Goal: Task Accomplishment & Management: Complete application form

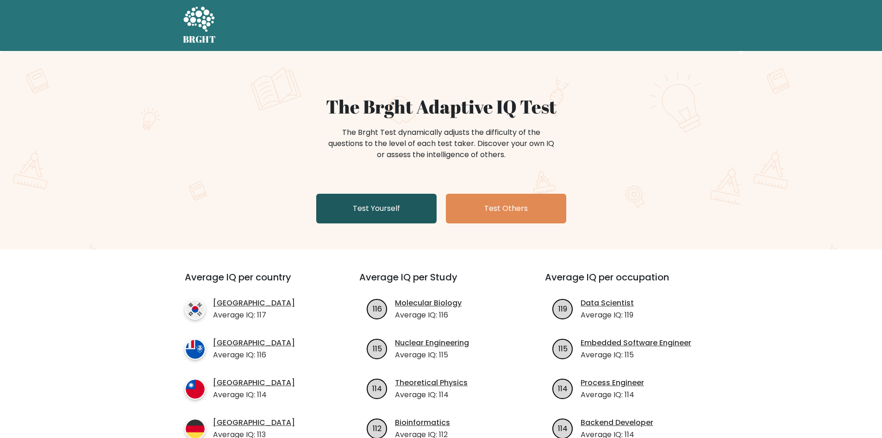
click at [373, 204] on link "Test Yourself" at bounding box center [376, 209] width 120 height 30
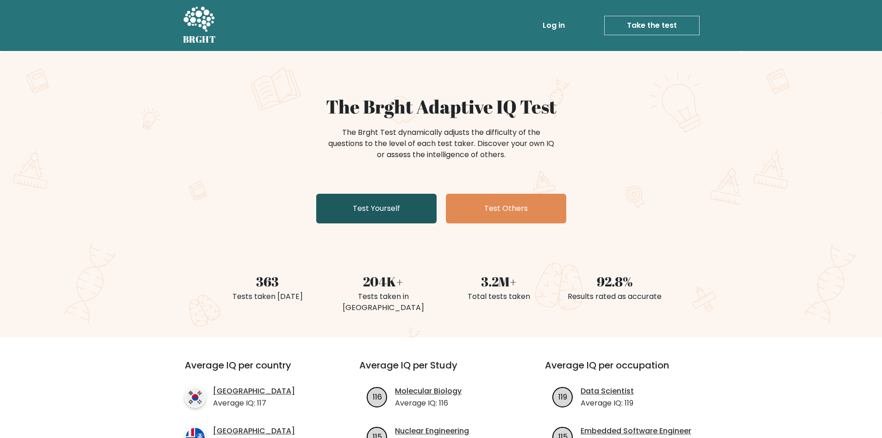
click at [397, 212] on link "Test Yourself" at bounding box center [376, 209] width 120 height 30
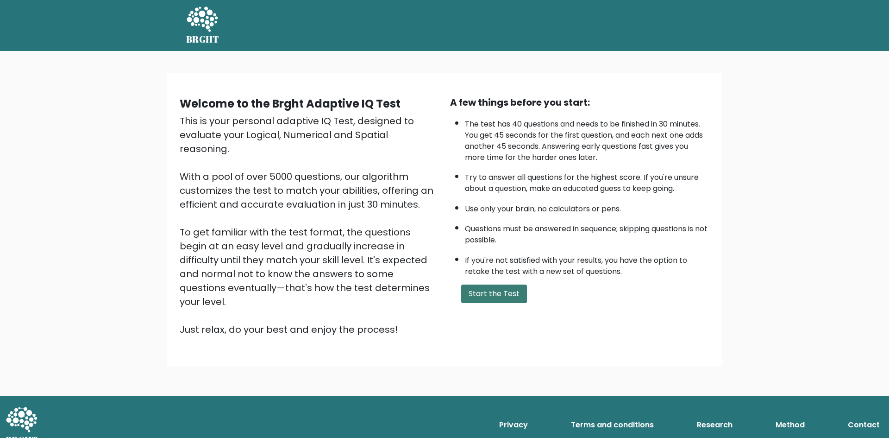
click at [523, 294] on button "Start the Test" at bounding box center [494, 293] width 66 height 19
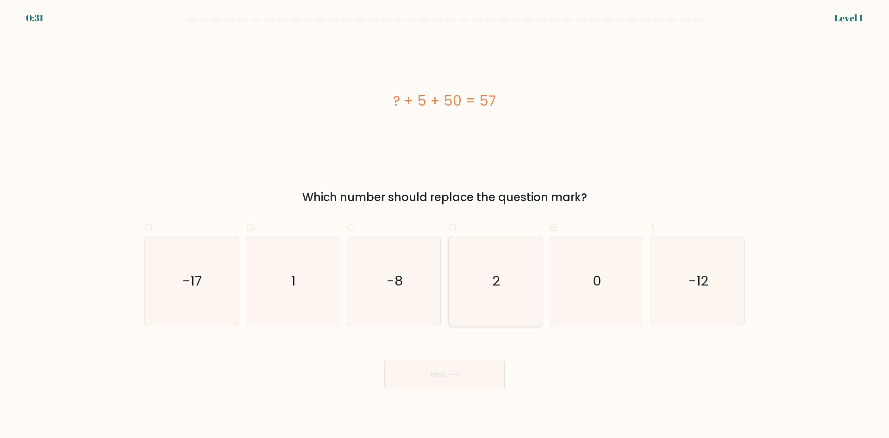
click at [475, 278] on icon "2" at bounding box center [494, 280] width 89 height 89
click at [445, 225] on input "d. 2" at bounding box center [444, 222] width 0 height 6
radio input "true"
drag, startPoint x: 456, startPoint y: 358, endPoint x: 453, endPoint y: 366, distance: 8.3
click at [453, 363] on div "Next" at bounding box center [444, 363] width 611 height 52
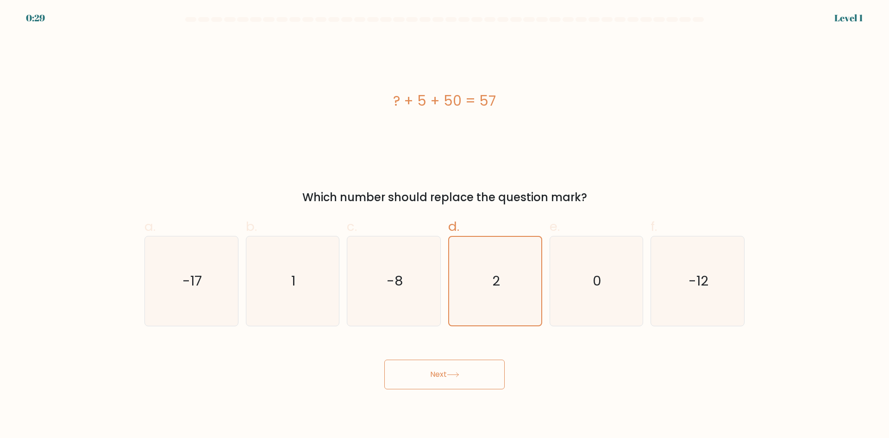
click at [454, 368] on button "Next" at bounding box center [444, 374] width 120 height 30
click at [471, 375] on button "Next" at bounding box center [444, 374] width 120 height 30
click at [441, 377] on button "Next" at bounding box center [444, 374] width 120 height 30
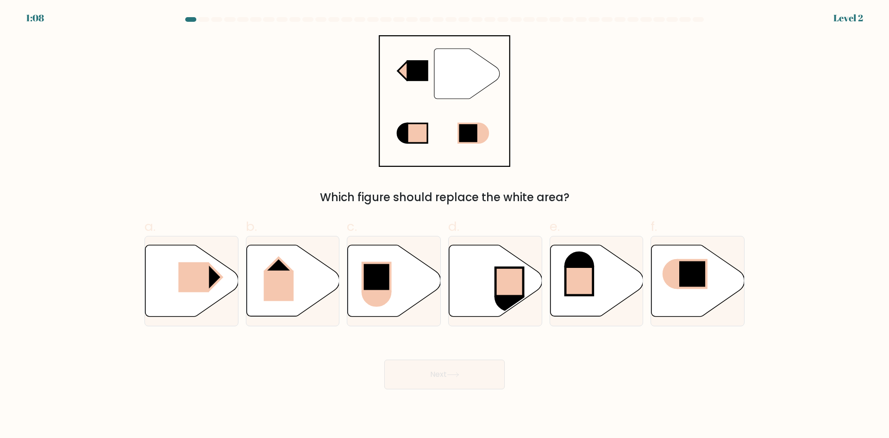
click at [436, 359] on button "Next" at bounding box center [444, 374] width 120 height 30
click at [169, 280] on icon at bounding box center [191, 280] width 93 height 71
click at [444, 225] on input "a." at bounding box center [444, 222] width 0 height 6
radio input "true"
click at [466, 379] on button "Next" at bounding box center [444, 374] width 120 height 30
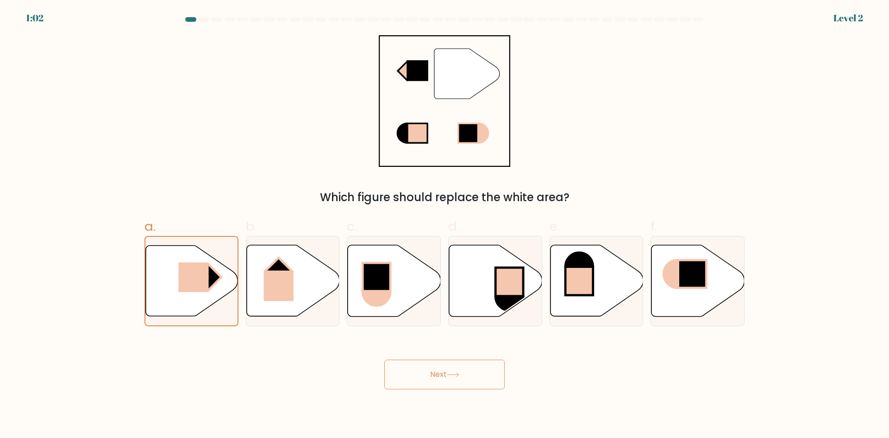
click at [447, 381] on button "Next" at bounding box center [444, 374] width 120 height 30
drag, startPoint x: 454, startPoint y: 375, endPoint x: 475, endPoint y: 415, distance: 44.9
click at [475, 412] on body "1:00 Level 2" at bounding box center [444, 219] width 889 height 438
click at [432, 366] on button "Next" at bounding box center [444, 374] width 120 height 30
click at [439, 375] on button "Next" at bounding box center [444, 374] width 120 height 30
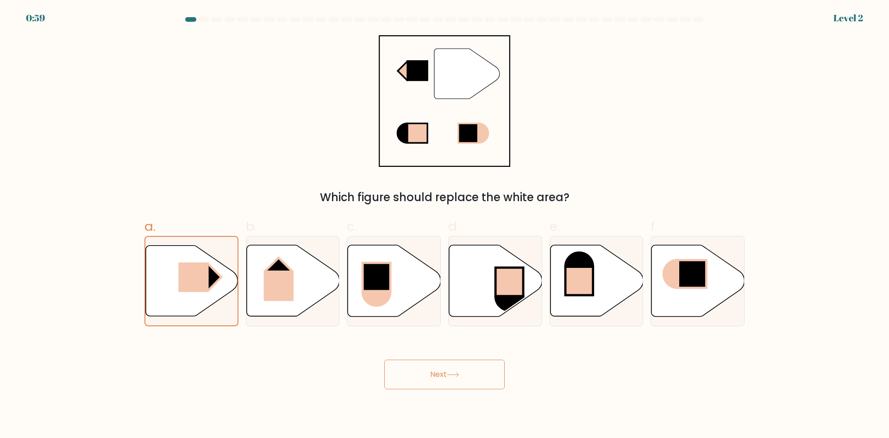
click at [439, 375] on button "Next" at bounding box center [444, 374] width 120 height 30
click at [437, 376] on button "Next" at bounding box center [444, 374] width 120 height 30
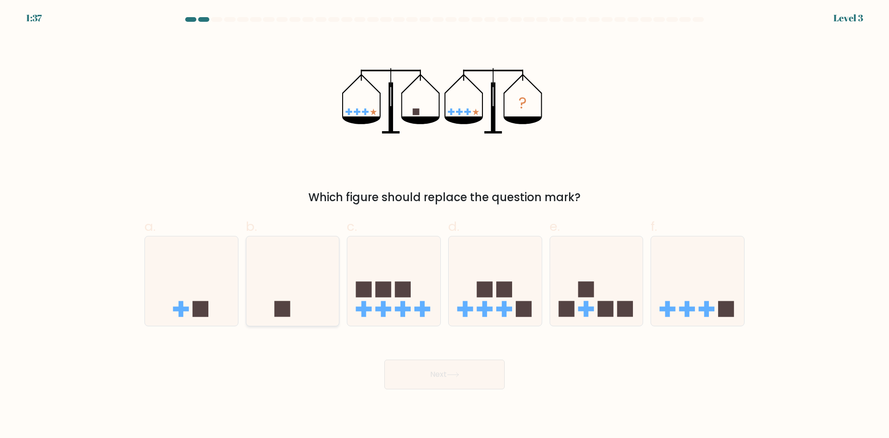
click at [303, 305] on icon at bounding box center [292, 280] width 93 height 77
click at [444, 225] on input "b." at bounding box center [444, 222] width 0 height 6
radio input "true"
click at [457, 376] on icon at bounding box center [453, 374] width 13 height 5
click at [425, 366] on button "Next" at bounding box center [444, 374] width 120 height 30
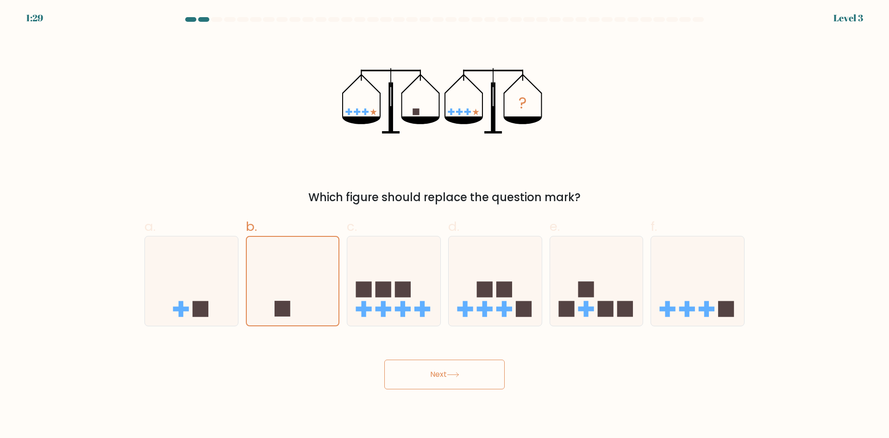
click at [463, 370] on button "Next" at bounding box center [444, 374] width 120 height 30
click at [429, 375] on button "Next" at bounding box center [444, 374] width 120 height 30
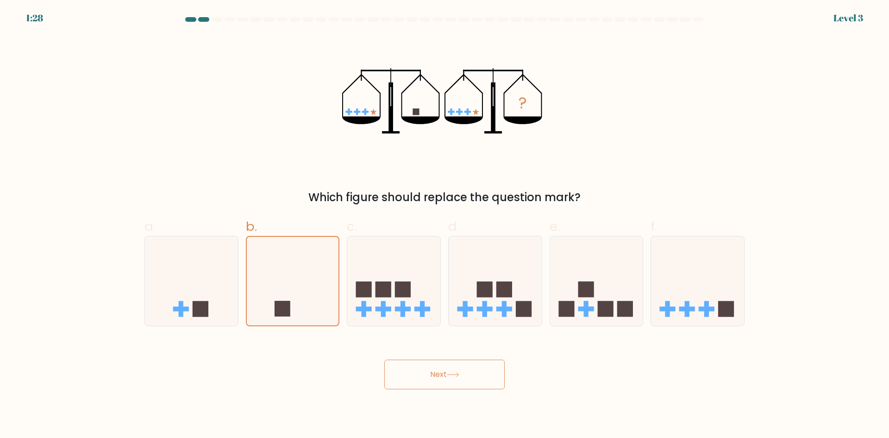
click at [429, 375] on button "Next" at bounding box center [444, 374] width 120 height 30
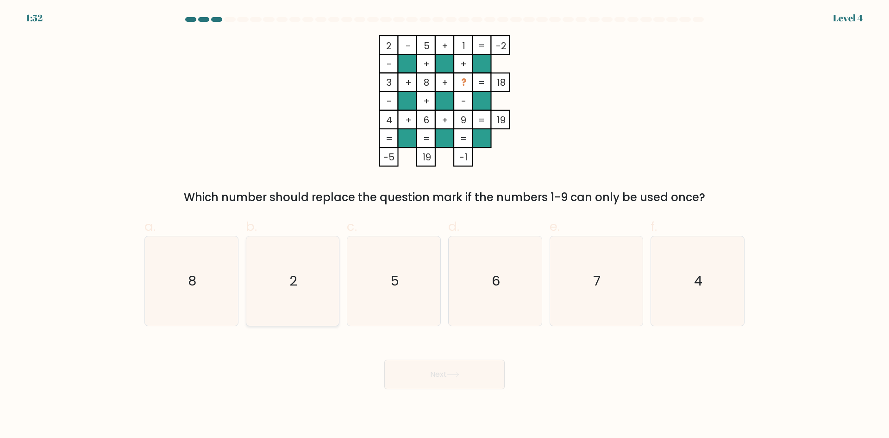
click at [296, 285] on text "2" at bounding box center [293, 280] width 8 height 19
click at [444, 225] on input "b. 2" at bounding box center [444, 222] width 0 height 6
radio input "true"
click at [498, 374] on button "Next" at bounding box center [444, 374] width 120 height 30
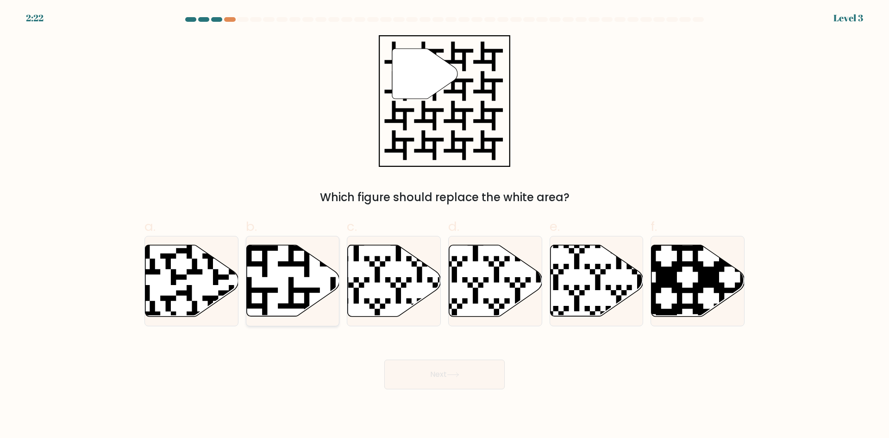
click at [293, 290] on icon at bounding box center [320, 319] width 169 height 169
click at [444, 225] on input "b." at bounding box center [444, 222] width 0 height 6
radio input "true"
click at [438, 376] on button "Next" at bounding box center [444, 374] width 120 height 30
click at [457, 366] on button "Next" at bounding box center [444, 374] width 120 height 30
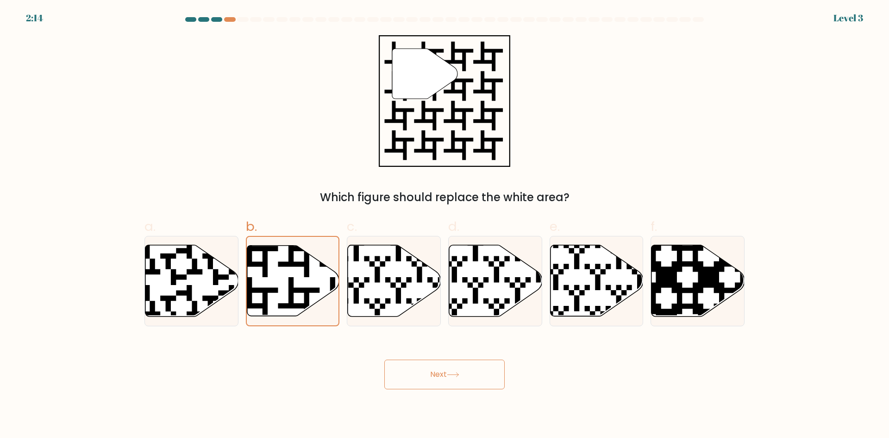
click at [488, 381] on button "Next" at bounding box center [444, 374] width 120 height 30
click at [463, 381] on button "Next" at bounding box center [444, 374] width 120 height 30
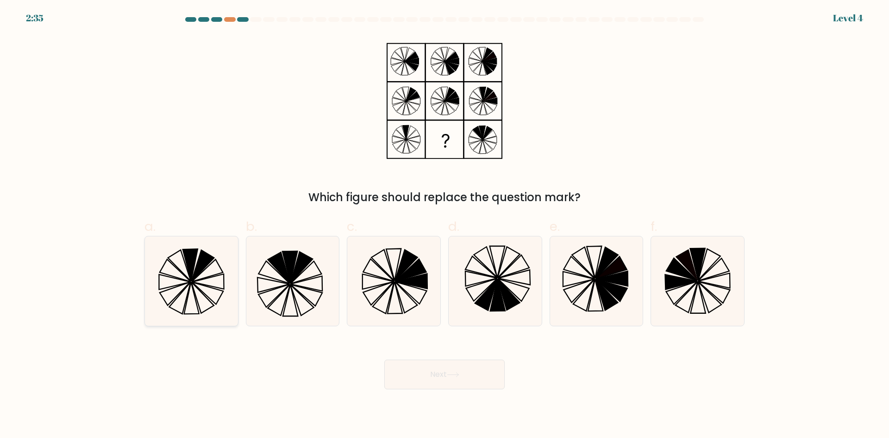
click at [208, 277] on icon at bounding box center [207, 281] width 31 height 15
click at [444, 225] on input "a." at bounding box center [444, 222] width 0 height 6
radio input "true"
click at [458, 367] on button "Next" at bounding box center [444, 374] width 120 height 30
click at [468, 369] on button "Next" at bounding box center [444, 374] width 120 height 30
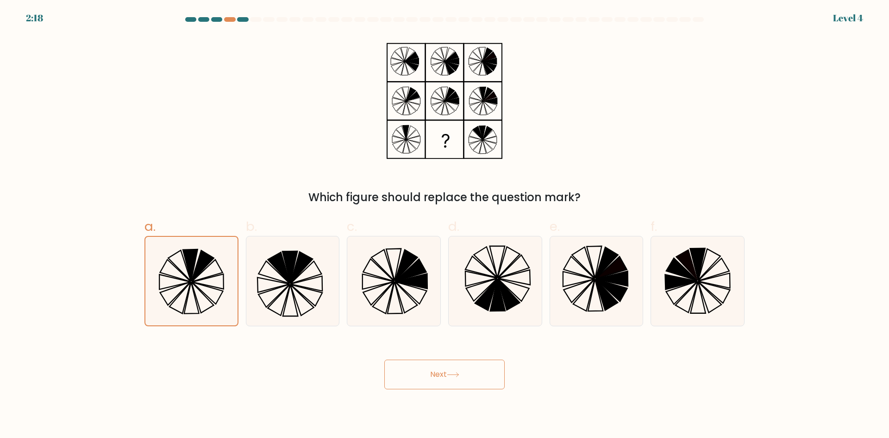
click at [465, 377] on button "Next" at bounding box center [444, 374] width 120 height 30
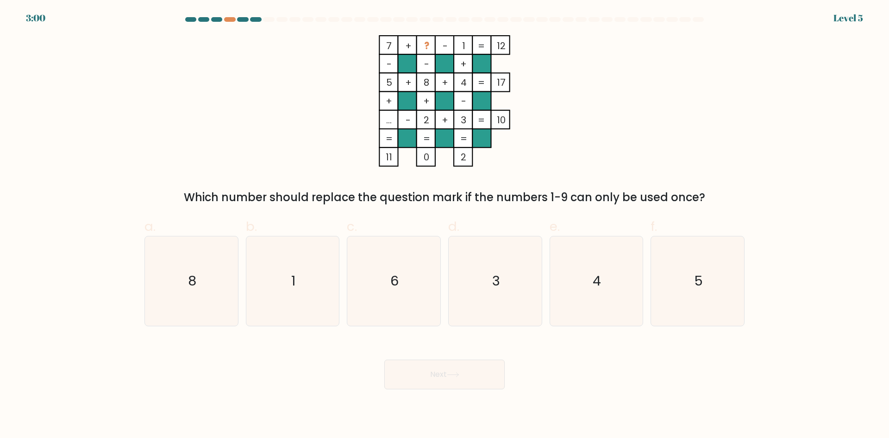
click at [463, 383] on button "Next" at bounding box center [444, 374] width 120 height 30
click at [397, 303] on icon "6" at bounding box center [393, 280] width 89 height 89
click at [444, 225] on input "c. 6" at bounding box center [444, 222] width 0 height 6
radio input "true"
click at [478, 377] on button "Next" at bounding box center [444, 374] width 120 height 30
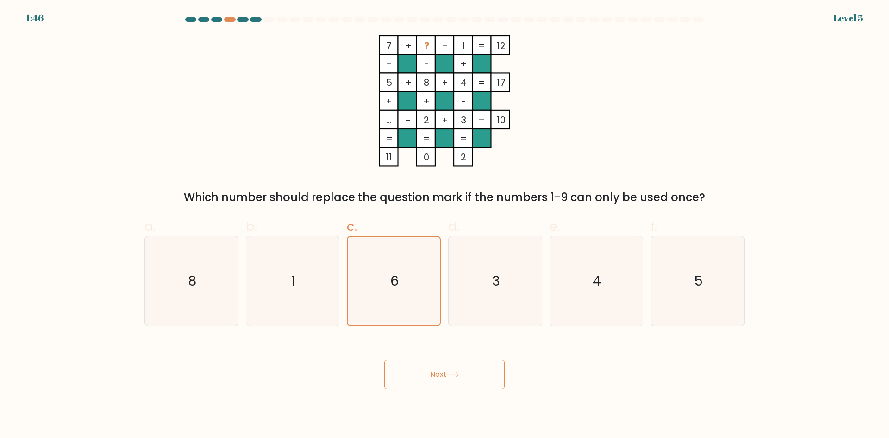
click at [466, 373] on button "Next" at bounding box center [444, 374] width 120 height 30
click at [465, 376] on button "Next" at bounding box center [444, 374] width 120 height 30
click at [463, 377] on button "Next" at bounding box center [444, 374] width 120 height 30
click at [447, 370] on button "Next" at bounding box center [444, 374] width 120 height 30
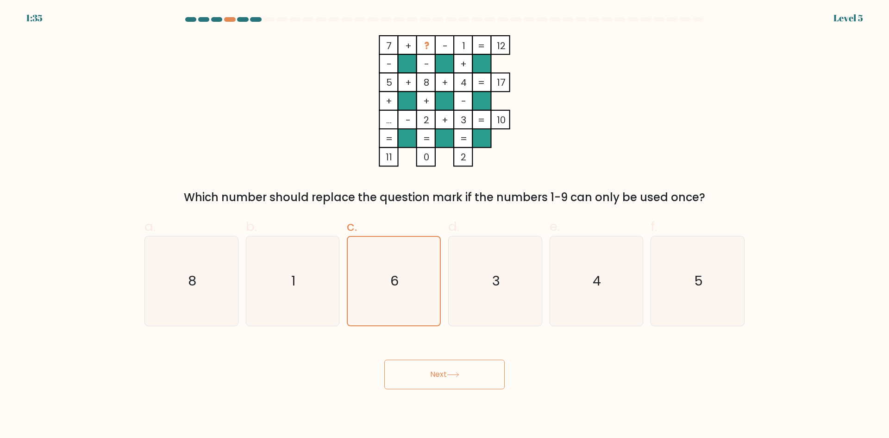
click at [447, 370] on button "Next" at bounding box center [444, 374] width 120 height 30
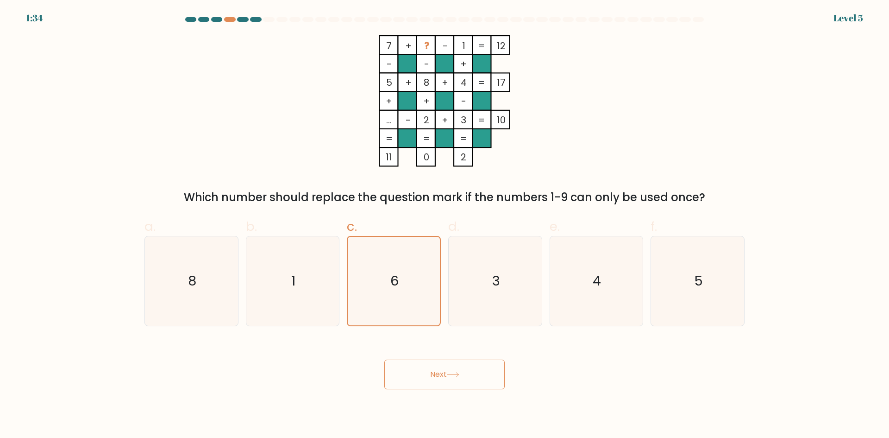
click at [447, 370] on button "Next" at bounding box center [444, 374] width 120 height 30
click at [456, 382] on button "Next" at bounding box center [444, 374] width 120 height 30
click at [407, 382] on button "Next" at bounding box center [444, 374] width 120 height 30
click at [409, 381] on button "Next" at bounding box center [444, 374] width 120 height 30
click at [408, 376] on button "Next" at bounding box center [444, 374] width 120 height 30
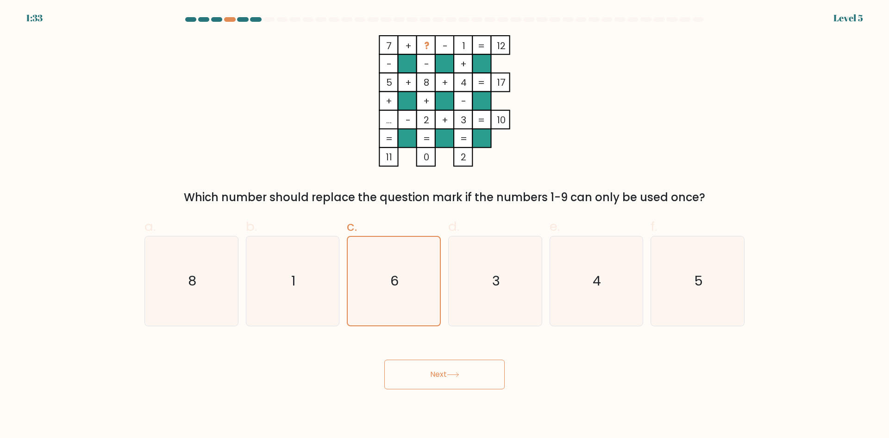
click at [408, 376] on button "Next" at bounding box center [444, 374] width 120 height 30
click at [391, 365] on button "Next" at bounding box center [444, 374] width 120 height 30
drag, startPoint x: 427, startPoint y: 371, endPoint x: 432, endPoint y: 366, distance: 7.5
click at [428, 370] on button "Next" at bounding box center [444, 374] width 120 height 30
drag, startPoint x: 432, startPoint y: 366, endPoint x: 509, endPoint y: 369, distance: 76.4
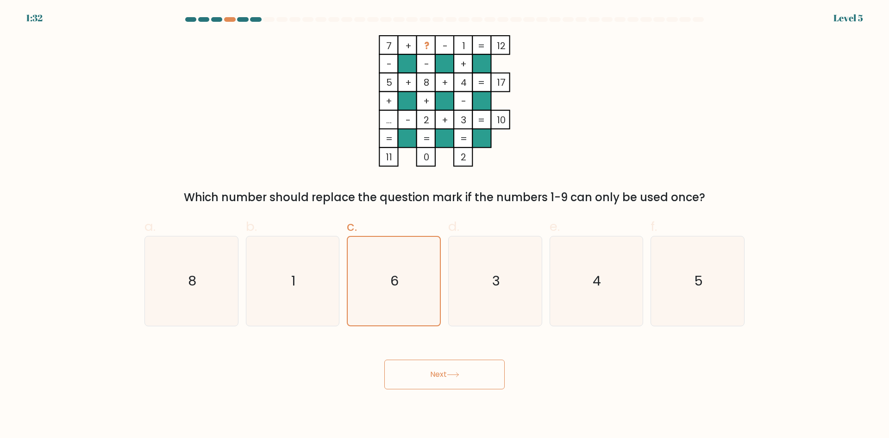
click at [449, 367] on button "Next" at bounding box center [444, 374] width 120 height 30
click at [510, 369] on div "Next" at bounding box center [444, 363] width 611 height 52
drag, startPoint x: 489, startPoint y: 377, endPoint x: 475, endPoint y: 375, distance: 14.5
click at [486, 377] on button "Next" at bounding box center [444, 374] width 120 height 30
click at [475, 375] on button "Next" at bounding box center [444, 374] width 120 height 30
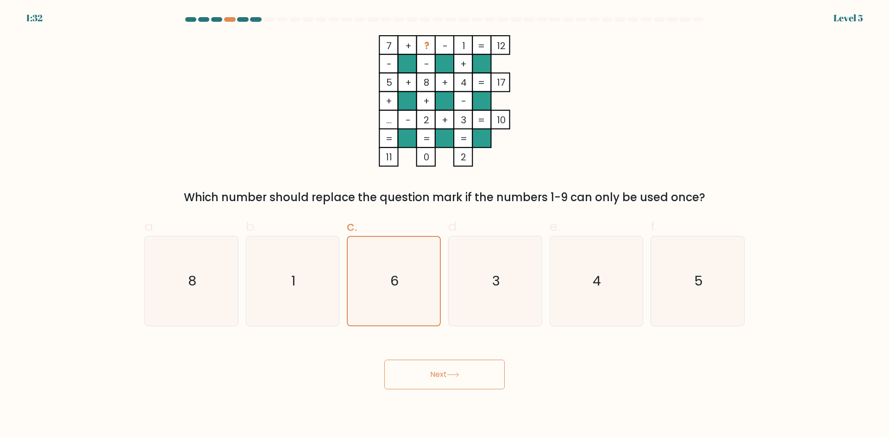
click at [474, 378] on button "Next" at bounding box center [444, 374] width 120 height 30
click at [450, 372] on icon at bounding box center [453, 374] width 13 height 5
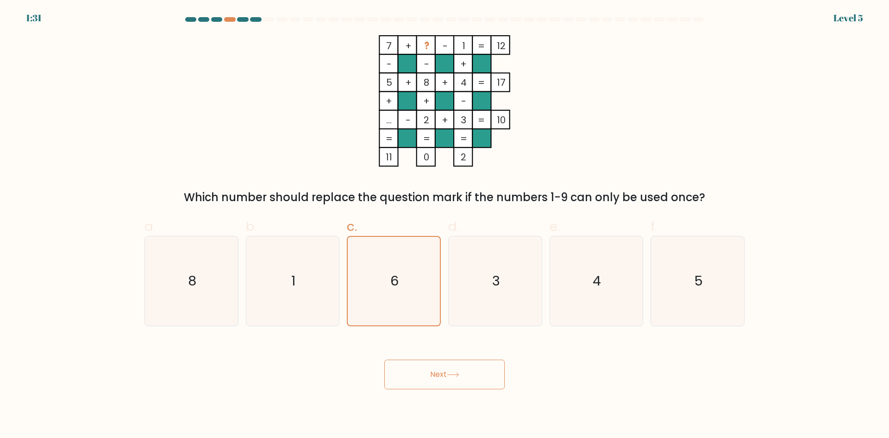
click at [450, 372] on icon at bounding box center [453, 374] width 13 height 5
click at [451, 369] on button "Next" at bounding box center [444, 374] width 120 height 30
click at [452, 369] on button "Next" at bounding box center [444, 374] width 120 height 30
click at [453, 368] on button "Next" at bounding box center [444, 374] width 120 height 30
drag, startPoint x: 453, startPoint y: 368, endPoint x: 433, endPoint y: 375, distance: 21.1
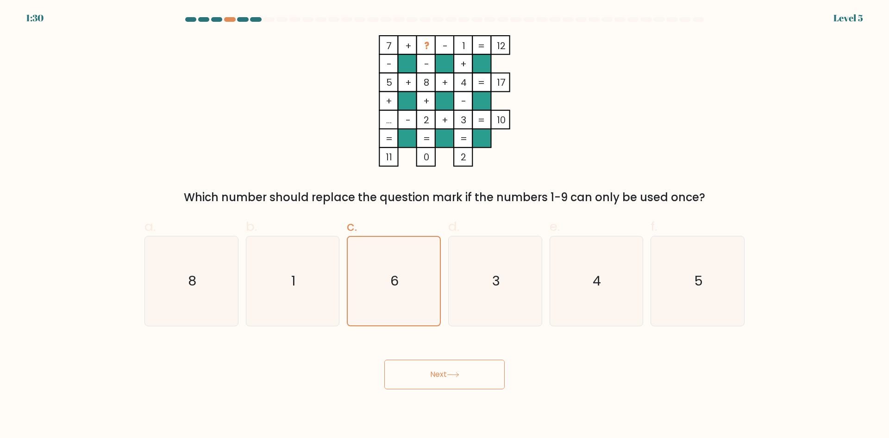
click at [449, 368] on button "Next" at bounding box center [444, 374] width 120 height 30
click at [432, 379] on button "Next" at bounding box center [444, 374] width 120 height 30
click at [433, 379] on button "Next" at bounding box center [444, 374] width 120 height 30
click at [436, 376] on button "Next" at bounding box center [444, 374] width 120 height 30
click at [442, 360] on button "Next" at bounding box center [444, 374] width 120 height 30
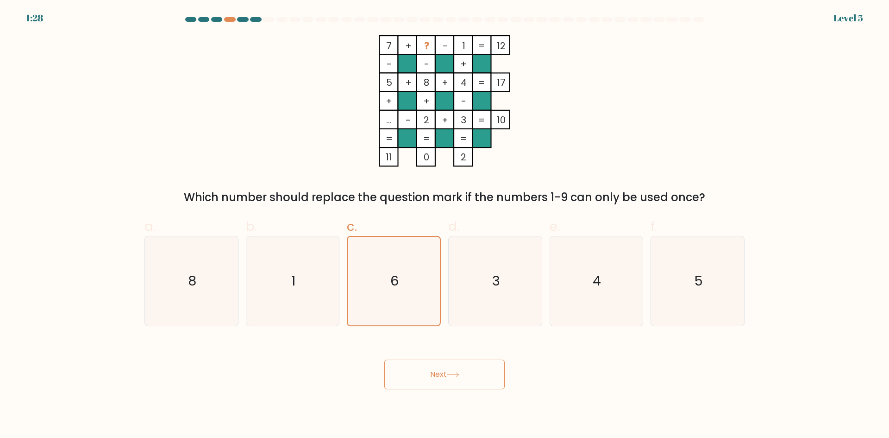
click at [442, 360] on button "Next" at bounding box center [444, 374] width 120 height 30
click at [442, 359] on button "Next" at bounding box center [444, 374] width 120 height 30
click at [442, 358] on div "Next" at bounding box center [444, 363] width 611 height 52
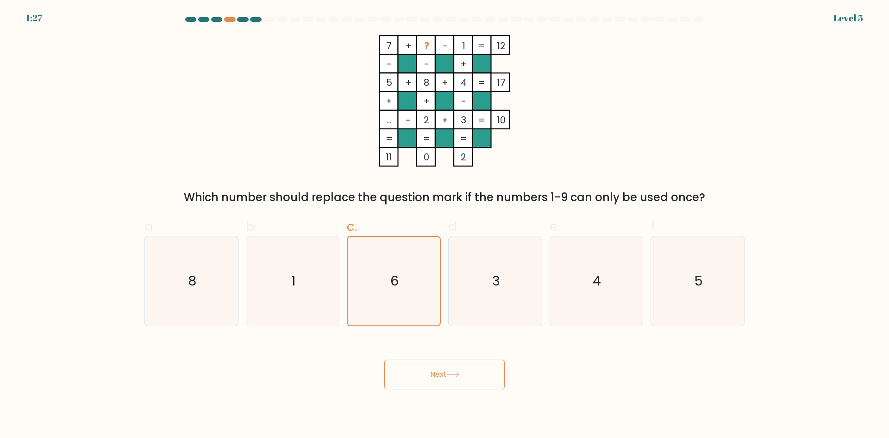
click at [388, 371] on button "Next" at bounding box center [444, 374] width 120 height 30
click at [435, 371] on button "Next" at bounding box center [444, 374] width 120 height 30
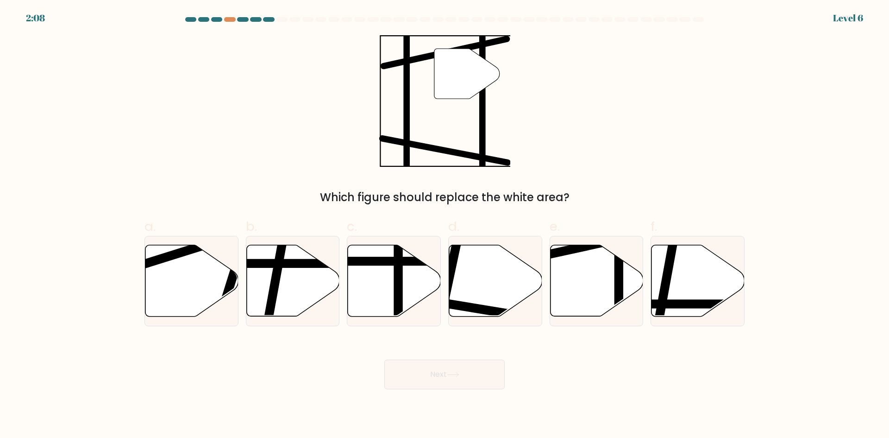
click at [450, 376] on icon at bounding box center [453, 374] width 13 height 5
click at [591, 282] on icon at bounding box center [596, 280] width 93 height 71
click at [445, 225] on input "e." at bounding box center [444, 222] width 0 height 6
radio input "true"
click at [467, 385] on button "Next" at bounding box center [444, 374] width 120 height 30
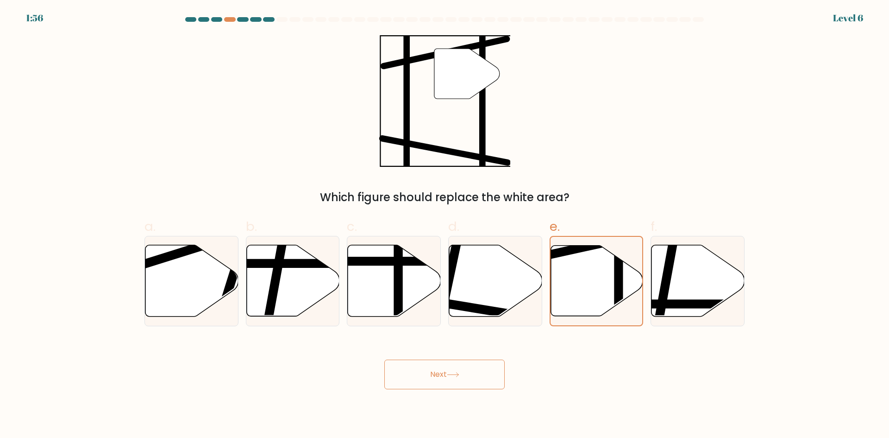
click at [447, 373] on button "Next" at bounding box center [444, 374] width 120 height 30
click at [454, 375] on icon at bounding box center [453, 374] width 13 height 5
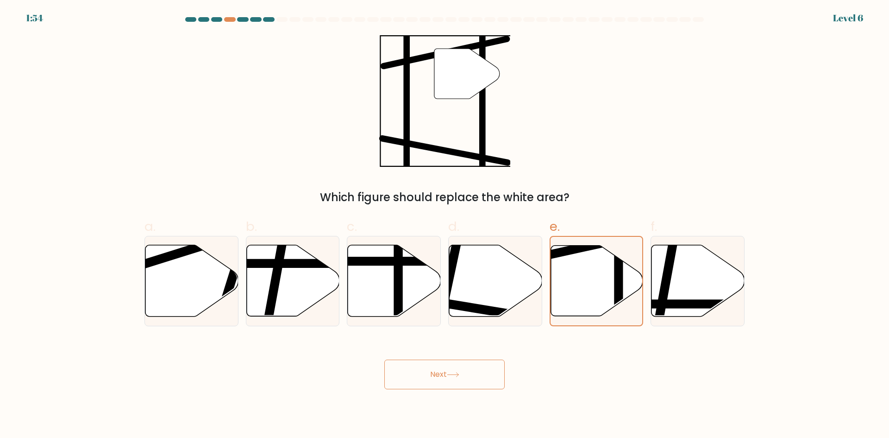
click at [454, 375] on icon at bounding box center [453, 374] width 13 height 5
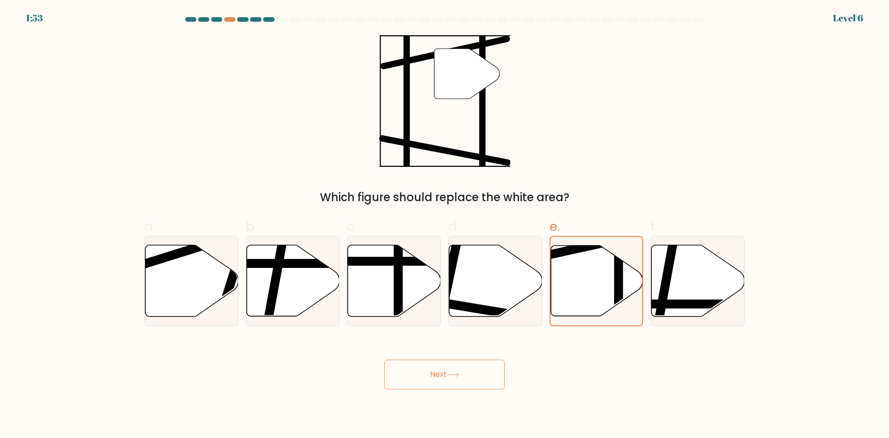
click at [454, 375] on icon at bounding box center [453, 374] width 13 height 5
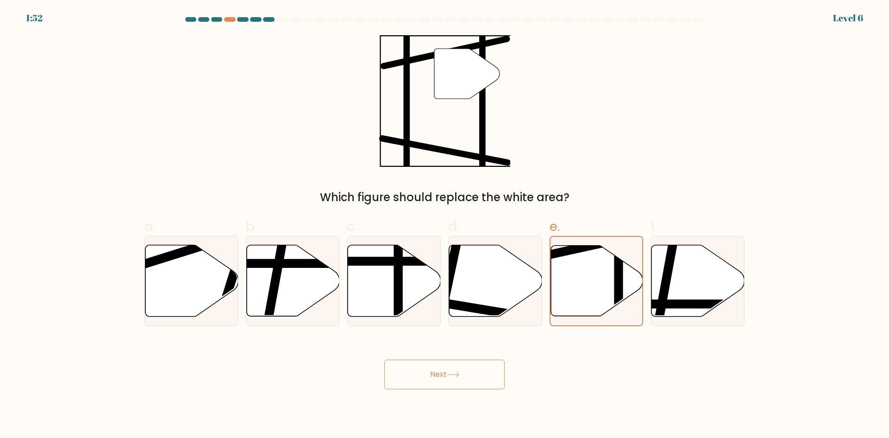
click at [454, 375] on icon at bounding box center [453, 374] width 13 height 5
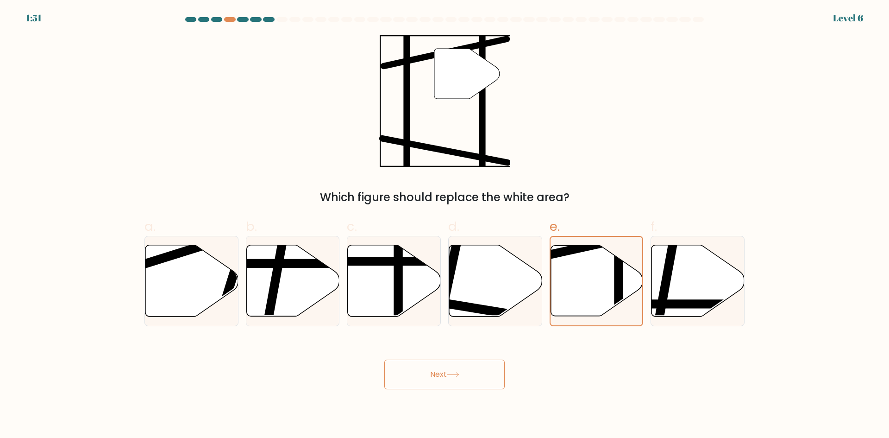
click at [454, 375] on icon at bounding box center [453, 374] width 13 height 5
click at [477, 370] on button "Next" at bounding box center [444, 374] width 120 height 30
drag, startPoint x: 477, startPoint y: 371, endPoint x: 457, endPoint y: 373, distance: 19.5
click at [473, 372] on button "Next" at bounding box center [444, 374] width 120 height 30
click at [450, 371] on button "Next" at bounding box center [444, 374] width 120 height 30
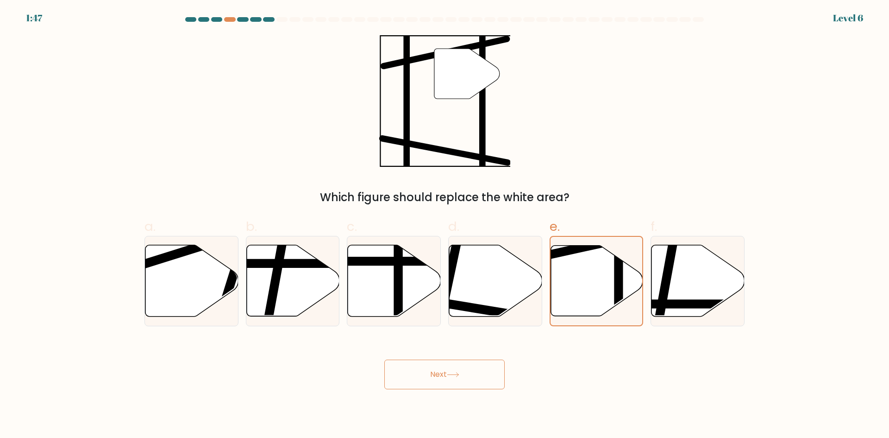
click at [454, 385] on button "Next" at bounding box center [444, 374] width 120 height 30
click at [477, 377] on button "Next" at bounding box center [444, 374] width 120 height 30
click at [456, 369] on button "Next" at bounding box center [444, 374] width 120 height 30
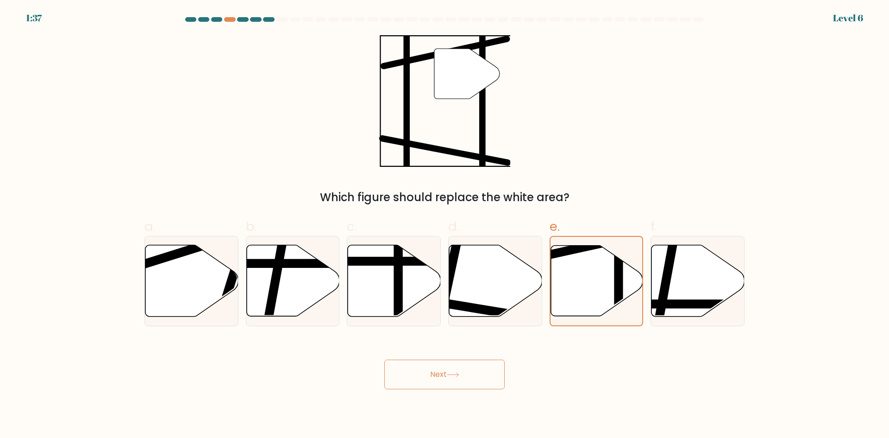
click at [456, 372] on button "Next" at bounding box center [444, 374] width 120 height 30
click at [456, 372] on icon at bounding box center [453, 374] width 13 height 5
click at [453, 375] on icon at bounding box center [453, 374] width 13 height 5
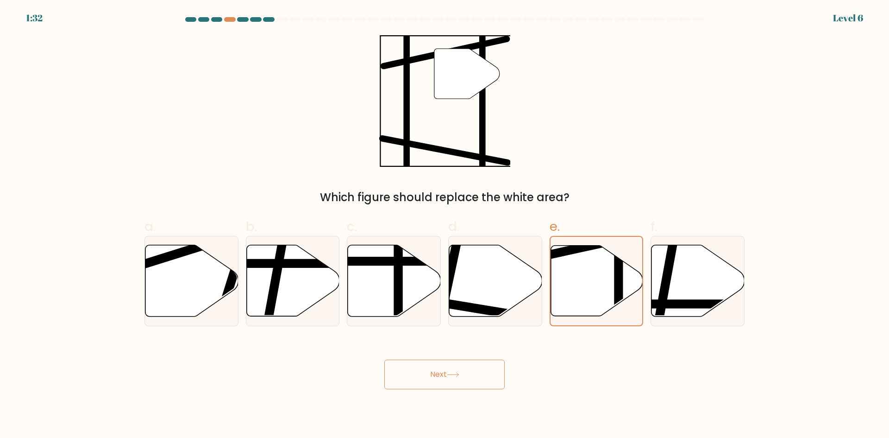
click at [453, 375] on icon at bounding box center [453, 374] width 13 height 5
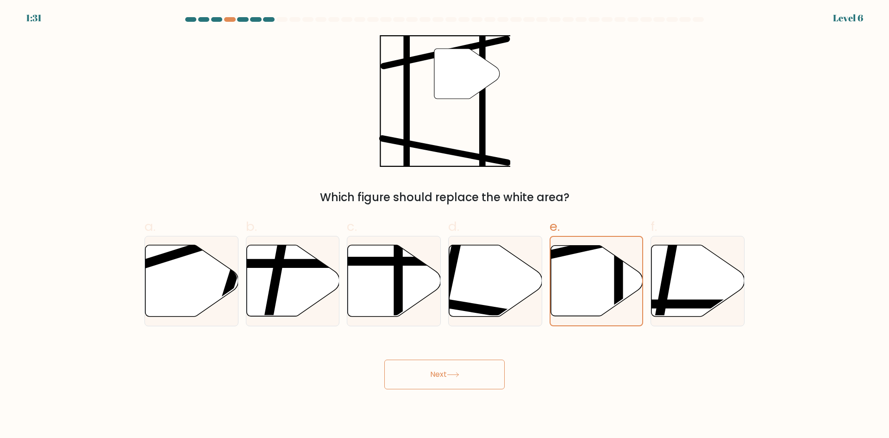
click at [453, 375] on icon at bounding box center [453, 374] width 13 height 5
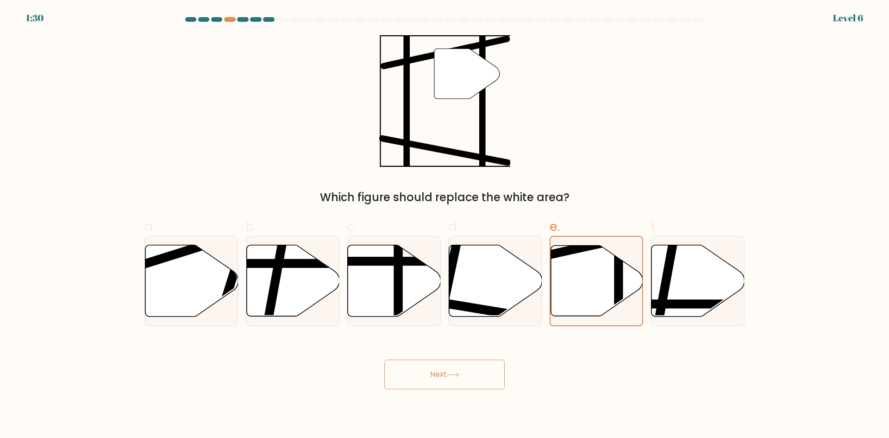
click at [453, 375] on icon at bounding box center [453, 374] width 13 height 5
click at [428, 372] on button "Next" at bounding box center [444, 374] width 120 height 30
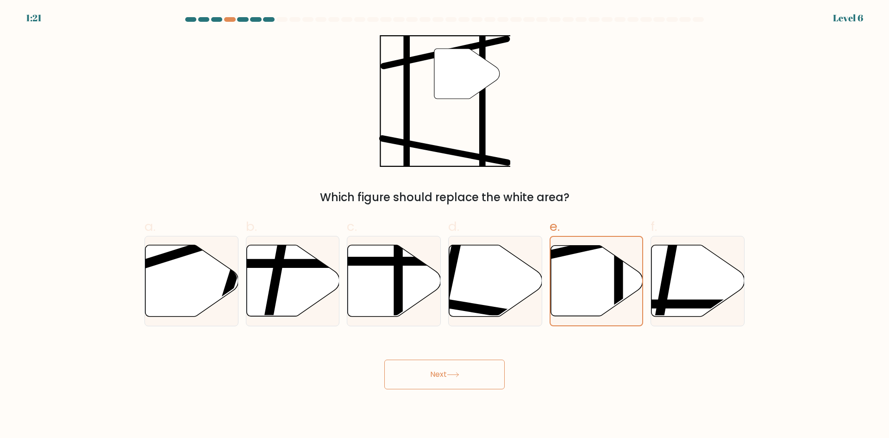
click at [445, 365] on button "Next" at bounding box center [444, 374] width 120 height 30
drag, startPoint x: 445, startPoint y: 365, endPoint x: 444, endPoint y: 377, distance: 12.2
click at [445, 365] on button "Next" at bounding box center [444, 374] width 120 height 30
click at [444, 377] on button "Next" at bounding box center [444, 374] width 120 height 30
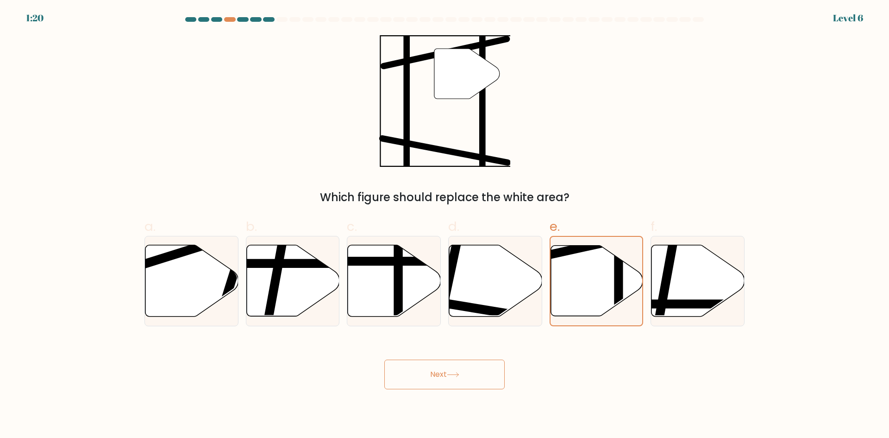
click at [444, 377] on button "Next" at bounding box center [444, 374] width 120 height 30
click at [449, 367] on button "Next" at bounding box center [444, 374] width 120 height 30
drag, startPoint x: 449, startPoint y: 371, endPoint x: 429, endPoint y: 372, distance: 19.5
click at [448, 371] on button "Next" at bounding box center [444, 374] width 120 height 30
click at [429, 372] on button "Next" at bounding box center [444, 374] width 120 height 30
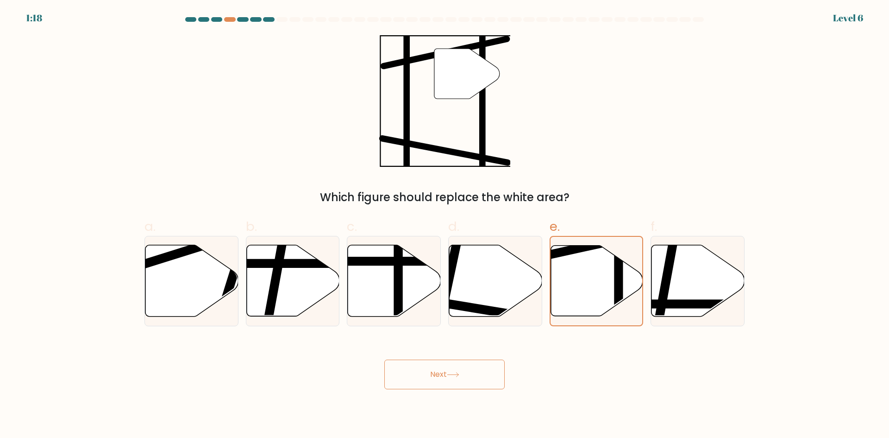
click at [429, 372] on button "Next" at bounding box center [444, 374] width 120 height 30
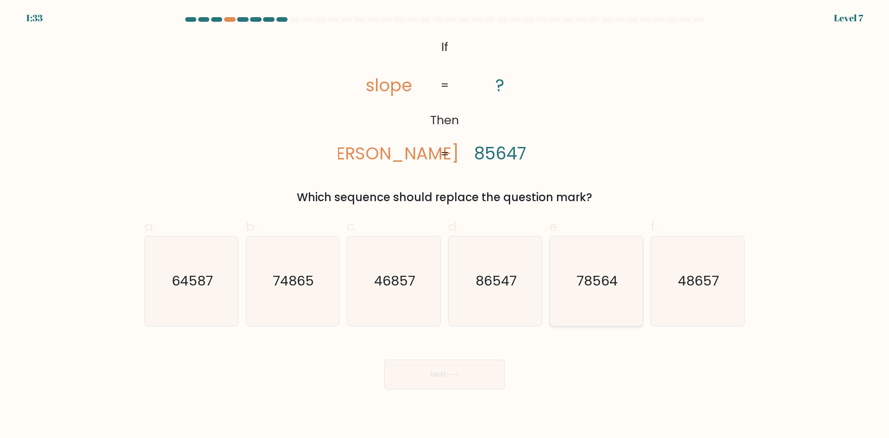
click at [615, 291] on icon "78564" at bounding box center [595, 280] width 89 height 89
click at [445, 225] on input "e. 78564" at bounding box center [444, 222] width 0 height 6
radio input "true"
click at [423, 387] on button "Next" at bounding box center [444, 374] width 120 height 30
click at [428, 380] on button "Next" at bounding box center [444, 374] width 120 height 30
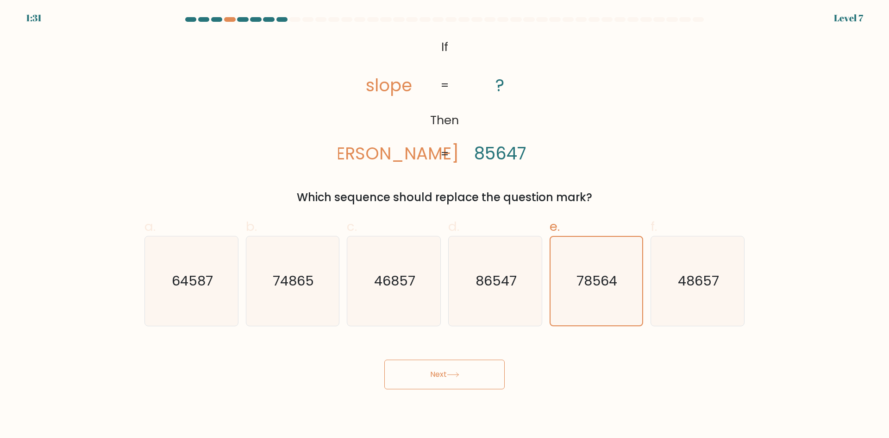
click at [428, 380] on button "Next" at bounding box center [444, 374] width 120 height 30
click at [428, 381] on button "Next" at bounding box center [444, 374] width 120 height 30
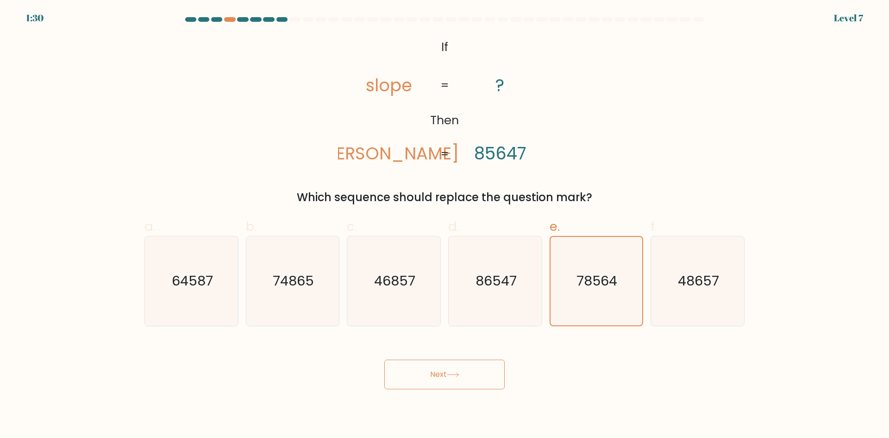
click at [428, 381] on button "Next" at bounding box center [444, 374] width 120 height 30
click at [430, 381] on button "Next" at bounding box center [444, 374] width 120 height 30
click at [430, 380] on button "Next" at bounding box center [444, 374] width 120 height 30
click at [430, 381] on button "Next" at bounding box center [444, 374] width 120 height 30
click at [430, 383] on button "Next" at bounding box center [444, 374] width 120 height 30
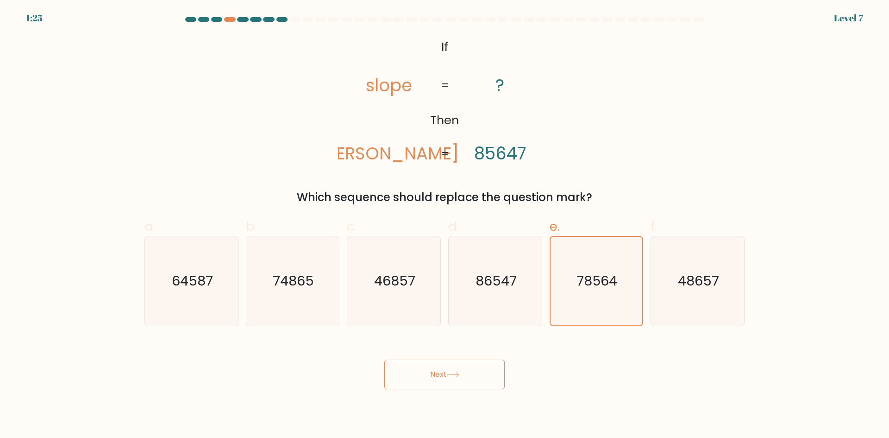
click at [430, 383] on button "Next" at bounding box center [444, 374] width 120 height 30
drag, startPoint x: 430, startPoint y: 383, endPoint x: 430, endPoint y: 376, distance: 6.5
click at [430, 383] on button "Next" at bounding box center [444, 374] width 120 height 30
click at [435, 374] on button "Next" at bounding box center [444, 374] width 120 height 30
click at [434, 377] on button "Next" at bounding box center [444, 374] width 120 height 30
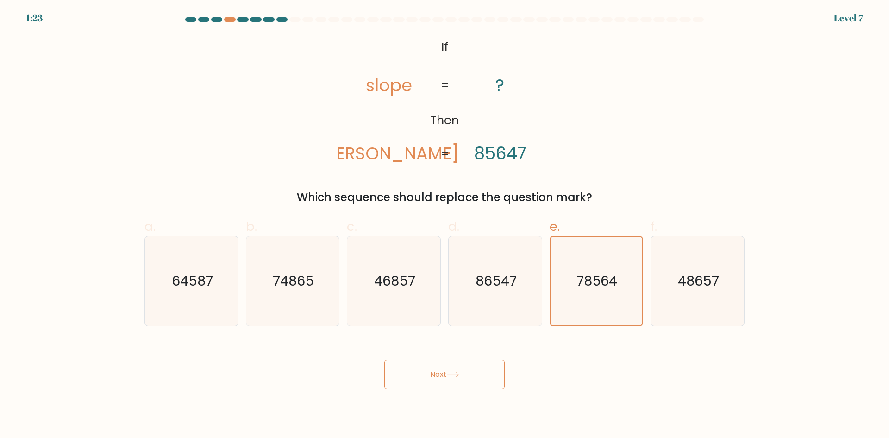
click at [431, 375] on button "Next" at bounding box center [444, 374] width 120 height 30
click at [431, 372] on button "Next" at bounding box center [444, 374] width 120 height 30
click at [432, 371] on button "Next" at bounding box center [444, 374] width 120 height 30
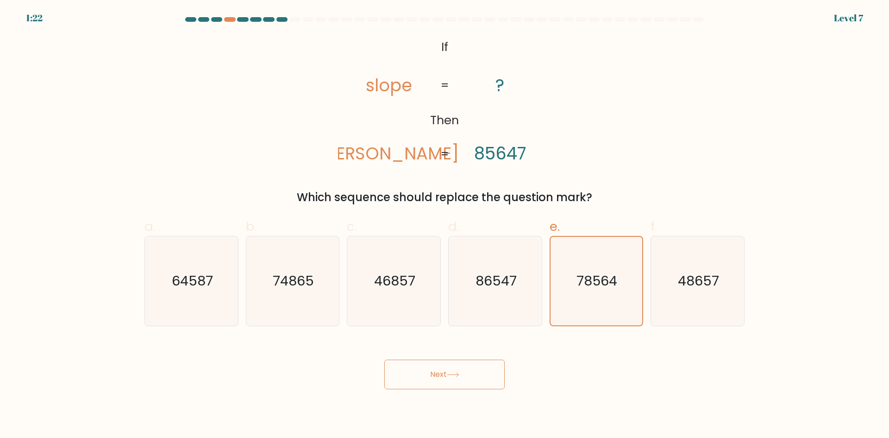
click at [432, 371] on button "Next" at bounding box center [444, 374] width 120 height 30
drag, startPoint x: 432, startPoint y: 371, endPoint x: 429, endPoint y: 382, distance: 11.5
click at [429, 382] on button "Next" at bounding box center [444, 374] width 120 height 30
click at [432, 379] on button "Next" at bounding box center [444, 374] width 120 height 30
click at [436, 378] on button "Next" at bounding box center [444, 374] width 120 height 30
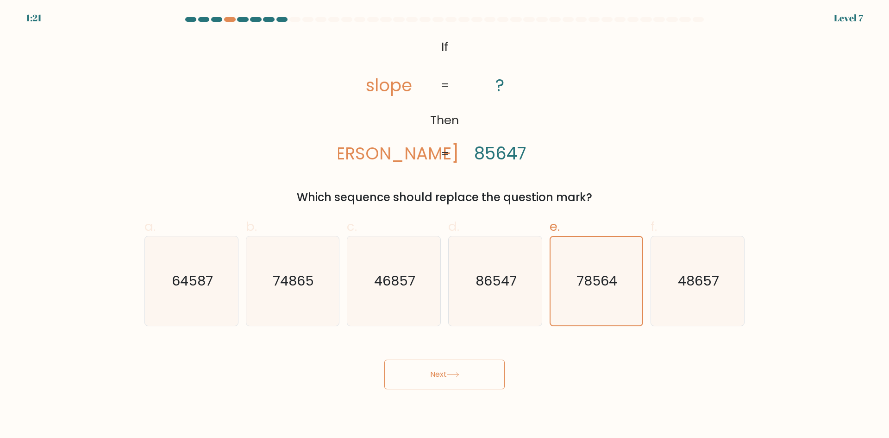
click at [437, 377] on button "Next" at bounding box center [444, 374] width 120 height 30
click at [438, 374] on button "Next" at bounding box center [444, 374] width 120 height 30
click at [482, 376] on button "Next" at bounding box center [444, 374] width 120 height 30
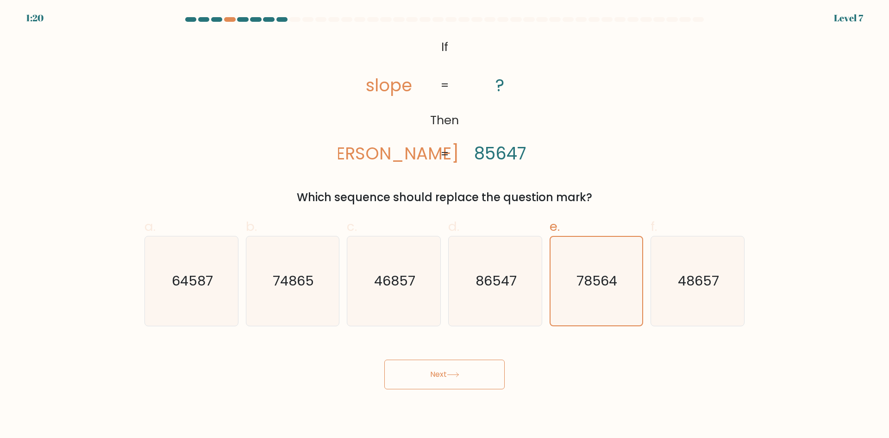
click at [475, 377] on button "Next" at bounding box center [444, 374] width 120 height 30
click at [466, 376] on button "Next" at bounding box center [444, 374] width 120 height 30
click at [433, 376] on button "Next" at bounding box center [444, 374] width 120 height 30
click at [462, 373] on button "Next" at bounding box center [444, 374] width 120 height 30
click at [457, 372] on icon at bounding box center [453, 374] width 13 height 5
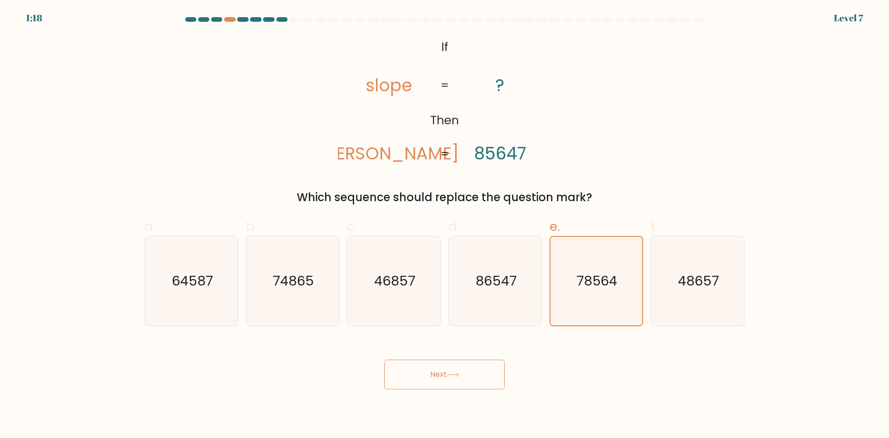
click at [485, 371] on button "Next" at bounding box center [444, 374] width 120 height 30
drag, startPoint x: 490, startPoint y: 369, endPoint x: 495, endPoint y: 369, distance: 4.7
click at [491, 369] on button "Next" at bounding box center [444, 374] width 120 height 30
click at [497, 368] on button "Next" at bounding box center [444, 374] width 120 height 30
drag, startPoint x: 491, startPoint y: 377, endPoint x: 441, endPoint y: 378, distance: 50.0
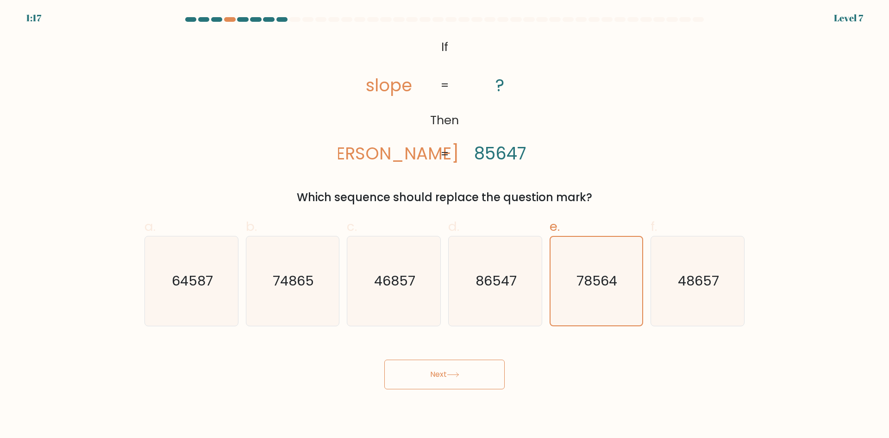
click at [488, 377] on button "Next" at bounding box center [444, 374] width 120 height 30
drag, startPoint x: 441, startPoint y: 378, endPoint x: 390, endPoint y: 369, distance: 51.1
click at [433, 377] on button "Next" at bounding box center [444, 374] width 120 height 30
click at [390, 369] on button "Next" at bounding box center [444, 374] width 120 height 30
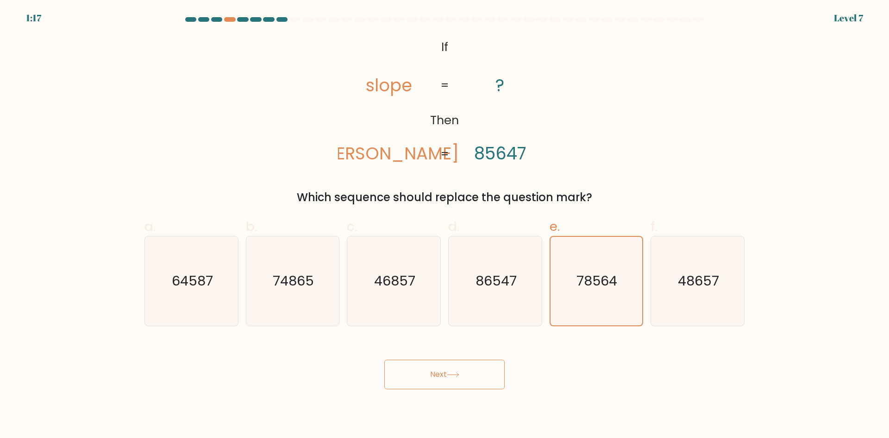
click at [385, 385] on button "Next" at bounding box center [444, 374] width 120 height 30
click at [392, 385] on button "Next" at bounding box center [444, 374] width 120 height 30
click at [406, 382] on button "Next" at bounding box center [444, 374] width 120 height 30
click at [406, 380] on button "Next" at bounding box center [444, 374] width 120 height 30
click at [411, 377] on button "Next" at bounding box center [444, 374] width 120 height 30
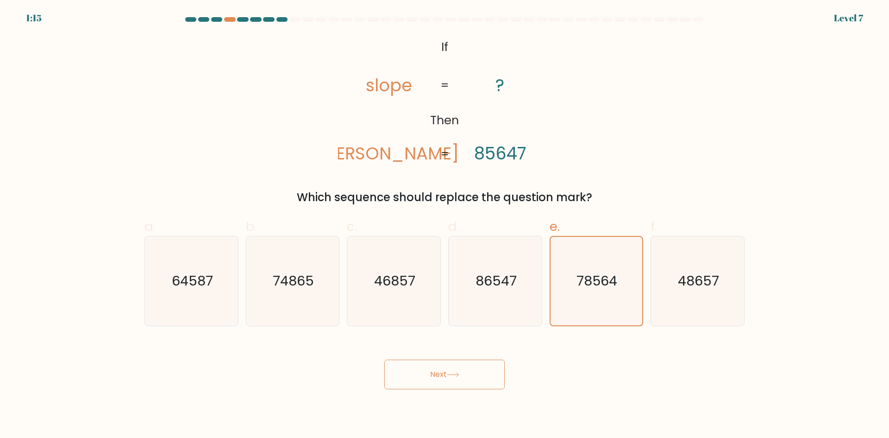
click at [411, 377] on button "Next" at bounding box center [444, 374] width 120 height 30
click at [410, 377] on button "Next" at bounding box center [444, 374] width 120 height 30
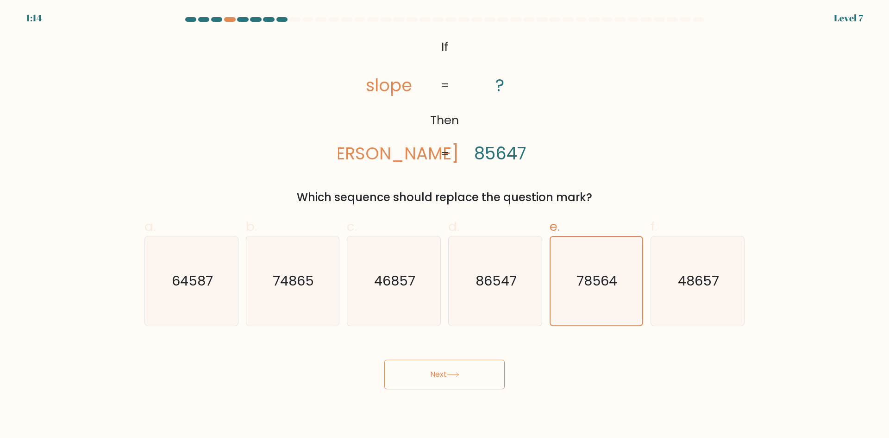
click at [409, 377] on button "Next" at bounding box center [444, 374] width 120 height 30
click at [435, 361] on button "Next" at bounding box center [444, 374] width 120 height 30
click at [435, 368] on button "Next" at bounding box center [444, 374] width 120 height 30
click at [434, 374] on button "Next" at bounding box center [444, 374] width 120 height 30
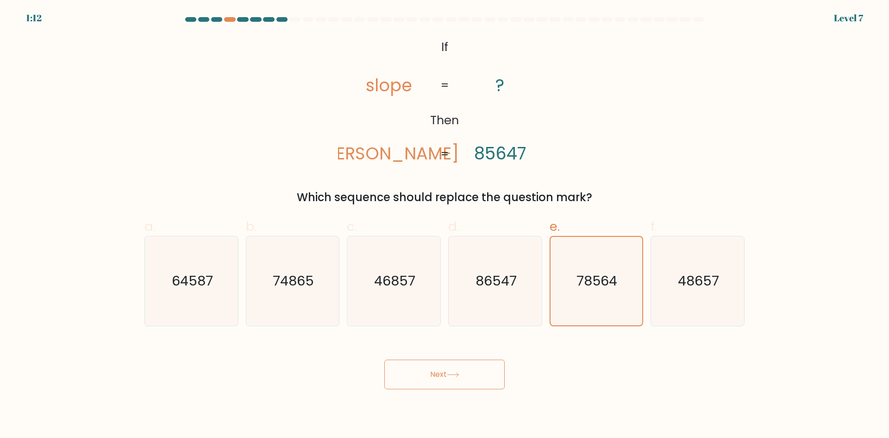
click at [434, 374] on button "Next" at bounding box center [444, 374] width 120 height 30
click at [436, 374] on button "Next" at bounding box center [444, 374] width 120 height 30
click at [437, 373] on button "Next" at bounding box center [444, 374] width 120 height 30
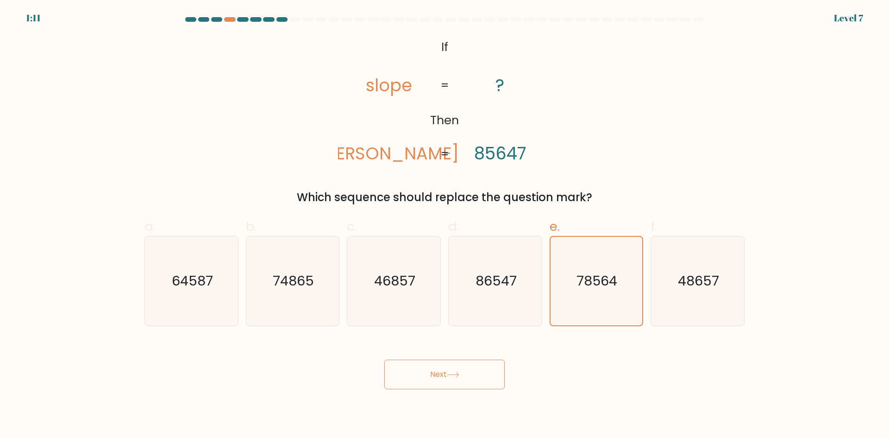
click at [437, 373] on button "Next" at bounding box center [444, 374] width 120 height 30
click at [438, 372] on button "Next" at bounding box center [444, 374] width 120 height 30
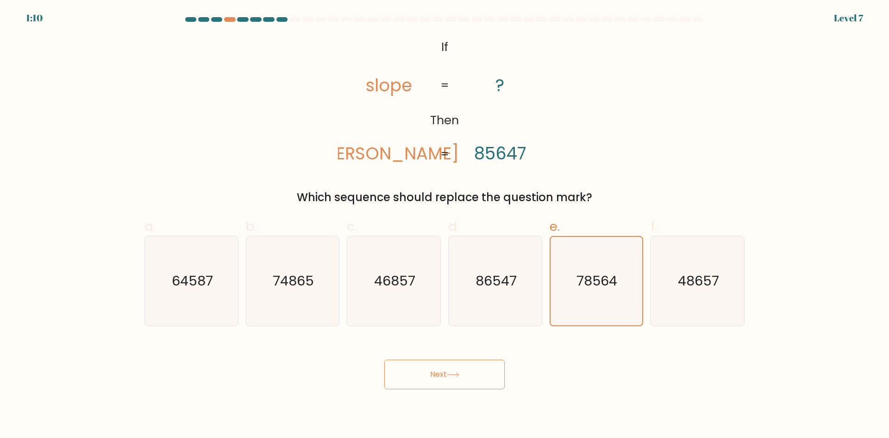
click at [438, 369] on button "Next" at bounding box center [444, 374] width 120 height 30
click at [428, 366] on button "Next" at bounding box center [444, 374] width 120 height 30
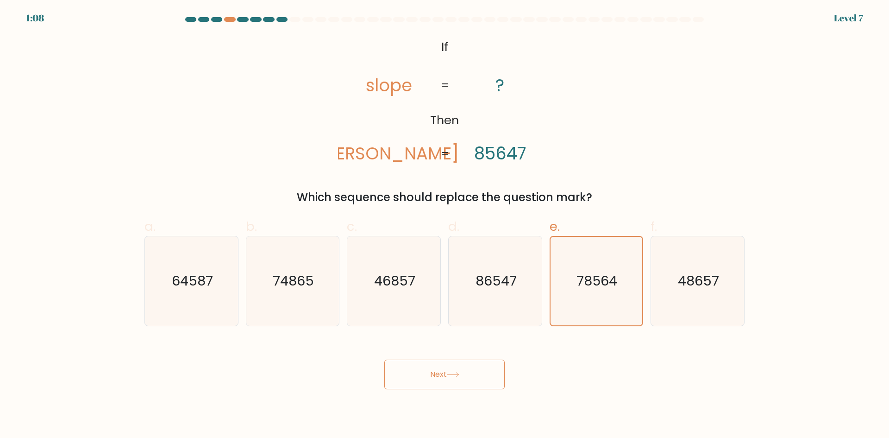
click at [384, 359] on button "Next" at bounding box center [444, 374] width 120 height 30
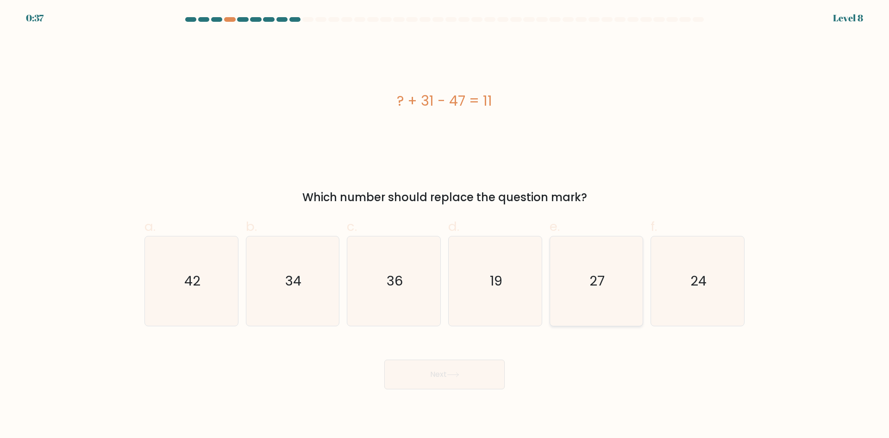
drag, startPoint x: 597, startPoint y: 310, endPoint x: 588, endPoint y: 311, distance: 9.8
click at [597, 310] on icon "27" at bounding box center [595, 280] width 89 height 89
click at [445, 225] on input "e. 27" at bounding box center [444, 222] width 0 height 6
radio input "true"
click at [428, 382] on button "Next" at bounding box center [444, 374] width 120 height 30
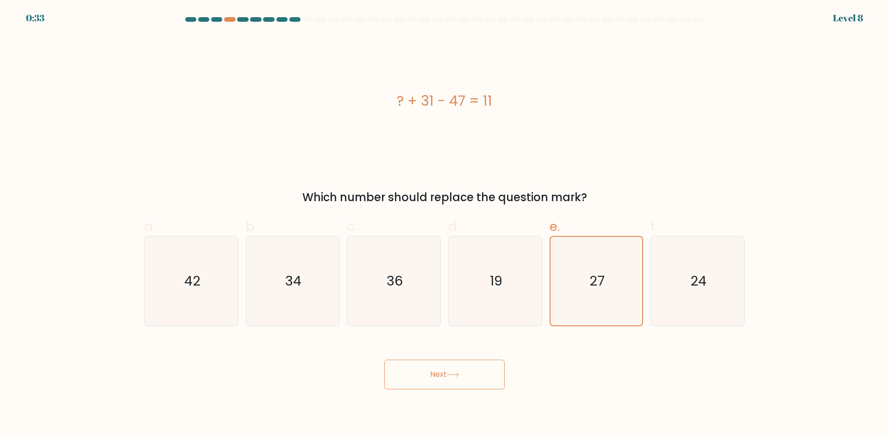
click at [460, 364] on button "Next" at bounding box center [444, 374] width 120 height 30
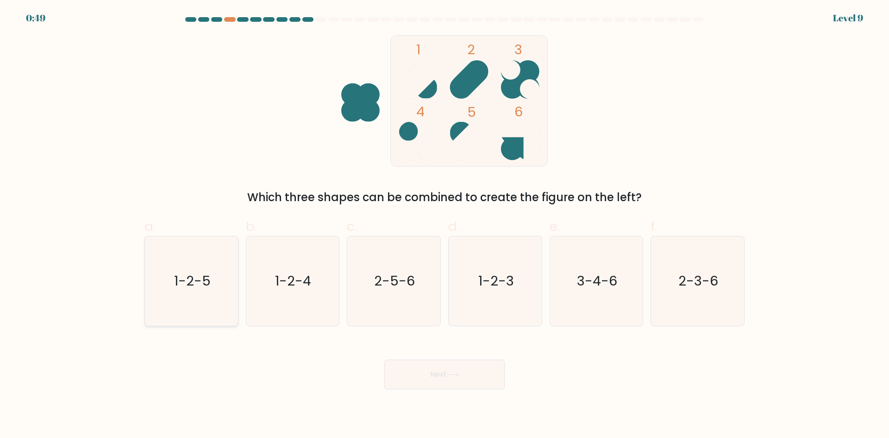
click at [174, 295] on icon "1-2-5" at bounding box center [191, 280] width 89 height 89
click at [444, 225] on input "a. 1-2-5" at bounding box center [444, 222] width 0 height 6
radio input "true"
click at [463, 369] on button "Next" at bounding box center [444, 374] width 120 height 30
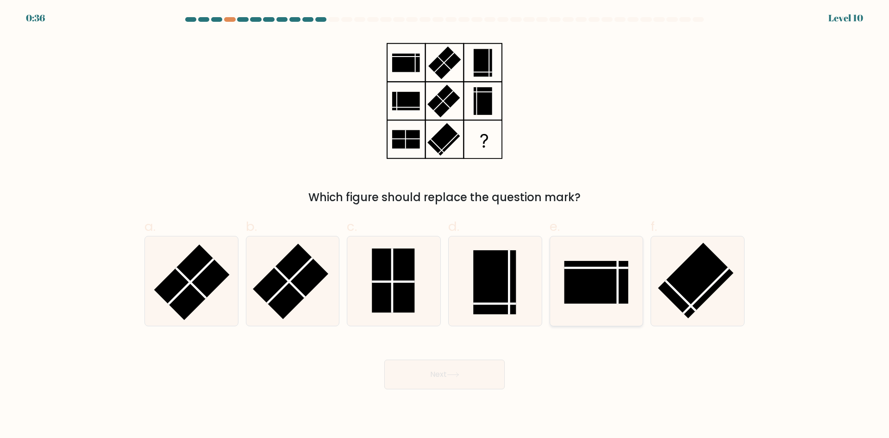
click at [603, 296] on rect at bounding box center [596, 282] width 64 height 43
click at [445, 225] on input "e." at bounding box center [444, 222] width 0 height 6
radio input "true"
click at [445, 364] on button "Next" at bounding box center [444, 374] width 120 height 30
click at [445, 365] on button "Next" at bounding box center [444, 374] width 120 height 30
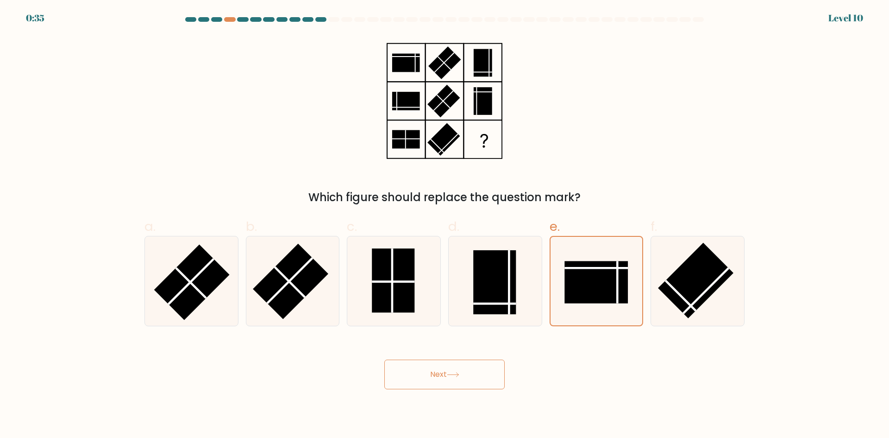
click at [444, 365] on button "Next" at bounding box center [444, 374] width 120 height 30
click at [441, 366] on button "Next" at bounding box center [444, 374] width 120 height 30
click at [439, 374] on button "Next" at bounding box center [444, 374] width 120 height 30
click at [438, 371] on button "Next" at bounding box center [444, 374] width 120 height 30
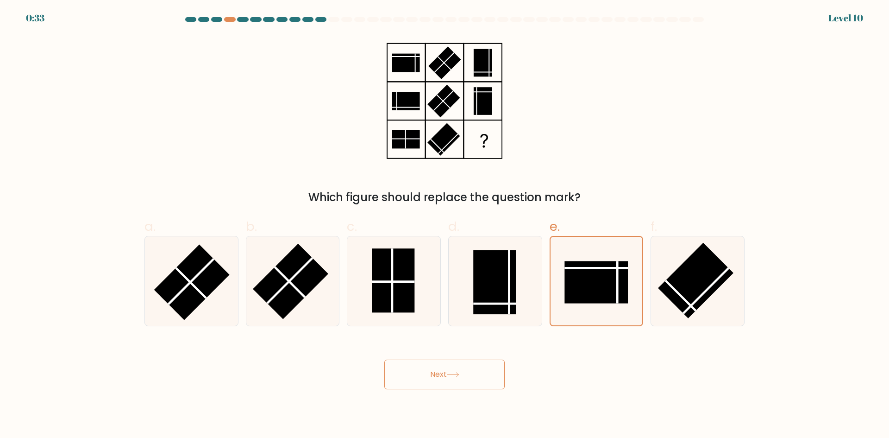
click at [436, 374] on button "Next" at bounding box center [444, 374] width 120 height 30
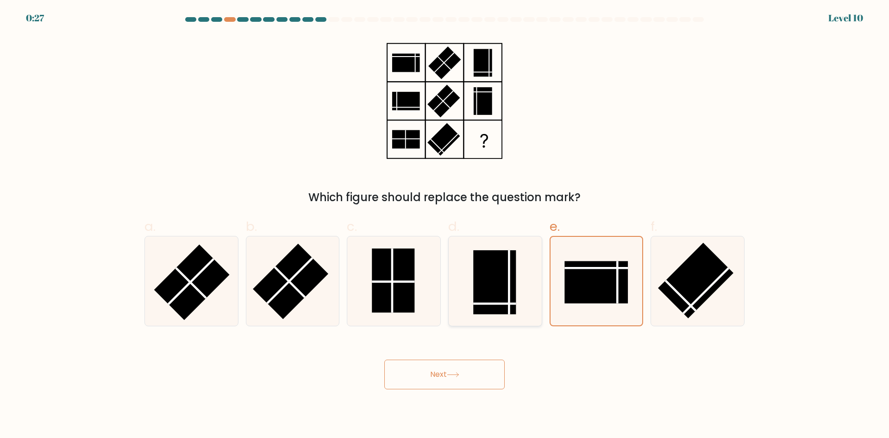
click at [513, 298] on rect at bounding box center [494, 282] width 43 height 64
click at [445, 225] on input "d." at bounding box center [444, 222] width 0 height 6
radio input "true"
click at [575, 290] on rect at bounding box center [596, 282] width 64 height 43
click at [445, 225] on input "e." at bounding box center [444, 222] width 0 height 6
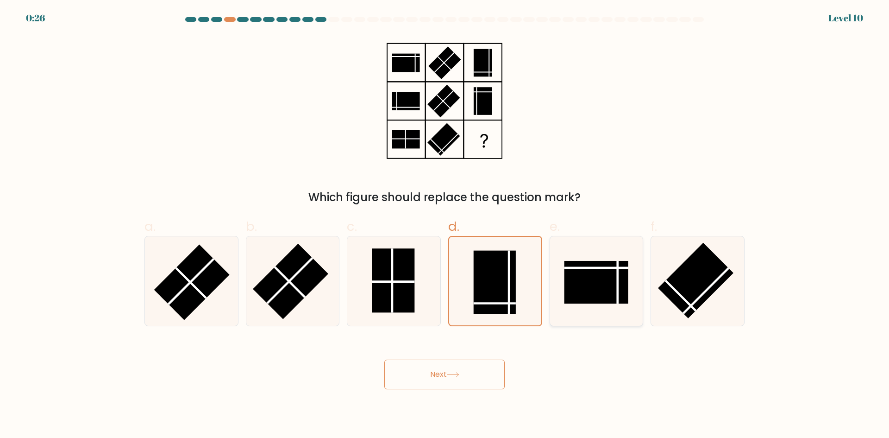
radio input "true"
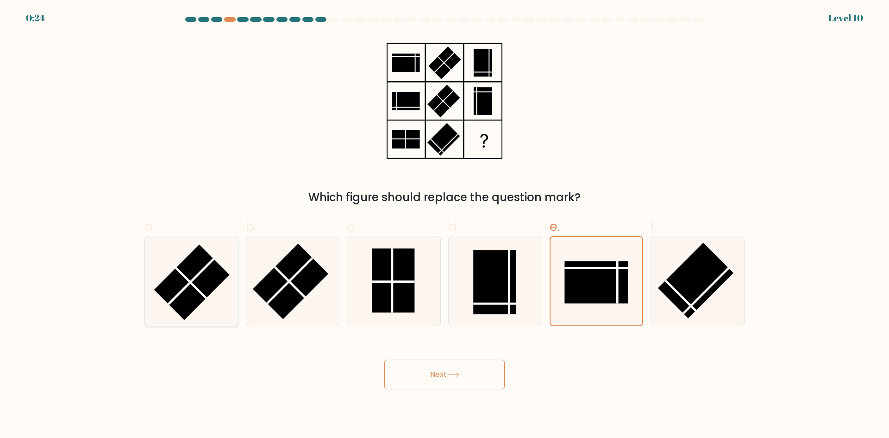
drag, startPoint x: 206, startPoint y: 274, endPoint x: 210, endPoint y: 288, distance: 14.1
click at [206, 275] on rect at bounding box center [191, 281] width 75 height 75
click at [444, 225] on input "a." at bounding box center [444, 222] width 0 height 6
radio input "true"
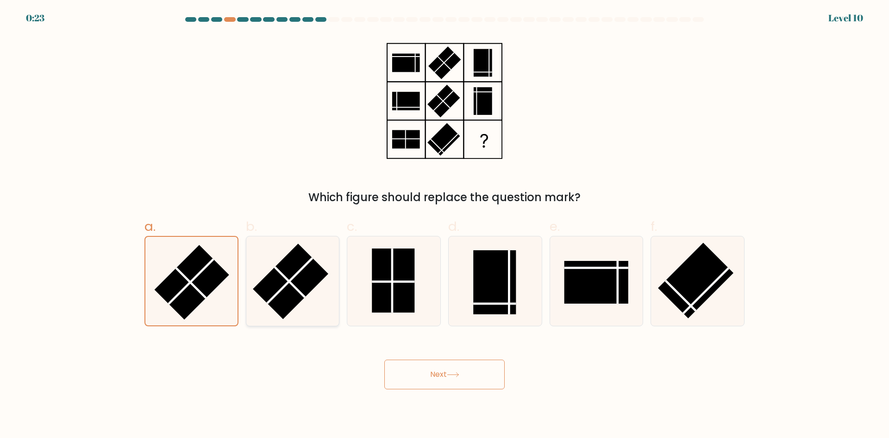
click at [315, 300] on icon at bounding box center [292, 280] width 89 height 89
click at [444, 225] on input "b." at bounding box center [444, 222] width 0 height 6
radio input "true"
click at [482, 271] on rect at bounding box center [494, 282] width 43 height 64
click at [445, 225] on input "d." at bounding box center [444, 222] width 0 height 6
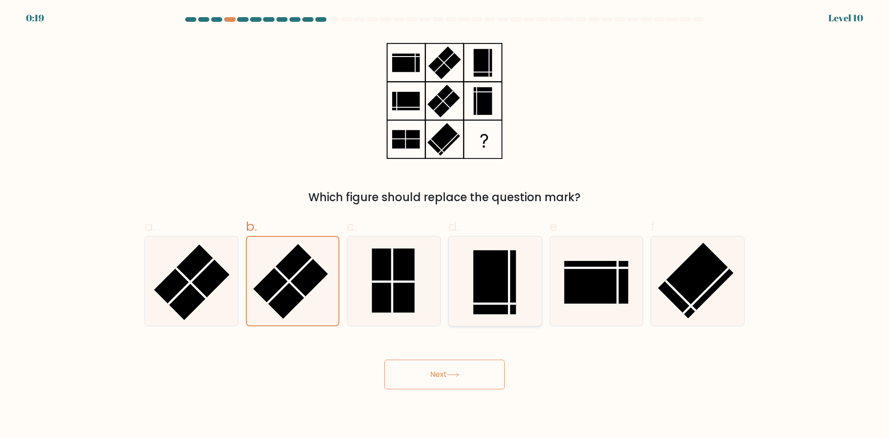
radio input "true"
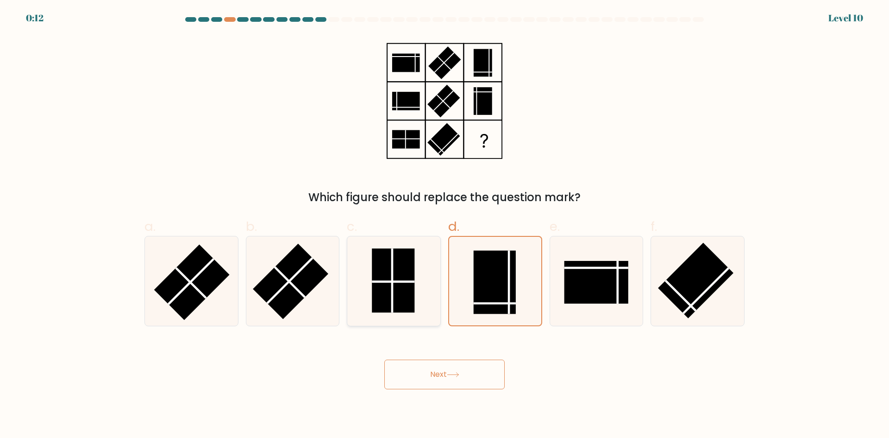
click at [400, 271] on rect at bounding box center [393, 280] width 43 height 64
click at [444, 225] on input "c." at bounding box center [444, 222] width 0 height 6
radio input "true"
click at [443, 367] on button "Next" at bounding box center [444, 374] width 120 height 30
click at [442, 374] on button "Next" at bounding box center [444, 374] width 120 height 30
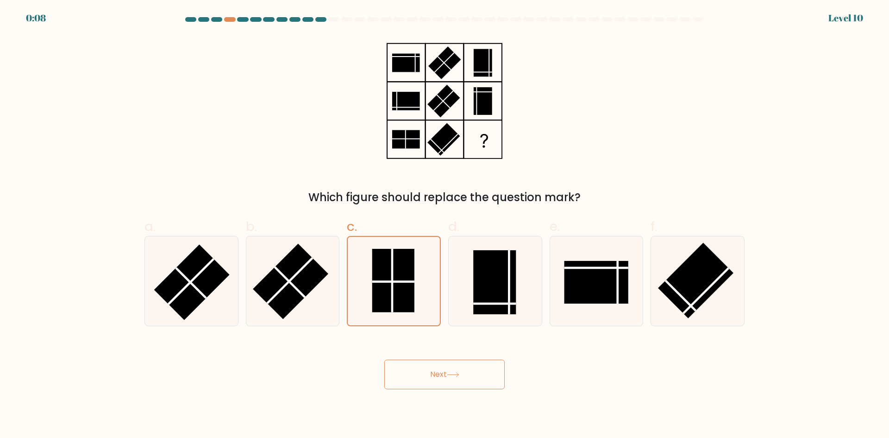
click at [443, 370] on button "Next" at bounding box center [444, 374] width 120 height 30
click at [440, 373] on button "Next" at bounding box center [444, 374] width 120 height 30
click at [441, 373] on button "Next" at bounding box center [444, 374] width 120 height 30
click at [439, 376] on button "Next" at bounding box center [444, 374] width 120 height 30
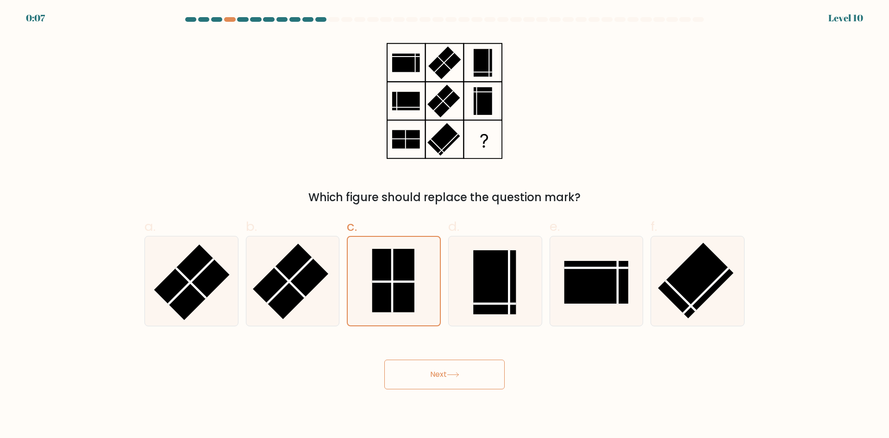
click at [439, 376] on button "Next" at bounding box center [444, 374] width 120 height 30
drag, startPoint x: 438, startPoint y: 377, endPoint x: 460, endPoint y: 357, distance: 30.1
click at [440, 375] on button "Next" at bounding box center [444, 374] width 120 height 30
drag, startPoint x: 463, startPoint y: 355, endPoint x: 450, endPoint y: 358, distance: 13.4
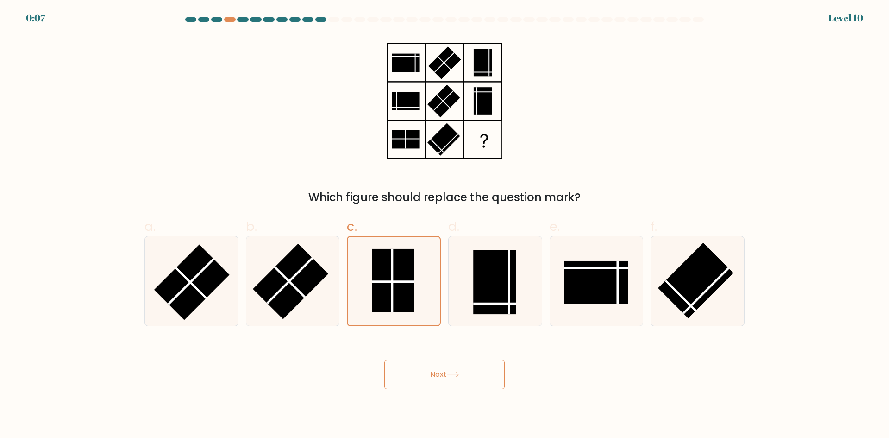
click at [455, 357] on div "Next" at bounding box center [444, 363] width 611 height 52
drag, startPoint x: 440, startPoint y: 391, endPoint x: 454, endPoint y: 384, distance: 15.1
click at [443, 388] on body "0:06 Level 10" at bounding box center [444, 219] width 889 height 438
click at [464, 379] on button "Next" at bounding box center [444, 374] width 120 height 30
drag, startPoint x: 398, startPoint y: 370, endPoint x: 390, endPoint y: 374, distance: 8.5
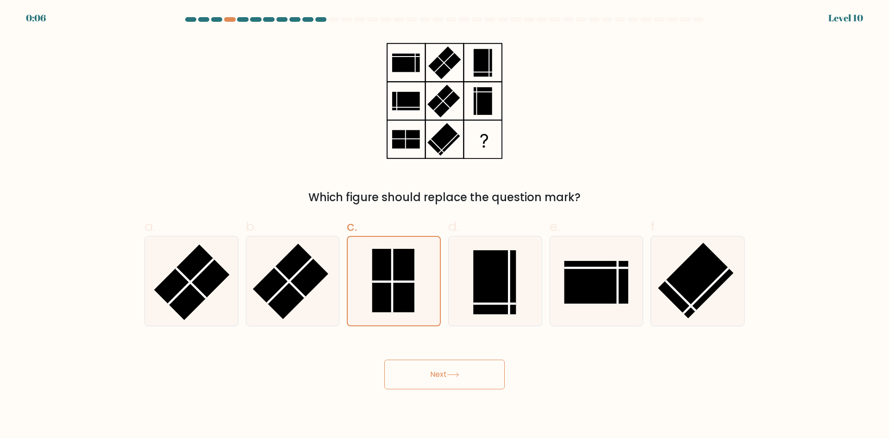
click at [390, 374] on button "Next" at bounding box center [444, 374] width 120 height 30
drag, startPoint x: 424, startPoint y: 373, endPoint x: 440, endPoint y: 372, distance: 15.8
click at [440, 372] on button "Next" at bounding box center [444, 374] width 120 height 30
click at [428, 372] on button "Next" at bounding box center [444, 374] width 120 height 30
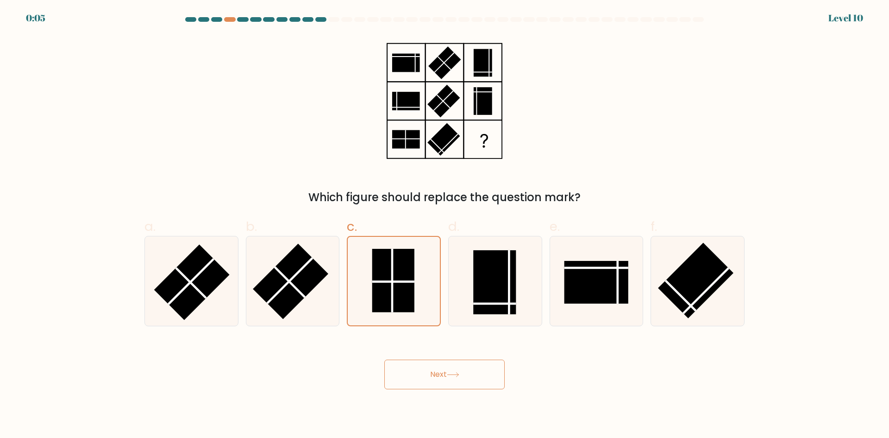
click at [429, 372] on button "Next" at bounding box center [444, 374] width 120 height 30
click at [427, 372] on button "Next" at bounding box center [444, 374] width 120 height 30
click at [428, 372] on button "Next" at bounding box center [444, 374] width 120 height 30
click at [439, 375] on button "Next" at bounding box center [444, 374] width 120 height 30
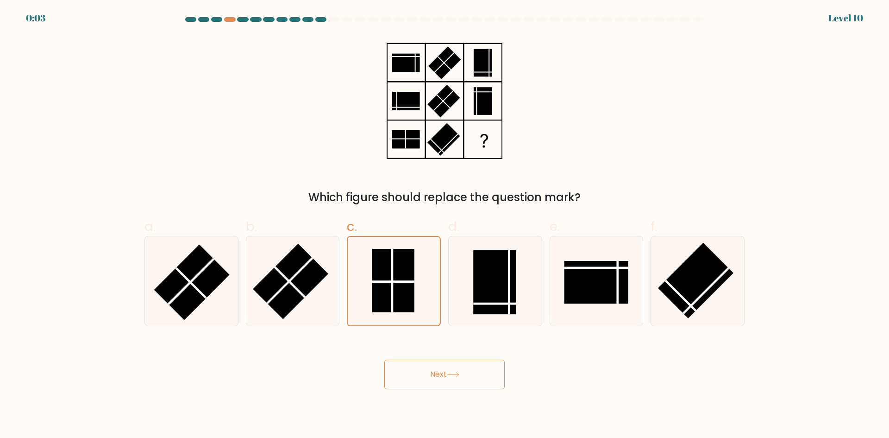
click at [439, 375] on button "Next" at bounding box center [444, 374] width 120 height 30
click at [438, 374] on button "Next" at bounding box center [444, 374] width 120 height 30
click at [437, 373] on button "Next" at bounding box center [444, 374] width 120 height 30
click at [438, 370] on button "Next" at bounding box center [444, 374] width 120 height 30
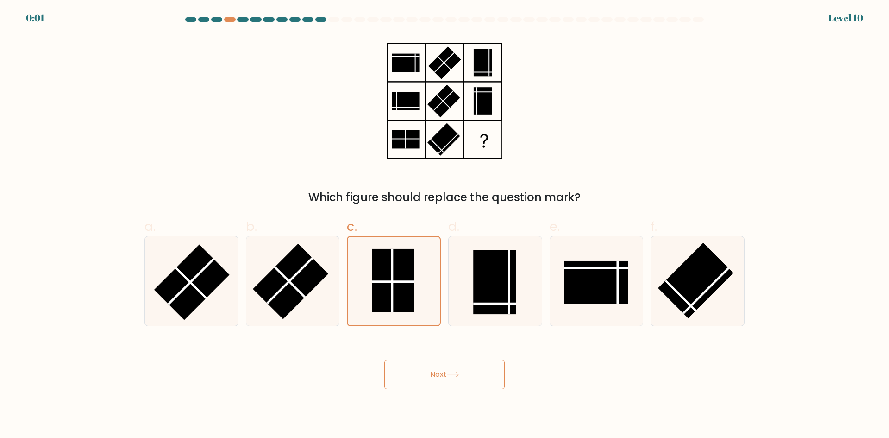
click at [457, 368] on form at bounding box center [444, 203] width 889 height 372
drag, startPoint x: 453, startPoint y: 362, endPoint x: 447, endPoint y: 354, distance: 9.5
click at [452, 356] on div "Next" at bounding box center [444, 363] width 611 height 52
click at [440, 354] on div "Next" at bounding box center [444, 363] width 611 height 52
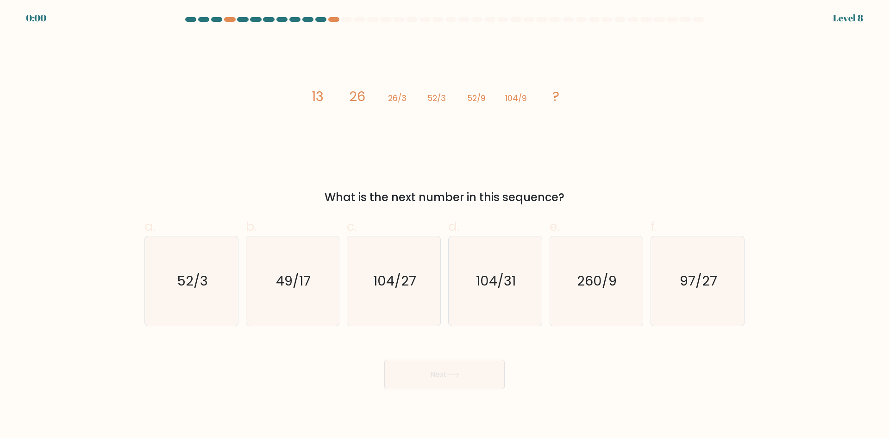
click at [437, 361] on button "Next" at bounding box center [444, 374] width 120 height 30
click at [436, 365] on button "Next" at bounding box center [444, 374] width 120 height 30
click at [390, 309] on icon "104/27" at bounding box center [393, 280] width 89 height 89
click at [444, 225] on input "c. 104/27" at bounding box center [444, 222] width 0 height 6
radio input "true"
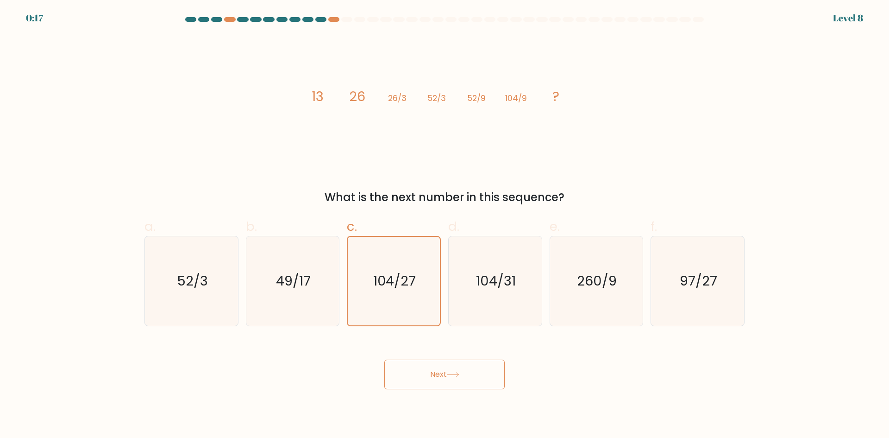
click at [475, 372] on button "Next" at bounding box center [444, 374] width 120 height 30
click at [432, 370] on button "Next" at bounding box center [444, 374] width 120 height 30
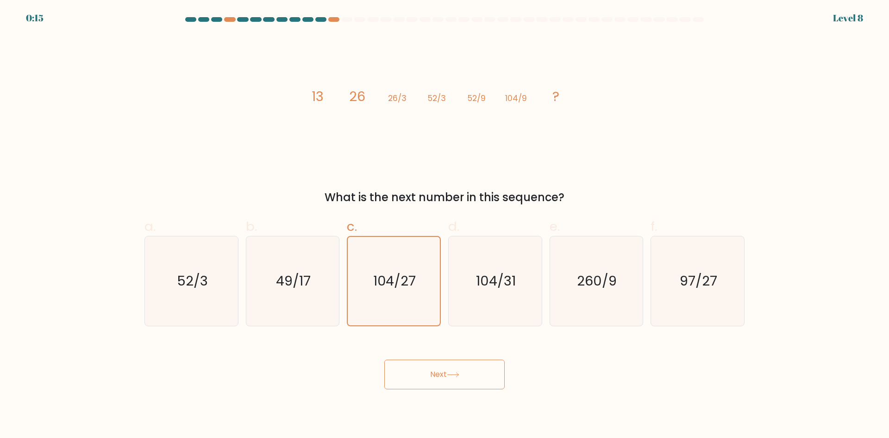
click at [432, 370] on button "Next" at bounding box center [444, 374] width 120 height 30
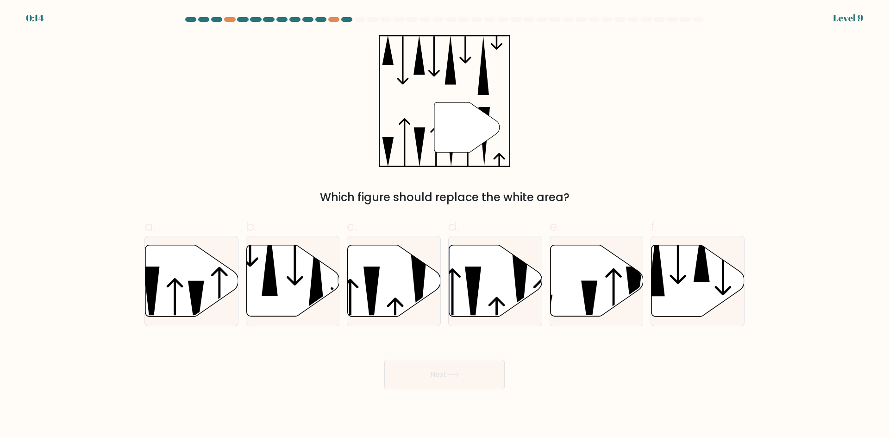
click at [432, 370] on button "Next" at bounding box center [444, 374] width 120 height 30
click at [478, 297] on icon at bounding box center [495, 280] width 93 height 71
click at [445, 225] on input "d." at bounding box center [444, 222] width 0 height 6
radio input "true"
click at [458, 363] on button "Next" at bounding box center [444, 374] width 120 height 30
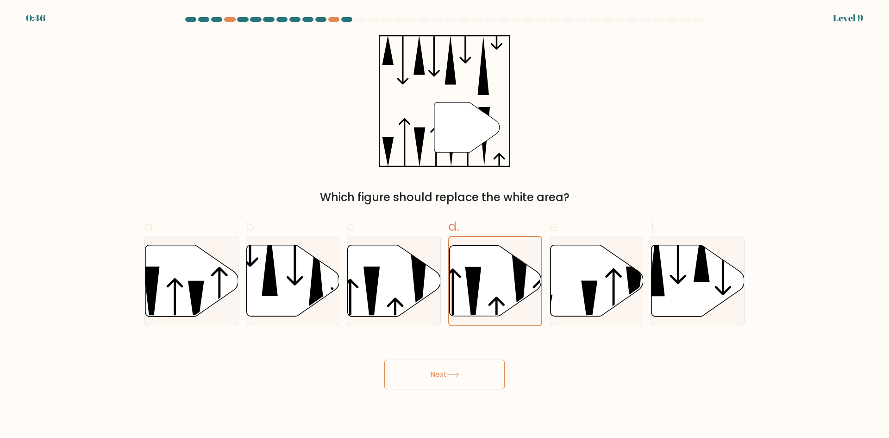
click at [458, 372] on icon at bounding box center [453, 374] width 13 height 5
click at [441, 375] on button "Next" at bounding box center [444, 374] width 120 height 30
click at [444, 376] on button "Next" at bounding box center [444, 374] width 120 height 30
click at [445, 374] on button "Next" at bounding box center [444, 374] width 120 height 30
click at [593, 300] on icon at bounding box center [589, 308] width 16 height 56
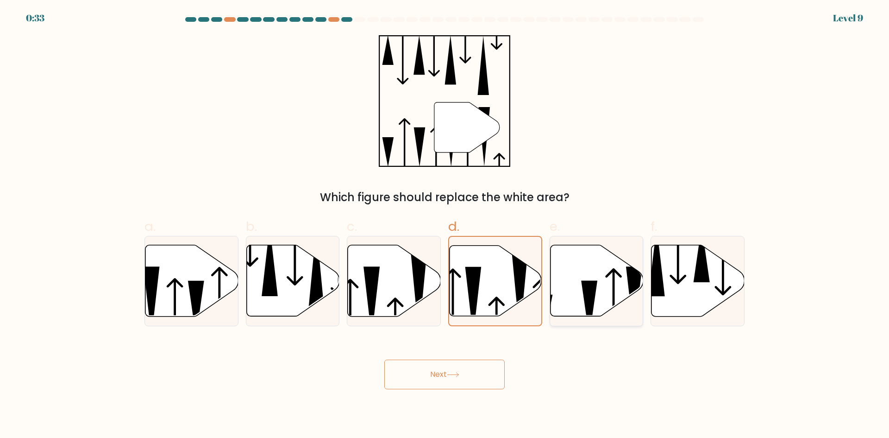
click at [445, 225] on input "e." at bounding box center [444, 222] width 0 height 6
radio input "true"
click at [413, 302] on icon at bounding box center [394, 280] width 93 height 71
click at [444, 225] on input "c." at bounding box center [444, 222] width 0 height 6
radio input "true"
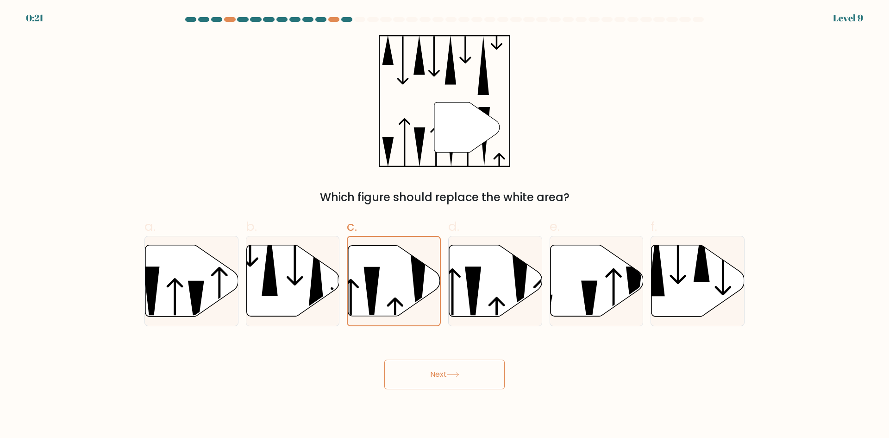
click at [481, 374] on button "Next" at bounding box center [444, 374] width 120 height 30
click at [423, 375] on button "Next" at bounding box center [444, 374] width 120 height 30
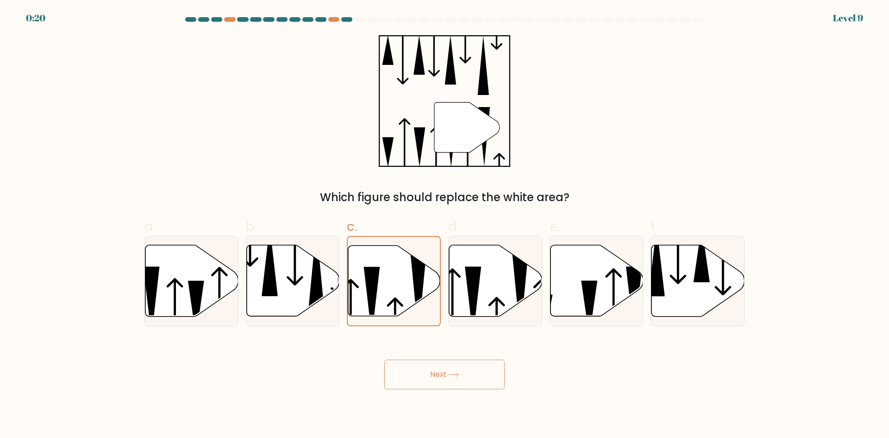
click at [423, 375] on button "Next" at bounding box center [444, 374] width 120 height 30
click at [434, 373] on button "Next" at bounding box center [444, 374] width 120 height 30
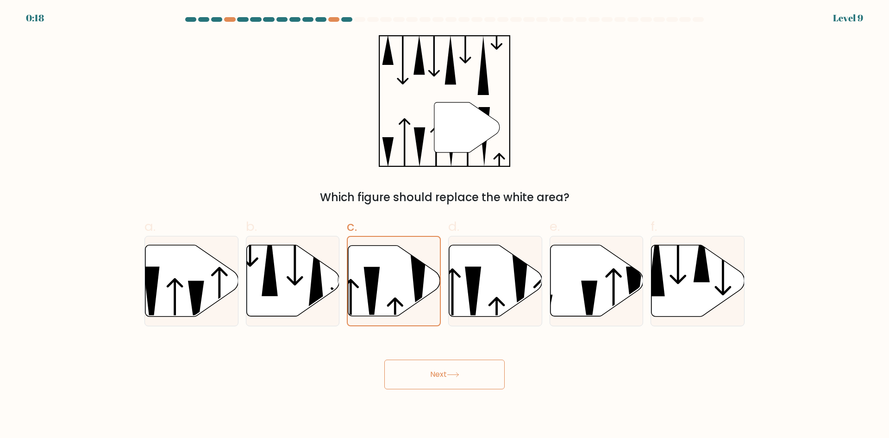
click at [434, 373] on button "Next" at bounding box center [444, 374] width 120 height 30
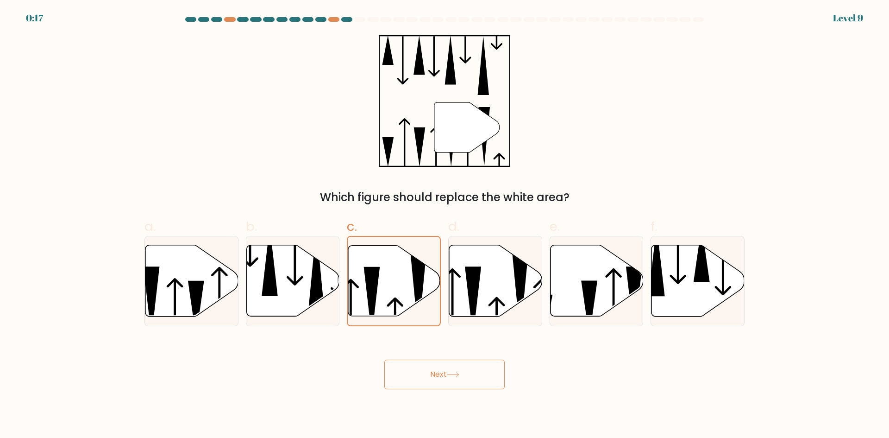
click at [434, 373] on button "Next" at bounding box center [444, 374] width 120 height 30
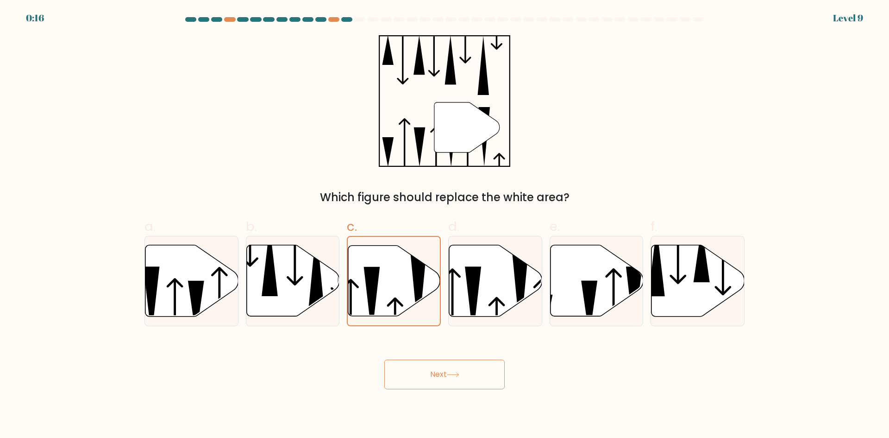
click at [419, 375] on button "Next" at bounding box center [444, 374] width 120 height 30
click at [402, 377] on button "Next" at bounding box center [444, 374] width 120 height 30
click at [386, 379] on button "Next" at bounding box center [444, 374] width 120 height 30
click at [386, 376] on button "Next" at bounding box center [444, 374] width 120 height 30
click at [395, 375] on button "Next" at bounding box center [444, 374] width 120 height 30
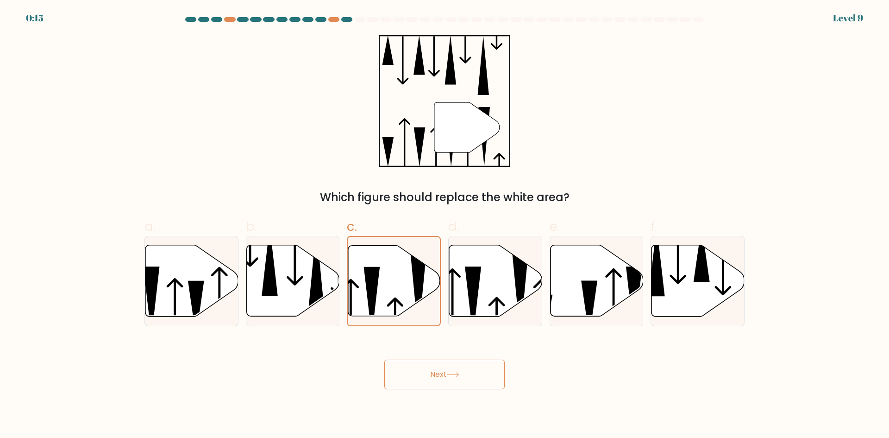
drag, startPoint x: 411, startPoint y: 375, endPoint x: 425, endPoint y: 370, distance: 14.1
click at [414, 372] on button "Next" at bounding box center [444, 374] width 120 height 30
drag, startPoint x: 425, startPoint y: 370, endPoint x: 444, endPoint y: 371, distance: 19.9
click at [434, 370] on button "Next" at bounding box center [444, 374] width 120 height 30
click at [464, 378] on button "Next" at bounding box center [444, 374] width 120 height 30
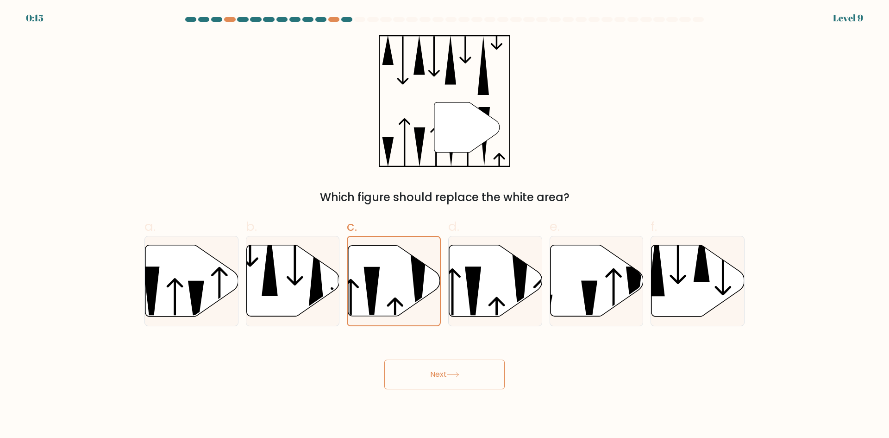
drag, startPoint x: 465, startPoint y: 376, endPoint x: 473, endPoint y: 375, distance: 7.9
click at [466, 376] on button "Next" at bounding box center [444, 374] width 120 height 30
drag, startPoint x: 473, startPoint y: 375, endPoint x: 483, endPoint y: 375, distance: 10.2
click at [476, 375] on button "Next" at bounding box center [444, 374] width 120 height 30
click at [484, 375] on button "Next" at bounding box center [444, 374] width 120 height 30
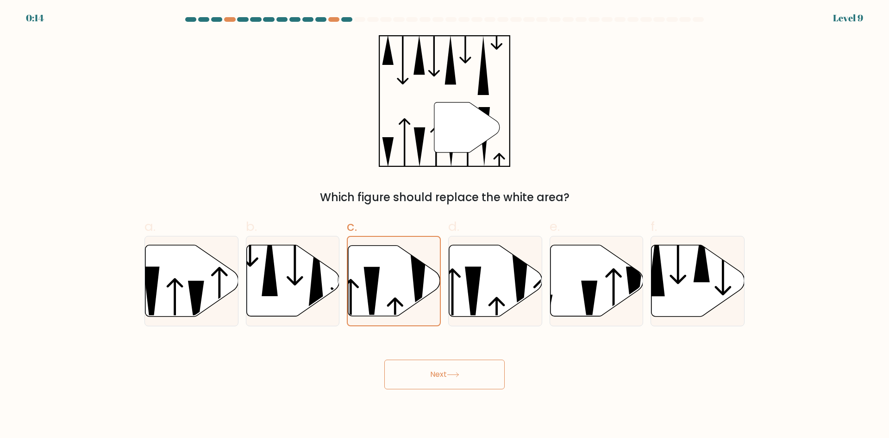
click at [485, 373] on button "Next" at bounding box center [444, 374] width 120 height 30
click at [479, 369] on button "Next" at bounding box center [444, 374] width 120 height 30
drag, startPoint x: 457, startPoint y: 357, endPoint x: 440, endPoint y: 355, distance: 17.2
click at [451, 357] on div "Next" at bounding box center [444, 363] width 611 height 52
click at [431, 351] on div "Next" at bounding box center [444, 363] width 611 height 52
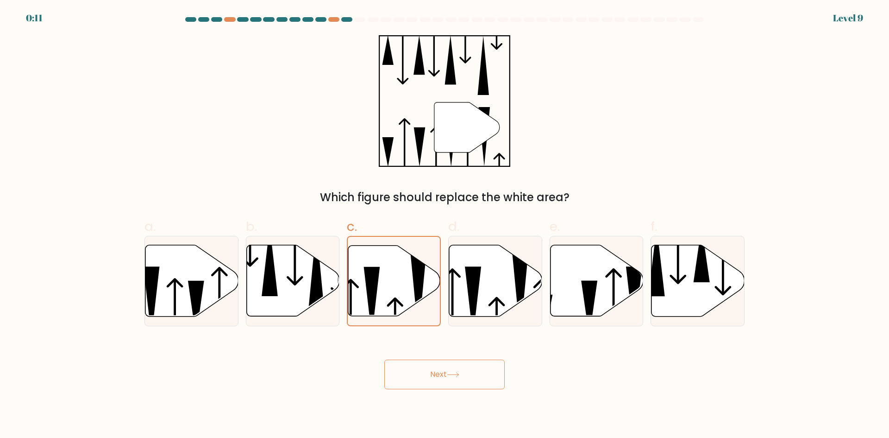
click at [434, 367] on button "Next" at bounding box center [444, 374] width 120 height 30
click at [438, 372] on button "Next" at bounding box center [444, 374] width 120 height 30
click at [443, 372] on button "Next" at bounding box center [444, 374] width 120 height 30
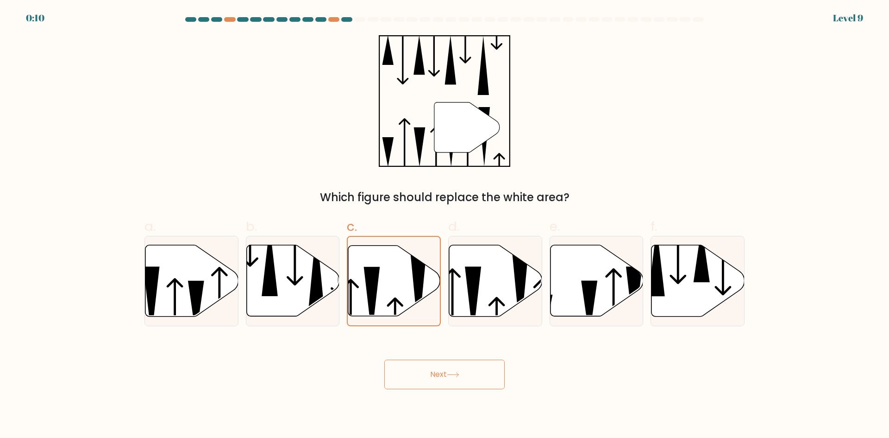
drag, startPoint x: 460, startPoint y: 374, endPoint x: 488, endPoint y: 384, distance: 29.4
click at [463, 376] on button "Next" at bounding box center [444, 374] width 120 height 30
click at [488, 384] on button "Next" at bounding box center [444, 374] width 120 height 30
click at [493, 384] on button "Next" at bounding box center [444, 374] width 120 height 30
click at [495, 384] on button "Next" at bounding box center [444, 374] width 120 height 30
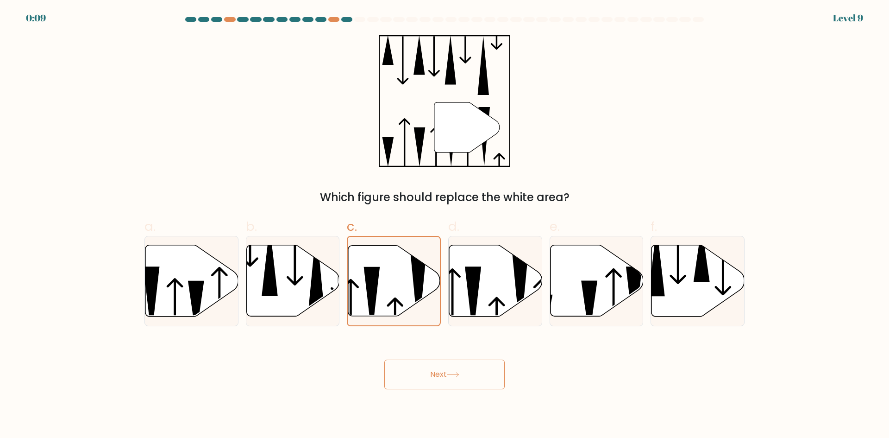
click at [459, 372] on icon at bounding box center [453, 374] width 13 height 5
click at [458, 372] on icon at bounding box center [453, 374] width 13 height 5
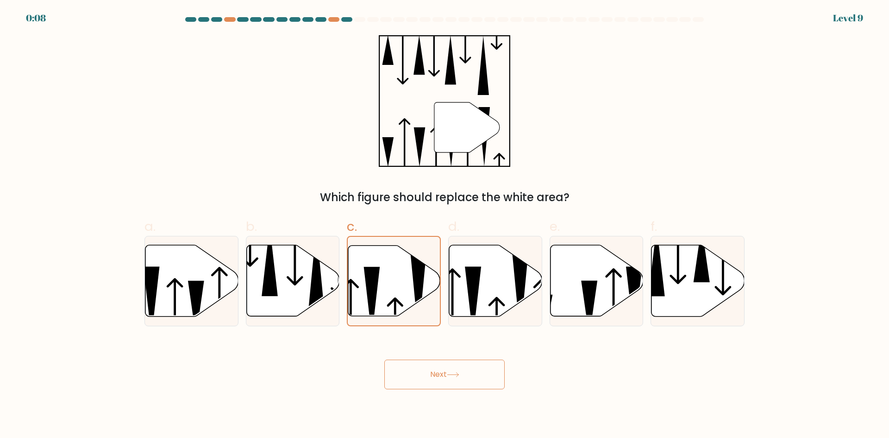
click at [496, 383] on button "Next" at bounding box center [444, 374] width 120 height 30
click at [465, 380] on button "Next" at bounding box center [444, 374] width 120 height 30
click at [507, 370] on div "Next" at bounding box center [444, 363] width 611 height 52
click at [467, 373] on button "Next" at bounding box center [444, 374] width 120 height 30
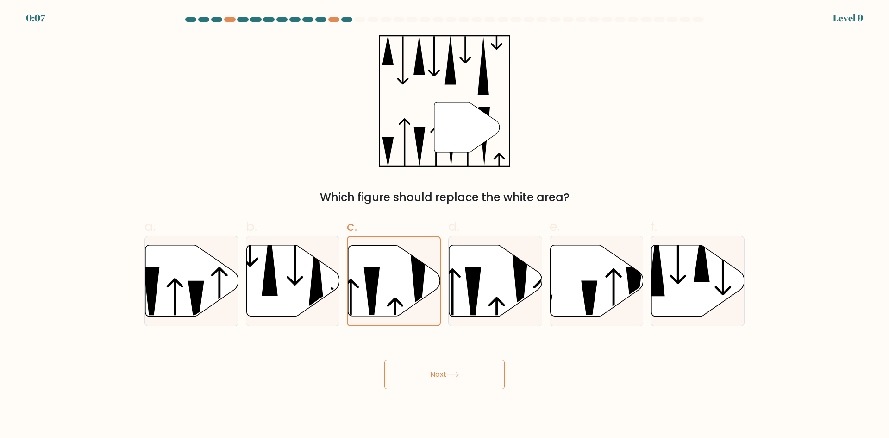
click at [447, 369] on button "Next" at bounding box center [444, 374] width 120 height 30
click at [437, 369] on button "Next" at bounding box center [444, 374] width 120 height 30
click at [434, 369] on button "Next" at bounding box center [444, 374] width 120 height 30
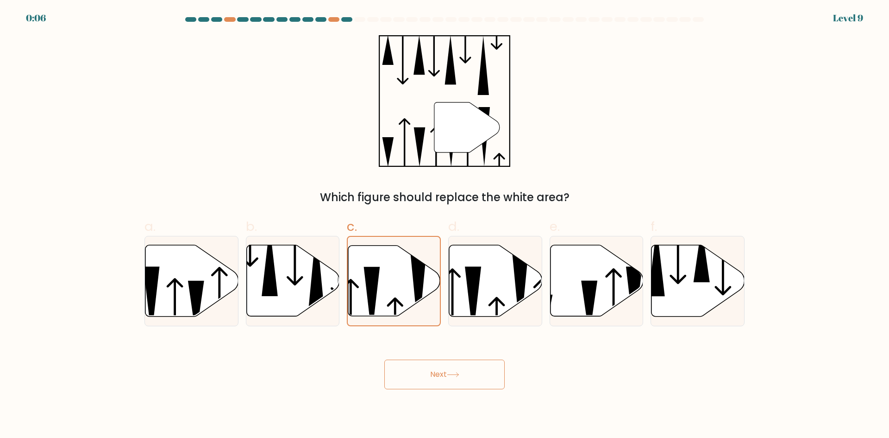
click at [434, 369] on button "Next" at bounding box center [444, 374] width 120 height 30
click at [430, 376] on button "Next" at bounding box center [444, 374] width 120 height 30
click at [429, 376] on button "Next" at bounding box center [444, 374] width 120 height 30
drag, startPoint x: 429, startPoint y: 376, endPoint x: 419, endPoint y: 370, distance: 11.2
click at [429, 376] on button "Next" at bounding box center [444, 374] width 120 height 30
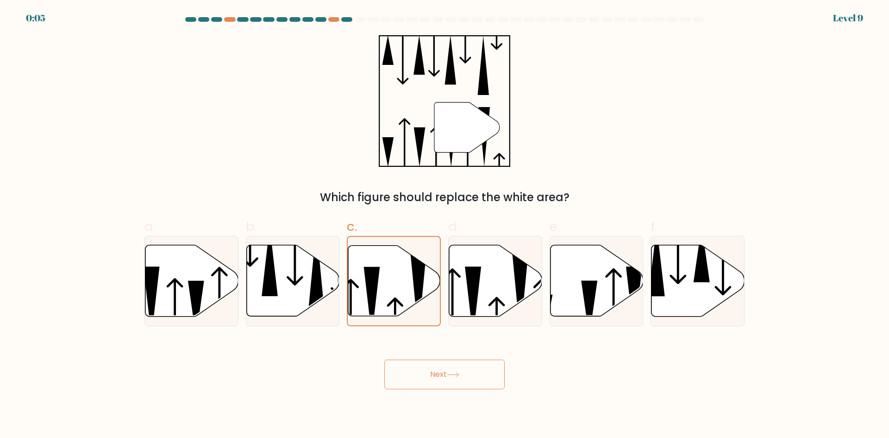
click at [403, 365] on button "Next" at bounding box center [444, 374] width 120 height 30
click at [460, 363] on button "Next" at bounding box center [444, 374] width 120 height 30
drag, startPoint x: 459, startPoint y: 365, endPoint x: 452, endPoint y: 369, distance: 8.7
click at [459, 365] on button "Next" at bounding box center [444, 374] width 120 height 30
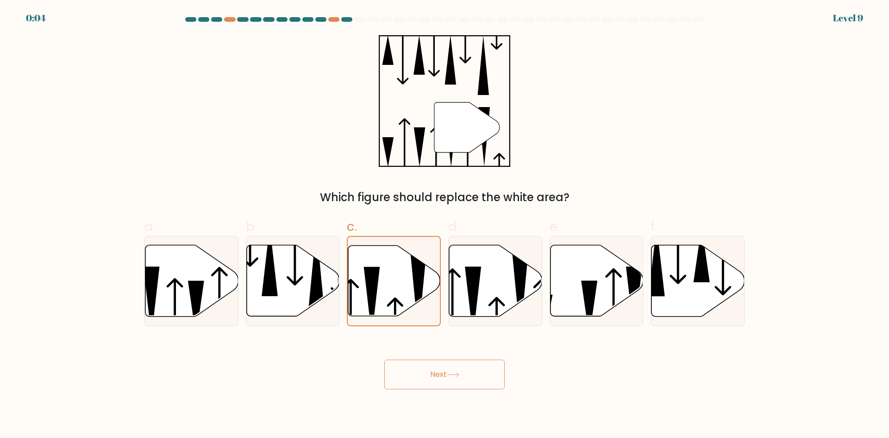
click at [450, 371] on button "Next" at bounding box center [444, 374] width 120 height 30
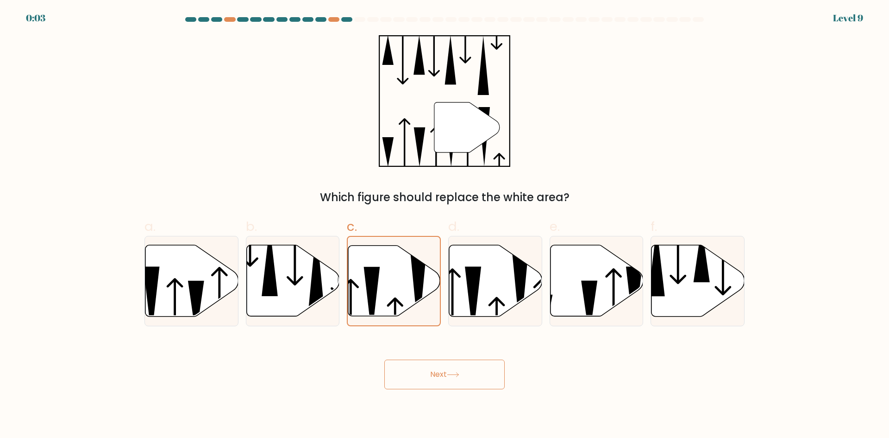
click at [450, 371] on button "Next" at bounding box center [444, 374] width 120 height 30
click at [469, 372] on button "Next" at bounding box center [444, 374] width 120 height 30
click at [470, 372] on button "Next" at bounding box center [444, 374] width 120 height 30
click at [444, 373] on button "Next" at bounding box center [444, 374] width 120 height 30
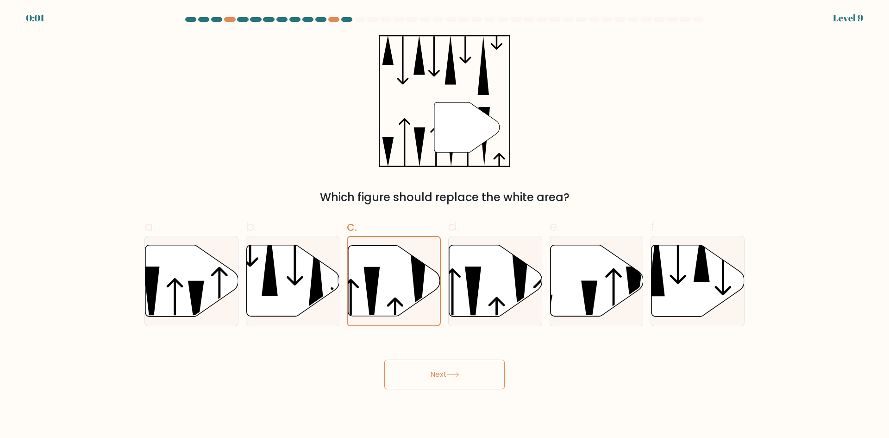
click at [444, 373] on button "Next" at bounding box center [444, 374] width 120 height 30
click at [468, 382] on button "Next" at bounding box center [444, 374] width 120 height 30
click at [450, 377] on button "Next" at bounding box center [444, 374] width 120 height 30
click at [450, 377] on div "Next" at bounding box center [444, 363] width 611 height 52
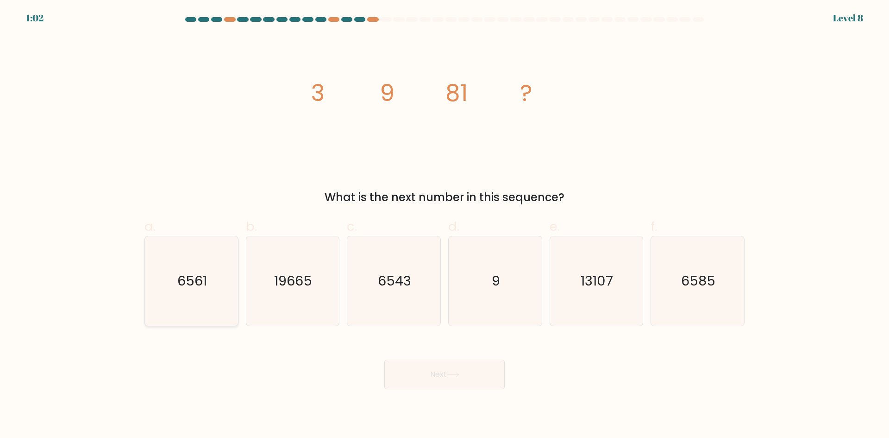
click at [172, 306] on icon "6561" at bounding box center [191, 280] width 89 height 89
click at [444, 225] on input "a. 6561" at bounding box center [444, 222] width 0 height 6
radio input "true"
click at [471, 376] on button "Next" at bounding box center [444, 374] width 120 height 30
click at [444, 369] on button "Next" at bounding box center [444, 374] width 120 height 30
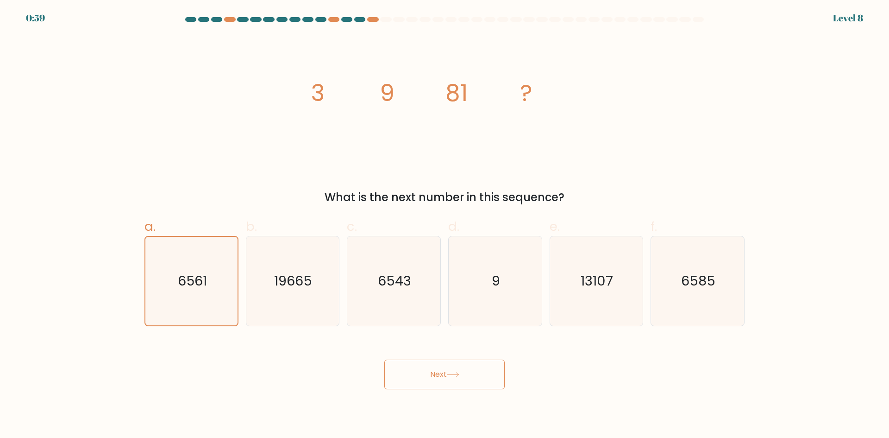
click at [444, 369] on button "Next" at bounding box center [444, 374] width 120 height 30
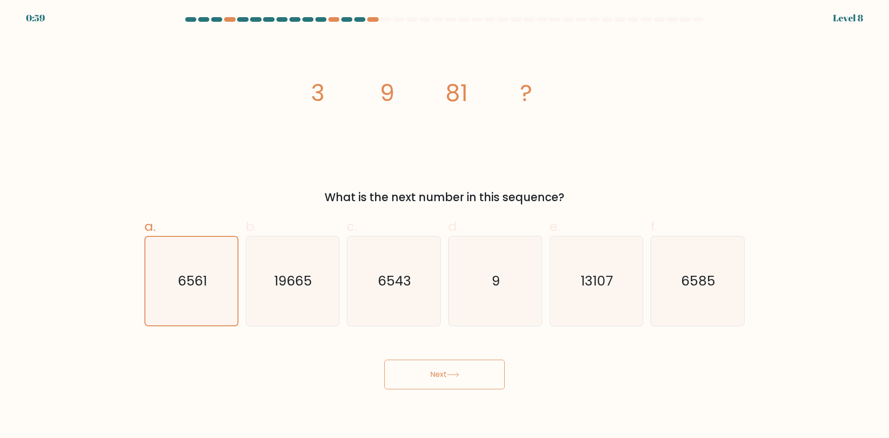
click at [443, 372] on button "Next" at bounding box center [444, 374] width 120 height 30
click at [444, 372] on button "Next" at bounding box center [444, 374] width 120 height 30
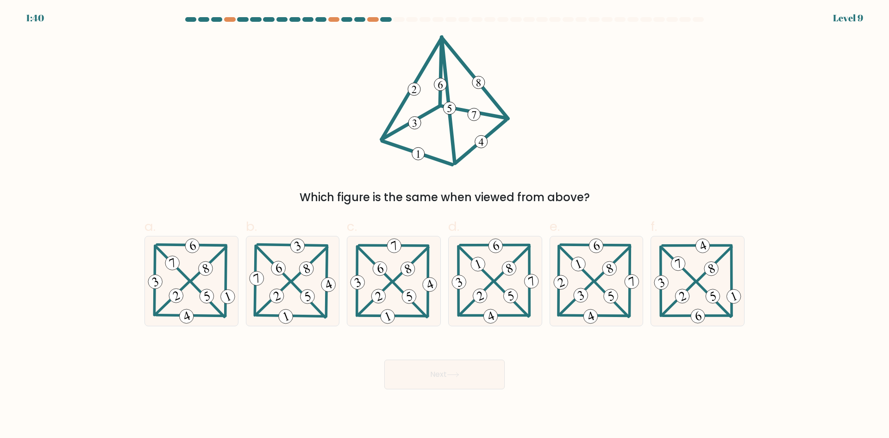
click at [444, 366] on button "Next" at bounding box center [444, 374] width 120 height 30
click at [198, 268] on icon at bounding box center [191, 280] width 91 height 89
click at [444, 225] on input "a." at bounding box center [444, 222] width 0 height 6
radio input "true"
click at [455, 366] on button "Next" at bounding box center [444, 374] width 120 height 30
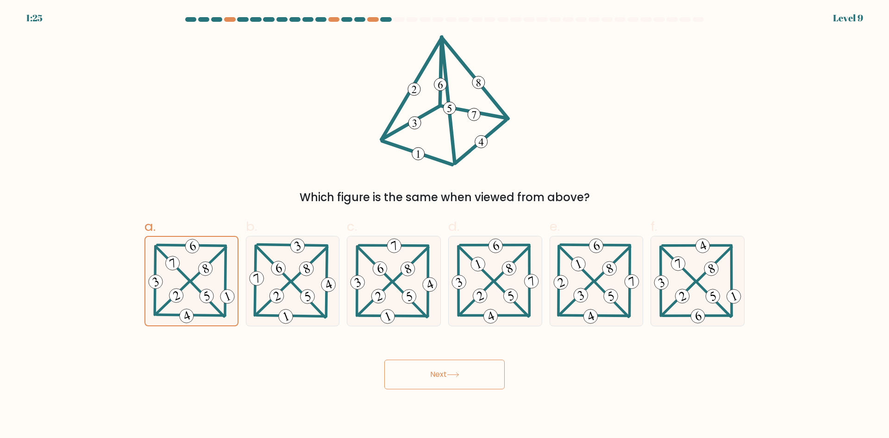
click at [434, 375] on button "Next" at bounding box center [444, 374] width 120 height 30
click at [439, 375] on button "Next" at bounding box center [444, 374] width 120 height 30
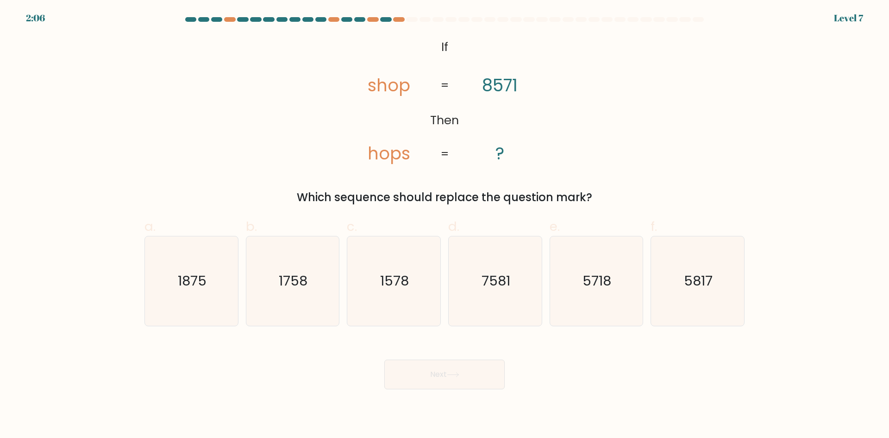
click at [439, 375] on button "Next" at bounding box center [444, 374] width 120 height 30
drag, startPoint x: 439, startPoint y: 375, endPoint x: 434, endPoint y: 368, distance: 8.6
click at [434, 368] on button "Next" at bounding box center [444, 374] width 120 height 30
drag, startPoint x: 434, startPoint y: 368, endPoint x: 429, endPoint y: 375, distance: 8.0
click at [429, 374] on button "Next" at bounding box center [444, 374] width 120 height 30
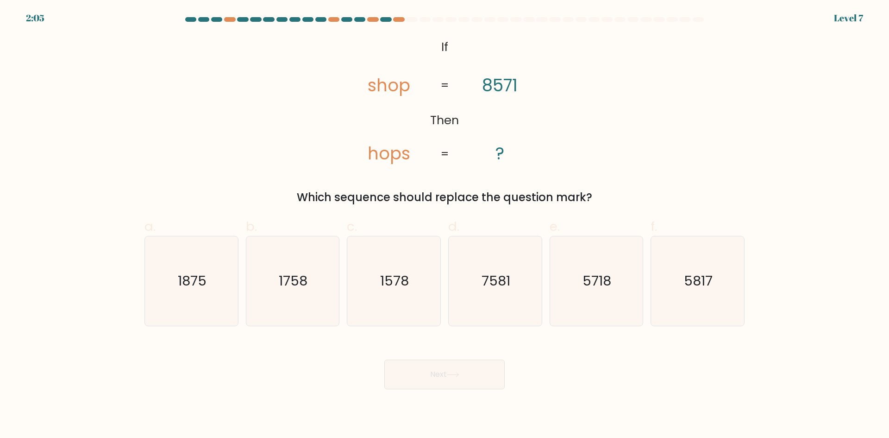
click at [428, 375] on button "Next" at bounding box center [444, 374] width 120 height 30
click at [422, 379] on button "Next" at bounding box center [444, 374] width 120 height 30
click at [605, 298] on icon "5718" at bounding box center [595, 280] width 89 height 89
click at [445, 225] on input "e. 5718" at bounding box center [444, 222] width 0 height 6
radio input "true"
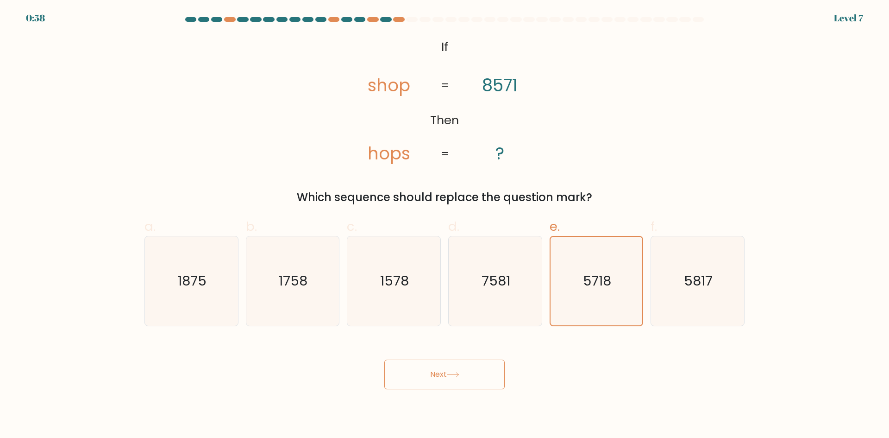
click at [487, 366] on button "Next" at bounding box center [444, 374] width 120 height 30
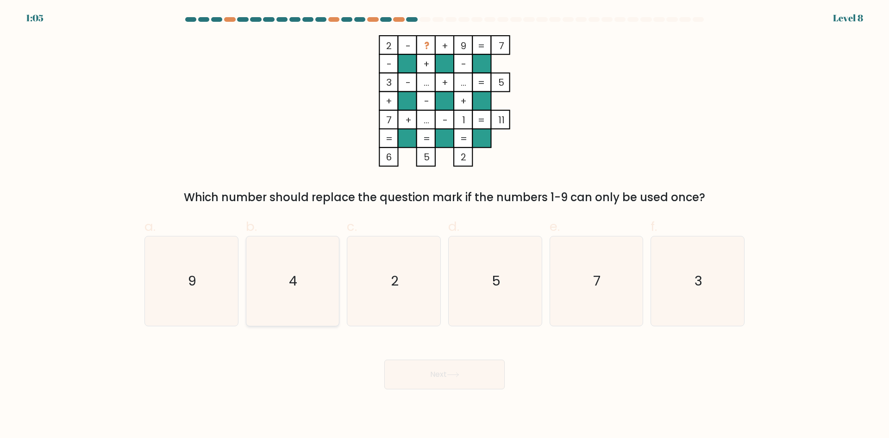
drag, startPoint x: 315, startPoint y: 302, endPoint x: 319, endPoint y: 305, distance: 5.3
click at [315, 302] on icon "4" at bounding box center [292, 280] width 89 height 89
click at [444, 225] on input "b. 4" at bounding box center [444, 222] width 0 height 6
radio input "true"
click at [457, 375] on icon at bounding box center [453, 374] width 13 height 5
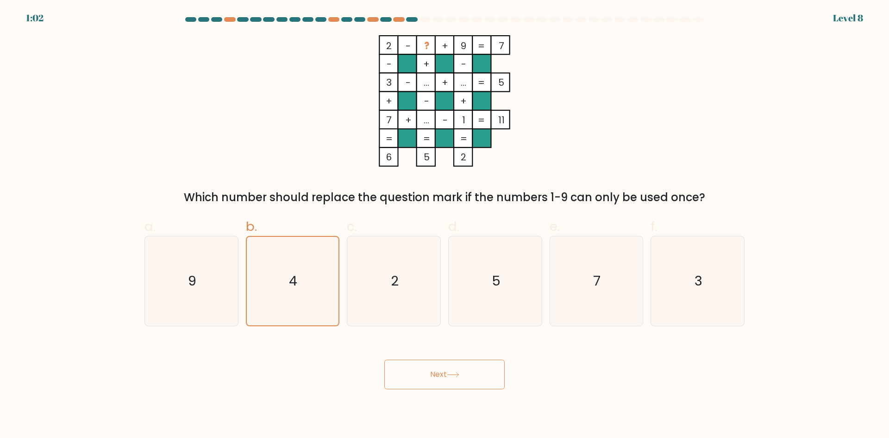
click at [431, 370] on button "Next" at bounding box center [444, 374] width 120 height 30
click at [452, 373] on icon at bounding box center [453, 374] width 13 height 5
click at [437, 373] on button "Next" at bounding box center [444, 374] width 120 height 30
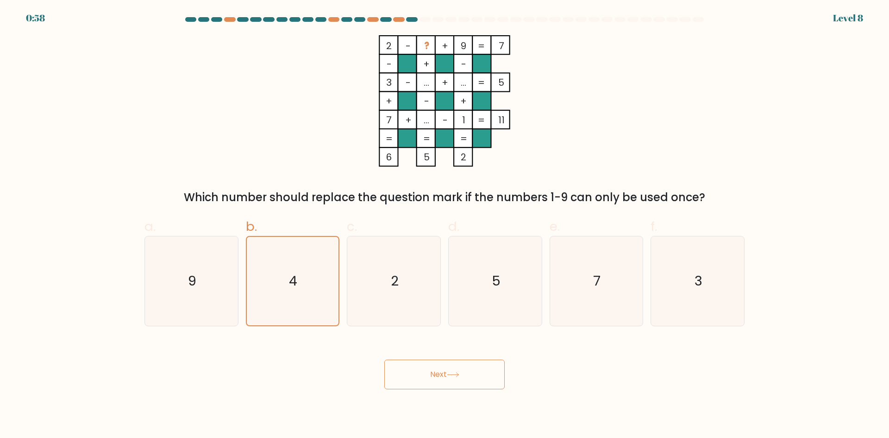
click at [436, 372] on button "Next" at bounding box center [444, 374] width 120 height 30
click at [466, 374] on button "Next" at bounding box center [444, 374] width 120 height 30
click at [458, 374] on icon at bounding box center [452, 374] width 11 height 4
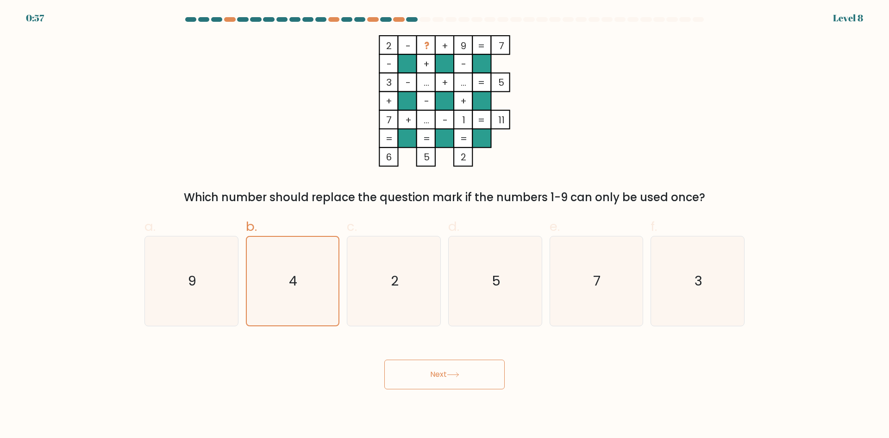
click at [458, 374] on icon at bounding box center [452, 374] width 11 height 4
drag, startPoint x: 460, startPoint y: 374, endPoint x: 446, endPoint y: 374, distance: 14.4
click at [459, 374] on icon at bounding box center [453, 374] width 13 height 5
click at [446, 374] on button "Next" at bounding box center [444, 374] width 120 height 30
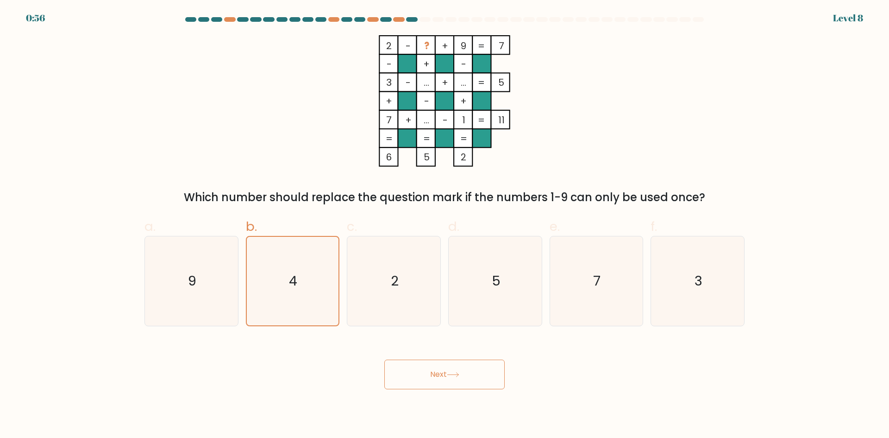
click at [446, 374] on button "Next" at bounding box center [444, 374] width 120 height 30
drag, startPoint x: 446, startPoint y: 374, endPoint x: 423, endPoint y: 371, distance: 22.9
click at [438, 373] on button "Next" at bounding box center [444, 374] width 120 height 30
click at [423, 374] on button "Next" at bounding box center [444, 374] width 120 height 30
click at [440, 376] on button "Next" at bounding box center [444, 374] width 120 height 30
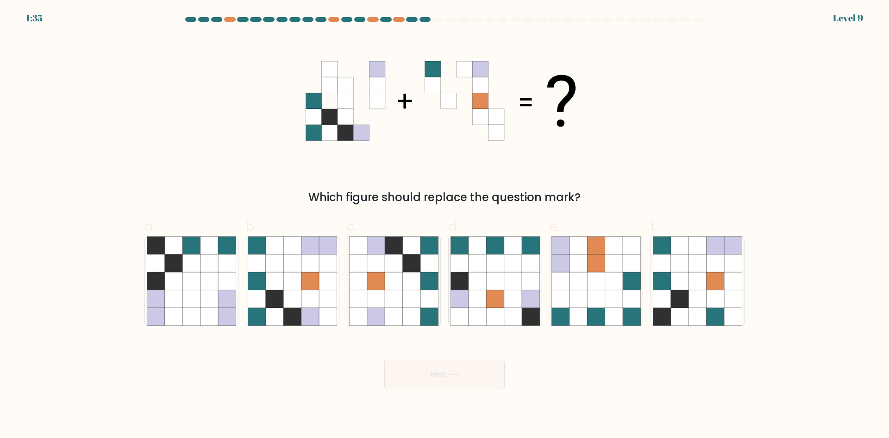
click at [301, 391] on body "1:35 Level 9" at bounding box center [444, 219] width 889 height 438
click at [302, 309] on icon at bounding box center [310, 316] width 18 height 18
click at [444, 225] on input "b." at bounding box center [444, 222] width 0 height 6
radio input "true"
click at [514, 379] on div "Next" at bounding box center [444, 363] width 611 height 52
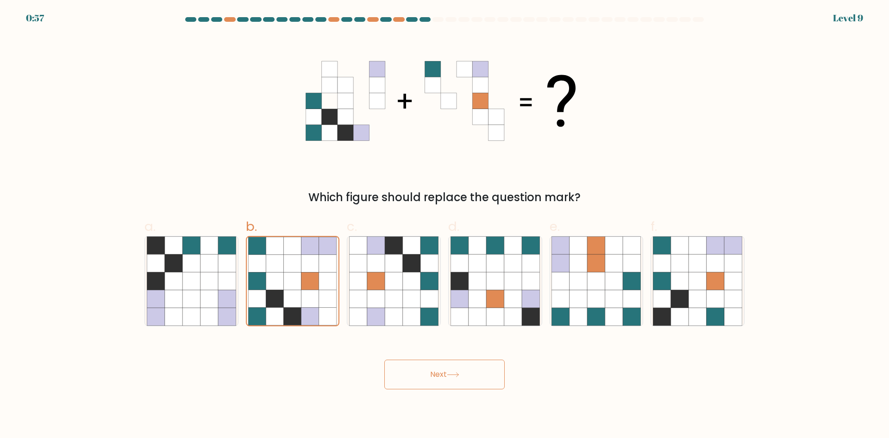
click at [445, 373] on button "Next" at bounding box center [444, 374] width 120 height 30
click at [454, 373] on icon at bounding box center [453, 374] width 13 height 5
click at [426, 372] on button "Next" at bounding box center [444, 374] width 120 height 30
click at [436, 372] on button "Next" at bounding box center [444, 374] width 120 height 30
click at [435, 373] on button "Next" at bounding box center [444, 374] width 120 height 30
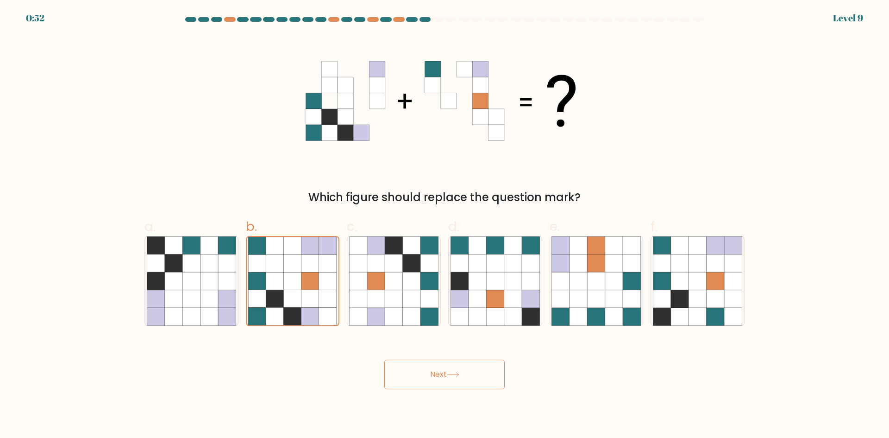
click at [435, 373] on button "Next" at bounding box center [444, 374] width 120 height 30
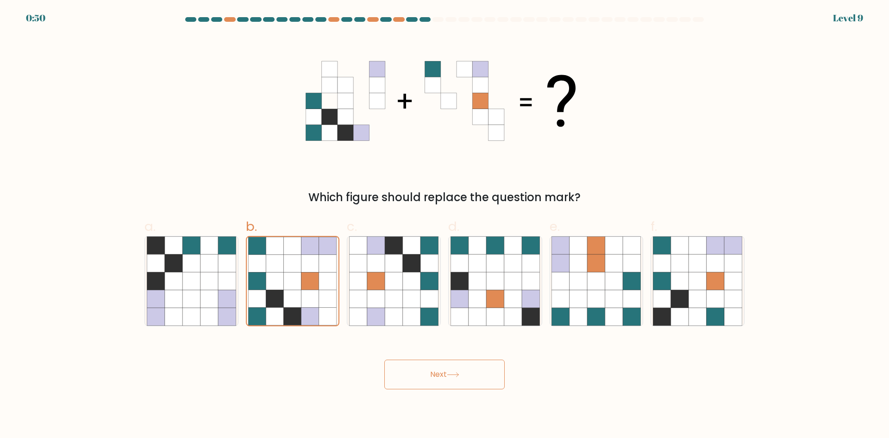
click at [462, 375] on button "Next" at bounding box center [444, 374] width 120 height 30
click at [453, 374] on icon at bounding box center [453, 374] width 13 height 5
click at [464, 373] on button "Next" at bounding box center [444, 374] width 120 height 30
click at [468, 365] on button "Next" at bounding box center [444, 374] width 120 height 30
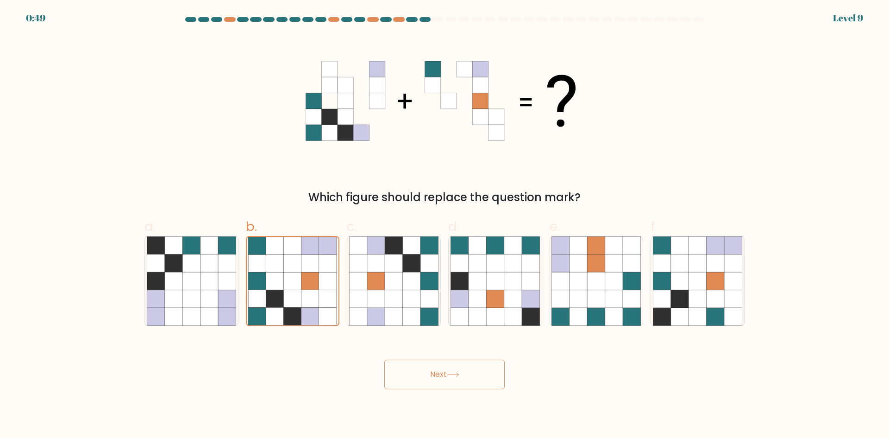
drag, startPoint x: 448, startPoint y: 366, endPoint x: 430, endPoint y: 364, distance: 18.1
click at [446, 366] on button "Next" at bounding box center [444, 374] width 120 height 30
drag, startPoint x: 430, startPoint y: 364, endPoint x: 409, endPoint y: 361, distance: 21.5
click at [428, 364] on button "Next" at bounding box center [444, 374] width 120 height 30
click at [408, 354] on div "Next" at bounding box center [444, 363] width 611 height 52
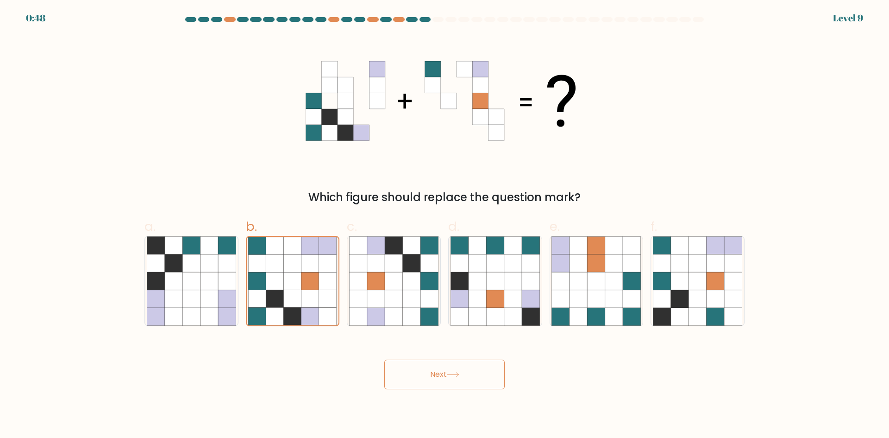
click at [432, 364] on button "Next" at bounding box center [444, 374] width 120 height 30
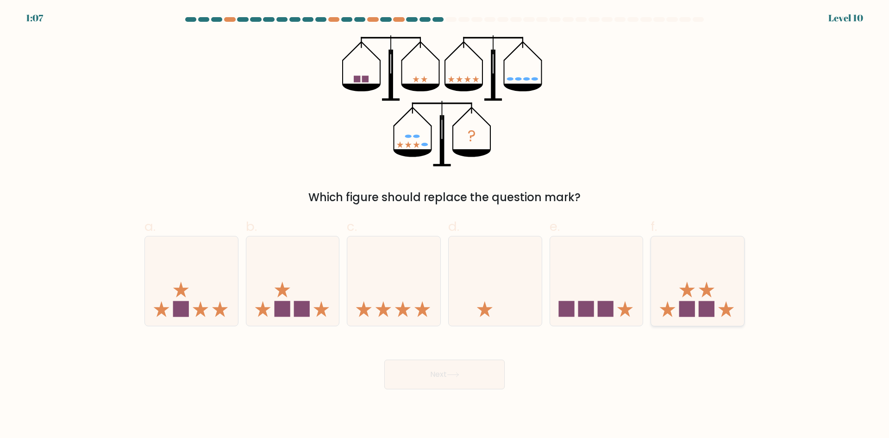
click at [712, 301] on rect at bounding box center [707, 309] width 16 height 16
click at [445, 225] on input "f." at bounding box center [444, 222] width 0 height 6
radio input "true"
click at [459, 364] on button "Next" at bounding box center [444, 374] width 120 height 30
click at [450, 374] on icon at bounding box center [452, 374] width 11 height 4
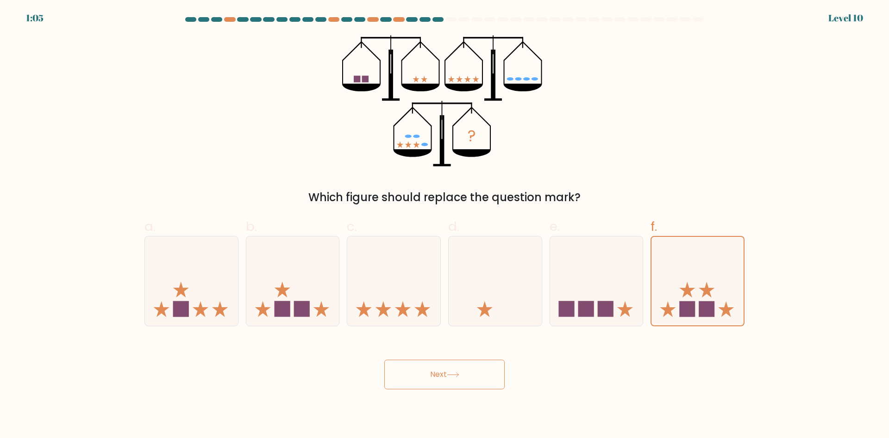
click at [447, 367] on button "Next" at bounding box center [444, 374] width 120 height 30
click at [440, 357] on div "Next" at bounding box center [444, 363] width 611 height 52
click at [437, 363] on button "Next" at bounding box center [444, 374] width 120 height 30
click at [437, 362] on button "Next" at bounding box center [444, 374] width 120 height 30
click at [434, 346] on div "Next" at bounding box center [444, 363] width 611 height 52
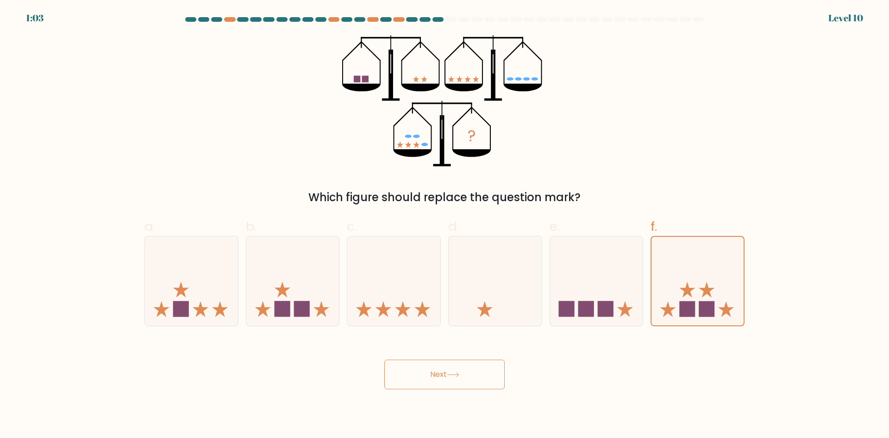
click at [426, 359] on div "Next" at bounding box center [444, 363] width 611 height 52
click at [421, 367] on button "Next" at bounding box center [444, 374] width 120 height 30
click at [426, 370] on button "Next" at bounding box center [444, 374] width 120 height 30
drag, startPoint x: 430, startPoint y: 372, endPoint x: 444, endPoint y: 372, distance: 14.4
click at [432, 373] on button "Next" at bounding box center [444, 374] width 120 height 30
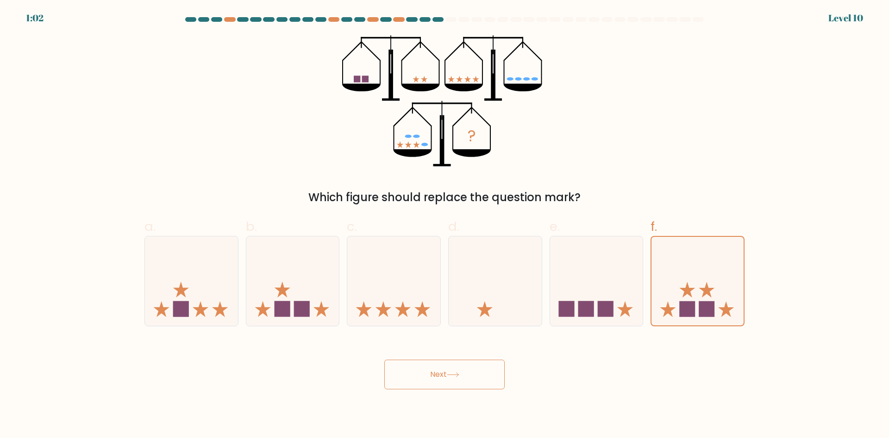
click at [445, 372] on button "Next" at bounding box center [444, 374] width 120 height 30
drag, startPoint x: 450, startPoint y: 369, endPoint x: 459, endPoint y: 369, distance: 9.3
click at [450, 369] on button "Next" at bounding box center [444, 374] width 120 height 30
click at [459, 369] on button "Next" at bounding box center [444, 374] width 120 height 30
drag, startPoint x: 459, startPoint y: 369, endPoint x: 457, endPoint y: 374, distance: 5.7
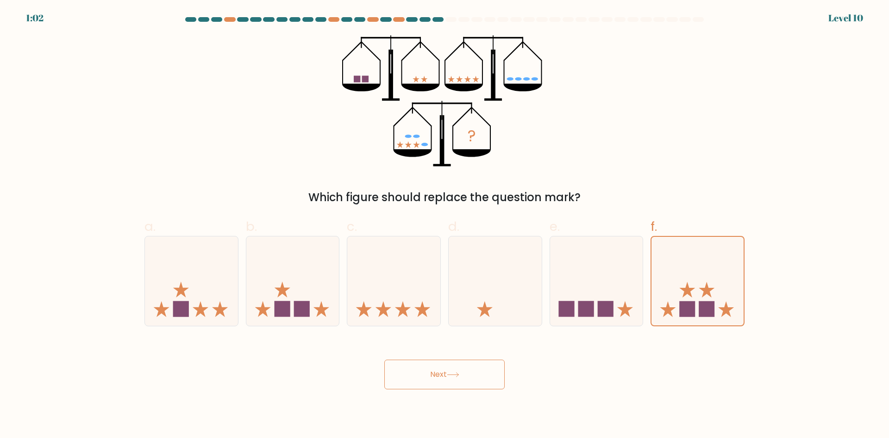
click at [457, 374] on button "Next" at bounding box center [444, 374] width 120 height 30
click at [457, 375] on icon at bounding box center [453, 374] width 13 height 5
click at [481, 375] on button "Next" at bounding box center [444, 374] width 120 height 30
drag, startPoint x: 482, startPoint y: 387, endPoint x: 436, endPoint y: 382, distance: 47.0
click at [452, 385] on button "Next" at bounding box center [444, 374] width 120 height 30
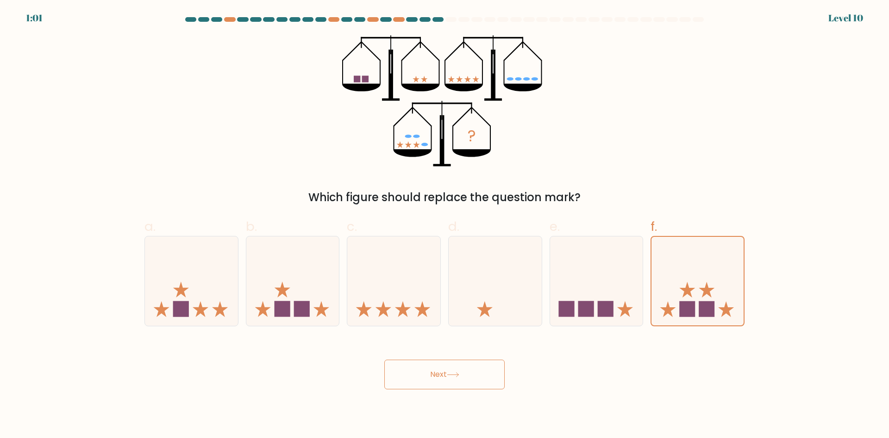
drag, startPoint x: 436, startPoint y: 382, endPoint x: 420, endPoint y: 375, distance: 16.9
click at [428, 379] on button "Next" at bounding box center [444, 374] width 120 height 30
click at [416, 373] on button "Next" at bounding box center [444, 374] width 120 height 30
click at [433, 354] on div "Next" at bounding box center [444, 363] width 611 height 52
click at [425, 370] on button "Next" at bounding box center [444, 374] width 120 height 30
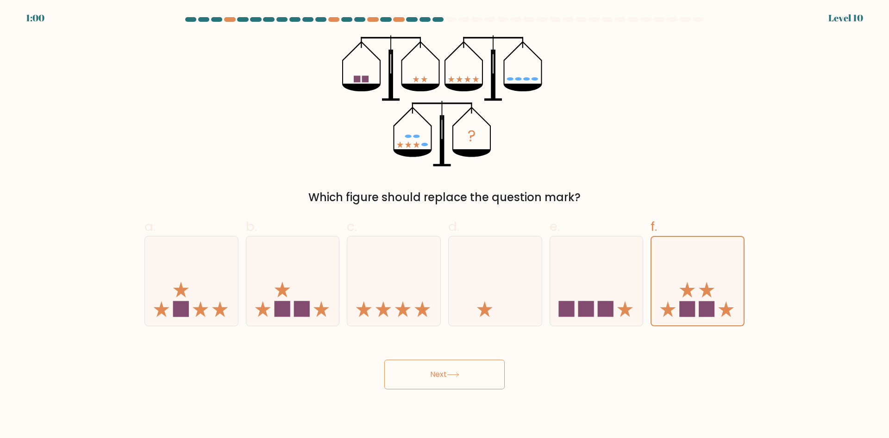
click at [442, 363] on button "Next" at bounding box center [444, 374] width 120 height 30
click at [468, 363] on button "Next" at bounding box center [444, 374] width 120 height 30
click at [463, 376] on button "Next" at bounding box center [444, 374] width 120 height 30
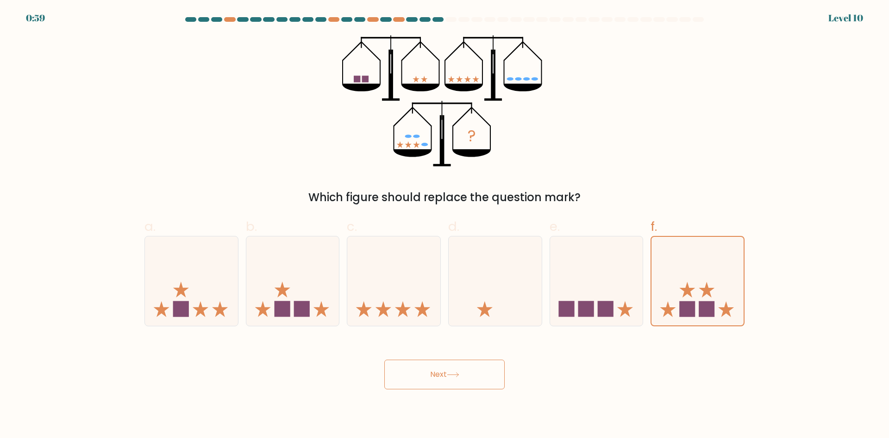
drag, startPoint x: 450, startPoint y: 375, endPoint x: 435, endPoint y: 372, distance: 16.2
click at [448, 374] on button "Next" at bounding box center [444, 374] width 120 height 30
click at [435, 372] on button "Next" at bounding box center [444, 374] width 120 height 30
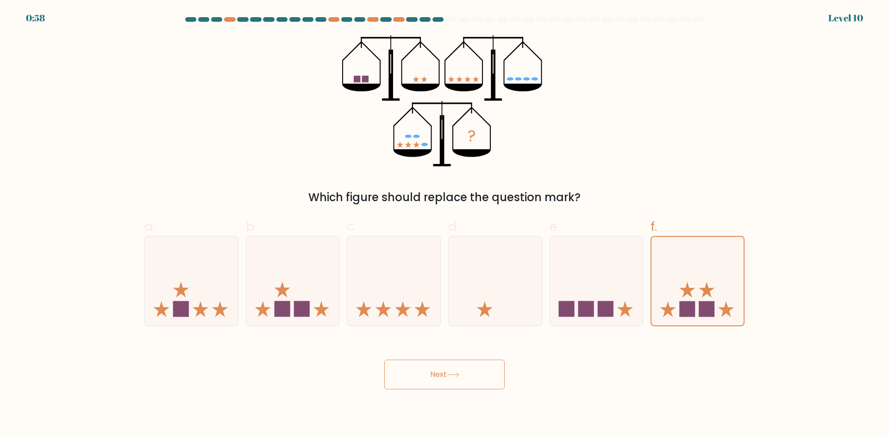
click at [435, 372] on button "Next" at bounding box center [444, 374] width 120 height 30
click at [441, 373] on button "Next" at bounding box center [444, 374] width 120 height 30
drag, startPoint x: 443, startPoint y: 381, endPoint x: 450, endPoint y: 374, distance: 9.5
click at [444, 381] on button "Next" at bounding box center [444, 374] width 120 height 30
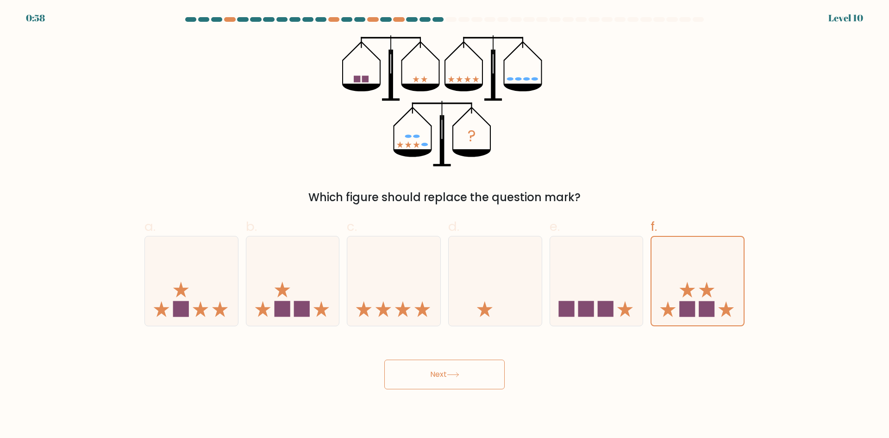
click at [453, 375] on icon at bounding box center [453, 374] width 13 height 5
click at [452, 378] on button "Next" at bounding box center [444, 374] width 120 height 30
click at [452, 377] on button "Next" at bounding box center [444, 374] width 120 height 30
click at [461, 359] on button "Next" at bounding box center [444, 374] width 120 height 30
click at [441, 366] on button "Next" at bounding box center [444, 374] width 120 height 30
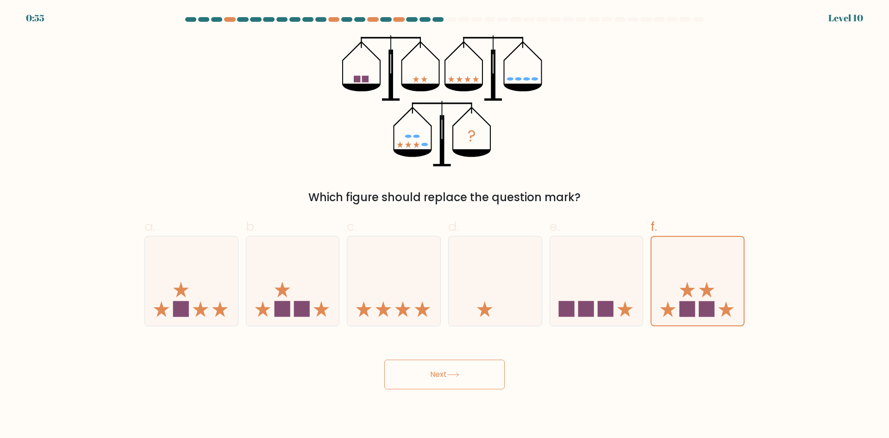
click at [443, 365] on button "Next" at bounding box center [444, 374] width 120 height 30
click at [444, 365] on button "Next" at bounding box center [444, 374] width 120 height 30
click at [450, 363] on button "Next" at bounding box center [444, 374] width 120 height 30
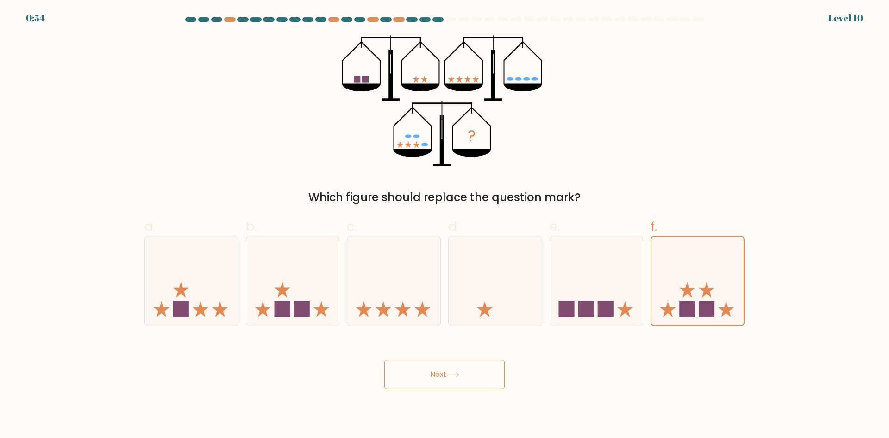
drag, startPoint x: 417, startPoint y: 372, endPoint x: 442, endPoint y: 370, distance: 25.0
click at [423, 371] on button "Next" at bounding box center [444, 374] width 120 height 30
click at [443, 371] on button "Next" at bounding box center [444, 374] width 120 height 30
drag, startPoint x: 437, startPoint y: 378, endPoint x: 424, endPoint y: 378, distance: 13.0
click at [432, 378] on button "Next" at bounding box center [444, 374] width 120 height 30
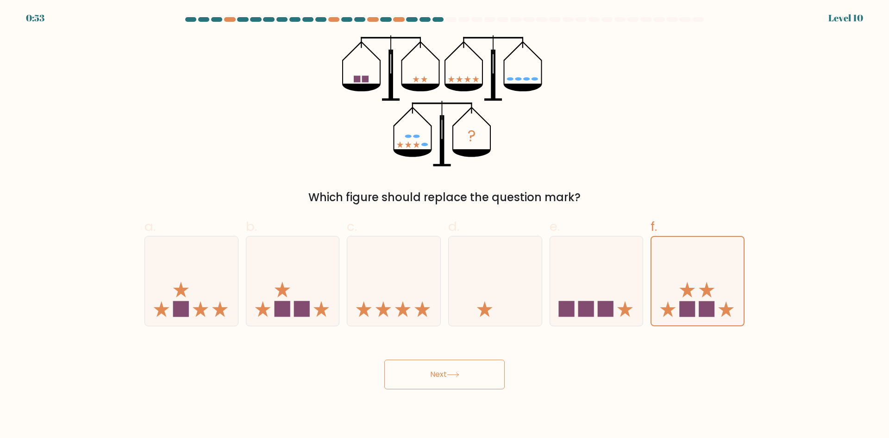
drag, startPoint x: 421, startPoint y: 379, endPoint x: 413, endPoint y: 380, distance: 8.4
click at [420, 379] on button "Next" at bounding box center [444, 374] width 120 height 30
click at [413, 380] on button "Next" at bounding box center [444, 374] width 120 height 30
click at [440, 369] on button "Next" at bounding box center [444, 374] width 120 height 30
drag, startPoint x: 442, startPoint y: 367, endPoint x: 473, endPoint y: 367, distance: 30.6
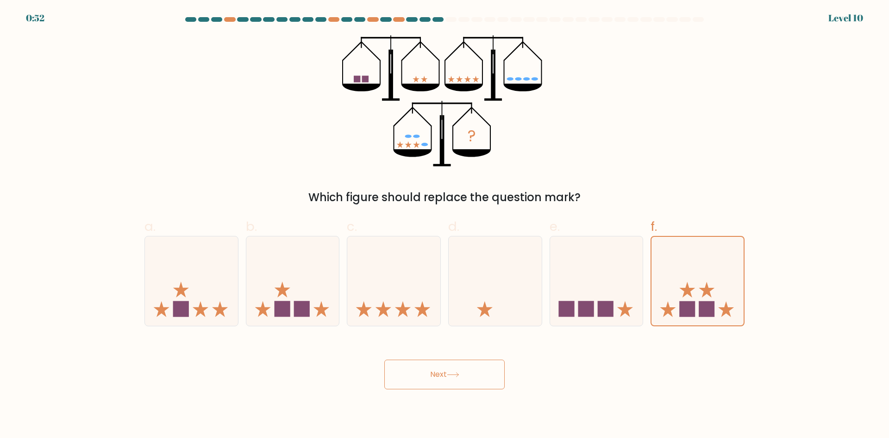
click at [473, 367] on button "Next" at bounding box center [444, 374] width 120 height 30
drag, startPoint x: 447, startPoint y: 374, endPoint x: 454, endPoint y: 375, distance: 6.5
click at [461, 375] on button "Next" at bounding box center [444, 374] width 120 height 30
click at [454, 375] on icon at bounding box center [453, 374] width 13 height 5
drag, startPoint x: 477, startPoint y: 375, endPoint x: 497, endPoint y: 379, distance: 20.0
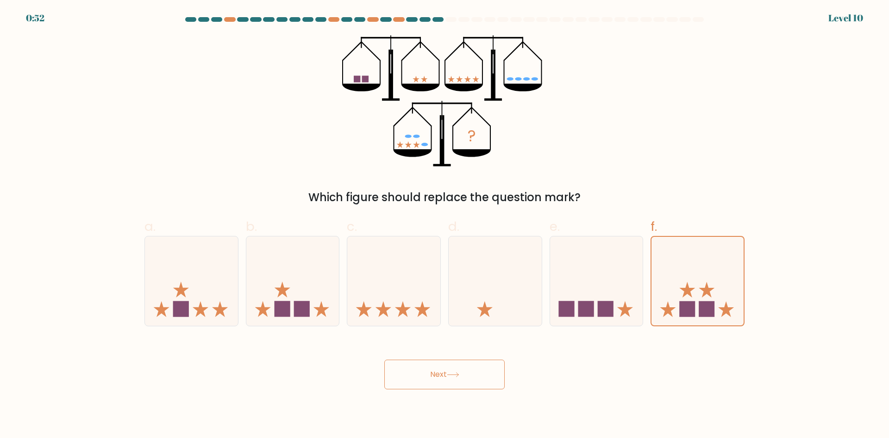
click at [495, 375] on button "Next" at bounding box center [444, 374] width 120 height 30
click at [497, 380] on button "Next" at bounding box center [444, 374] width 120 height 30
drag, startPoint x: 499, startPoint y: 384, endPoint x: 503, endPoint y: 381, distance: 5.7
click at [498, 389] on body "0:51 Level 10" at bounding box center [444, 219] width 889 height 438
click at [504, 380] on button "Next" at bounding box center [444, 374] width 120 height 30
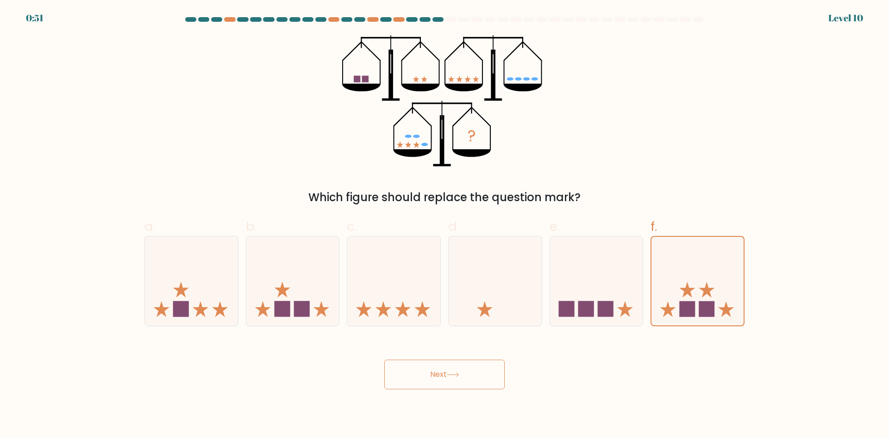
click at [502, 377] on button "Next" at bounding box center [444, 374] width 120 height 30
drag, startPoint x: 498, startPoint y: 360, endPoint x: 401, endPoint y: 343, distance: 98.2
click at [495, 360] on button "Next" at bounding box center [444, 374] width 120 height 30
click at [463, 376] on button "Next" at bounding box center [444, 374] width 120 height 30
click at [384, 359] on button "Next" at bounding box center [444, 374] width 120 height 30
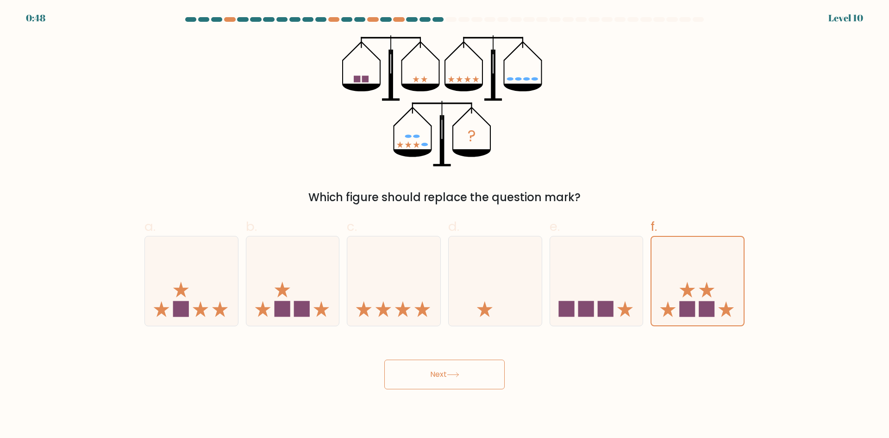
click at [384, 359] on button "Next" at bounding box center [444, 374] width 120 height 30
click at [464, 376] on button "Next" at bounding box center [444, 374] width 120 height 30
click at [431, 378] on button "Next" at bounding box center [444, 374] width 120 height 30
click at [391, 353] on div "Next" at bounding box center [444, 363] width 611 height 52
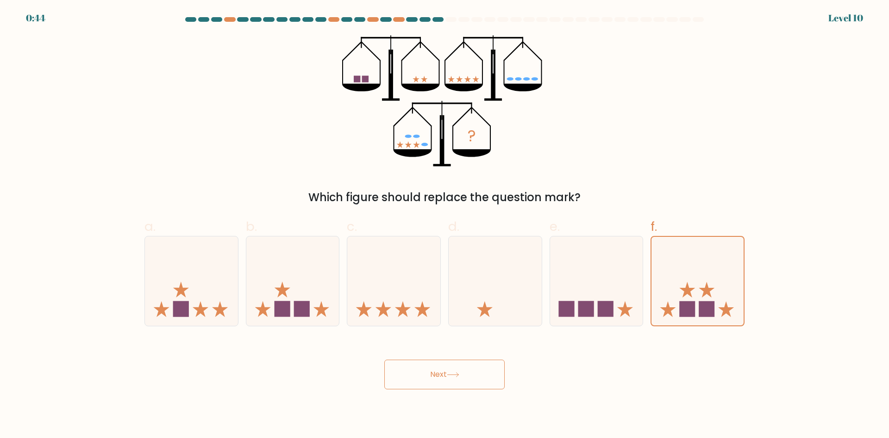
click at [448, 374] on button "Next" at bounding box center [444, 374] width 120 height 30
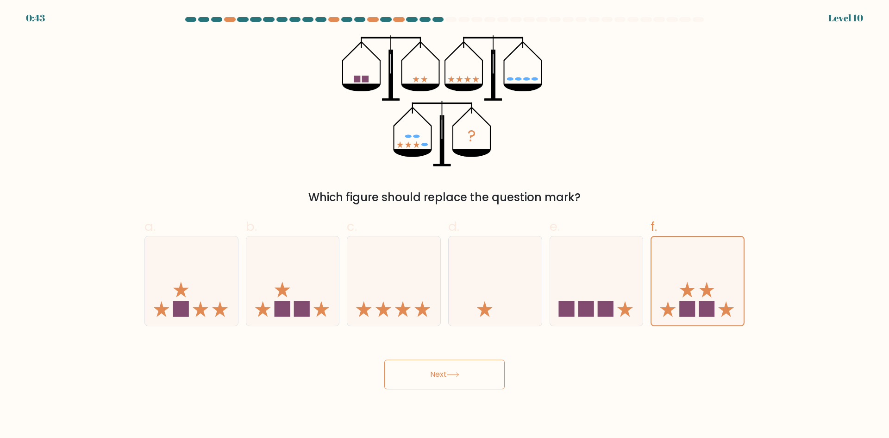
click at [449, 374] on button "Next" at bounding box center [444, 374] width 120 height 30
click at [449, 374] on icon at bounding box center [453, 374] width 13 height 5
drag, startPoint x: 449, startPoint y: 374, endPoint x: 425, endPoint y: 368, distance: 25.3
click at [448, 374] on button "Next" at bounding box center [444, 374] width 120 height 30
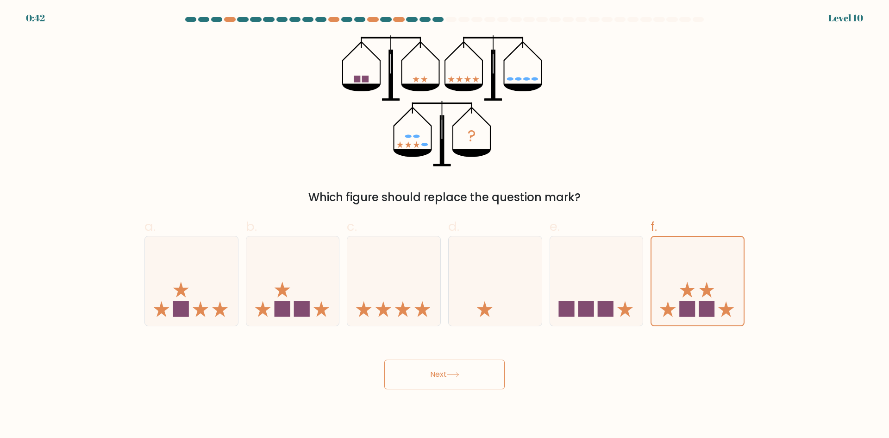
click at [424, 368] on button "Next" at bounding box center [444, 374] width 120 height 30
drag, startPoint x: 420, startPoint y: 371, endPoint x: 427, endPoint y: 388, distance: 18.7
click at [419, 376] on button "Next" at bounding box center [444, 374] width 120 height 30
click at [427, 388] on button "Next" at bounding box center [444, 374] width 120 height 30
click at [434, 385] on button "Next" at bounding box center [444, 374] width 120 height 30
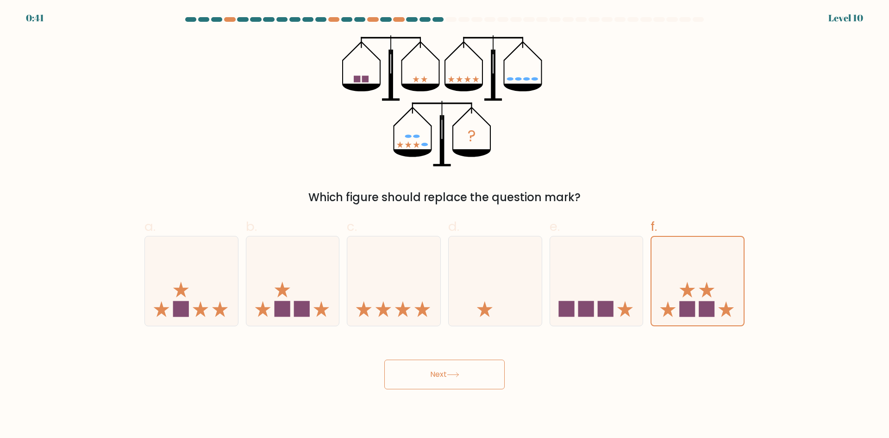
click at [435, 383] on button "Next" at bounding box center [444, 374] width 120 height 30
click at [434, 378] on button "Next" at bounding box center [444, 374] width 120 height 30
click at [434, 373] on button "Next" at bounding box center [444, 374] width 120 height 30
click at [434, 370] on button "Next" at bounding box center [444, 374] width 120 height 30
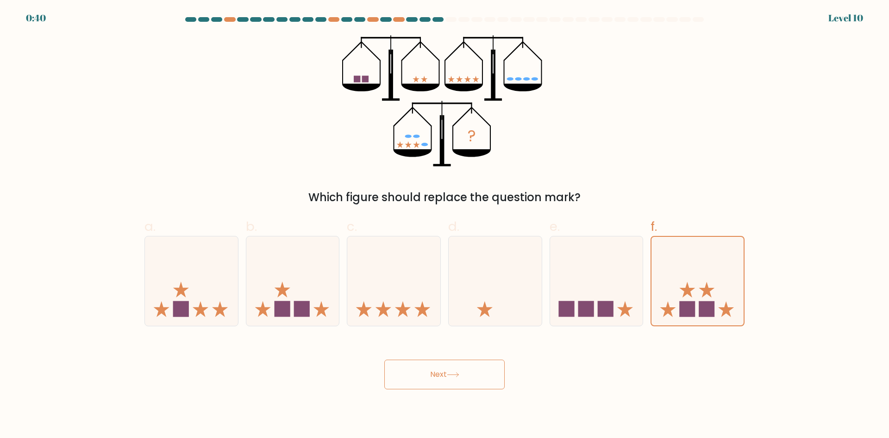
click at [434, 370] on button "Next" at bounding box center [444, 374] width 120 height 30
drag, startPoint x: 438, startPoint y: 369, endPoint x: 448, endPoint y: 371, distance: 10.4
click at [444, 369] on button "Next" at bounding box center [444, 374] width 120 height 30
click at [448, 371] on button "Next" at bounding box center [444, 374] width 120 height 30
drag, startPoint x: 448, startPoint y: 371, endPoint x: 488, endPoint y: 372, distance: 40.3
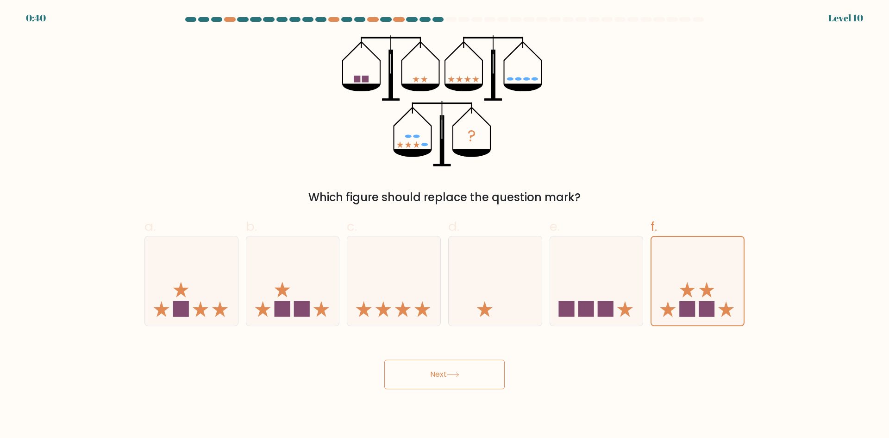
click at [464, 374] on button "Next" at bounding box center [444, 374] width 120 height 30
click at [494, 371] on button "Next" at bounding box center [444, 374] width 120 height 30
click at [508, 369] on div "Next" at bounding box center [444, 363] width 611 height 52
drag, startPoint x: 477, startPoint y: 389, endPoint x: 484, endPoint y: 385, distance: 7.5
click at [480, 388] on body "0:39 Level 10" at bounding box center [444, 219] width 889 height 438
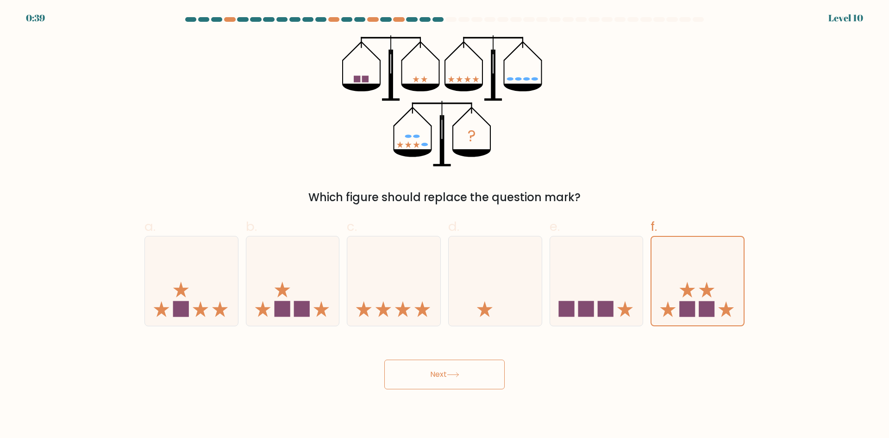
click at [495, 377] on button "Next" at bounding box center [444, 374] width 120 height 30
click at [496, 379] on button "Next" at bounding box center [444, 374] width 120 height 30
click at [497, 356] on div "Next" at bounding box center [444, 363] width 611 height 52
click at [496, 369] on button "Next" at bounding box center [444, 374] width 120 height 30
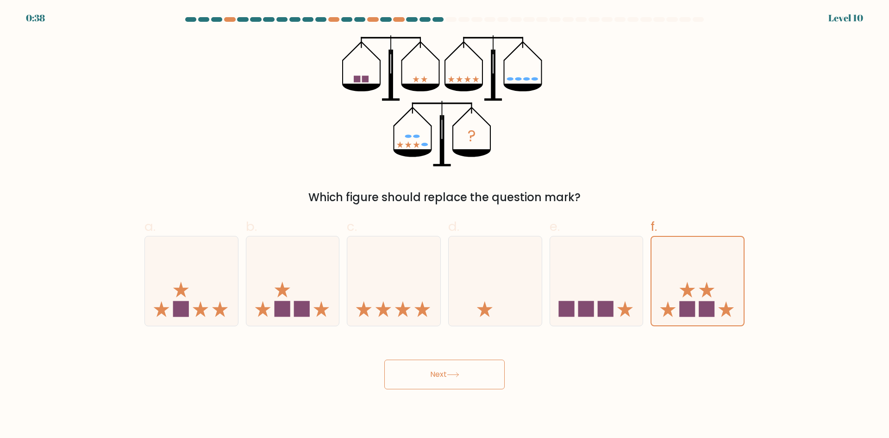
click at [498, 382] on button "Next" at bounding box center [444, 374] width 120 height 30
click at [509, 365] on div "Next" at bounding box center [444, 363] width 611 height 52
click at [507, 368] on div "Next" at bounding box center [444, 363] width 611 height 52
click at [484, 374] on button "Next" at bounding box center [444, 374] width 120 height 30
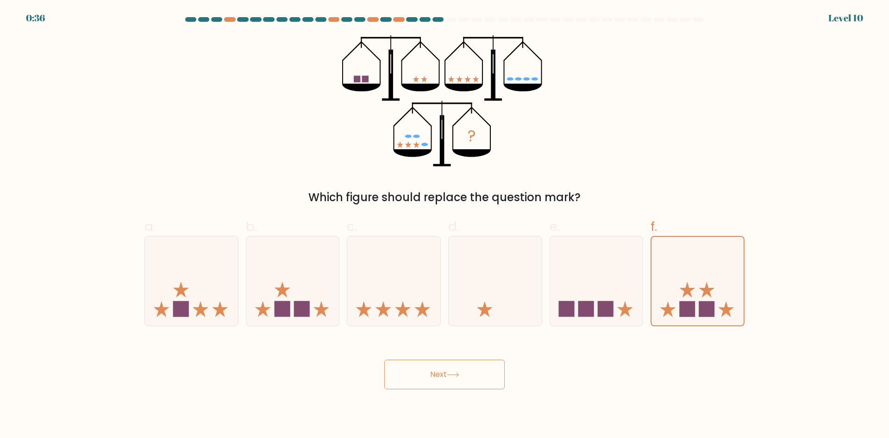
click at [483, 374] on button "Next" at bounding box center [444, 374] width 120 height 30
click at [488, 373] on button "Next" at bounding box center [444, 374] width 120 height 30
click at [488, 372] on button "Next" at bounding box center [444, 374] width 120 height 30
click at [487, 370] on button "Next" at bounding box center [444, 374] width 120 height 30
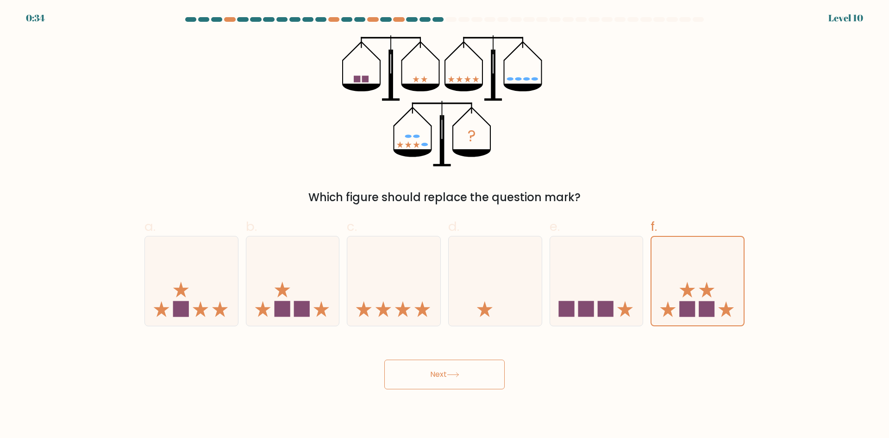
click at [438, 386] on button "Next" at bounding box center [444, 374] width 120 height 30
click at [434, 381] on button "Next" at bounding box center [444, 374] width 120 height 30
click at [433, 374] on button "Next" at bounding box center [444, 374] width 120 height 30
click at [451, 370] on button "Next" at bounding box center [444, 374] width 120 height 30
click at [455, 370] on button "Next" at bounding box center [444, 374] width 120 height 30
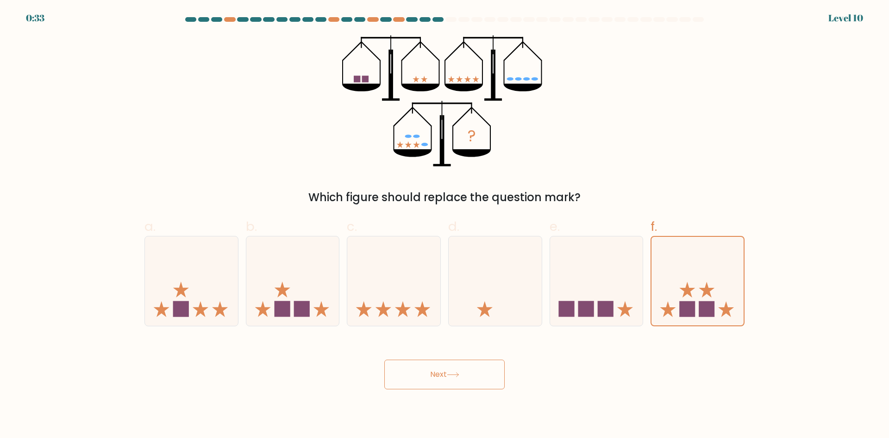
click at [432, 375] on button "Next" at bounding box center [444, 374] width 120 height 30
click at [432, 372] on button "Next" at bounding box center [444, 374] width 120 height 30
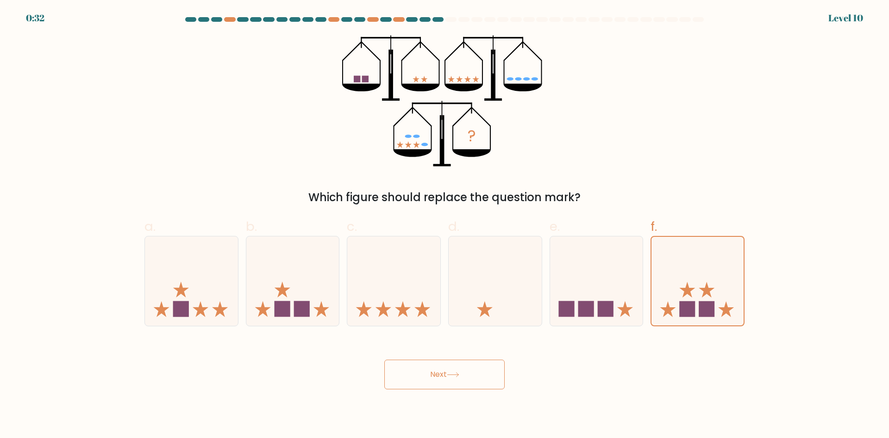
click at [432, 372] on button "Next" at bounding box center [444, 374] width 120 height 30
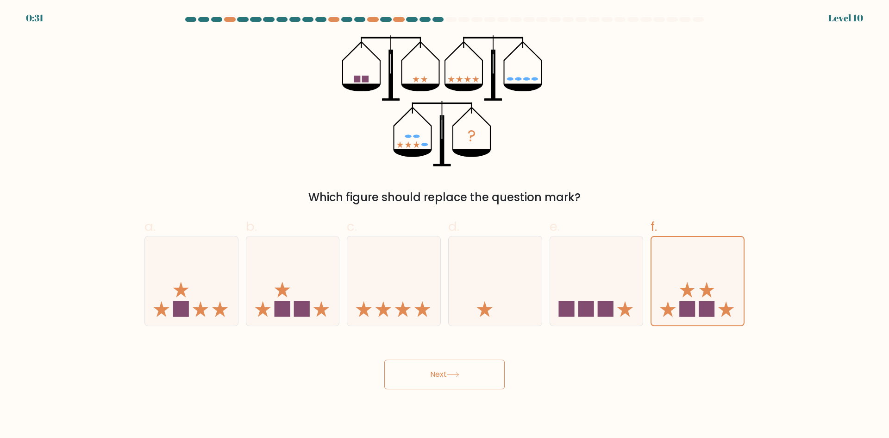
click at [432, 372] on button "Next" at bounding box center [444, 374] width 120 height 30
click at [445, 370] on button "Next" at bounding box center [444, 374] width 120 height 30
click at [450, 373] on button "Next" at bounding box center [444, 374] width 120 height 30
drag, startPoint x: 452, startPoint y: 373, endPoint x: 439, endPoint y: 379, distance: 14.7
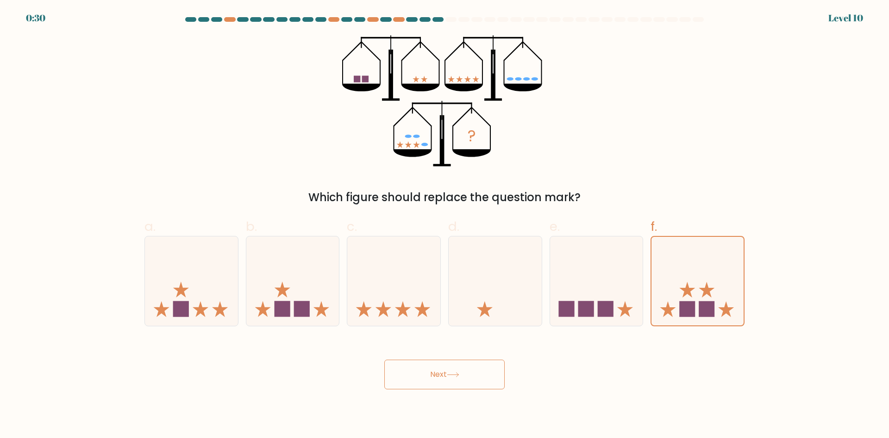
click at [439, 379] on button "Next" at bounding box center [444, 374] width 120 height 30
drag, startPoint x: 437, startPoint y: 369, endPoint x: 436, endPoint y: 380, distance: 11.6
click at [436, 380] on button "Next" at bounding box center [444, 374] width 120 height 30
drag, startPoint x: 436, startPoint y: 380, endPoint x: 440, endPoint y: 369, distance: 11.9
click at [440, 380] on button "Next" at bounding box center [444, 374] width 120 height 30
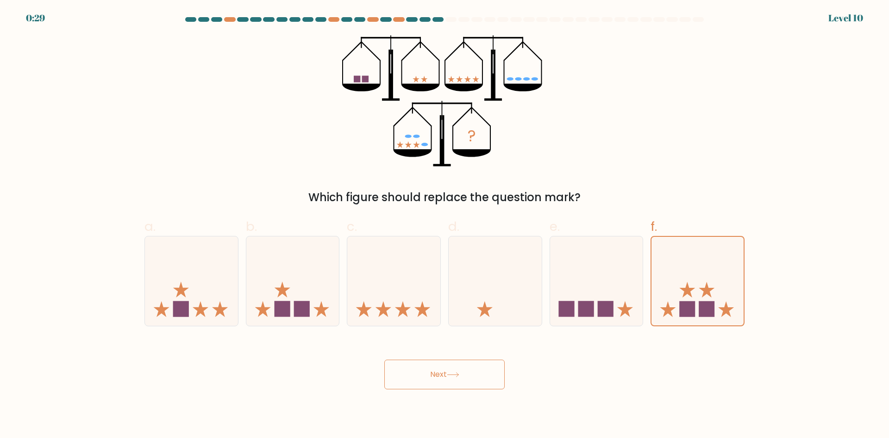
drag, startPoint x: 433, startPoint y: 360, endPoint x: 432, endPoint y: 366, distance: 6.6
click at [433, 371] on button "Next" at bounding box center [444, 374] width 120 height 30
click at [424, 363] on button "Next" at bounding box center [444, 374] width 120 height 30
drag, startPoint x: 420, startPoint y: 372, endPoint x: 417, endPoint y: 378, distance: 6.7
click at [418, 376] on button "Next" at bounding box center [444, 374] width 120 height 30
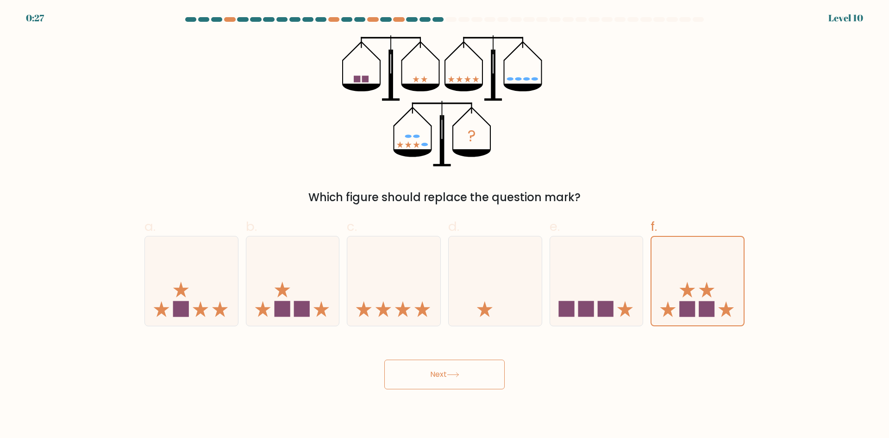
click at [412, 384] on button "Next" at bounding box center [444, 374] width 120 height 30
click at [410, 383] on button "Next" at bounding box center [444, 374] width 120 height 30
click at [425, 384] on button "Next" at bounding box center [444, 374] width 120 height 30
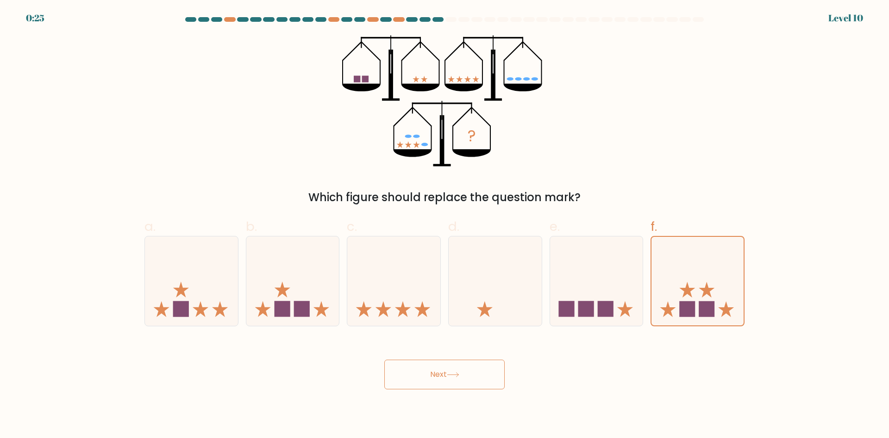
click at [425, 384] on button "Next" at bounding box center [444, 374] width 120 height 30
click at [421, 385] on button "Next" at bounding box center [444, 374] width 120 height 30
click at [455, 376] on icon at bounding box center [453, 374] width 13 height 5
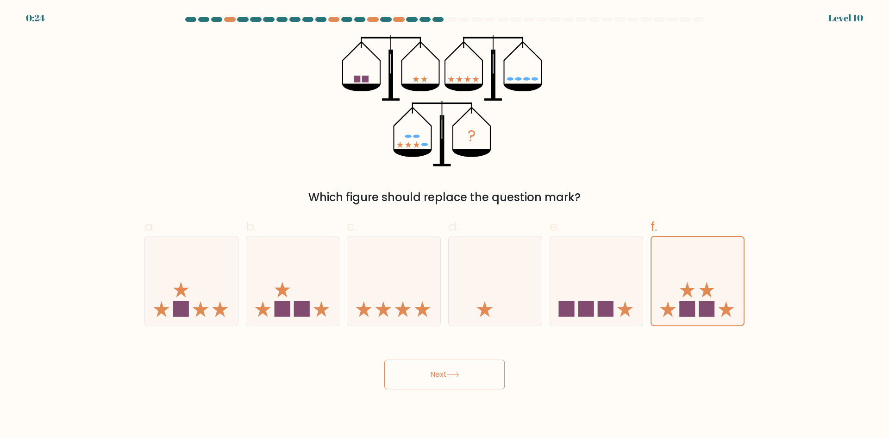
click at [455, 376] on icon at bounding box center [453, 374] width 13 height 5
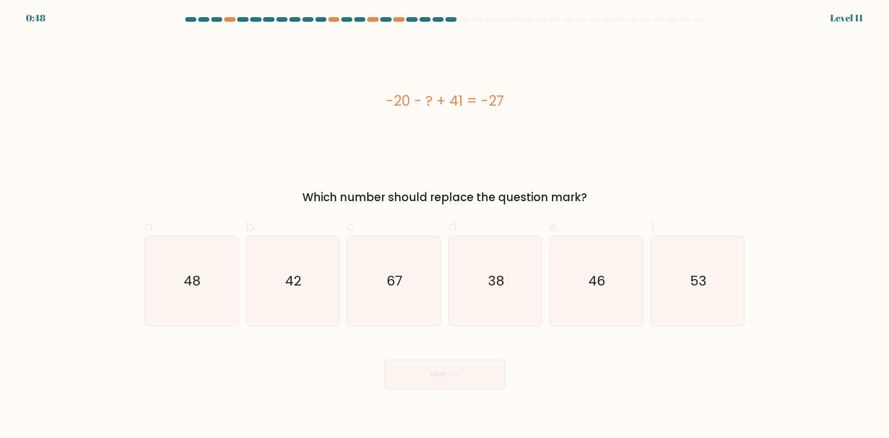
drag, startPoint x: 386, startPoint y: 100, endPoint x: 259, endPoint y: 15, distance: 152.7
click at [533, 101] on div "-20 - ? + 41 = -27" at bounding box center [444, 100] width 600 height 21
copy div "-20 - ? + 41 = -27"
click at [201, 279] on icon "48" at bounding box center [191, 280] width 89 height 89
click at [444, 225] on input "a. 48" at bounding box center [444, 222] width 0 height 6
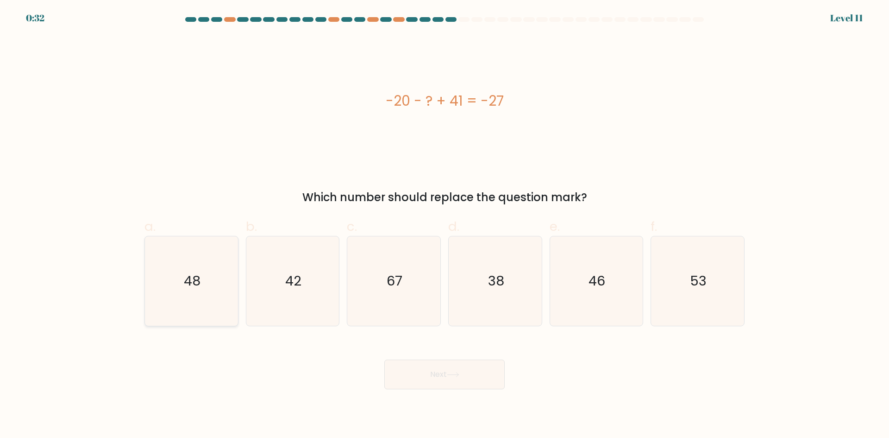
radio input "true"
click at [437, 375] on button "Next" at bounding box center [444, 374] width 120 height 30
click at [432, 367] on button "Next" at bounding box center [444, 374] width 120 height 30
click at [435, 372] on button "Next" at bounding box center [444, 374] width 120 height 30
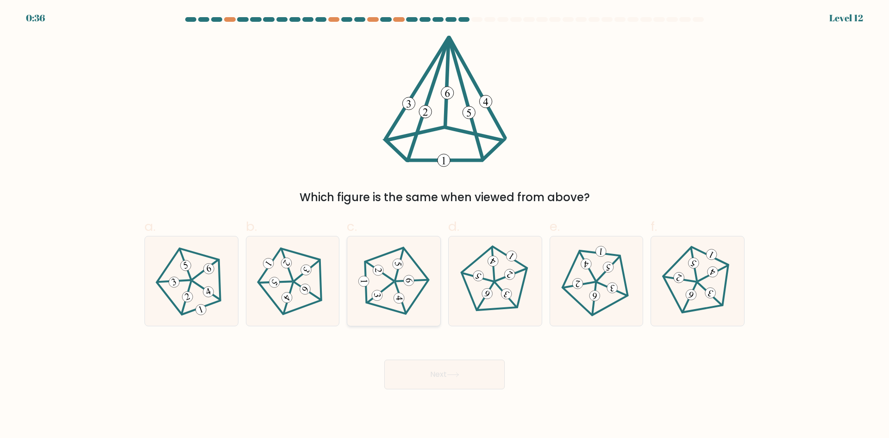
click at [388, 288] on icon at bounding box center [393, 280] width 71 height 71
click at [444, 225] on input "c." at bounding box center [444, 222] width 0 height 6
radio input "true"
click at [475, 387] on button "Next" at bounding box center [444, 374] width 120 height 30
click at [447, 375] on button "Next" at bounding box center [444, 374] width 120 height 30
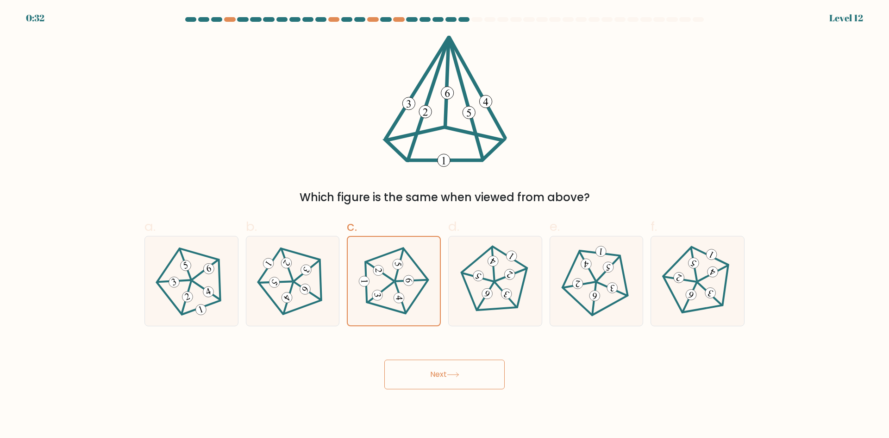
click at [447, 375] on button "Next" at bounding box center [444, 374] width 120 height 30
click at [430, 374] on button "Next" at bounding box center [444, 374] width 120 height 30
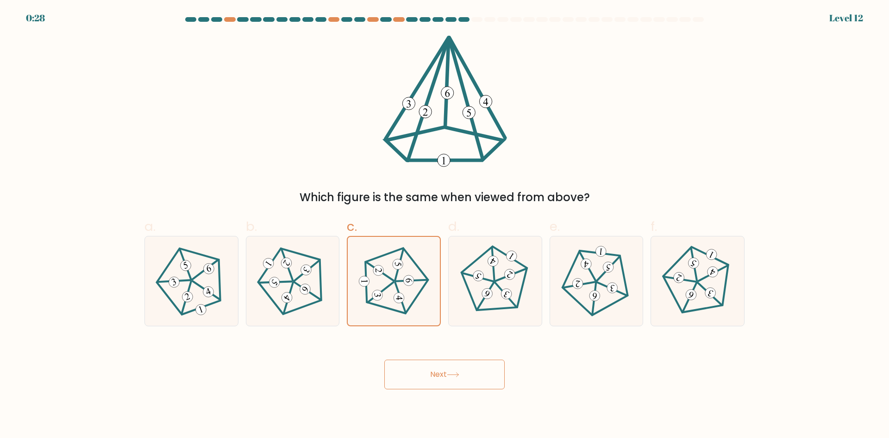
click at [430, 374] on button "Next" at bounding box center [444, 374] width 120 height 30
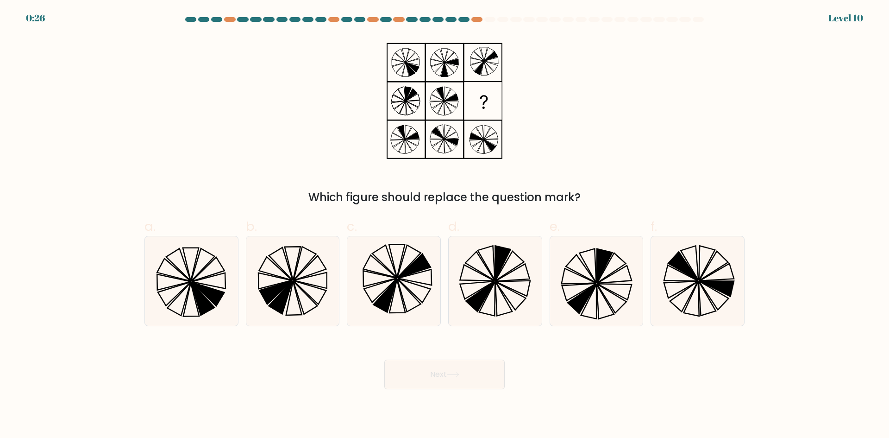
click at [435, 373] on button "Next" at bounding box center [444, 374] width 120 height 30
click at [670, 278] on icon at bounding box center [697, 280] width 89 height 89
click at [445, 225] on input "f." at bounding box center [444, 222] width 0 height 6
radio input "true"
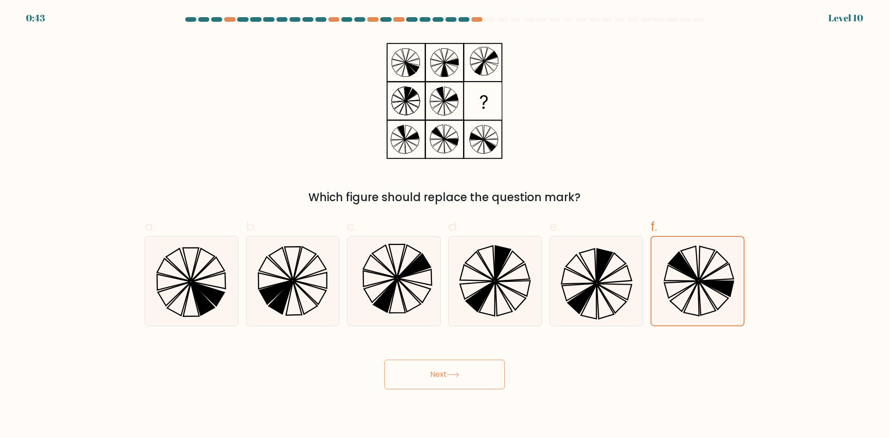
click at [449, 370] on button "Next" at bounding box center [444, 374] width 120 height 30
click at [438, 374] on button "Next" at bounding box center [444, 374] width 120 height 30
click at [437, 371] on button "Next" at bounding box center [444, 374] width 120 height 30
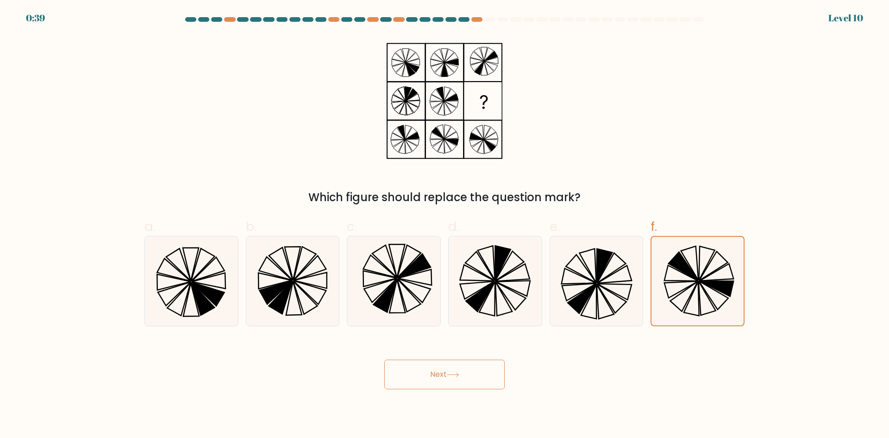
click at [437, 371] on button "Next" at bounding box center [444, 374] width 120 height 30
click at [438, 375] on button "Next" at bounding box center [444, 374] width 120 height 30
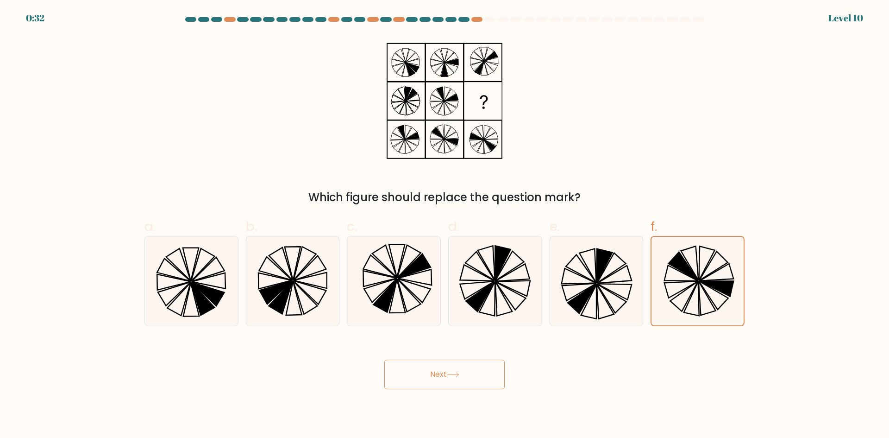
click at [438, 375] on button "Next" at bounding box center [444, 374] width 120 height 30
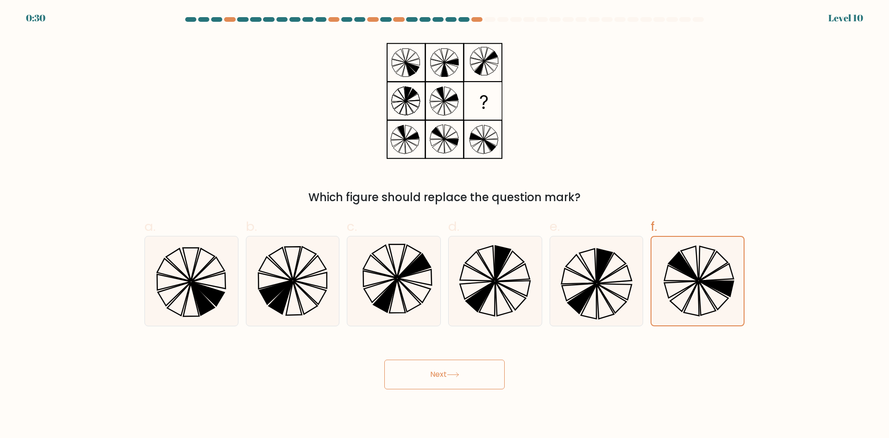
click at [438, 375] on button "Next" at bounding box center [444, 374] width 120 height 30
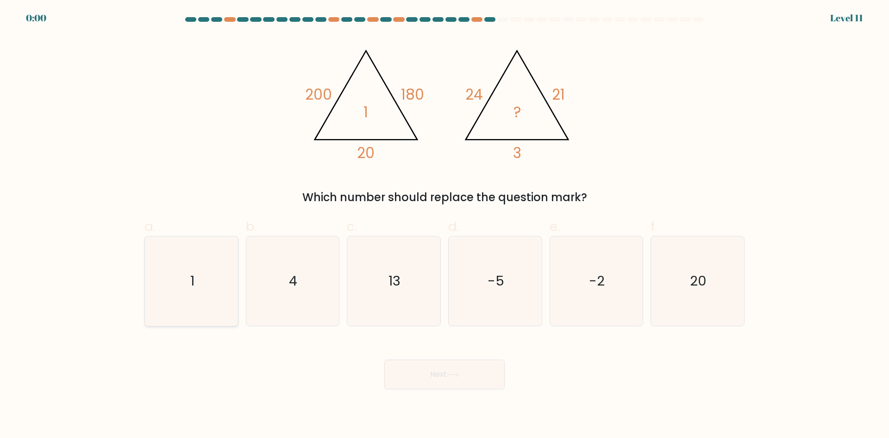
click at [191, 263] on icon "1" at bounding box center [191, 280] width 89 height 89
click at [444, 225] on input "a. 1" at bounding box center [444, 222] width 0 height 6
radio input "true"
click at [197, 283] on icon "1" at bounding box center [191, 281] width 88 height 88
click at [444, 225] on input "a. 1" at bounding box center [444, 222] width 0 height 6
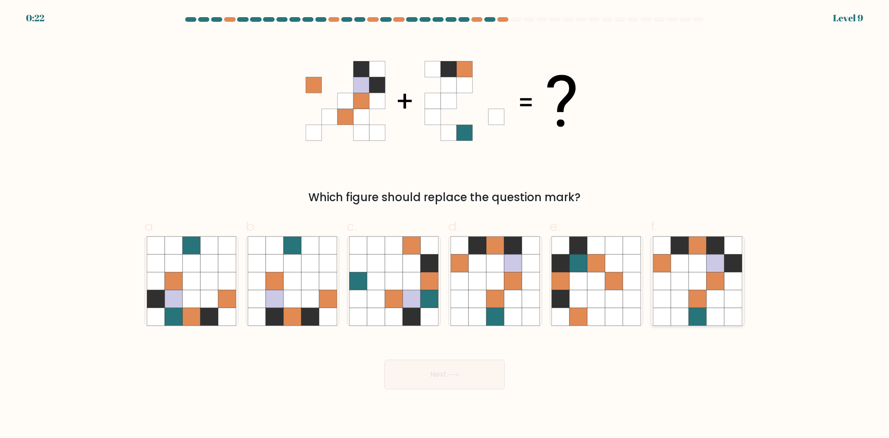
click at [725, 292] on icon at bounding box center [733, 299] width 18 height 18
click at [445, 225] on input "f." at bounding box center [444, 222] width 0 height 6
radio input "true"
click at [433, 367] on button "Next" at bounding box center [444, 374] width 120 height 30
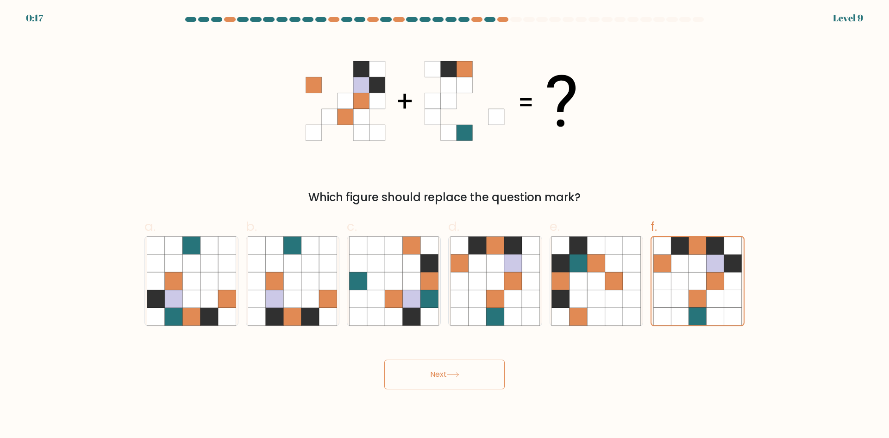
click at [433, 367] on button "Next" at bounding box center [444, 374] width 120 height 30
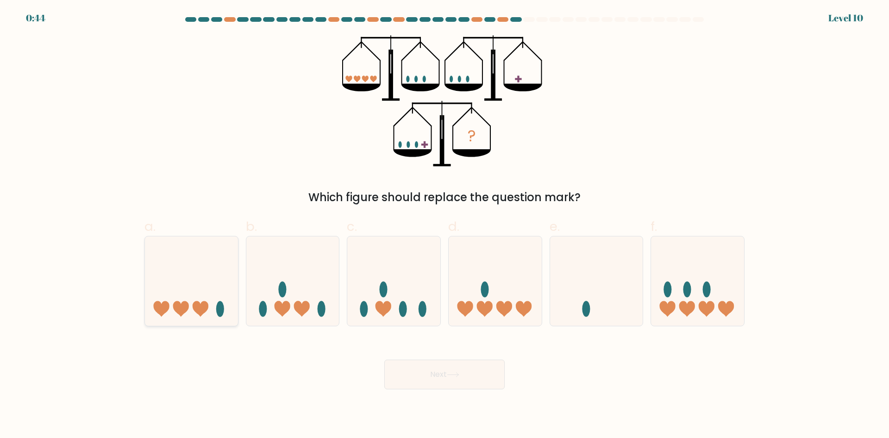
click at [202, 310] on icon at bounding box center [201, 309] width 16 height 16
click at [444, 225] on input "a." at bounding box center [444, 222] width 0 height 6
radio input "true"
click at [429, 375] on button "Next" at bounding box center [444, 374] width 120 height 30
drag, startPoint x: 430, startPoint y: 377, endPoint x: 366, endPoint y: 413, distance: 73.0
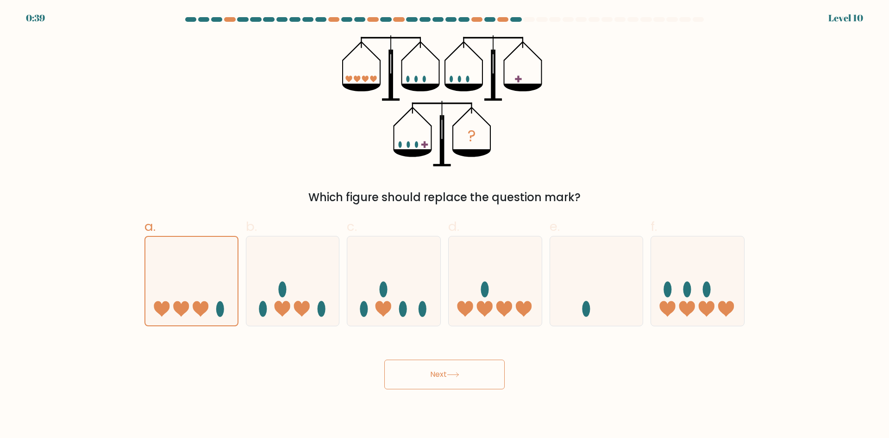
click at [366, 413] on body "0:39 Level 10" at bounding box center [444, 219] width 889 height 438
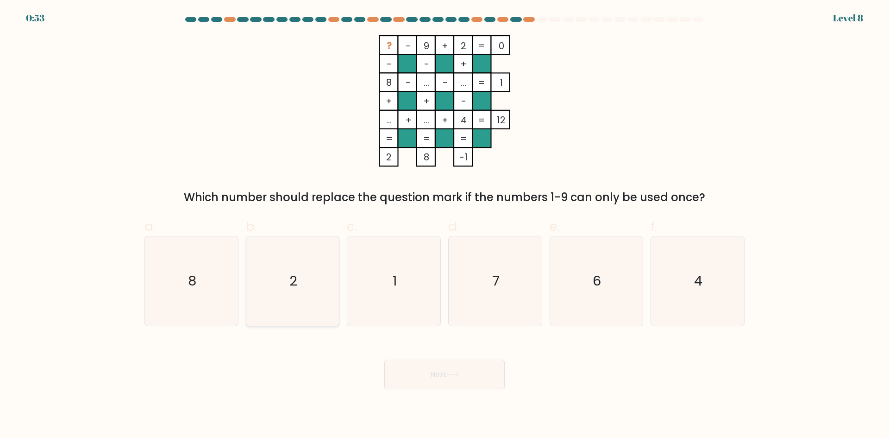
click at [281, 291] on icon "2" at bounding box center [292, 280] width 89 height 89
click at [444, 225] on input "b. 2" at bounding box center [444, 222] width 0 height 6
radio input "true"
click at [213, 293] on icon "8" at bounding box center [191, 280] width 89 height 89
click at [444, 225] on input "a. 8" at bounding box center [444, 222] width 0 height 6
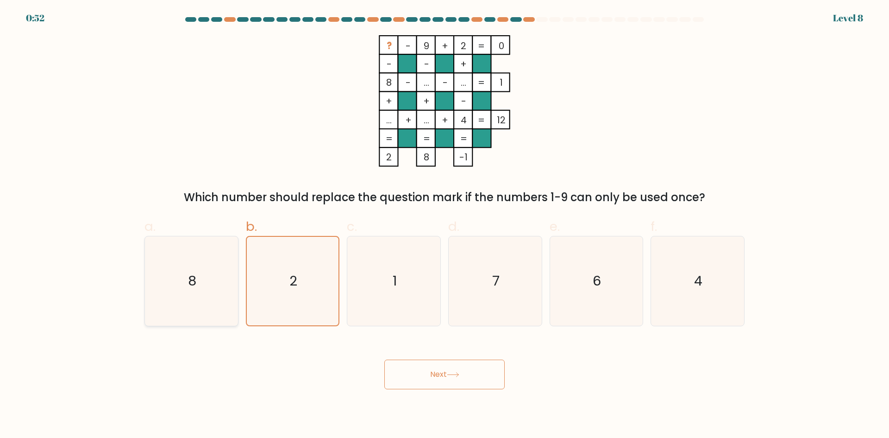
radio input "true"
click at [433, 376] on button "Next" at bounding box center [444, 374] width 120 height 30
click at [431, 380] on button "Next" at bounding box center [444, 374] width 120 height 30
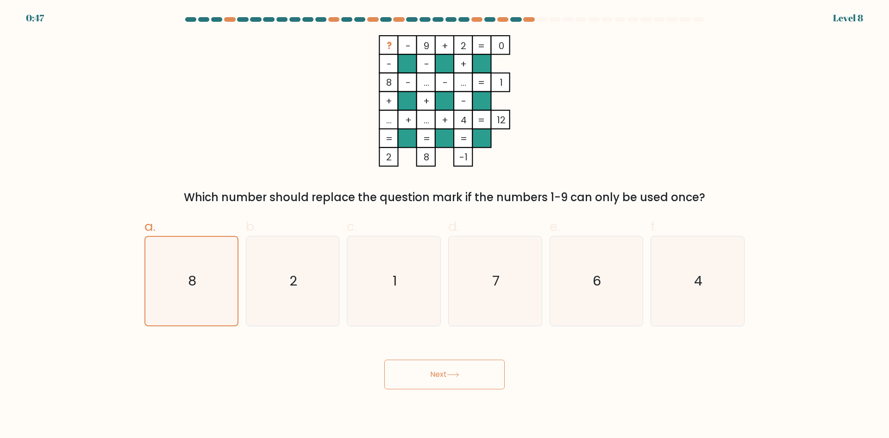
click at [429, 384] on button "Next" at bounding box center [444, 374] width 120 height 30
drag, startPoint x: 428, startPoint y: 374, endPoint x: 432, endPoint y: 389, distance: 15.5
click at [432, 389] on body "0:46 Level 8" at bounding box center [444, 219] width 889 height 438
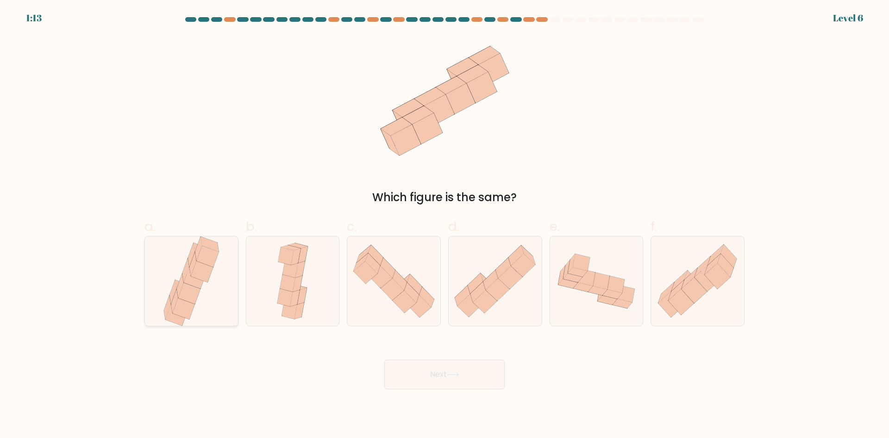
click at [152, 285] on div at bounding box center [191, 281] width 94 height 90
click at [444, 225] on input "a." at bounding box center [444, 222] width 0 height 6
radio input "true"
click at [402, 374] on button "Next" at bounding box center [444, 374] width 120 height 30
click at [403, 375] on button "Next" at bounding box center [444, 374] width 120 height 30
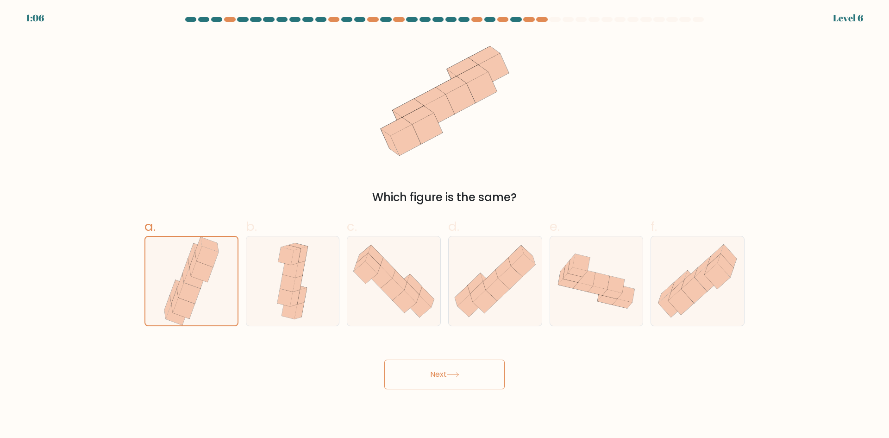
click at [434, 369] on button "Next" at bounding box center [444, 374] width 120 height 30
click at [437, 374] on button "Next" at bounding box center [444, 374] width 120 height 30
click at [437, 375] on button "Next" at bounding box center [444, 374] width 120 height 30
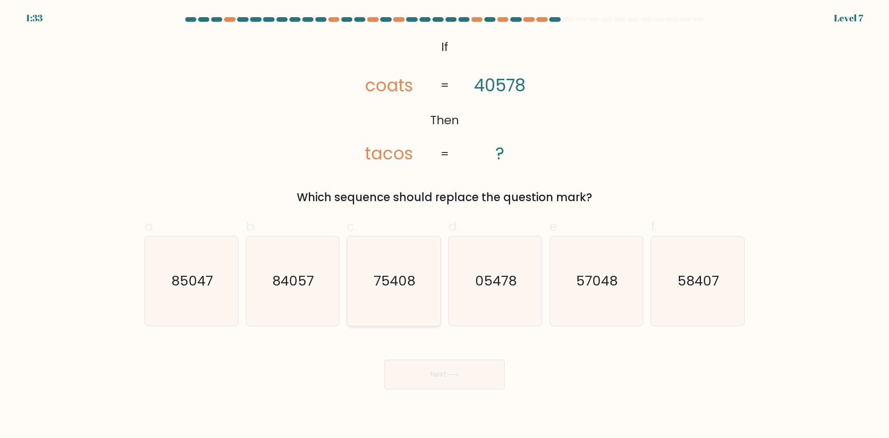
click at [405, 294] on icon "75408" at bounding box center [393, 280] width 89 height 89
click at [444, 225] on input "c. 75408" at bounding box center [444, 222] width 0 height 6
radio input "true"
click at [444, 375] on button "Next" at bounding box center [444, 374] width 120 height 30
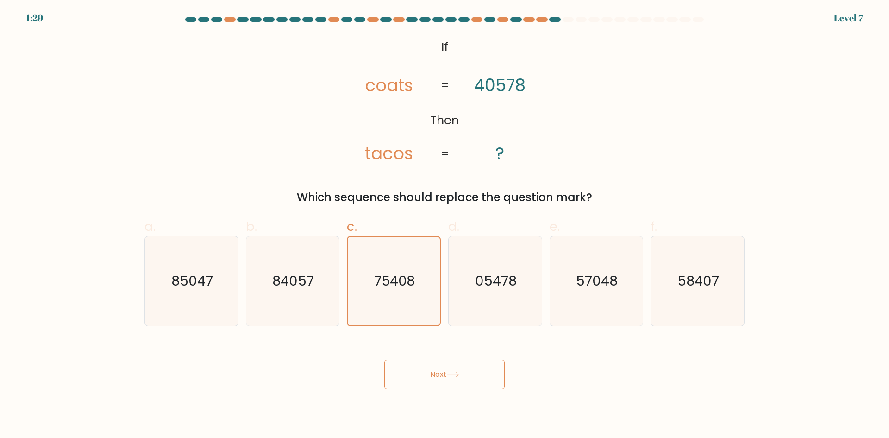
click at [442, 364] on button "Next" at bounding box center [444, 374] width 120 height 30
drag, startPoint x: 442, startPoint y: 364, endPoint x: 436, endPoint y: 361, distance: 6.4
click at [436, 361] on button "Next" at bounding box center [444, 374] width 120 height 30
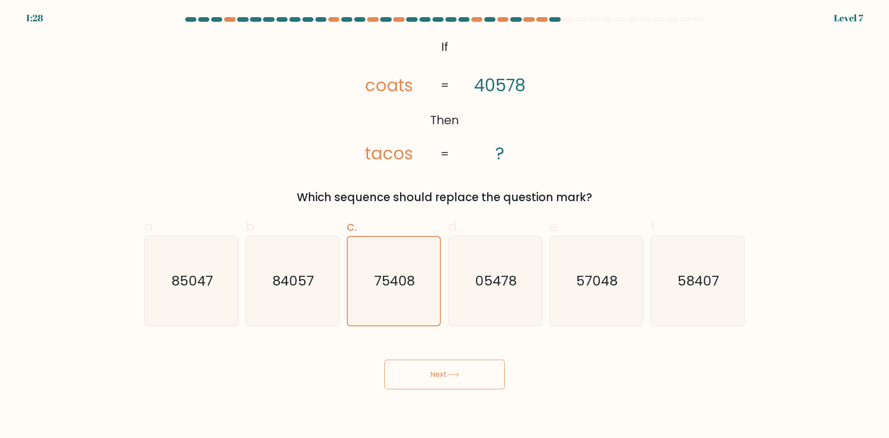
click at [434, 373] on button "Next" at bounding box center [444, 374] width 120 height 30
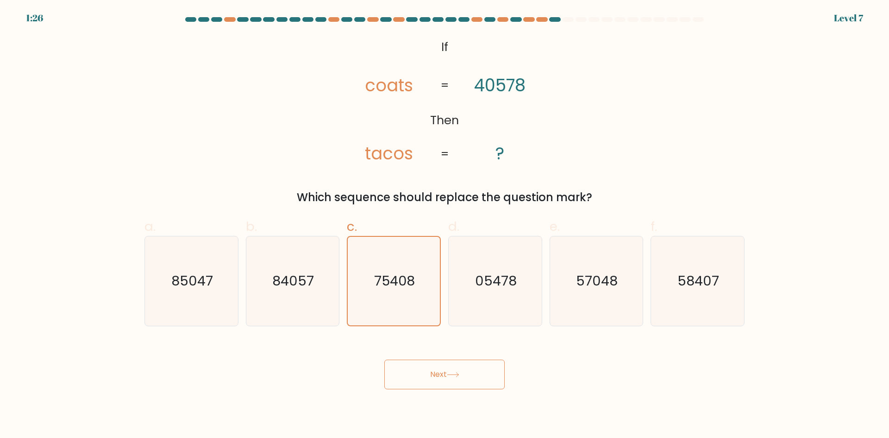
click at [434, 373] on button "Next" at bounding box center [444, 374] width 120 height 30
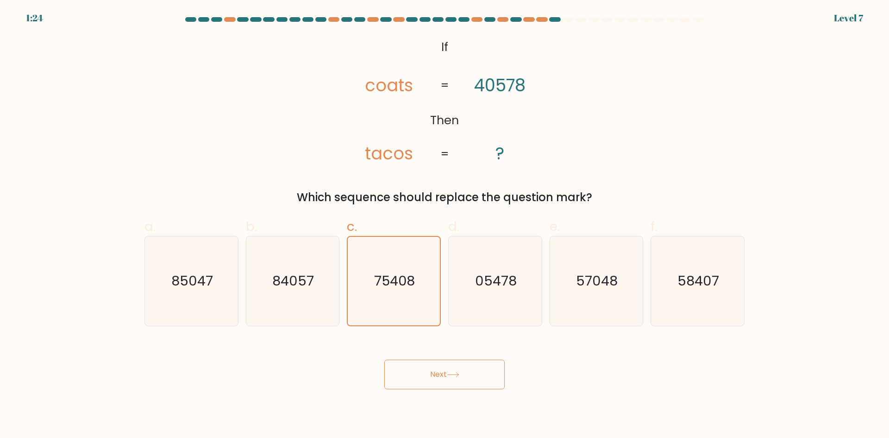
click at [434, 373] on button "Next" at bounding box center [444, 374] width 120 height 30
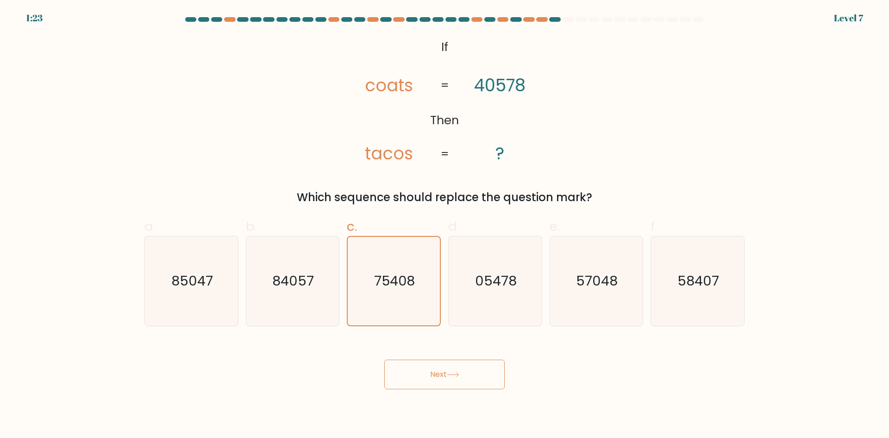
click at [434, 373] on button "Next" at bounding box center [444, 374] width 120 height 30
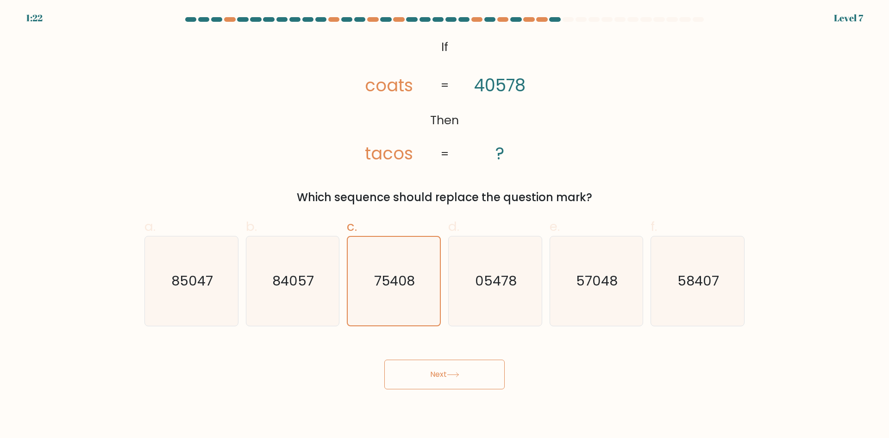
click at [435, 373] on button "Next" at bounding box center [444, 374] width 120 height 30
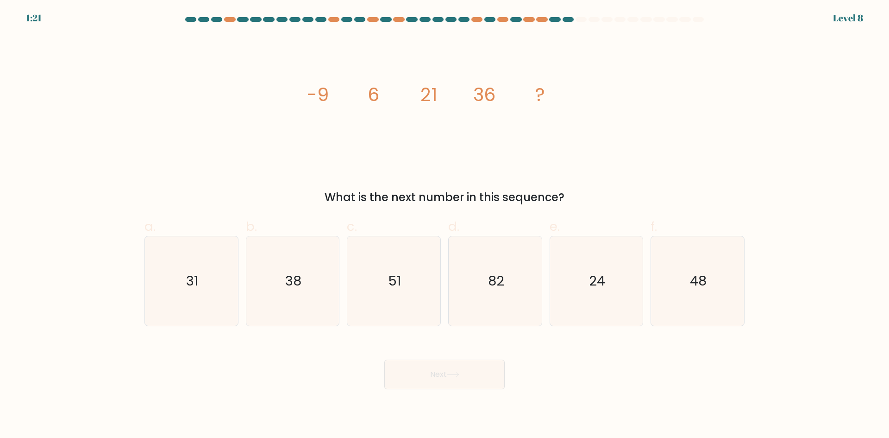
click at [440, 375] on button "Next" at bounding box center [444, 374] width 120 height 30
click at [307, 94] on tspan "-9" at bounding box center [318, 94] width 22 height 26
click at [313, 94] on tspan "-9" at bounding box center [318, 94] width 22 height 26
drag, startPoint x: 320, startPoint y: 103, endPoint x: 312, endPoint y: 95, distance: 11.5
click at [319, 103] on tspan "-9" at bounding box center [318, 94] width 22 height 26
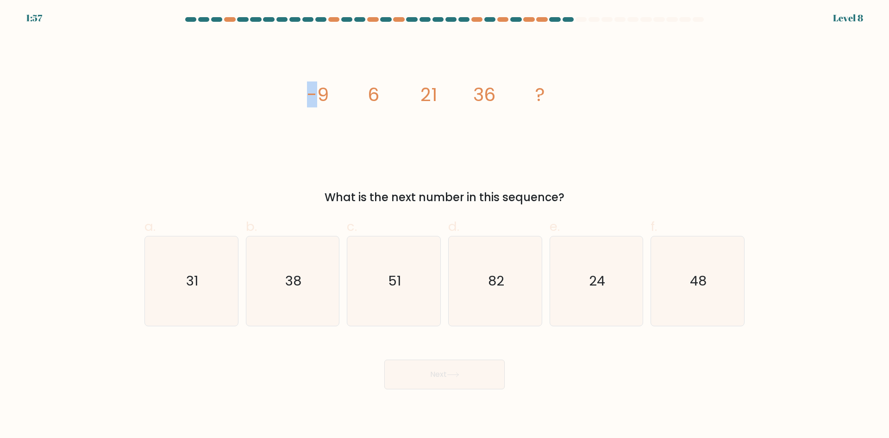
click at [305, 93] on div "image/svg+xml -9 6 21 36 ? What is the next number in this sequence?" at bounding box center [444, 120] width 611 height 170
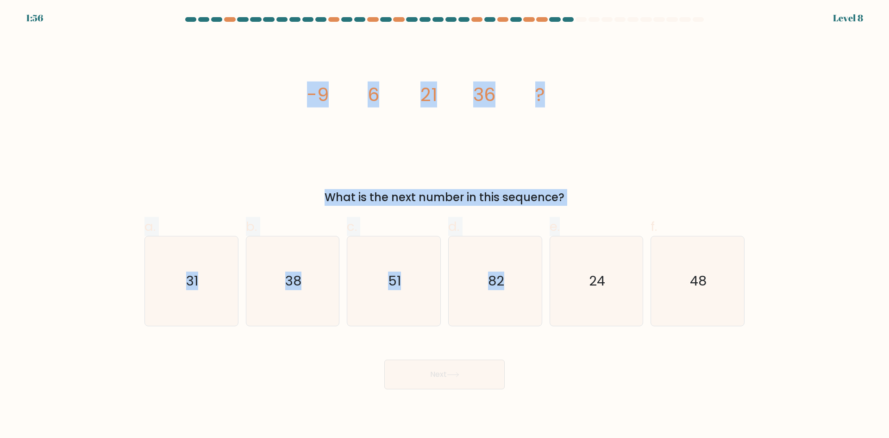
drag, startPoint x: 307, startPoint y: 94, endPoint x: 584, endPoint y: 181, distance: 290.4
click at [610, 205] on div "image/svg+xml -9 6 21 36 ? What is the next number in this sequence?" at bounding box center [444, 120] width 611 height 170
copy div "-9 6 21 36 ? What is the next number in this sequence?"
click at [607, 148] on div "image/svg+xml -9 6 21 36 ? What is the next number in this sequence?" at bounding box center [444, 120] width 611 height 170
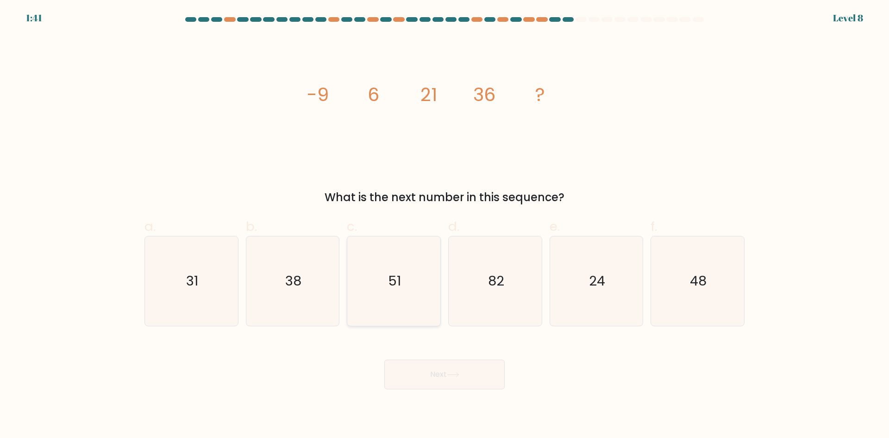
click at [381, 265] on icon "51" at bounding box center [393, 280] width 89 height 89
click at [444, 225] on input "c. 51" at bounding box center [444, 222] width 0 height 6
radio input "true"
click at [421, 371] on button "Next" at bounding box center [444, 374] width 120 height 30
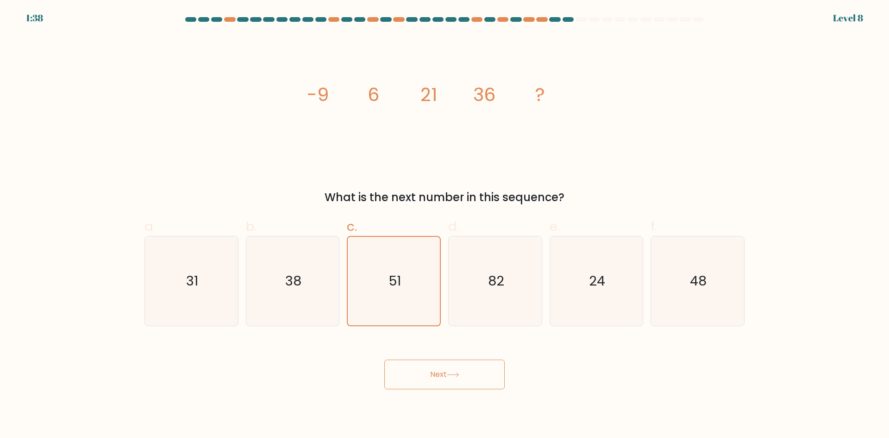
drag, startPoint x: 421, startPoint y: 371, endPoint x: 433, endPoint y: 378, distance: 14.1
click at [434, 380] on button "Next" at bounding box center [444, 374] width 120 height 30
drag, startPoint x: 434, startPoint y: 380, endPoint x: 432, endPoint y: 370, distance: 9.7
click at [432, 370] on button "Next" at bounding box center [444, 374] width 120 height 30
click at [429, 370] on button "Next" at bounding box center [444, 374] width 120 height 30
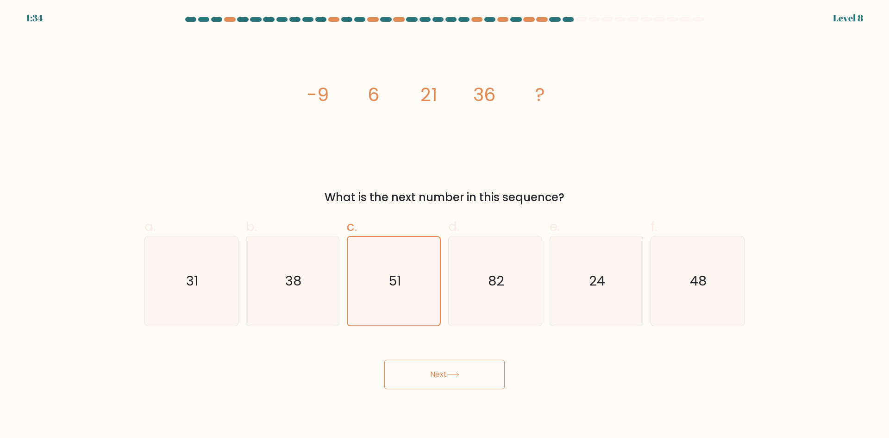
click at [453, 372] on icon at bounding box center [453, 374] width 13 height 5
click at [455, 364] on button "Next" at bounding box center [444, 374] width 120 height 30
click at [446, 372] on button "Next" at bounding box center [444, 374] width 120 height 30
click at [434, 373] on button "Next" at bounding box center [444, 374] width 120 height 30
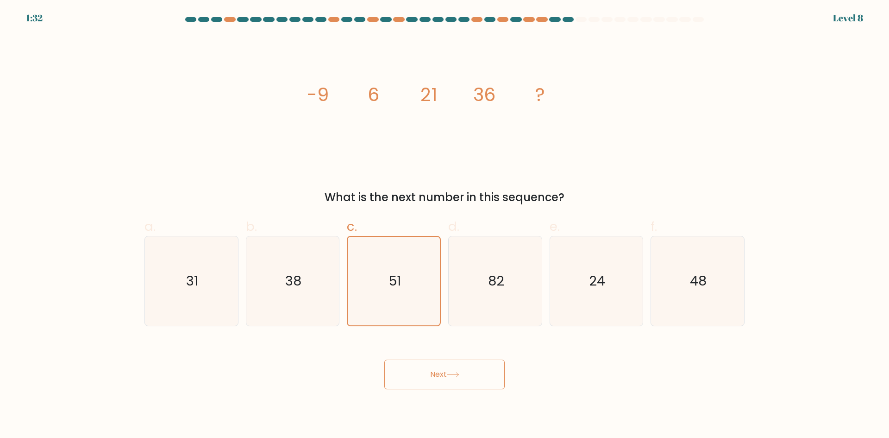
click at [434, 373] on button "Next" at bounding box center [444, 374] width 120 height 30
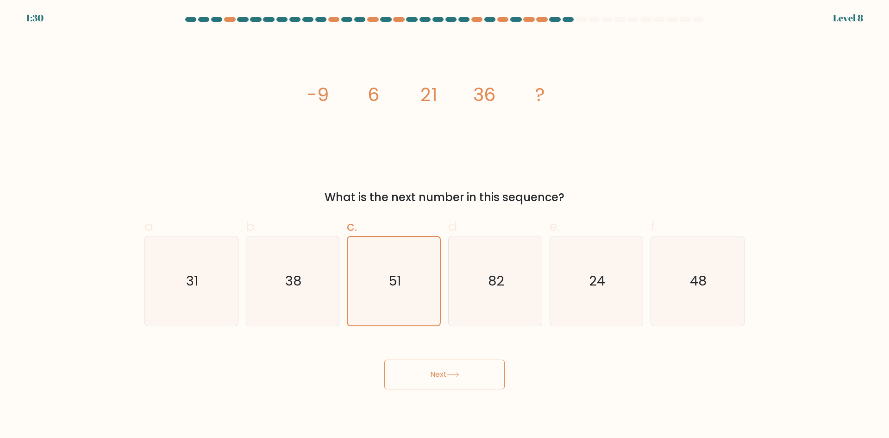
click at [434, 373] on button "Next" at bounding box center [444, 374] width 120 height 30
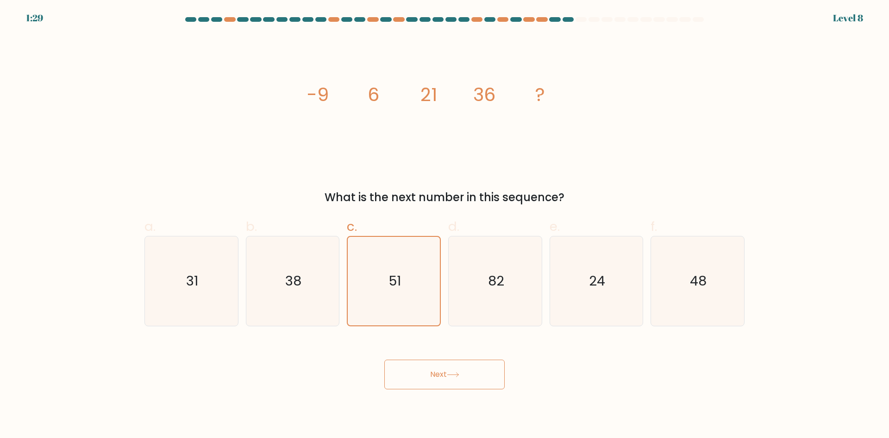
click at [434, 373] on button "Next" at bounding box center [444, 374] width 120 height 30
click at [434, 374] on button "Next" at bounding box center [444, 374] width 120 height 30
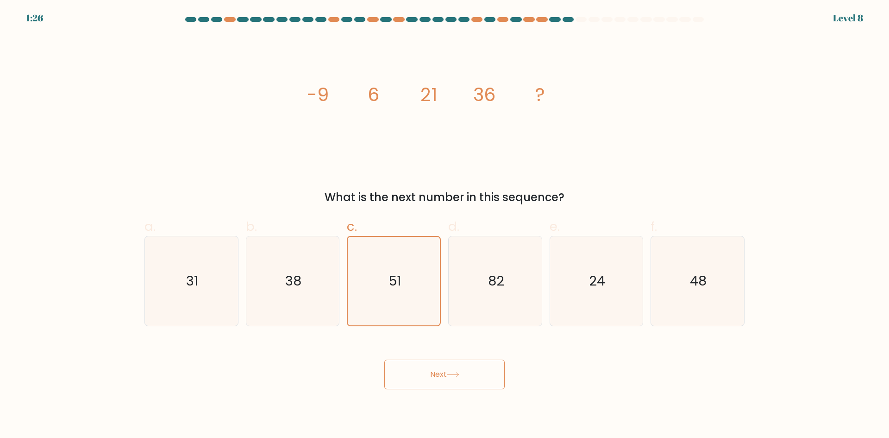
click at [434, 374] on button "Next" at bounding box center [444, 374] width 120 height 30
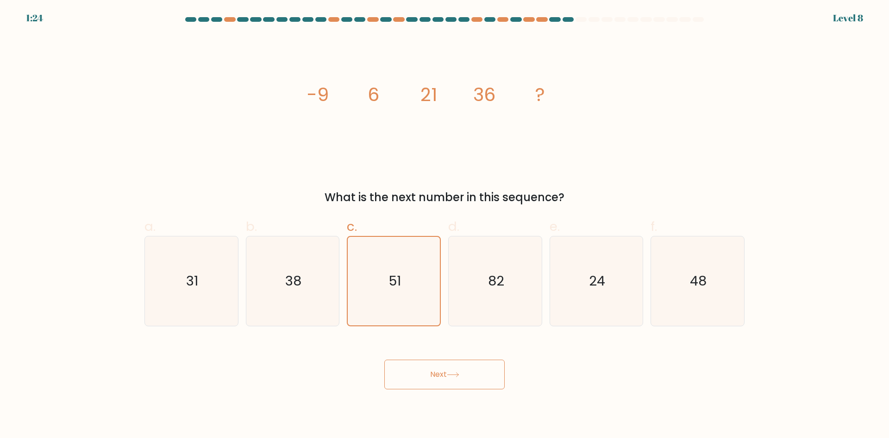
click at [459, 375] on icon at bounding box center [453, 374] width 13 height 5
click at [454, 368] on button "Next" at bounding box center [444, 374] width 120 height 30
click at [444, 363] on button "Next" at bounding box center [444, 374] width 120 height 30
drag, startPoint x: 438, startPoint y: 360, endPoint x: 425, endPoint y: 361, distance: 13.0
click at [437, 360] on button "Next" at bounding box center [444, 374] width 120 height 30
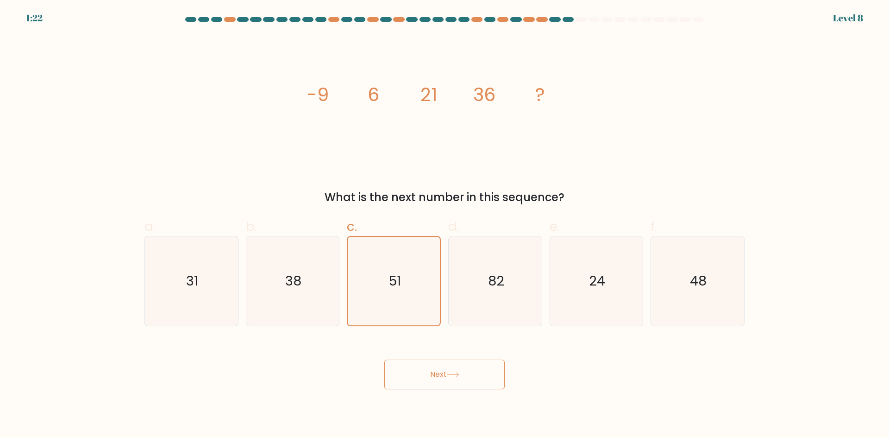
click at [425, 361] on button "Next" at bounding box center [444, 374] width 120 height 30
drag, startPoint x: 405, startPoint y: 362, endPoint x: 390, endPoint y: 362, distance: 14.8
click at [404, 362] on button "Next" at bounding box center [444, 374] width 120 height 30
click at [390, 362] on button "Next" at bounding box center [444, 374] width 120 height 30
click at [388, 375] on button "Next" at bounding box center [444, 374] width 120 height 30
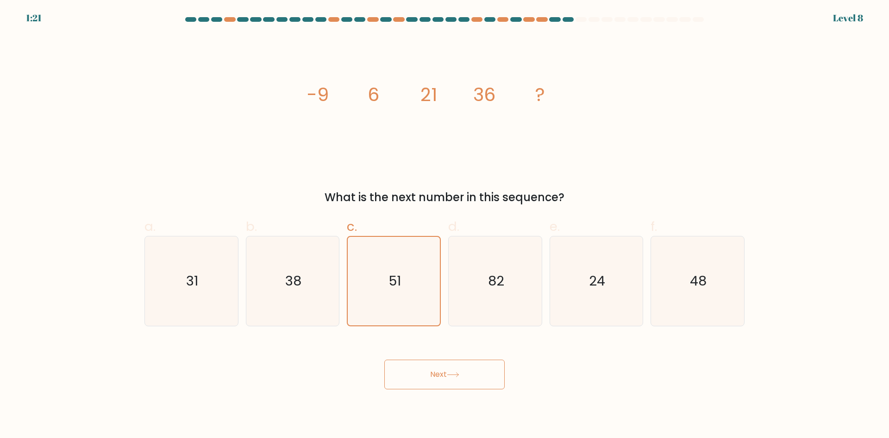
drag, startPoint x: 420, startPoint y: 381, endPoint x: 439, endPoint y: 376, distance: 19.5
click at [421, 381] on button "Next" at bounding box center [444, 374] width 120 height 30
click at [445, 384] on button "Next" at bounding box center [444, 374] width 120 height 30
click at [443, 399] on body "1:21 Level 8" at bounding box center [444, 219] width 889 height 438
click at [432, 373] on button "Next" at bounding box center [444, 374] width 120 height 30
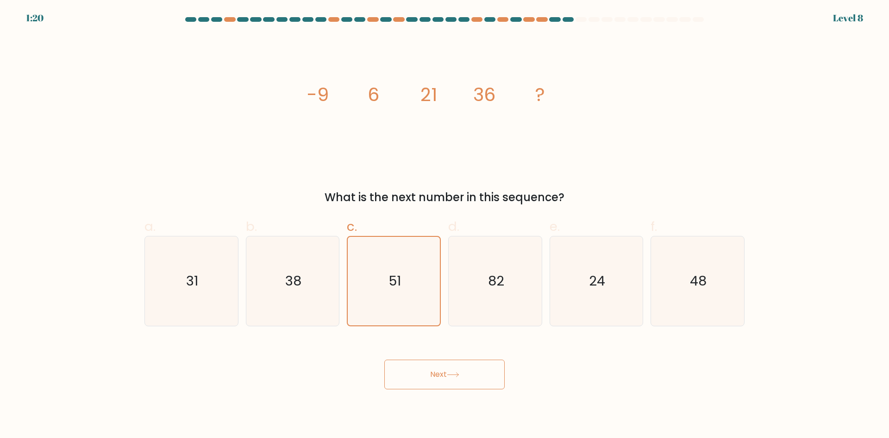
click at [459, 372] on icon at bounding box center [453, 374] width 13 height 5
click at [445, 354] on div "Next" at bounding box center [444, 363] width 611 height 52
click at [437, 369] on button "Next" at bounding box center [444, 374] width 120 height 30
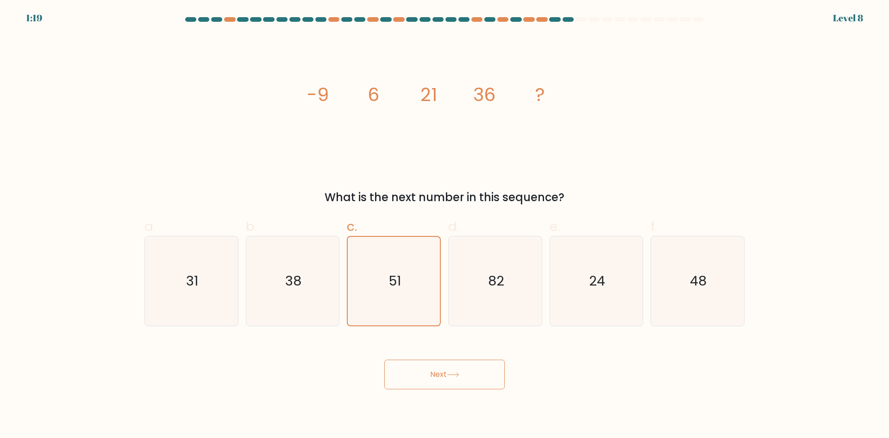
click at [437, 369] on button "Next" at bounding box center [444, 374] width 120 height 30
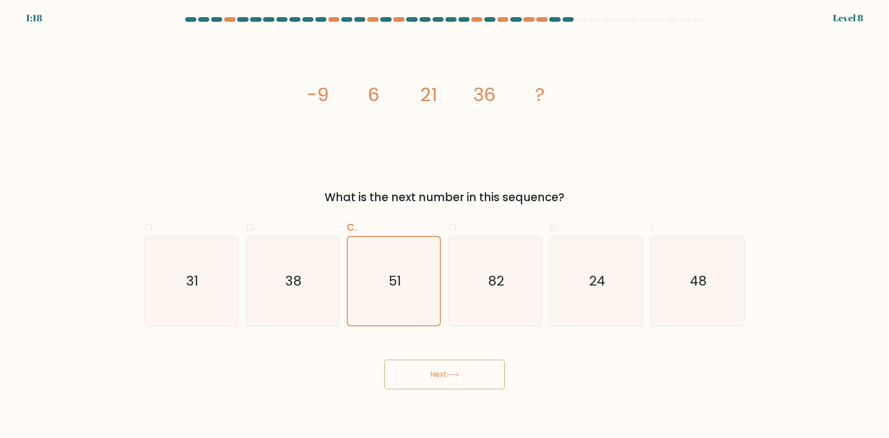
click at [437, 369] on button "Next" at bounding box center [444, 374] width 120 height 30
drag, startPoint x: 437, startPoint y: 369, endPoint x: 439, endPoint y: 378, distance: 9.0
click at [439, 378] on button "Next" at bounding box center [444, 374] width 120 height 30
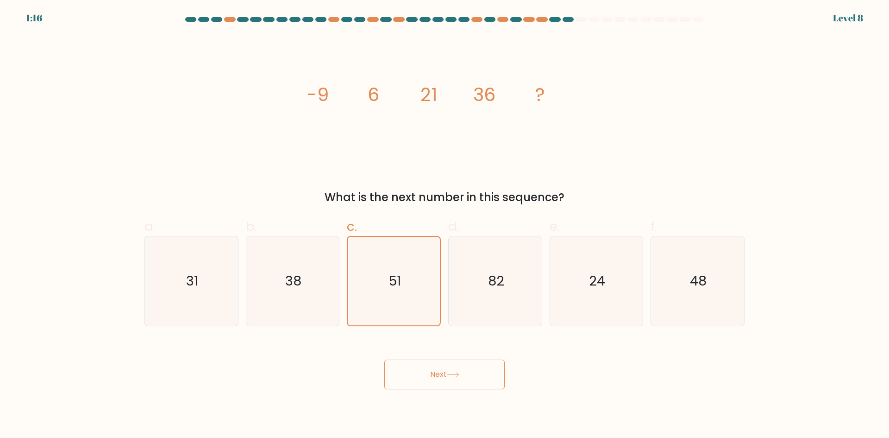
click at [439, 378] on button "Next" at bounding box center [444, 374] width 120 height 30
click at [440, 378] on button "Next" at bounding box center [444, 374] width 120 height 30
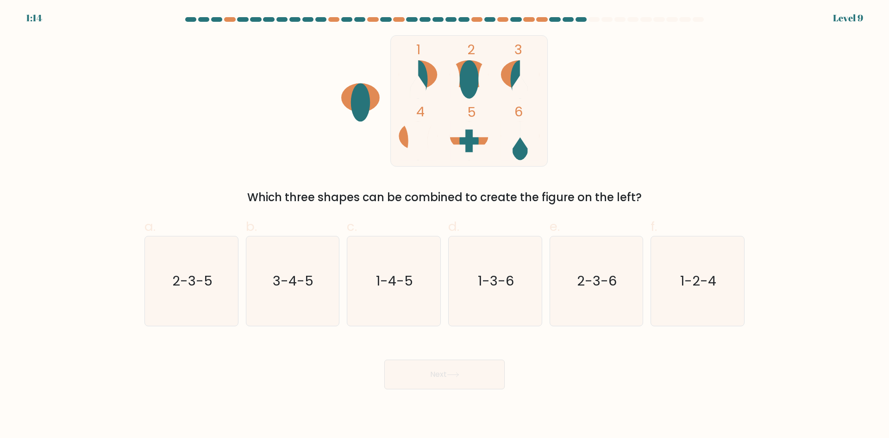
drag, startPoint x: 440, startPoint y: 363, endPoint x: 438, endPoint y: 373, distance: 10.7
click at [438, 373] on div "Next" at bounding box center [444, 363] width 611 height 52
click at [497, 280] on text "1-3-6" at bounding box center [496, 280] width 36 height 19
click at [445, 225] on input "d. 1-3-6" at bounding box center [444, 222] width 0 height 6
radio input "true"
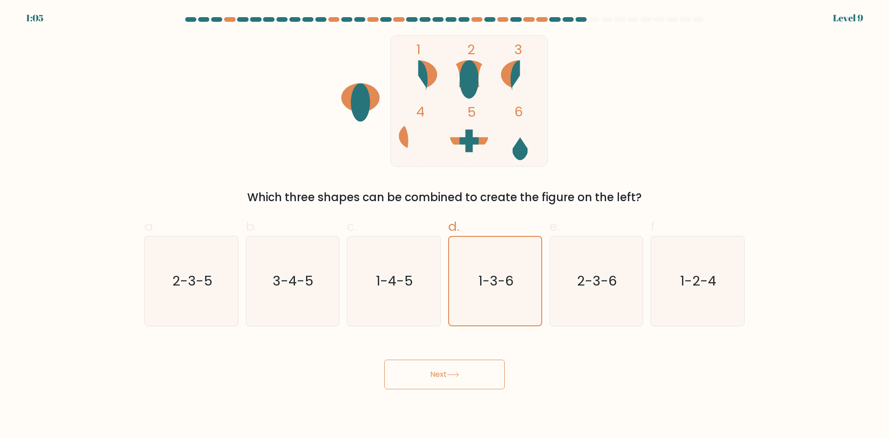
click at [453, 373] on icon at bounding box center [453, 374] width 13 height 5
drag, startPoint x: 453, startPoint y: 373, endPoint x: 448, endPoint y: 376, distance: 6.0
click at [448, 376] on button "Next" at bounding box center [444, 374] width 120 height 30
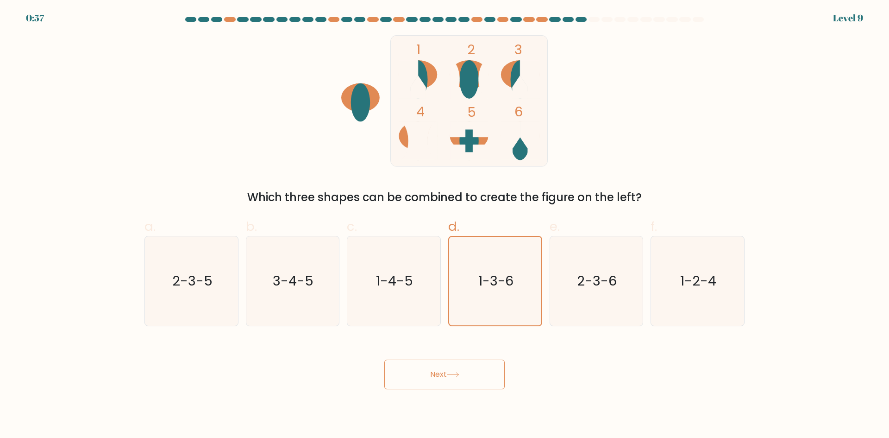
click at [448, 376] on button "Next" at bounding box center [444, 374] width 120 height 30
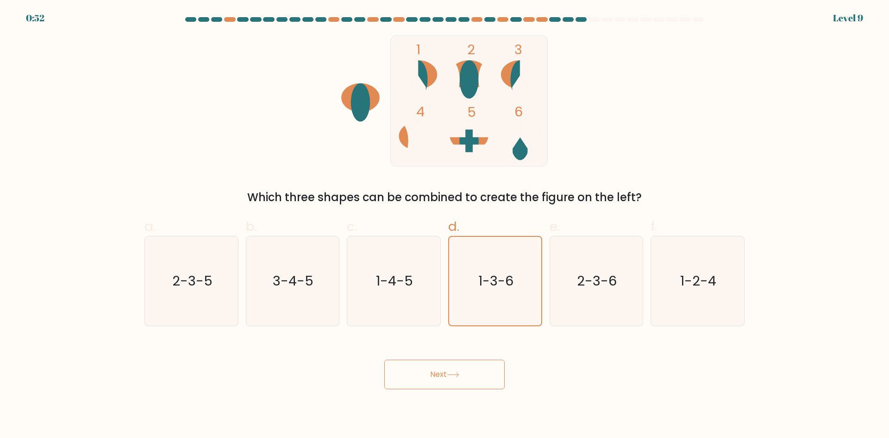
click at [444, 373] on button "Next" at bounding box center [444, 374] width 120 height 30
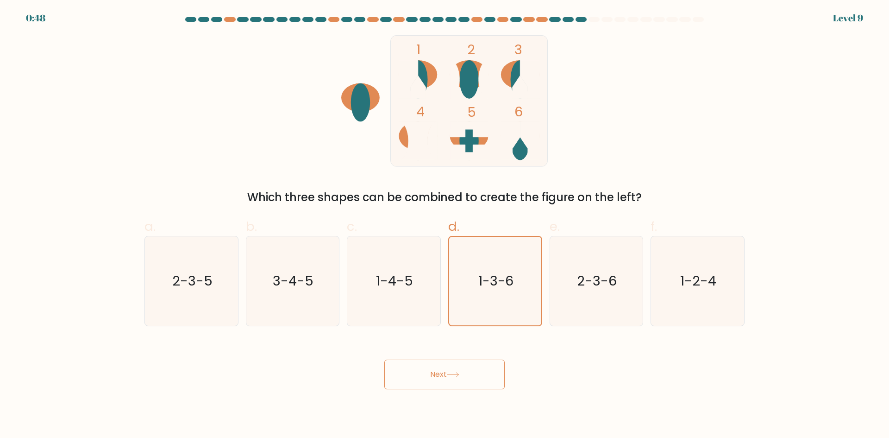
click at [444, 373] on button "Next" at bounding box center [444, 374] width 120 height 30
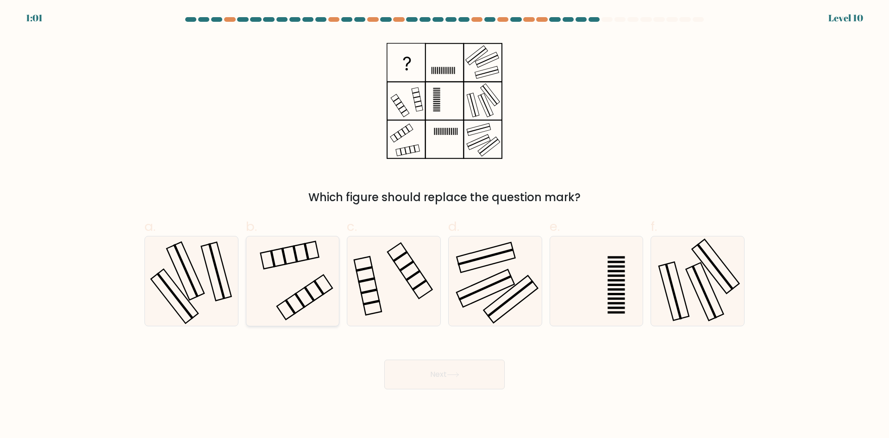
click at [296, 264] on icon at bounding box center [292, 280] width 89 height 89
click at [444, 225] on input "b." at bounding box center [444, 222] width 0 height 6
radio input "true"
click at [453, 374] on icon at bounding box center [453, 374] width 13 height 5
click at [455, 374] on icon at bounding box center [452, 374] width 11 height 4
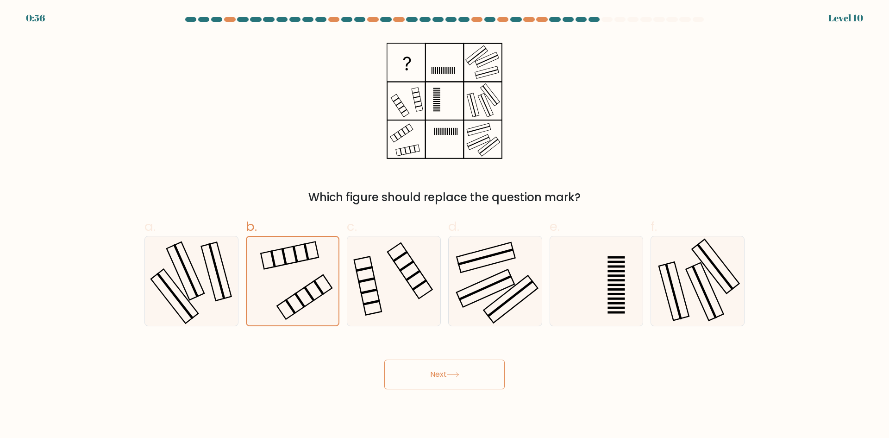
click at [454, 374] on icon at bounding box center [452, 374] width 11 height 4
click at [458, 375] on icon at bounding box center [453, 374] width 13 height 5
click at [457, 377] on button "Next" at bounding box center [444, 374] width 120 height 30
click at [455, 363] on button "Next" at bounding box center [444, 374] width 120 height 30
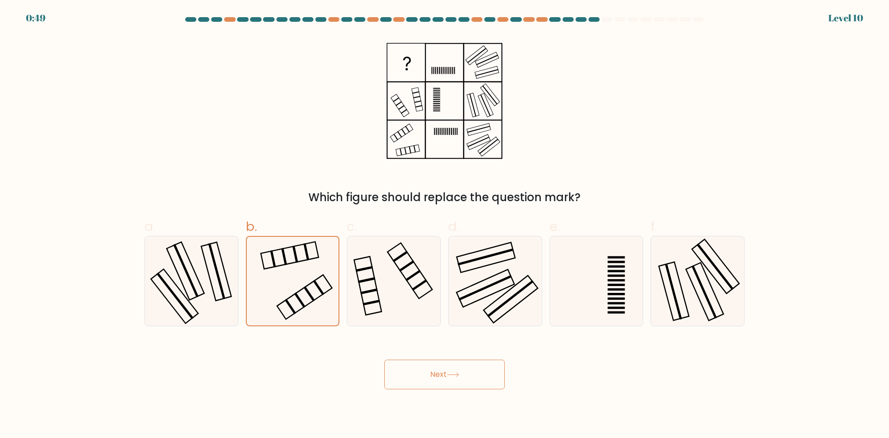
click at [454, 368] on button "Next" at bounding box center [444, 374] width 120 height 30
click at [452, 375] on icon at bounding box center [453, 374] width 13 height 5
click at [445, 372] on button "Next" at bounding box center [444, 374] width 120 height 30
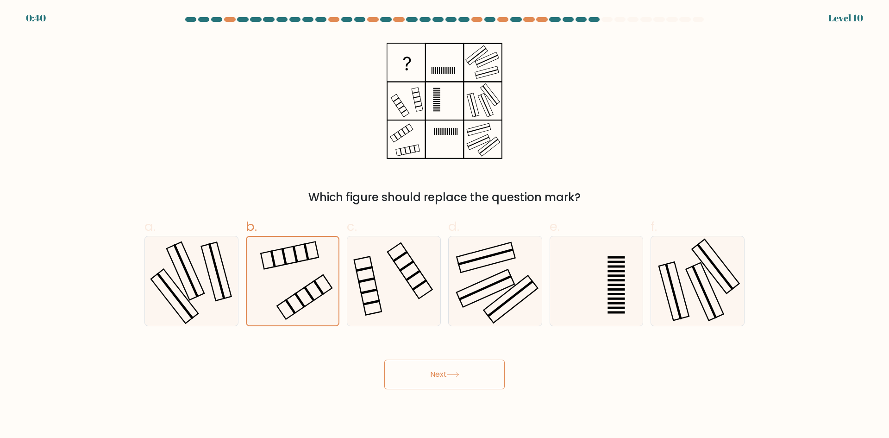
click at [445, 372] on button "Next" at bounding box center [444, 374] width 120 height 30
click at [437, 376] on button "Next" at bounding box center [444, 374] width 120 height 30
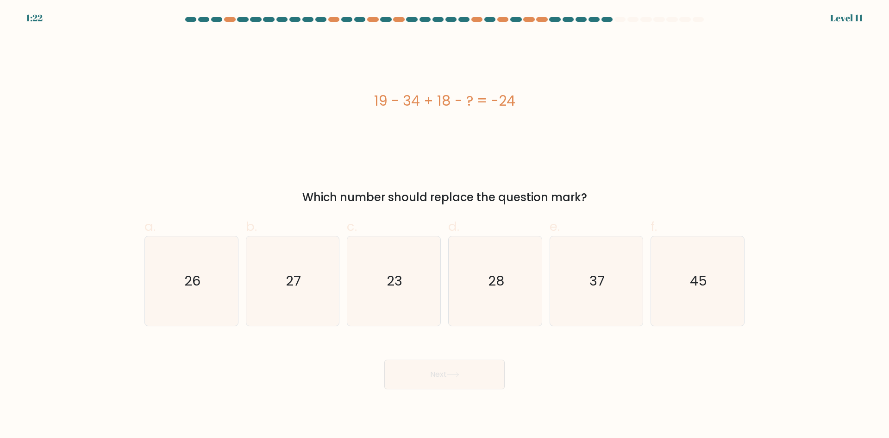
click at [437, 376] on button "Next" at bounding box center [444, 374] width 120 height 30
drag, startPoint x: 374, startPoint y: 100, endPoint x: 535, endPoint y: 106, distance: 161.7
click at [535, 106] on div "19 - 34 + 18 - ? = -24" at bounding box center [444, 100] width 600 height 21
copy div "19 - 34 + 18 - ? = -24"
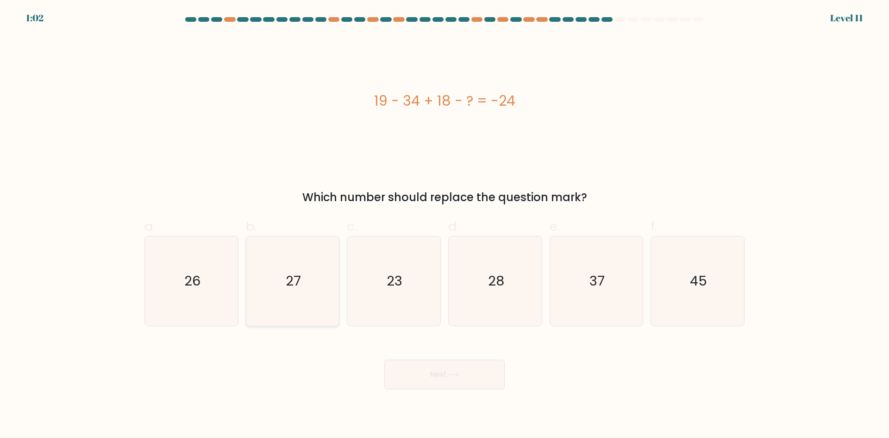
click at [288, 277] on text "27" at bounding box center [293, 280] width 15 height 19
click at [444, 225] on input "b. 27" at bounding box center [444, 222] width 0 height 6
radio input "true"
click at [412, 367] on button "Next" at bounding box center [444, 374] width 120 height 30
click at [438, 376] on button "Next" at bounding box center [444, 374] width 120 height 30
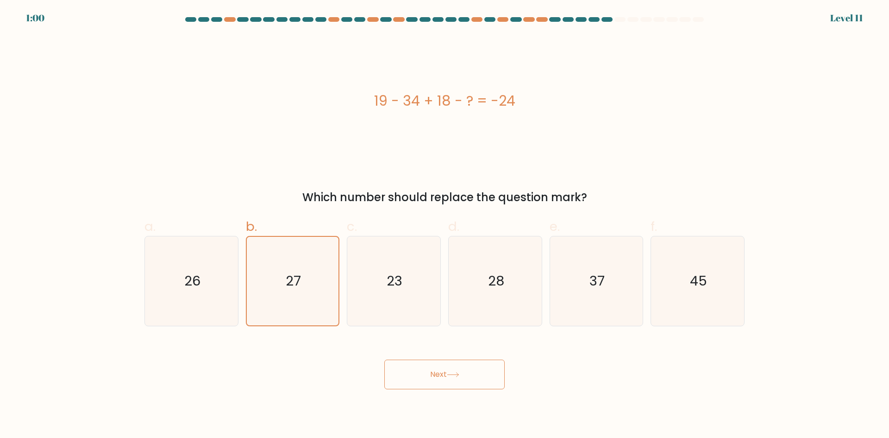
click at [438, 376] on button "Next" at bounding box center [444, 374] width 120 height 30
drag, startPoint x: 438, startPoint y: 376, endPoint x: 432, endPoint y: 375, distance: 6.7
click at [432, 375] on button "Next" at bounding box center [444, 374] width 120 height 30
click at [430, 373] on button "Next" at bounding box center [444, 374] width 120 height 30
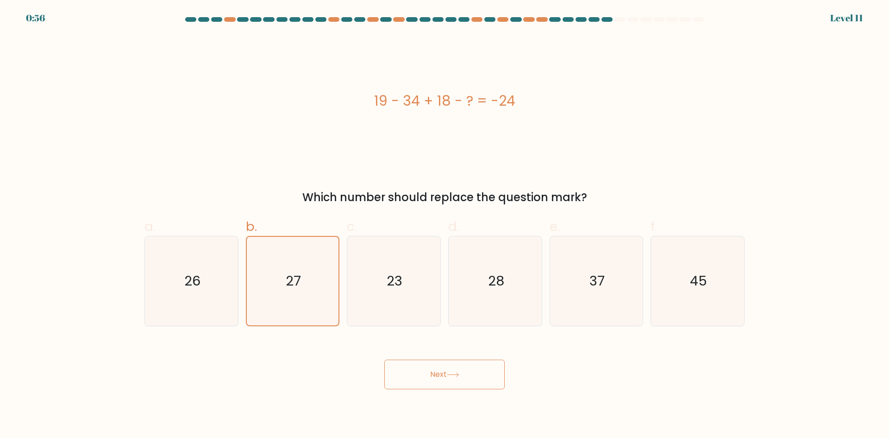
click at [430, 373] on button "Next" at bounding box center [444, 374] width 120 height 30
click at [429, 373] on button "Next" at bounding box center [444, 374] width 120 height 30
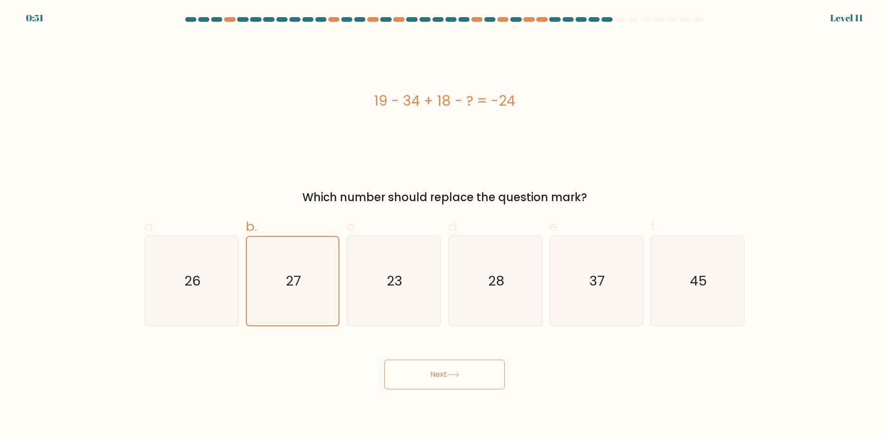
click at [430, 373] on button "Next" at bounding box center [444, 374] width 120 height 30
click at [431, 374] on button "Next" at bounding box center [444, 374] width 120 height 30
click at [431, 375] on button "Next" at bounding box center [444, 374] width 120 height 30
click at [429, 369] on button "Next" at bounding box center [444, 374] width 120 height 30
click at [427, 362] on button "Next" at bounding box center [444, 374] width 120 height 30
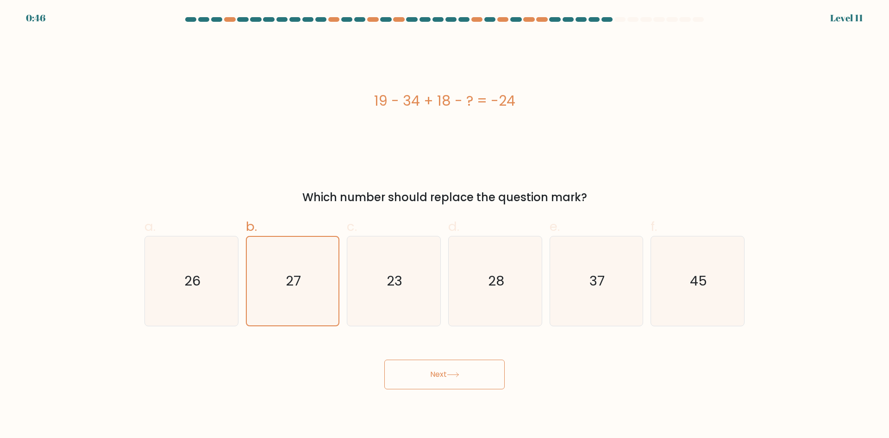
click at [427, 362] on button "Next" at bounding box center [444, 374] width 120 height 30
click at [431, 366] on button "Next" at bounding box center [444, 374] width 120 height 30
click at [431, 370] on button "Next" at bounding box center [444, 374] width 120 height 30
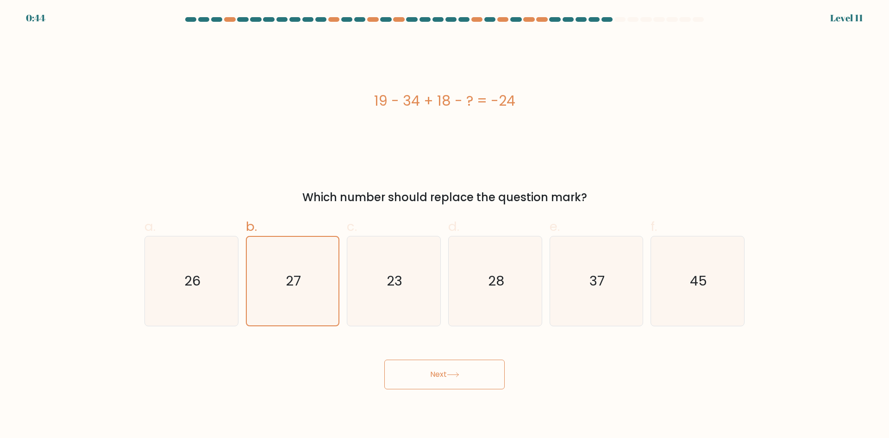
click at [431, 370] on button "Next" at bounding box center [444, 374] width 120 height 30
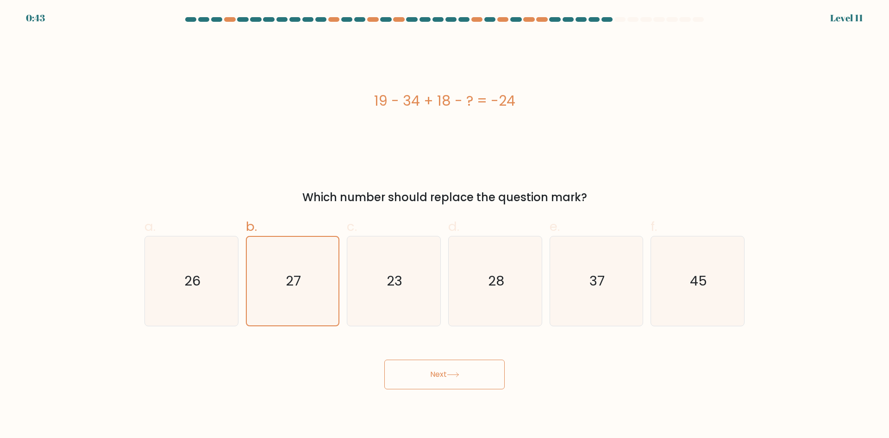
click at [431, 370] on button "Next" at bounding box center [444, 374] width 120 height 30
drag, startPoint x: 431, startPoint y: 370, endPoint x: 445, endPoint y: 369, distance: 14.8
click at [440, 370] on button "Next" at bounding box center [444, 374] width 120 height 30
click at [445, 369] on button "Next" at bounding box center [444, 374] width 120 height 30
click at [444, 372] on button "Next" at bounding box center [444, 374] width 120 height 30
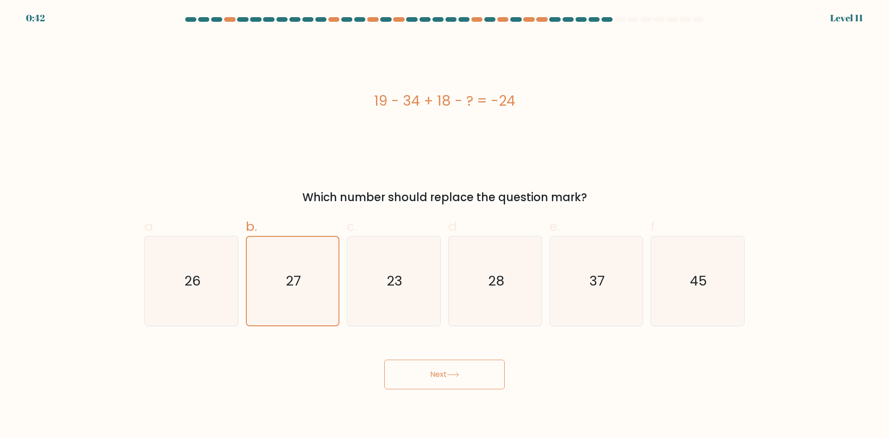
drag, startPoint x: 444, startPoint y: 372, endPoint x: 438, endPoint y: 373, distance: 6.2
click at [438, 373] on button "Next" at bounding box center [444, 374] width 120 height 30
click at [431, 374] on button "Next" at bounding box center [444, 374] width 120 height 30
drag, startPoint x: 431, startPoint y: 374, endPoint x: 426, endPoint y: 374, distance: 4.7
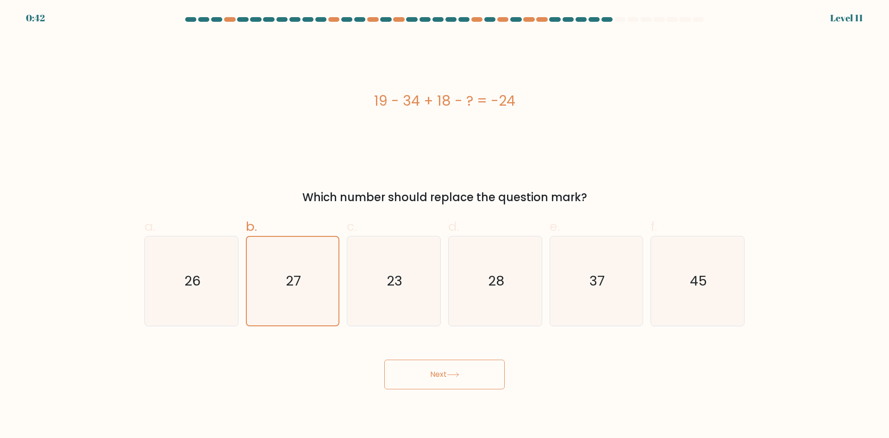
click at [426, 374] on button "Next" at bounding box center [444, 374] width 120 height 30
click at [432, 372] on button "Next" at bounding box center [444, 374] width 120 height 30
drag, startPoint x: 436, startPoint y: 371, endPoint x: 441, endPoint y: 371, distance: 5.6
click at [436, 371] on button "Next" at bounding box center [444, 374] width 120 height 30
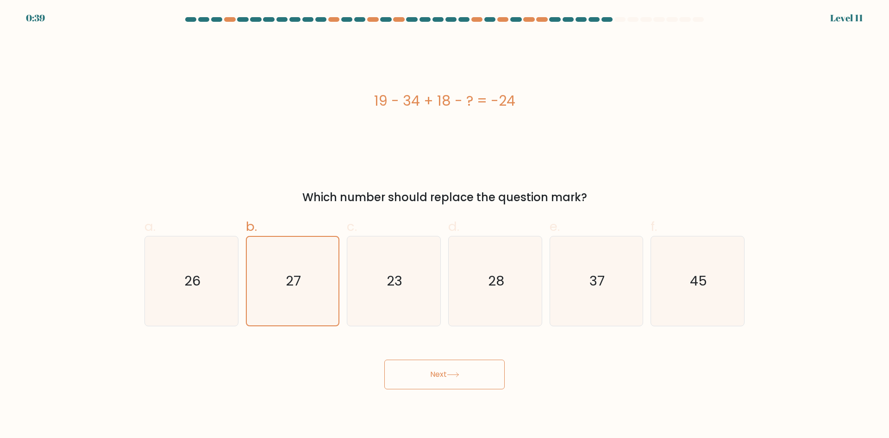
click at [441, 371] on button "Next" at bounding box center [444, 374] width 120 height 30
click at [398, 353] on div "Next" at bounding box center [444, 363] width 611 height 52
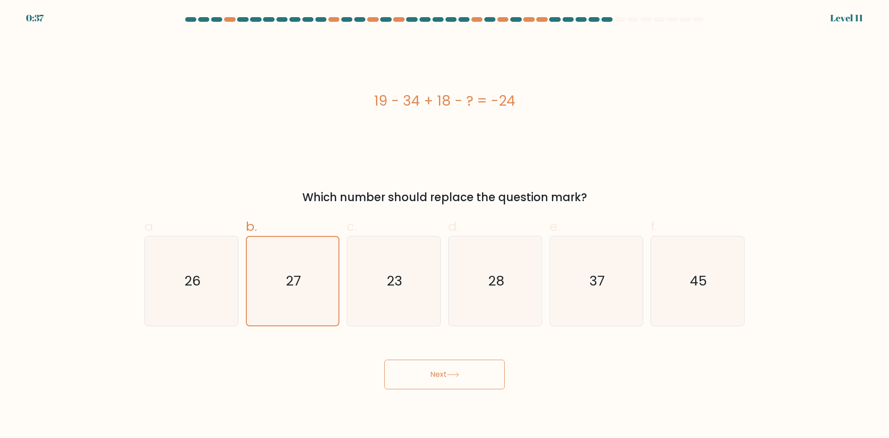
click at [426, 365] on button "Next" at bounding box center [444, 374] width 120 height 30
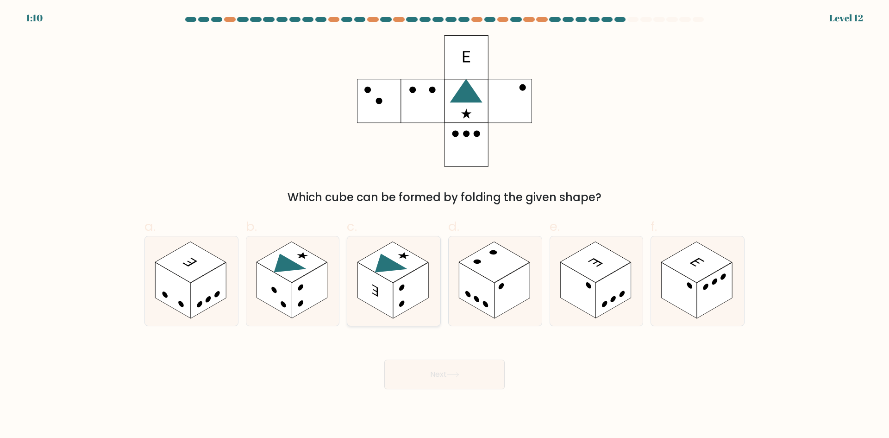
click at [422, 298] on rect at bounding box center [410, 290] width 35 height 56
click at [444, 225] on input "c." at bounding box center [444, 222] width 0 height 6
radio input "true"
click at [430, 372] on button "Next" at bounding box center [444, 374] width 120 height 30
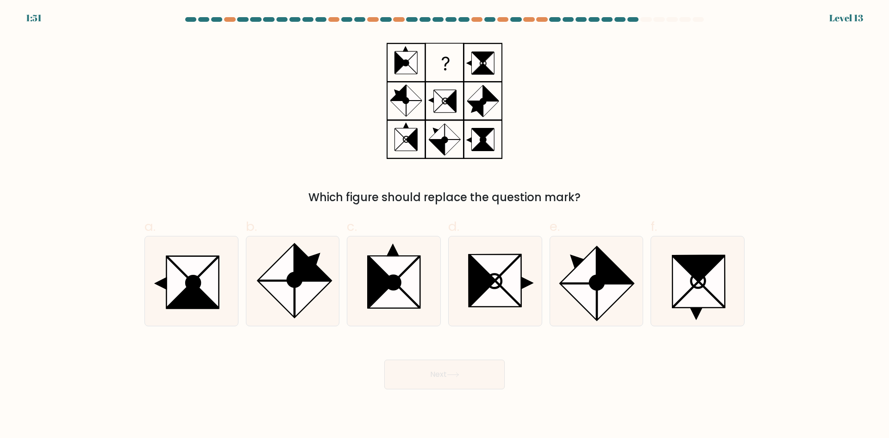
click at [430, 372] on button "Next" at bounding box center [444, 374] width 120 height 30
click at [294, 303] on icon at bounding box center [276, 299] width 36 height 36
click at [444, 225] on input "b." at bounding box center [444, 222] width 0 height 6
radio input "true"
click at [418, 373] on button "Next" at bounding box center [444, 374] width 120 height 30
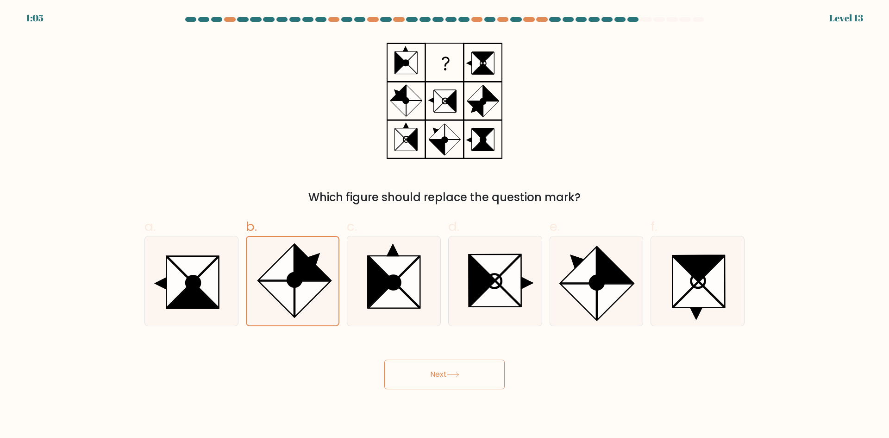
drag, startPoint x: 456, startPoint y: 376, endPoint x: 461, endPoint y: 393, distance: 17.4
click at [456, 385] on button "Next" at bounding box center [444, 374] width 120 height 30
click at [461, 394] on body "1:05 Level 13" at bounding box center [444, 219] width 889 height 438
click at [450, 372] on icon at bounding box center [453, 374] width 13 height 5
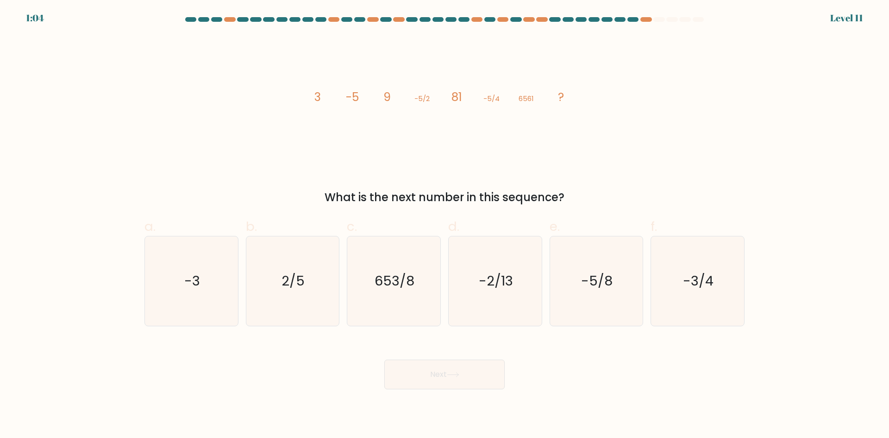
click at [450, 372] on icon at bounding box center [453, 374] width 13 height 5
click at [410, 132] on icon "image/svg+xml 3 -5 9 -5/2 81 -5/4 6561 ?" at bounding box center [445, 100] width 278 height 131
drag, startPoint x: 306, startPoint y: 94, endPoint x: 596, endPoint y: 164, distance: 298.6
click at [636, 203] on div "image/svg+xml 3 -5 9 -5/2 81 -5/4 6561 ? What is the next number in this sequen…" at bounding box center [444, 120] width 611 height 170
copy div "3 -5 9 -5/2 81 -5/4 6561 ? What is the next number in this sequence?"
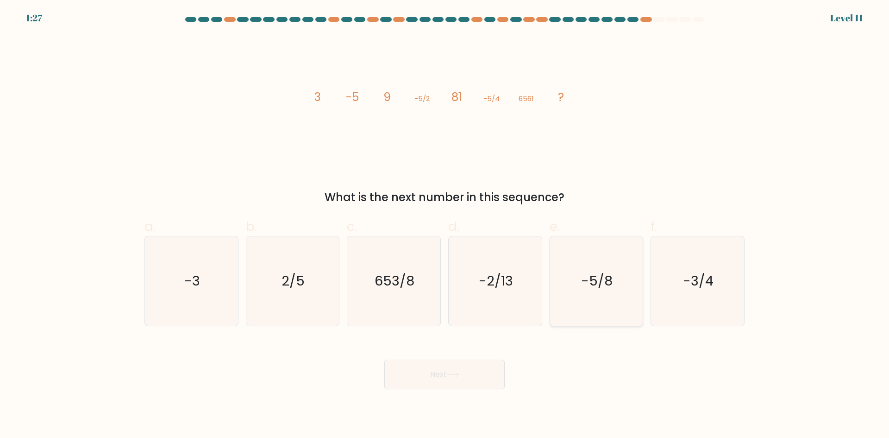
click at [593, 273] on text "-5/8" at bounding box center [597, 280] width 31 height 19
click at [445, 225] on input "e. -5/8" at bounding box center [444, 222] width 0 height 6
radio input "true"
click at [445, 369] on button "Next" at bounding box center [444, 374] width 120 height 30
click at [434, 369] on button "Next" at bounding box center [444, 374] width 120 height 30
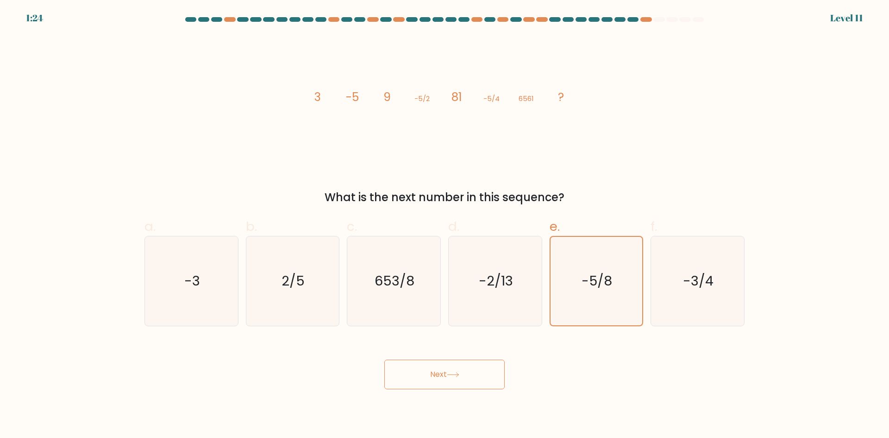
click at [434, 369] on button "Next" at bounding box center [444, 374] width 120 height 30
click at [437, 368] on button "Next" at bounding box center [444, 374] width 120 height 30
click at [436, 374] on button "Next" at bounding box center [444, 374] width 120 height 30
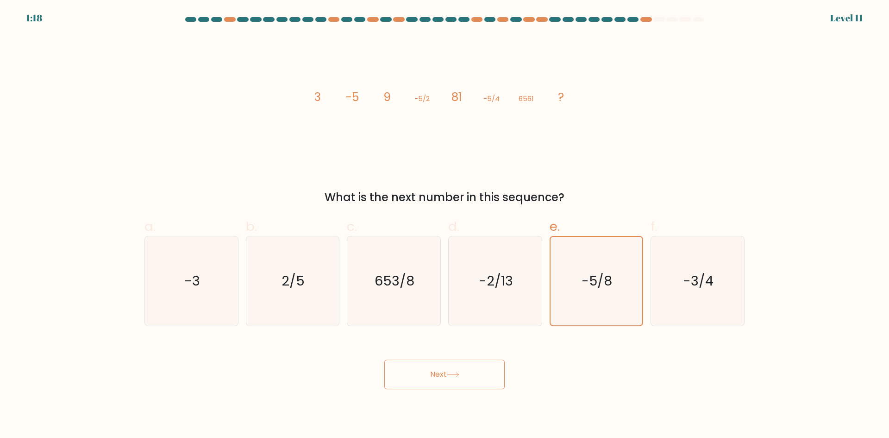
click at [436, 374] on button "Next" at bounding box center [444, 374] width 120 height 30
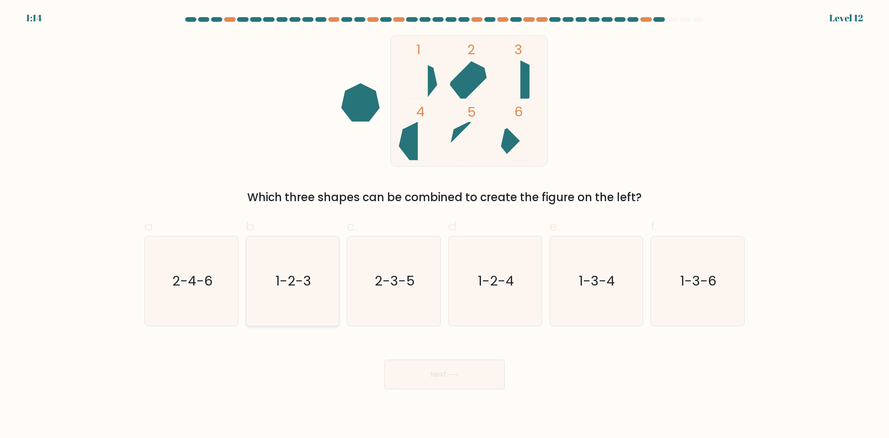
click at [309, 271] on text "1-2-3" at bounding box center [293, 280] width 36 height 19
click at [444, 225] on input "b. 1-2-3" at bounding box center [444, 222] width 0 height 6
radio input "true"
click at [409, 387] on button "Next" at bounding box center [444, 374] width 120 height 30
click at [429, 375] on button "Next" at bounding box center [444, 374] width 120 height 30
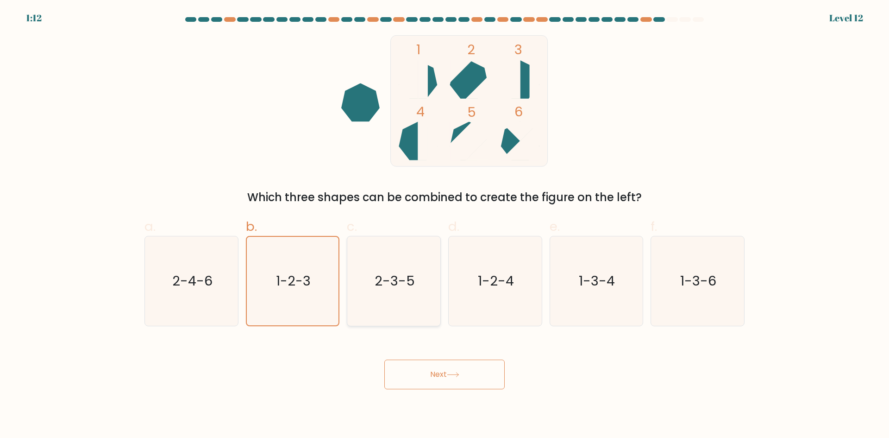
drag, startPoint x: 430, startPoint y: 373, endPoint x: 395, endPoint y: 302, distance: 79.3
click at [350, 229] on form at bounding box center [444, 203] width 889 height 372
click at [441, 383] on button "Next" at bounding box center [444, 374] width 120 height 30
click at [441, 369] on button "Next" at bounding box center [444, 374] width 120 height 30
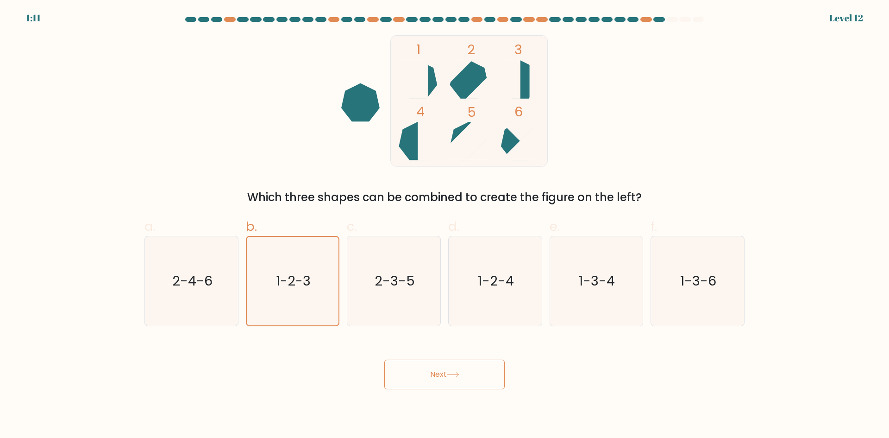
drag, startPoint x: 441, startPoint y: 369, endPoint x: 417, endPoint y: 379, distance: 26.2
click at [428, 386] on button "Next" at bounding box center [444, 374] width 120 height 30
click at [438, 363] on button "Next" at bounding box center [444, 374] width 120 height 30
drag, startPoint x: 451, startPoint y: 374, endPoint x: 21, endPoint y: -40, distance: 597.3
click at [21, 0] on html "1:07 Level 12" at bounding box center [444, 219] width 889 height 438
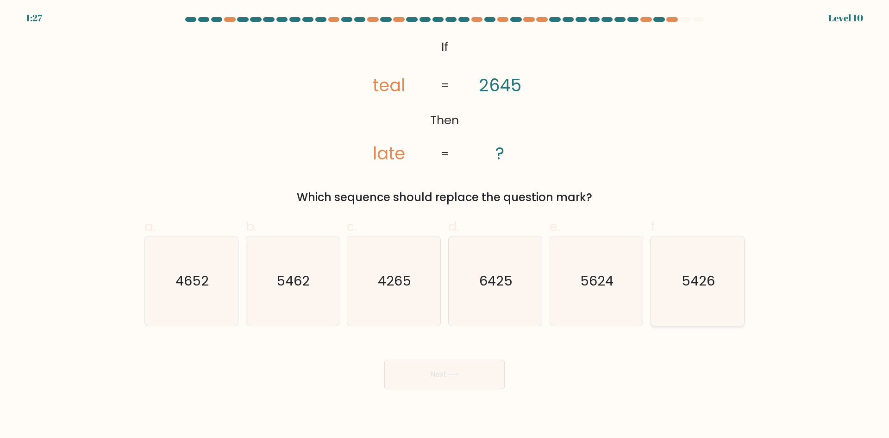
click at [683, 291] on icon "5426" at bounding box center [697, 280] width 89 height 89
click at [445, 225] on input "f. 5426" at bounding box center [444, 222] width 0 height 6
radio input "true"
click at [433, 369] on button "Next" at bounding box center [444, 374] width 120 height 30
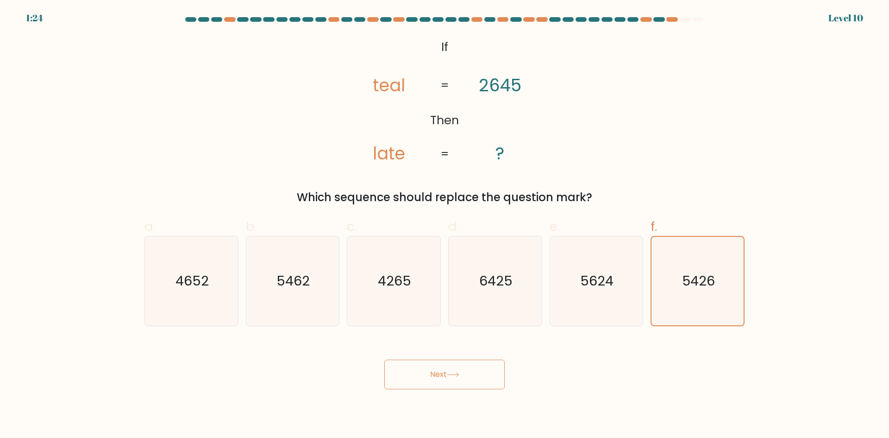
click at [434, 370] on button "Next" at bounding box center [444, 374] width 120 height 30
click at [457, 372] on icon at bounding box center [453, 374] width 13 height 5
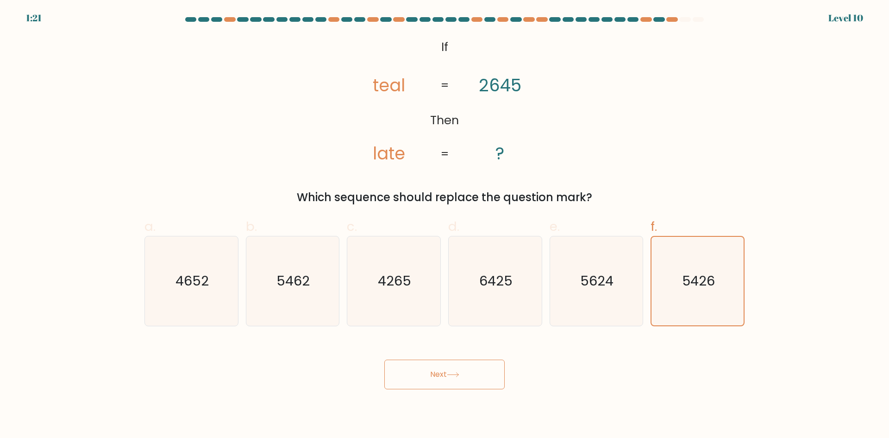
click at [457, 372] on icon at bounding box center [453, 374] width 13 height 5
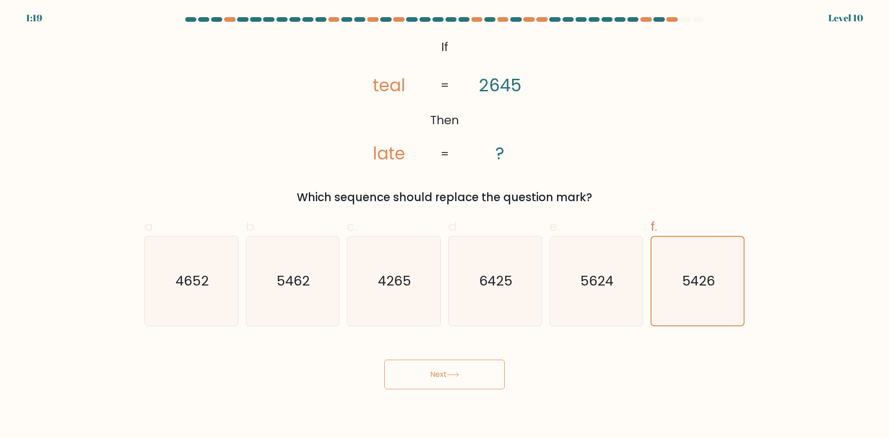
click at [457, 372] on icon at bounding box center [453, 374] width 13 height 5
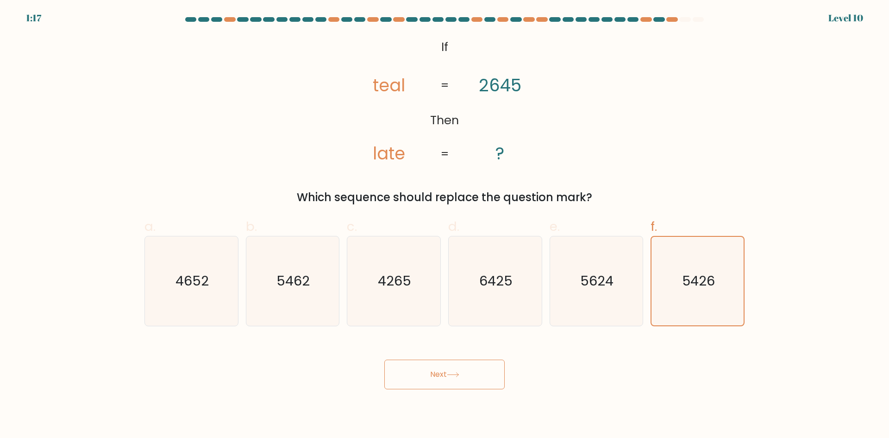
click at [457, 372] on icon at bounding box center [453, 374] width 13 height 5
click at [433, 370] on button "Next" at bounding box center [444, 374] width 120 height 30
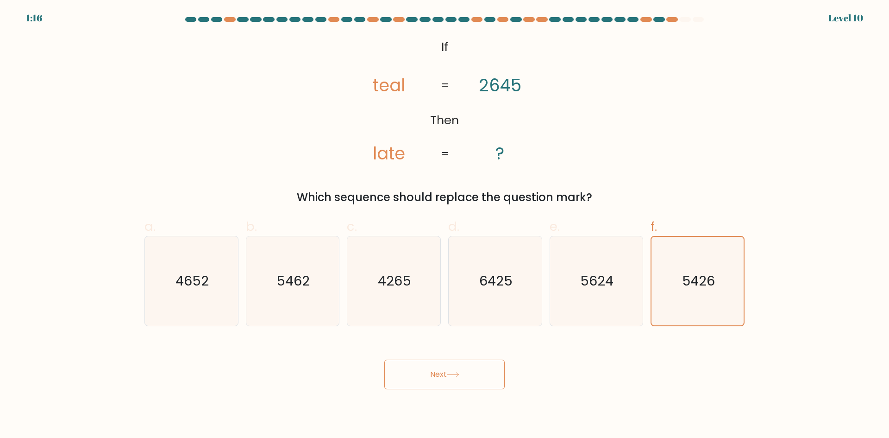
click at [433, 370] on button "Next" at bounding box center [444, 374] width 120 height 30
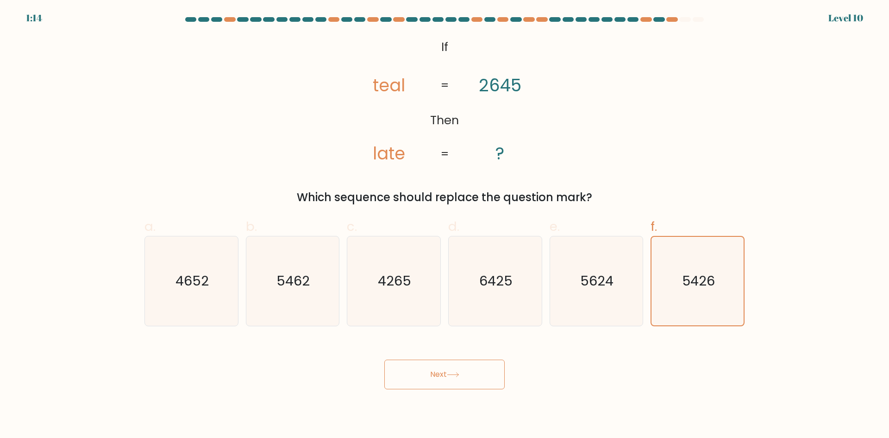
click at [433, 370] on button "Next" at bounding box center [444, 374] width 120 height 30
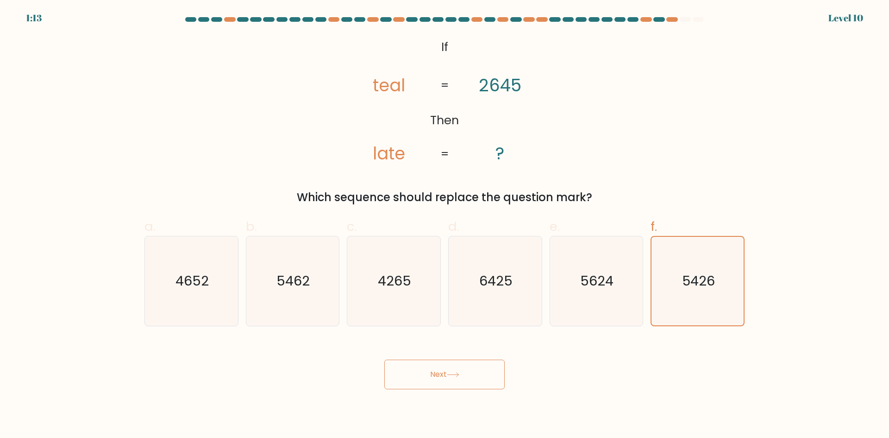
click at [433, 370] on button "Next" at bounding box center [444, 374] width 120 height 30
click at [446, 378] on button "Next" at bounding box center [444, 374] width 120 height 30
click at [446, 374] on button "Next" at bounding box center [444, 374] width 120 height 30
click at [433, 373] on button "Next" at bounding box center [444, 374] width 120 height 30
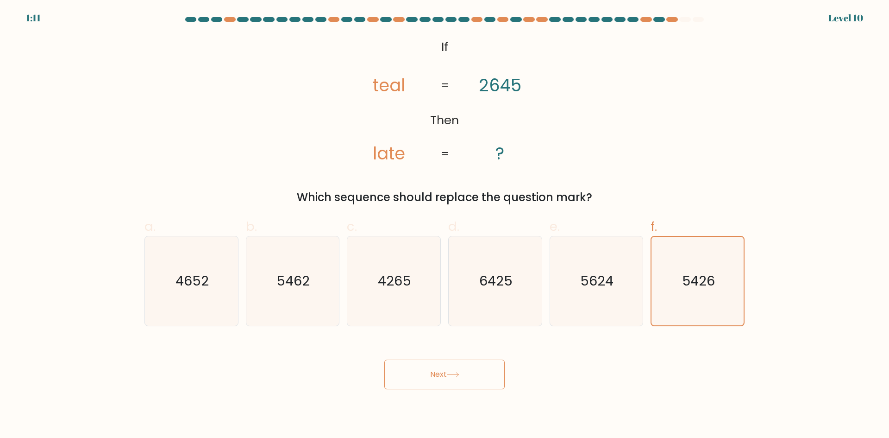
click at [433, 373] on button "Next" at bounding box center [444, 374] width 120 height 30
click at [437, 373] on button "Next" at bounding box center [444, 374] width 120 height 30
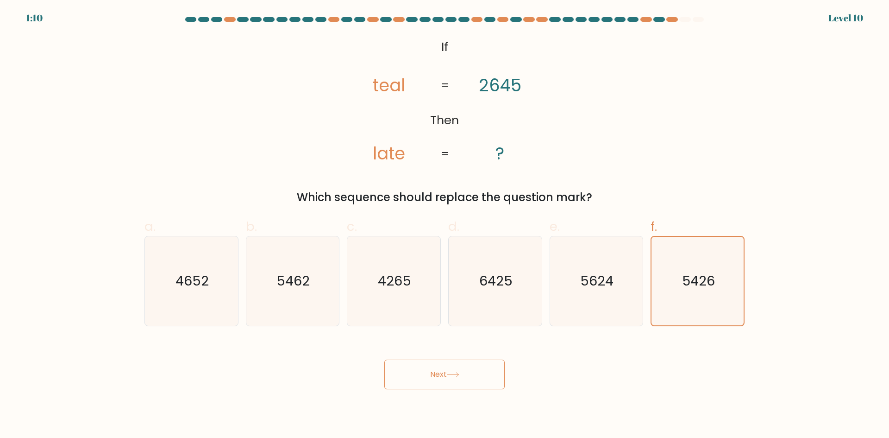
click at [437, 373] on button "Next" at bounding box center [444, 374] width 120 height 30
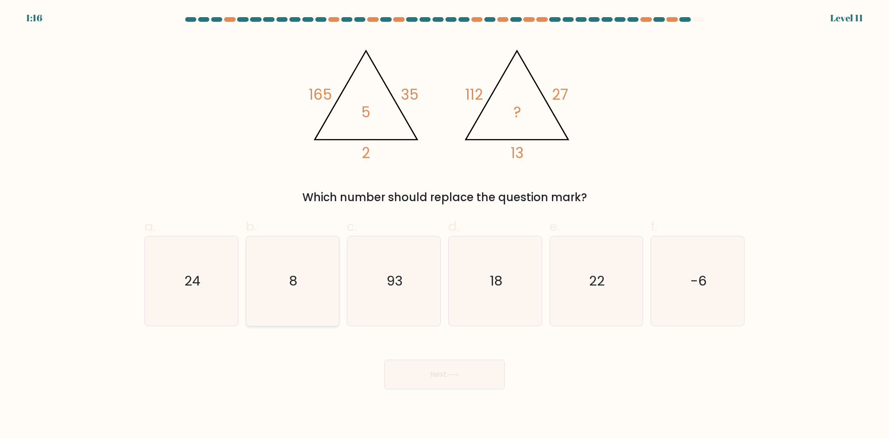
click at [275, 307] on icon "8" at bounding box center [292, 280] width 89 height 89
click at [444, 225] on input "b. 8" at bounding box center [444, 222] width 0 height 6
radio input "true"
click at [436, 375] on button "Next" at bounding box center [444, 374] width 120 height 30
click at [453, 373] on icon at bounding box center [453, 374] width 13 height 5
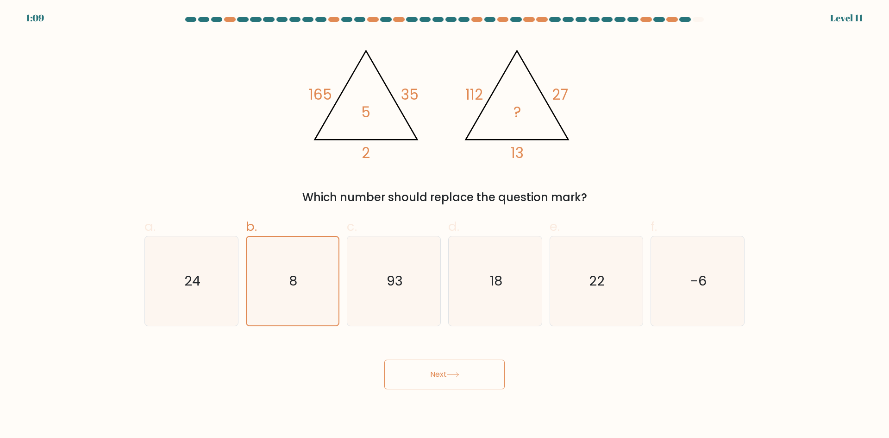
click at [432, 376] on button "Next" at bounding box center [444, 374] width 120 height 30
click at [438, 378] on button "Next" at bounding box center [444, 374] width 120 height 30
click at [440, 371] on button "Next" at bounding box center [444, 374] width 120 height 30
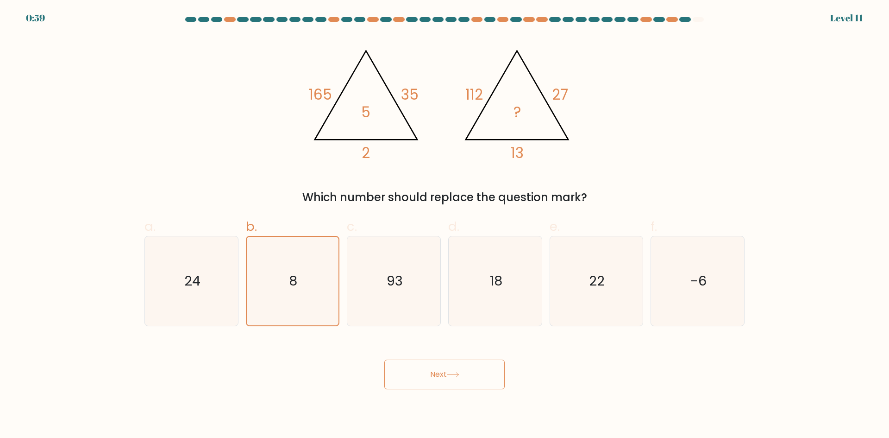
click at [440, 371] on button "Next" at bounding box center [444, 374] width 120 height 30
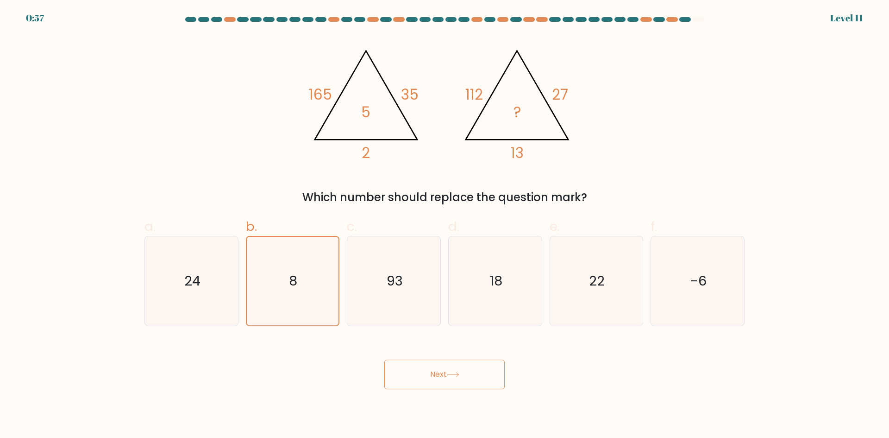
click at [440, 371] on button "Next" at bounding box center [444, 374] width 120 height 30
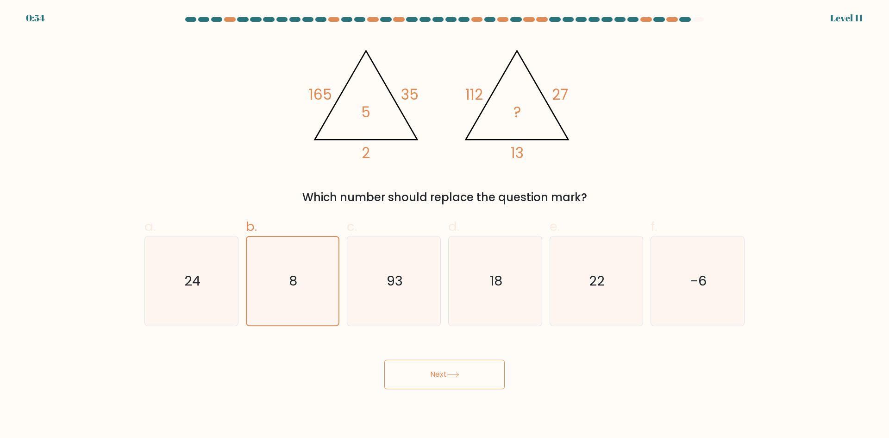
click at [440, 371] on button "Next" at bounding box center [444, 374] width 120 height 30
click at [427, 366] on button "Next" at bounding box center [444, 374] width 120 height 30
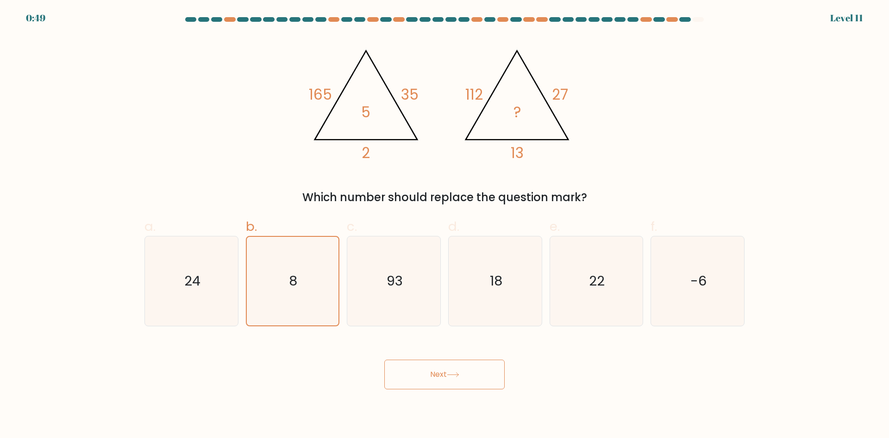
click at [438, 367] on button "Next" at bounding box center [444, 374] width 120 height 30
click at [437, 371] on button "Next" at bounding box center [444, 374] width 120 height 30
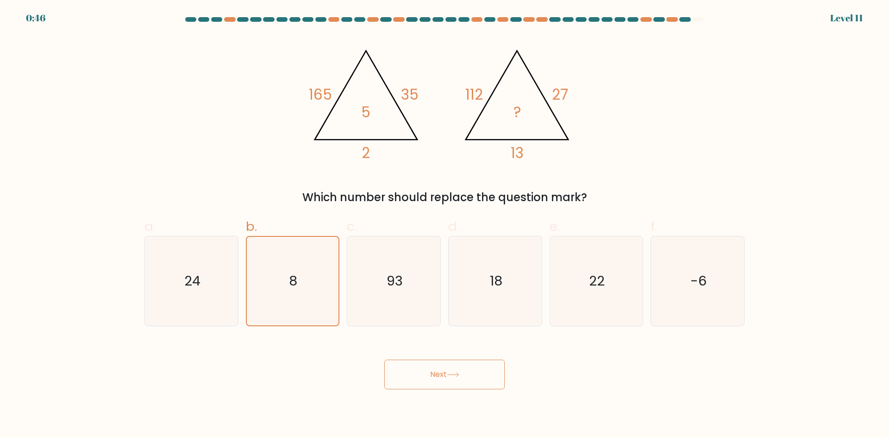
click at [422, 355] on div "Next" at bounding box center [444, 363] width 611 height 52
click at [431, 368] on button "Next" at bounding box center [444, 374] width 120 height 30
click at [437, 370] on button "Next" at bounding box center [444, 374] width 120 height 30
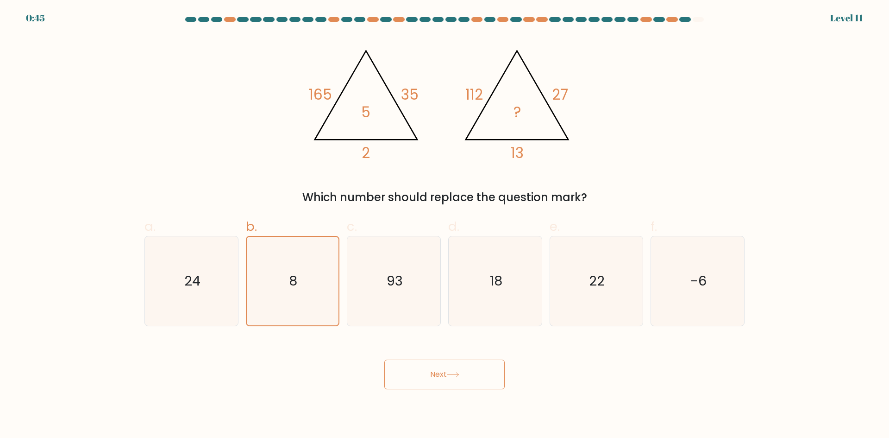
click at [437, 370] on button "Next" at bounding box center [444, 374] width 120 height 30
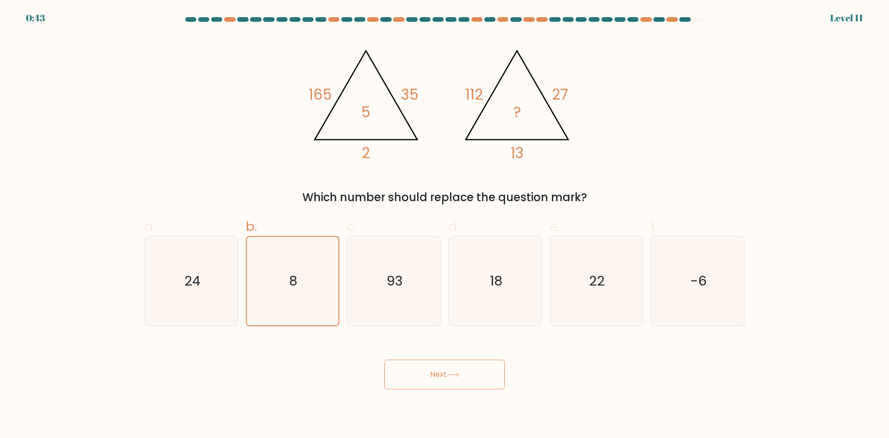
click at [437, 370] on button "Next" at bounding box center [444, 374] width 120 height 30
click at [435, 370] on button "Next" at bounding box center [444, 374] width 120 height 30
click at [432, 371] on button "Next" at bounding box center [444, 374] width 120 height 30
click at [436, 374] on button "Next" at bounding box center [444, 374] width 120 height 30
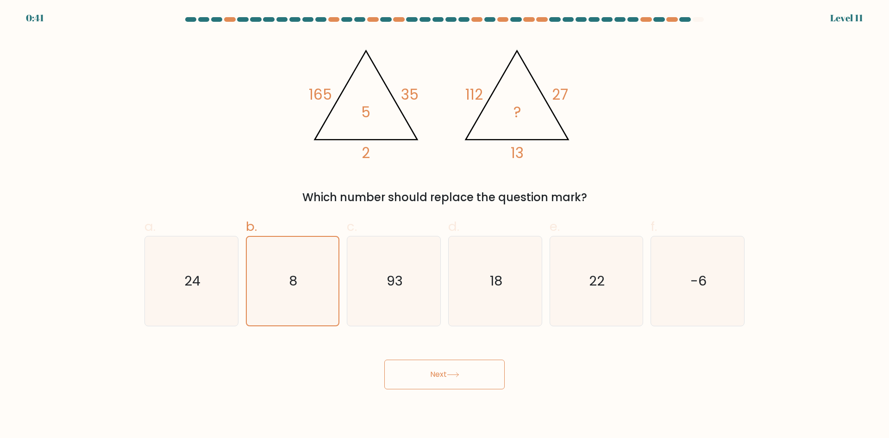
click at [436, 374] on button "Next" at bounding box center [444, 374] width 120 height 30
click at [469, 384] on button "Next" at bounding box center [444, 374] width 120 height 30
click at [434, 372] on button "Next" at bounding box center [444, 374] width 120 height 30
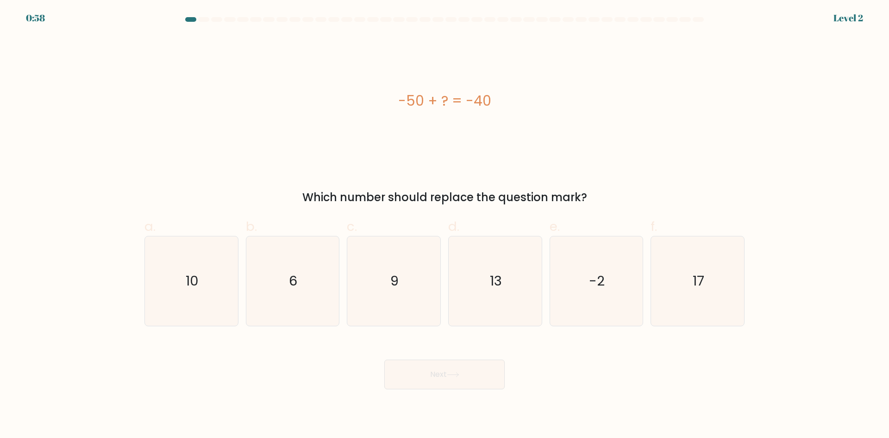
drag, startPoint x: 396, startPoint y: 102, endPoint x: 516, endPoint y: 108, distance: 120.6
click at [516, 108] on div "-50 + ? = -40" at bounding box center [444, 100] width 600 height 21
copy div "-50 + ? = -40"
click at [204, 284] on icon "10" at bounding box center [191, 280] width 89 height 89
click at [444, 225] on input "a. 10" at bounding box center [444, 222] width 0 height 6
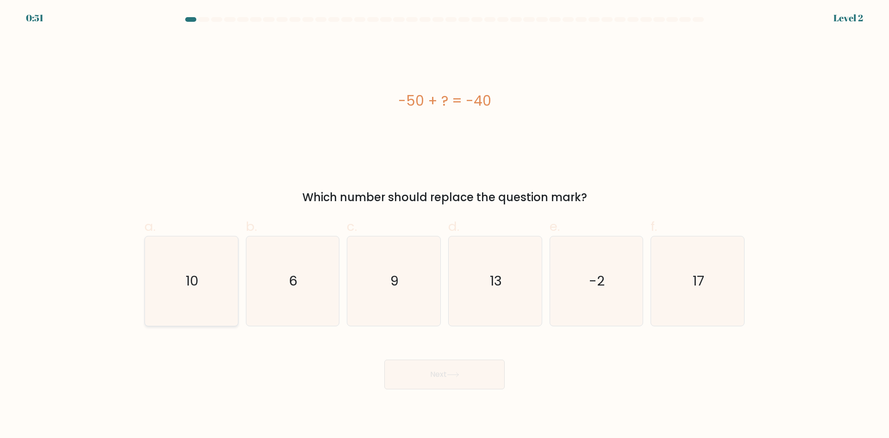
radio input "true"
click at [431, 370] on button "Next" at bounding box center [444, 374] width 120 height 30
click at [440, 371] on button "Next" at bounding box center [444, 374] width 120 height 30
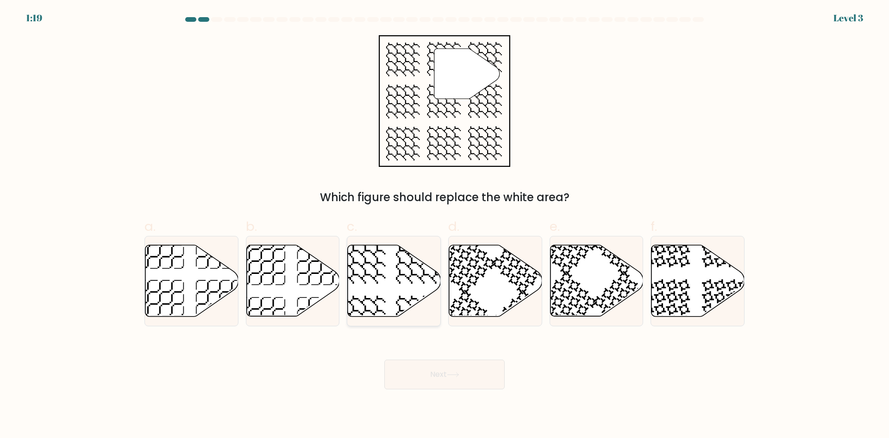
click at [398, 275] on icon at bounding box center [420, 259] width 48 height 48
click at [444, 225] on input "c." at bounding box center [444, 222] width 0 height 6
radio input "true"
click at [448, 368] on button "Next" at bounding box center [444, 374] width 120 height 30
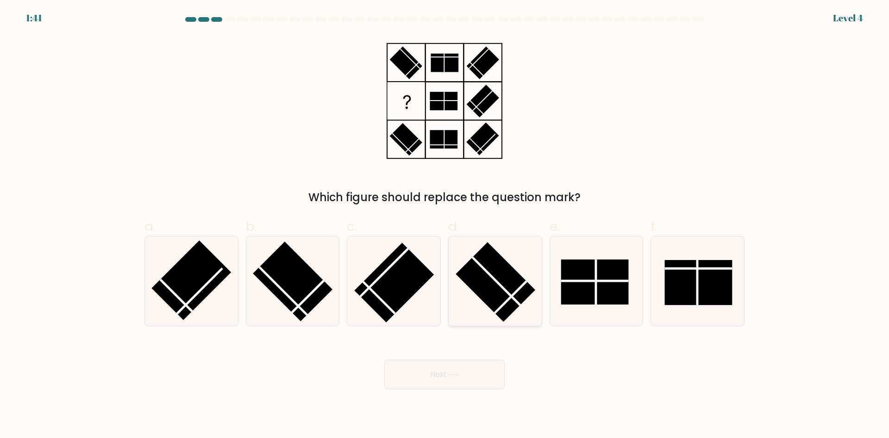
click at [507, 294] on rect at bounding box center [496, 282] width 80 height 80
click at [445, 225] on input "d." at bounding box center [444, 222] width 0 height 6
radio input "true"
click at [426, 370] on button "Next" at bounding box center [444, 374] width 120 height 30
click at [438, 374] on button "Next" at bounding box center [444, 374] width 120 height 30
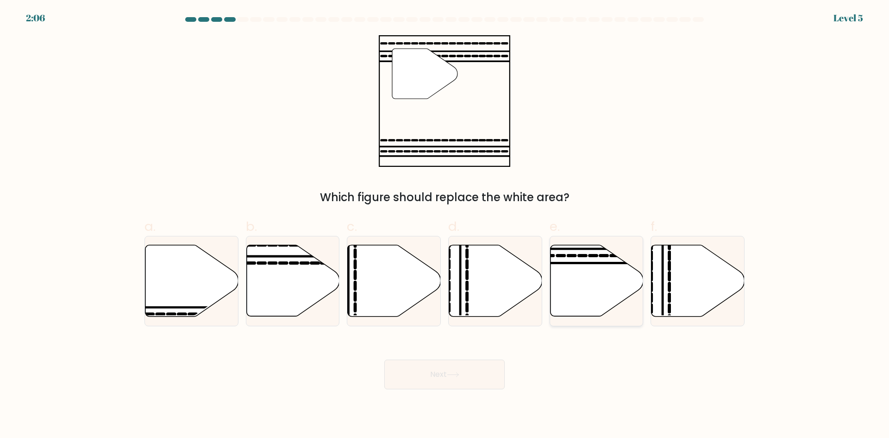
click at [579, 284] on icon at bounding box center [596, 280] width 93 height 71
click at [445, 225] on input "e." at bounding box center [444, 222] width 0 height 6
radio input "true"
click at [443, 371] on button "Next" at bounding box center [444, 374] width 120 height 30
click at [429, 373] on button "Next" at bounding box center [444, 374] width 120 height 30
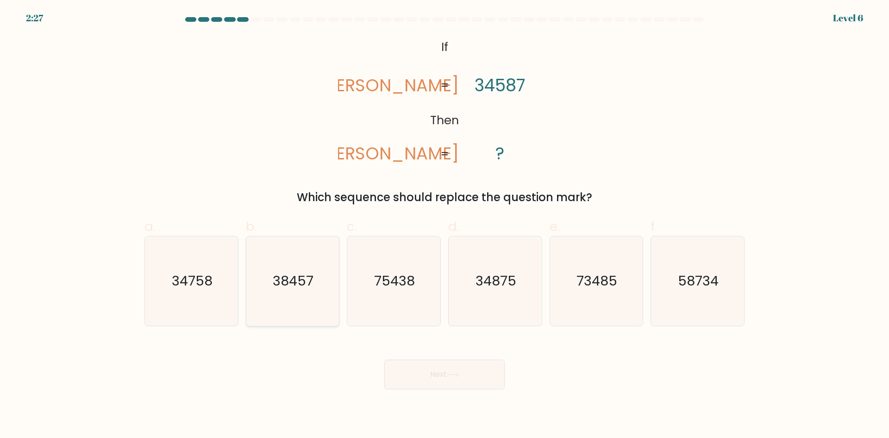
click at [298, 294] on icon "38457" at bounding box center [292, 280] width 89 height 89
click at [444, 225] on input "b. 38457" at bounding box center [444, 222] width 0 height 6
radio input "true"
click at [432, 375] on button "Next" at bounding box center [444, 374] width 120 height 30
click at [443, 370] on button "Next" at bounding box center [444, 374] width 120 height 30
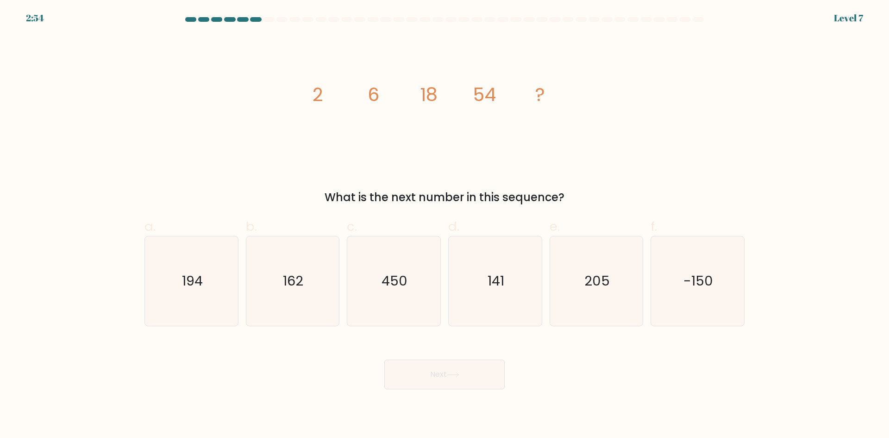
drag, startPoint x: 315, startPoint y: 95, endPoint x: 577, endPoint y: 194, distance: 280.0
click at [577, 194] on div "image/svg+xml 2 6 18 54 ? What is the next number in this sequence?" at bounding box center [444, 120] width 611 height 170
copy div "2 6 18 54 ? What is the next number in this sequence?"
click at [276, 281] on icon "162" at bounding box center [292, 280] width 89 height 89
click at [444, 225] on input "b. 162" at bounding box center [444, 222] width 0 height 6
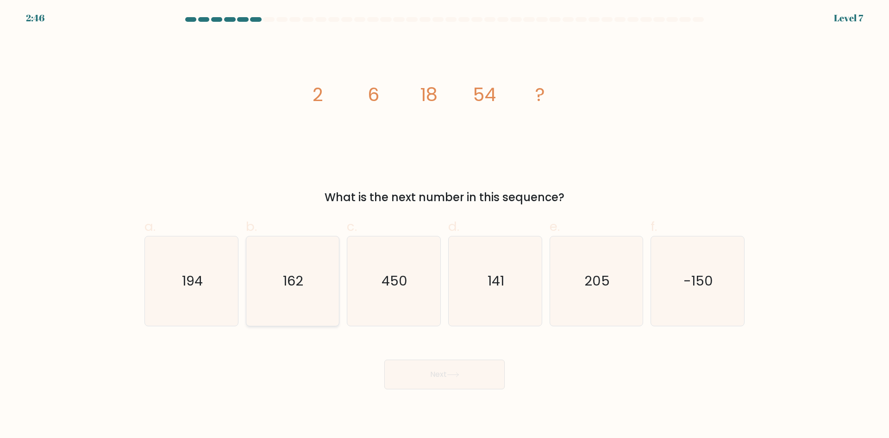
radio input "true"
click at [435, 369] on button "Next" at bounding box center [444, 374] width 120 height 30
click at [440, 376] on button "Next" at bounding box center [444, 374] width 120 height 30
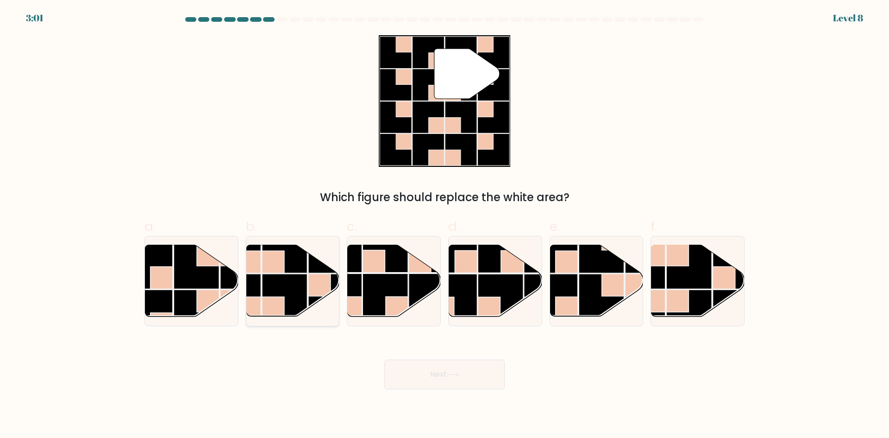
drag, startPoint x: 275, startPoint y: 302, endPoint x: 273, endPoint y: 307, distance: 5.9
click at [273, 307] on rect at bounding box center [273, 308] width 22 height 22
click at [444, 225] on input "b." at bounding box center [444, 222] width 0 height 6
radio input "true"
click at [440, 374] on button "Next" at bounding box center [444, 374] width 120 height 30
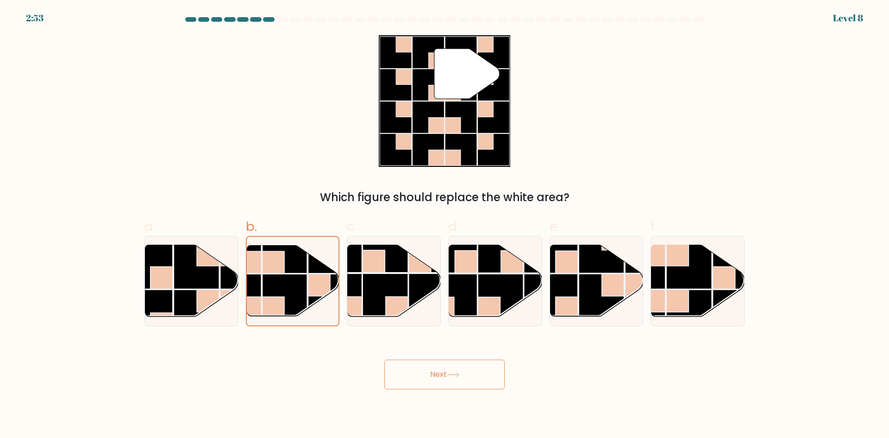
click at [438, 371] on button "Next" at bounding box center [444, 374] width 120 height 30
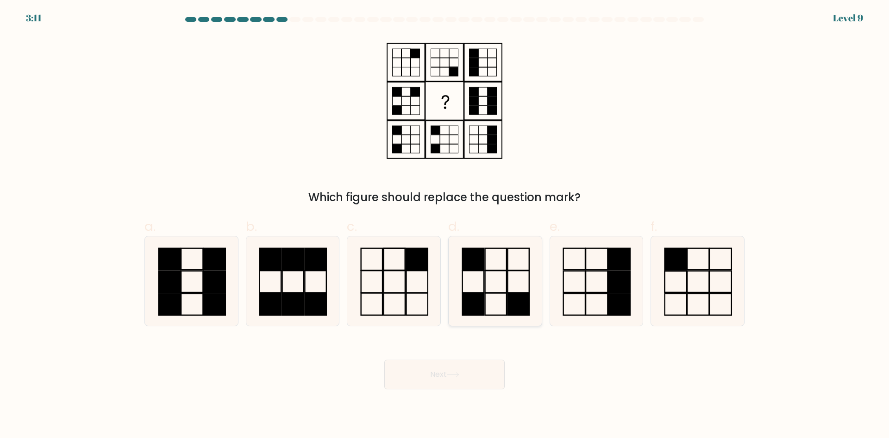
click at [501, 281] on icon at bounding box center [494, 280] width 89 height 89
click at [445, 225] on input "d." at bounding box center [444, 222] width 0 height 6
radio input "true"
click at [436, 371] on button "Next" at bounding box center [444, 374] width 120 height 30
click at [436, 372] on button "Next" at bounding box center [444, 374] width 120 height 30
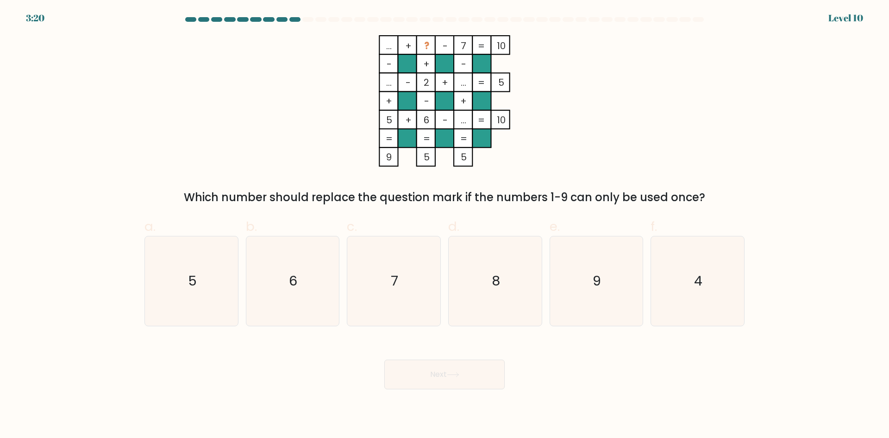
click at [384, 359] on button "Next" at bounding box center [444, 374] width 120 height 30
click at [583, 265] on icon "9" at bounding box center [595, 280] width 89 height 89
click at [445, 225] on input "e. 9" at bounding box center [444, 222] width 0 height 6
radio input "true"
click at [437, 377] on button "Next" at bounding box center [444, 374] width 120 height 30
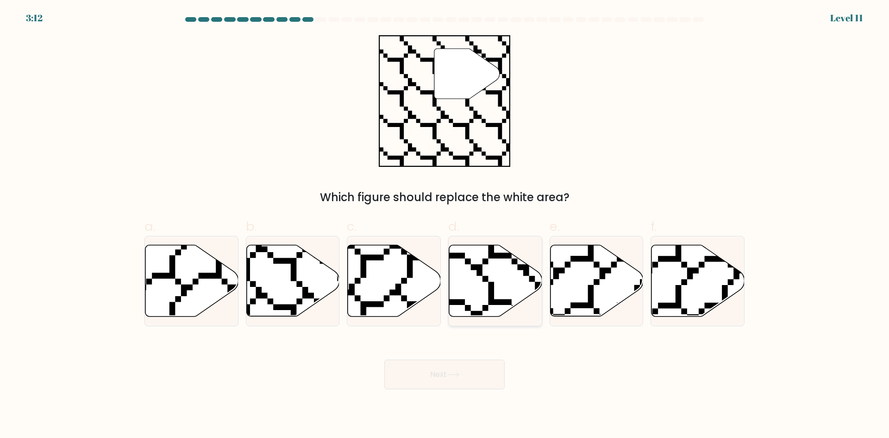
click at [532, 291] on icon at bounding box center [495, 280] width 93 height 71
click at [445, 225] on input "d." at bounding box center [444, 222] width 0 height 6
radio input "true"
click at [276, 291] on icon at bounding box center [292, 280] width 93 height 71
click at [444, 225] on input "b." at bounding box center [444, 222] width 0 height 6
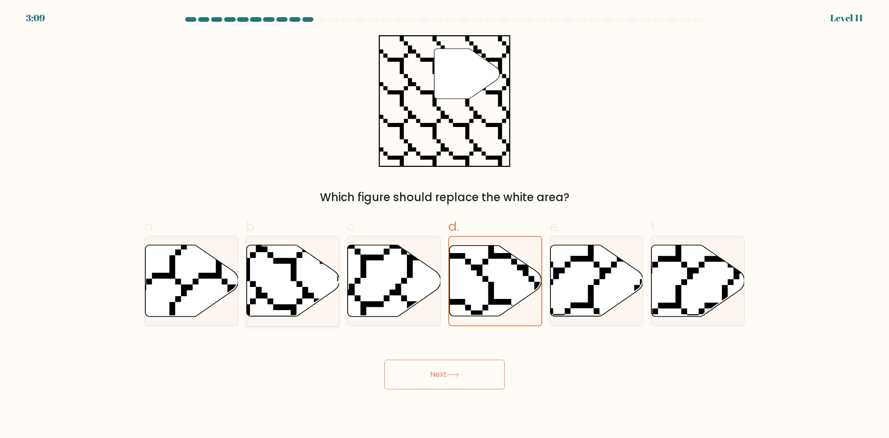
radio input "true"
click at [448, 366] on button "Next" at bounding box center [444, 374] width 120 height 30
click at [434, 373] on button "Next" at bounding box center [444, 374] width 120 height 30
click at [553, 363] on div "Next" at bounding box center [444, 363] width 611 height 52
click at [442, 376] on button "Next" at bounding box center [444, 374] width 120 height 30
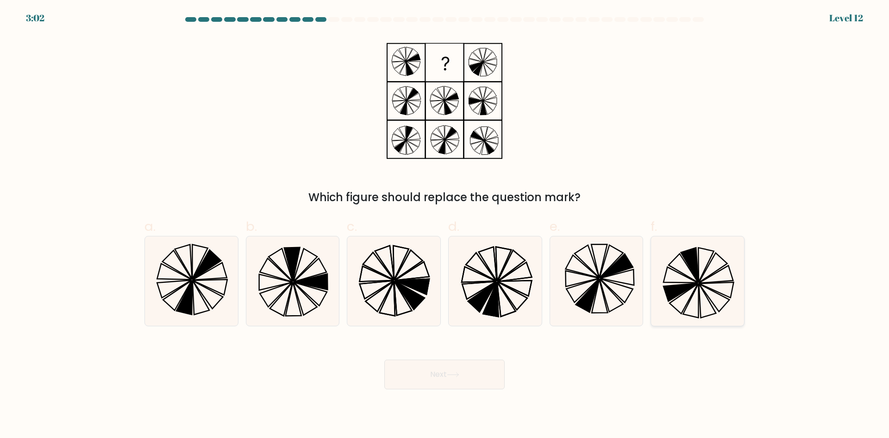
click at [696, 297] on icon at bounding box center [697, 280] width 89 height 89
click at [445, 225] on input "f." at bounding box center [444, 222] width 0 height 6
radio input "true"
click at [469, 375] on button "Next" at bounding box center [444, 374] width 120 height 30
click at [438, 374] on button "Next" at bounding box center [444, 374] width 120 height 30
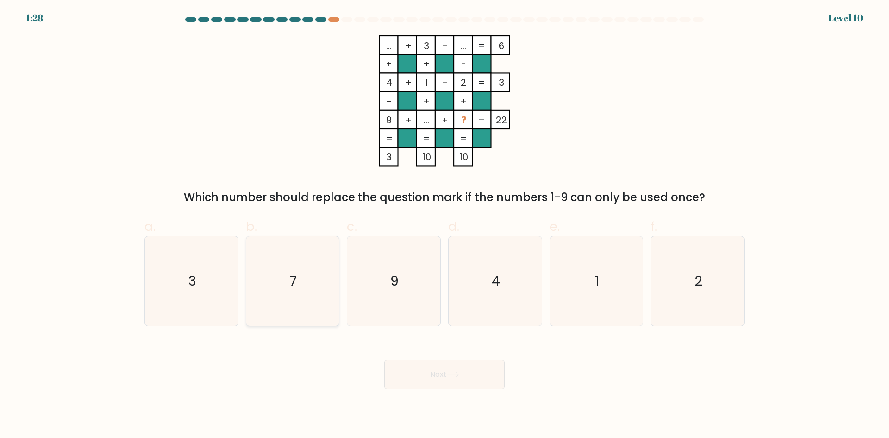
click at [256, 300] on icon "7" at bounding box center [292, 280] width 89 height 89
click at [444, 225] on input "b. 7" at bounding box center [444, 222] width 0 height 6
radio input "true"
click at [446, 372] on button "Next" at bounding box center [444, 374] width 120 height 30
click at [438, 373] on button "Next" at bounding box center [444, 374] width 120 height 30
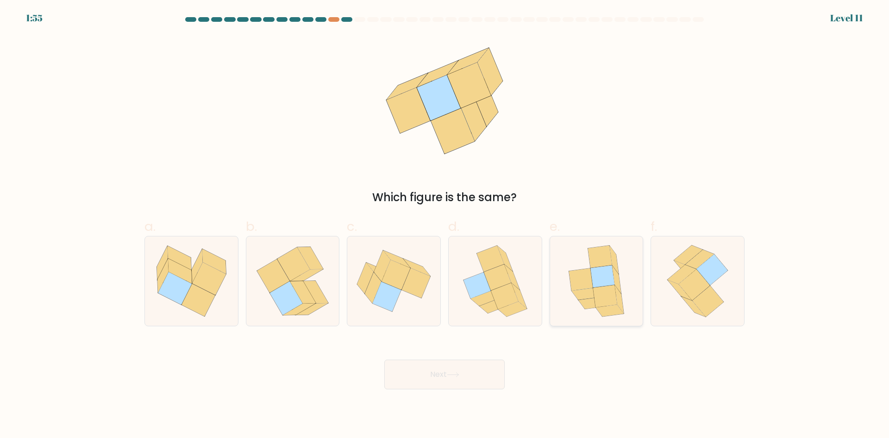
click at [604, 285] on icon at bounding box center [602, 276] width 24 height 22
click at [445, 225] on input "e." at bounding box center [444, 222] width 0 height 6
radio input "true"
click at [469, 364] on button "Next" at bounding box center [444, 374] width 120 height 30
click at [438, 375] on button "Next" at bounding box center [444, 374] width 120 height 30
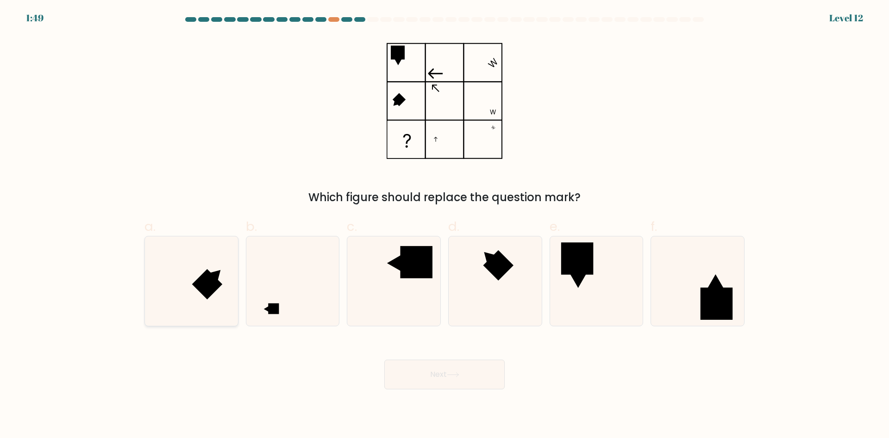
click at [209, 297] on rect at bounding box center [207, 284] width 31 height 31
click at [444, 225] on input "a." at bounding box center [444, 222] width 0 height 6
radio input "true"
click at [454, 377] on button "Next" at bounding box center [444, 374] width 120 height 30
click at [441, 371] on button "Next" at bounding box center [444, 374] width 120 height 30
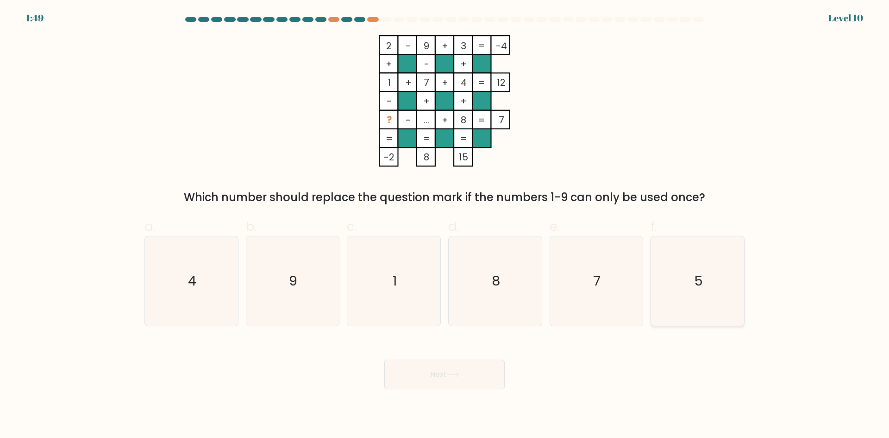
click at [712, 285] on icon "5" at bounding box center [697, 280] width 89 height 89
click at [445, 225] on input "f. 5" at bounding box center [444, 222] width 0 height 6
radio input "true"
click at [447, 371] on button "Next" at bounding box center [444, 374] width 120 height 30
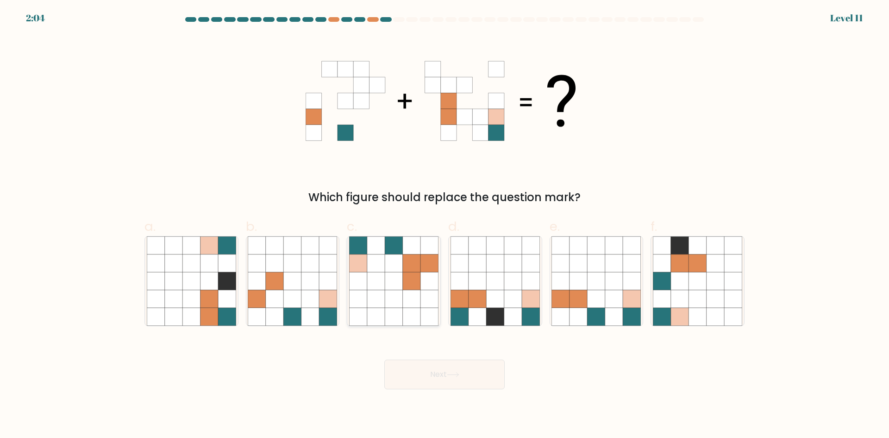
click at [381, 293] on icon at bounding box center [376, 299] width 18 height 18
click at [444, 225] on input "c." at bounding box center [444, 222] width 0 height 6
radio input "true"
click at [469, 382] on button "Next" at bounding box center [444, 374] width 120 height 30
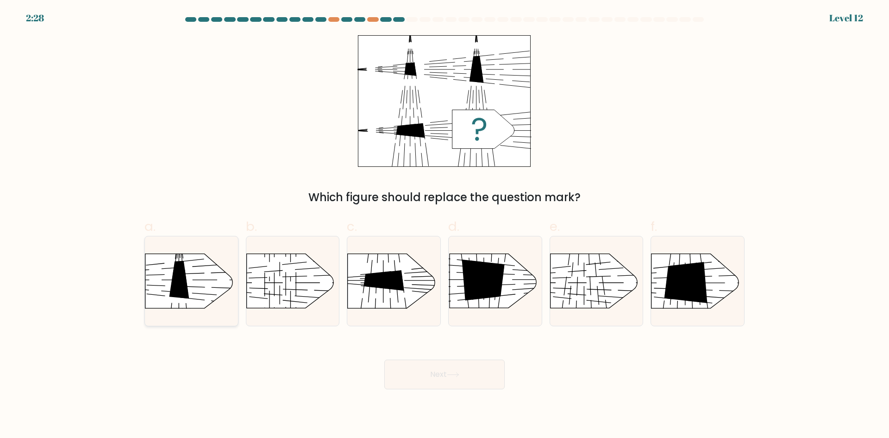
click at [144, 267] on div at bounding box center [191, 281] width 94 height 90
click at [444, 225] on input "a." at bounding box center [444, 222] width 0 height 6
radio input "true"
click at [443, 367] on button "Next" at bounding box center [444, 374] width 120 height 30
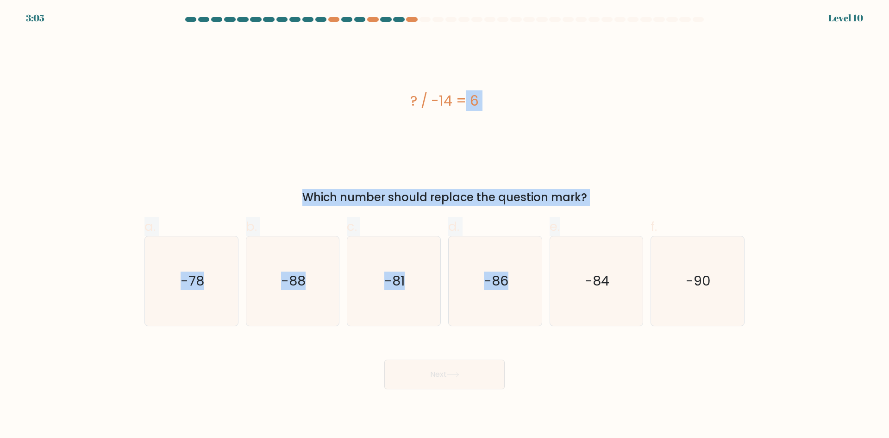
drag, startPoint x: 400, startPoint y: 91, endPoint x: 645, endPoint y: 216, distance: 275.4
click at [645, 216] on form "a." at bounding box center [444, 203] width 889 height 372
click at [241, 91] on div "? / -14 = 6" at bounding box center [444, 100] width 600 height 21
click at [437, 138] on div "? / -14 = 6" at bounding box center [444, 100] width 600 height 131
drag, startPoint x: 307, startPoint y: 65, endPoint x: 802, endPoint y: 358, distance: 574.8
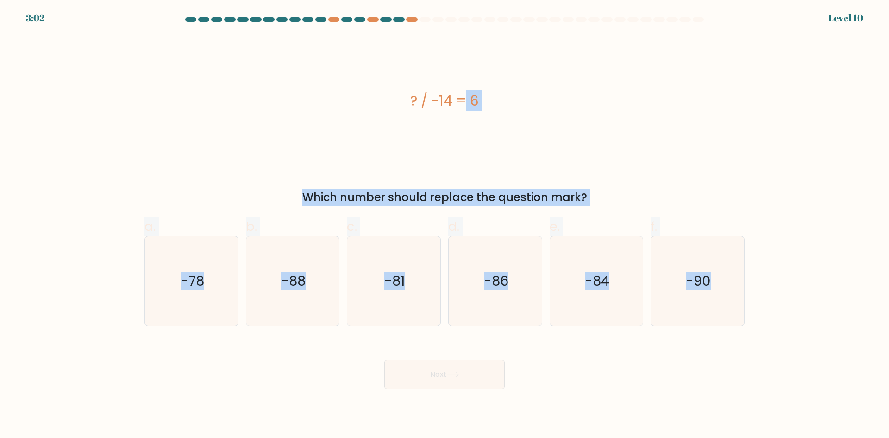
click at [802, 358] on form "a." at bounding box center [444, 203] width 889 height 372
copy form "? / -14 = 6 Which number should replace the question mark? a. -78 b. -88 c. -81…"
click at [330, 371] on div "Next" at bounding box center [444, 363] width 611 height 52
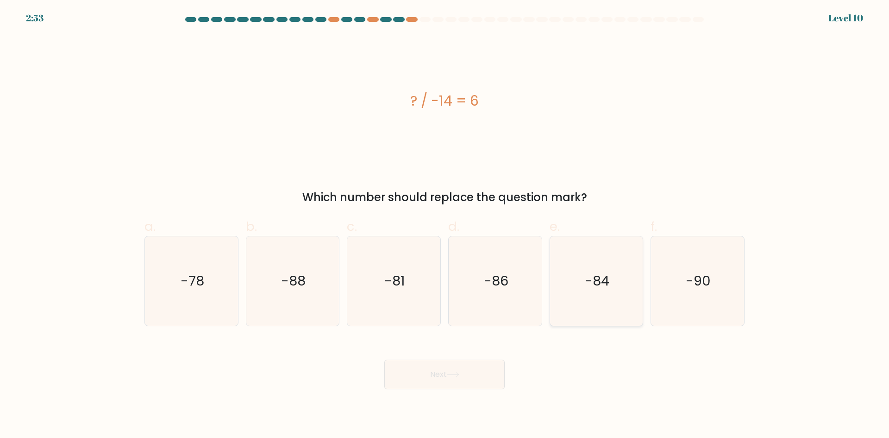
click at [621, 293] on icon "-84" at bounding box center [595, 280] width 89 height 89
click at [445, 225] on input "e. -84" at bounding box center [444, 222] width 0 height 6
radio input "true"
click at [436, 371] on button "Next" at bounding box center [444, 374] width 120 height 30
click at [438, 369] on button "Next" at bounding box center [444, 374] width 120 height 30
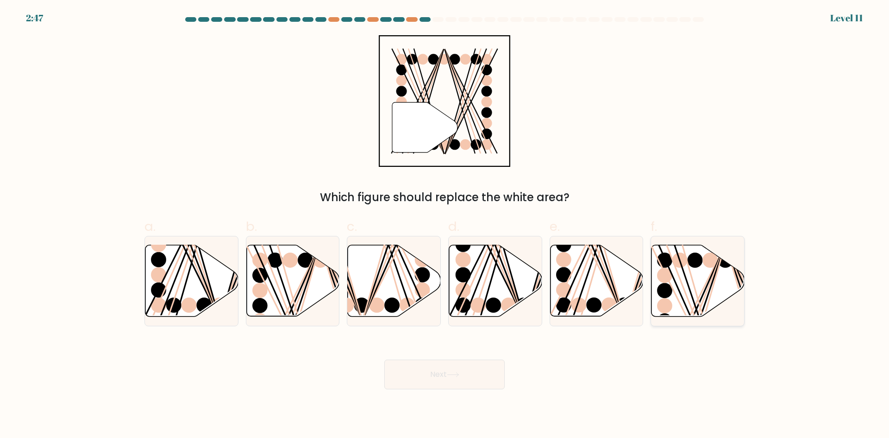
click at [713, 267] on line at bounding box center [688, 319] width 75 height 149
click at [445, 225] on input "f." at bounding box center [444, 222] width 0 height 6
radio input "true"
click at [437, 369] on button "Next" at bounding box center [444, 374] width 120 height 30
click at [468, 373] on button "Next" at bounding box center [444, 374] width 120 height 30
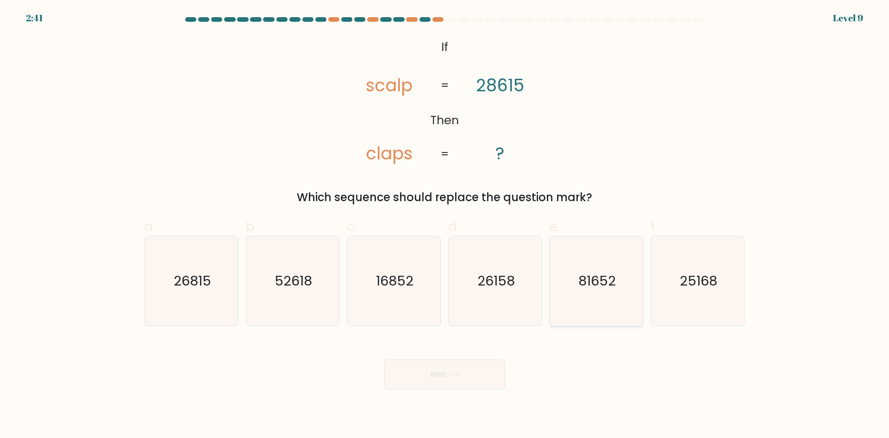
click at [609, 297] on icon "81652" at bounding box center [595, 280] width 89 height 89
click at [445, 225] on input "e. 81652" at bounding box center [444, 222] width 0 height 6
radio input "true"
click at [451, 370] on button "Next" at bounding box center [444, 374] width 120 height 30
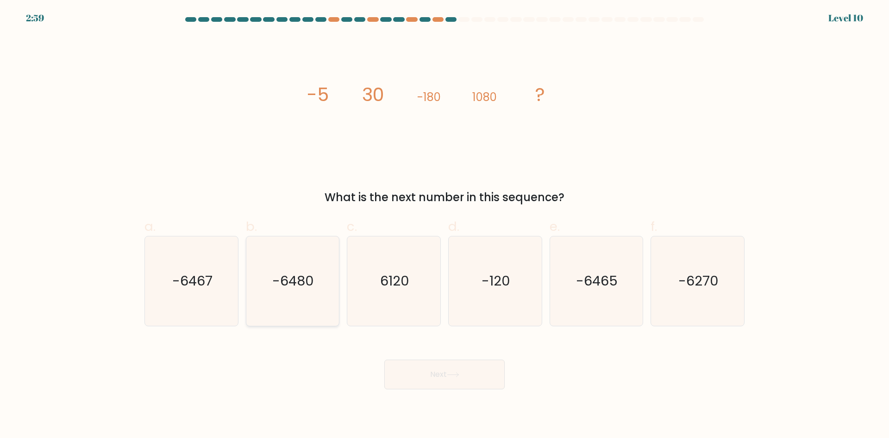
click at [284, 275] on text "-6480" at bounding box center [294, 280] width 42 height 19
click at [444, 225] on input "b. -6480" at bounding box center [444, 222] width 0 height 6
radio input "true"
click at [437, 375] on button "Next" at bounding box center [444, 374] width 120 height 30
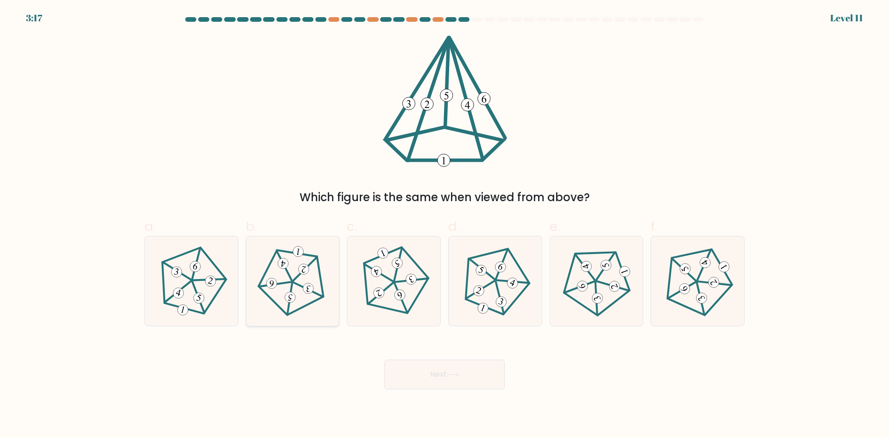
click at [271, 251] on icon at bounding box center [292, 280] width 71 height 71
click at [444, 225] on input "b." at bounding box center [444, 222] width 0 height 6
radio input "true"
click at [444, 372] on button "Next" at bounding box center [444, 374] width 120 height 30
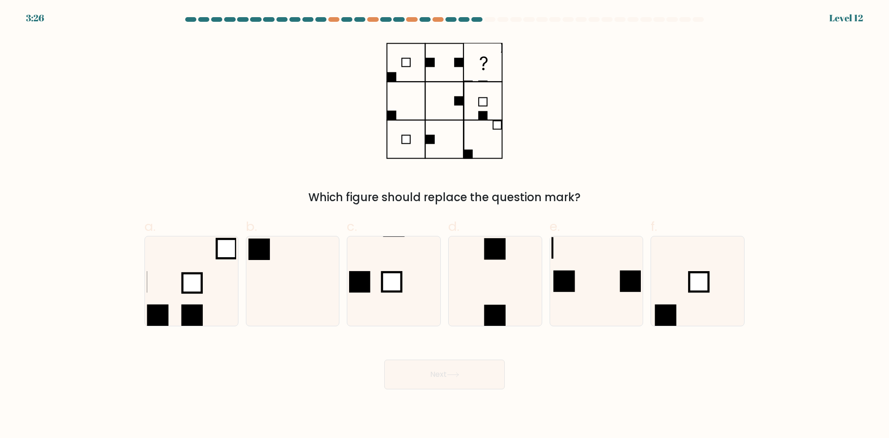
click at [130, 143] on form at bounding box center [444, 203] width 889 height 372
click at [684, 294] on icon at bounding box center [697, 280] width 89 height 89
click at [445, 225] on input "f." at bounding box center [444, 222] width 0 height 6
radio input "true"
click at [438, 368] on button "Next" at bounding box center [444, 374] width 120 height 30
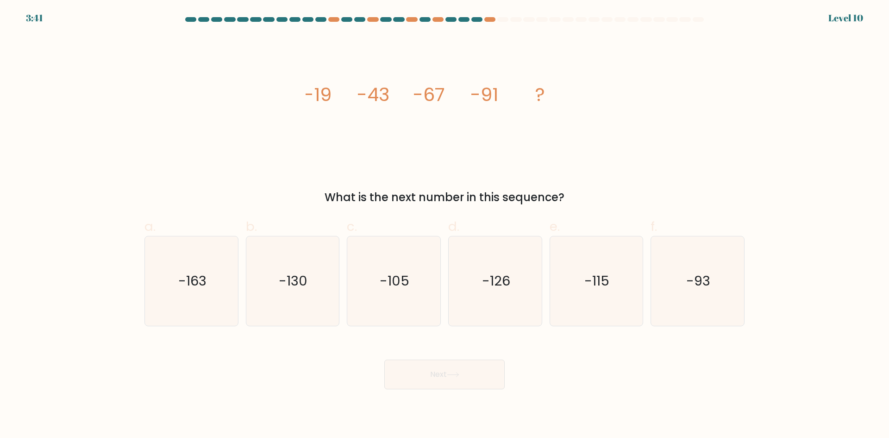
drag, startPoint x: 290, startPoint y: 92, endPoint x: 589, endPoint y: 198, distance: 316.9
click at [589, 198] on div "image/svg+xml -19 -43 -67 -91 ? What is the next number in this sequence?" at bounding box center [444, 120] width 611 height 170
copy div "-19 -43 -67 -91 ? What is the next number in this sequence?"
click at [580, 306] on icon "-115" at bounding box center [595, 280] width 89 height 89
click at [445, 225] on input "e. -115" at bounding box center [444, 222] width 0 height 6
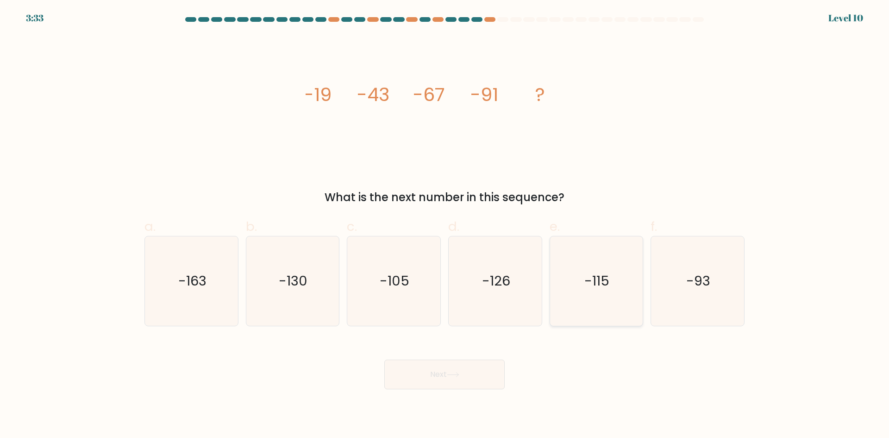
radio input "true"
click at [433, 369] on button "Next" at bounding box center [444, 374] width 120 height 30
click at [435, 376] on button "Next" at bounding box center [444, 374] width 120 height 30
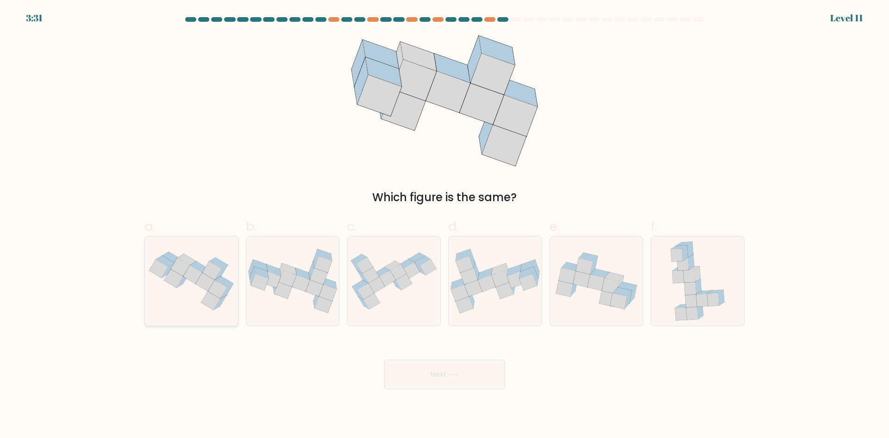
click at [171, 298] on icon at bounding box center [191, 280] width 93 height 69
click at [444, 225] on input "a." at bounding box center [444, 222] width 0 height 6
radio input "true"
click at [431, 375] on button "Next" at bounding box center [444, 374] width 120 height 30
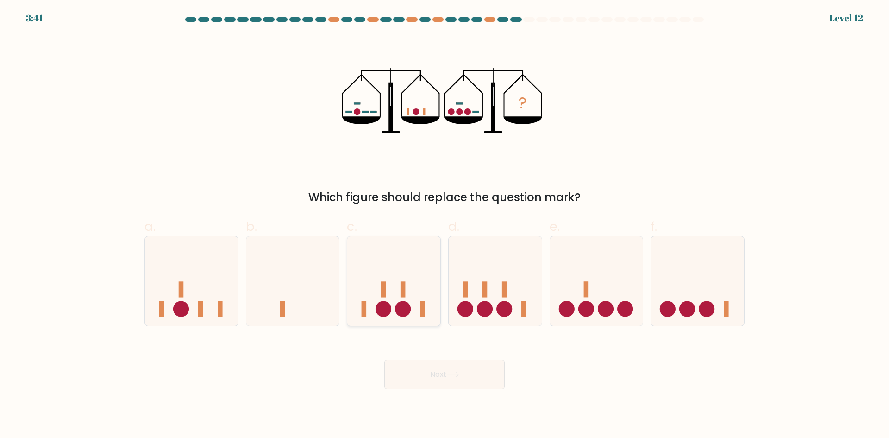
click at [390, 306] on circle at bounding box center [383, 309] width 16 height 16
click at [444, 225] on input "c." at bounding box center [444, 222] width 0 height 6
radio input "true"
click at [438, 368] on button "Next" at bounding box center [444, 374] width 120 height 30
click at [437, 374] on button "Next" at bounding box center [444, 374] width 120 height 30
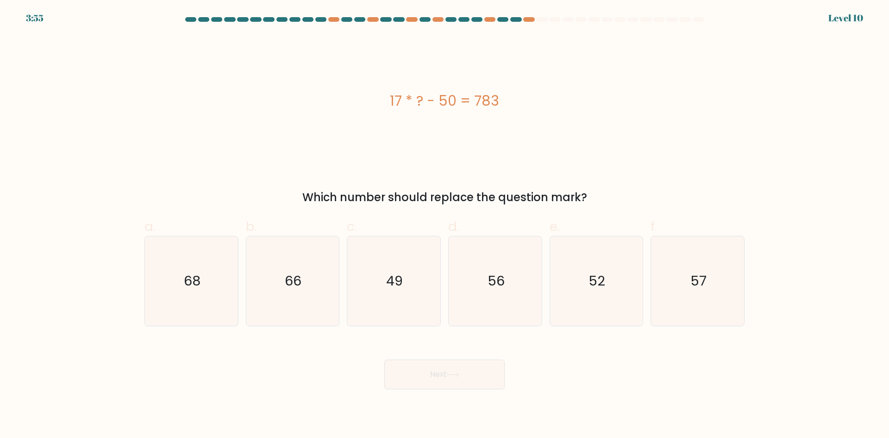
drag, startPoint x: 389, startPoint y: 98, endPoint x: 593, endPoint y: 202, distance: 229.0
click at [593, 202] on div "17 * ? - 50 = 783 Which number should replace the question mark?" at bounding box center [444, 120] width 611 height 170
copy div "17 * ? - 50 = 783 Which number should replace the question mark?"
click at [410, 277] on icon "49" at bounding box center [393, 280] width 89 height 89
click at [444, 225] on input "c. 49" at bounding box center [444, 222] width 0 height 6
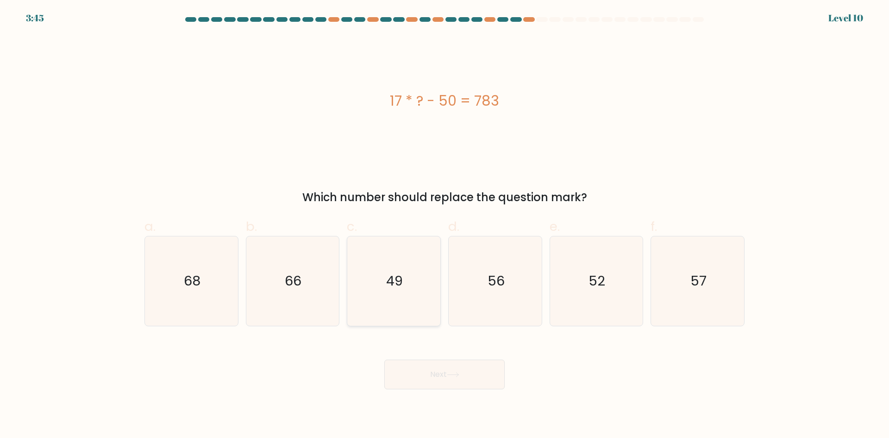
radio input "true"
click at [438, 372] on button "Next" at bounding box center [444, 374] width 120 height 30
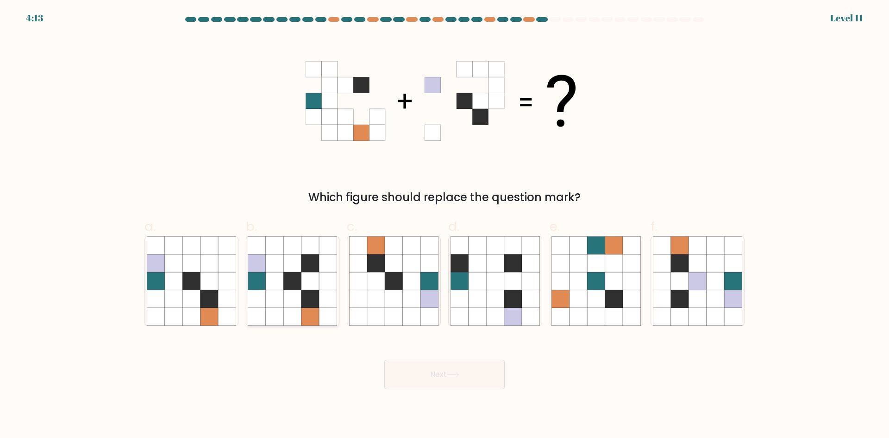
click at [311, 296] on icon at bounding box center [310, 299] width 18 height 18
click at [444, 225] on input "b." at bounding box center [444, 222] width 0 height 6
radio input "true"
click at [439, 382] on button "Next" at bounding box center [444, 374] width 120 height 30
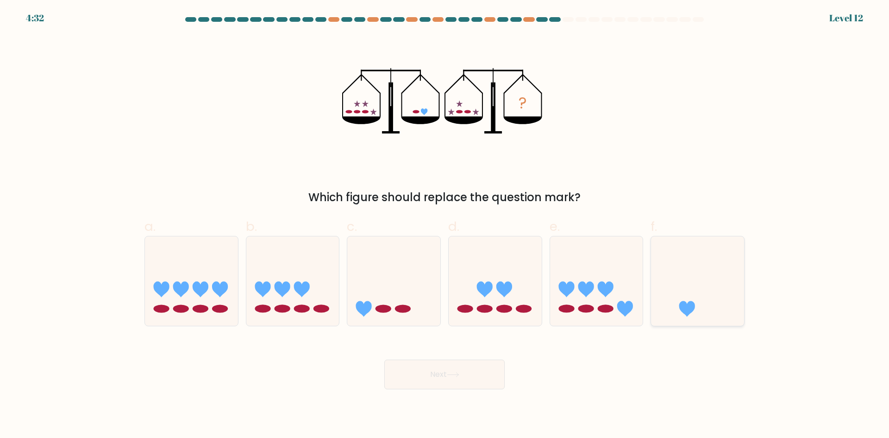
click at [704, 269] on icon at bounding box center [697, 280] width 93 height 77
click at [445, 225] on input "f." at bounding box center [444, 222] width 0 height 6
radio input "true"
click at [438, 374] on button "Next" at bounding box center [444, 374] width 120 height 30
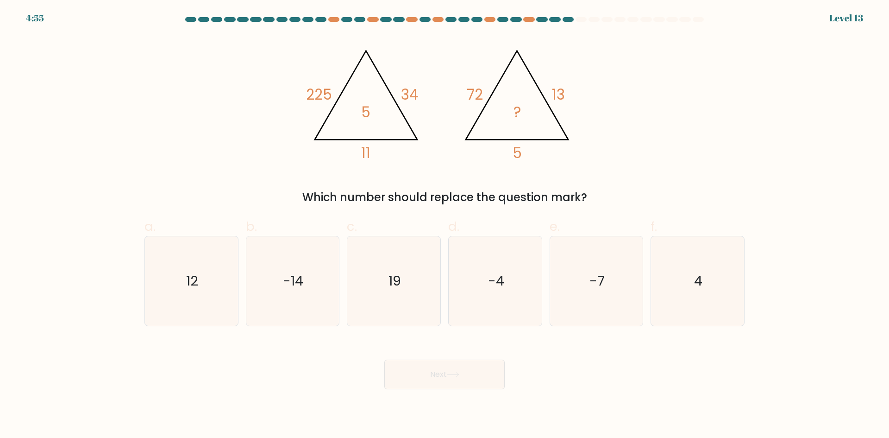
drag, startPoint x: 216, startPoint y: 39, endPoint x: 760, endPoint y: 197, distance: 566.0
click at [760, 197] on form at bounding box center [444, 203] width 889 height 372
copy div "225 34 11 5 @import url('[URL][DOMAIN_NAME]); 72 13 5 ? Which number should rep…"
click at [254, 147] on div "@import url('[URL][DOMAIN_NAME]); 225 34 11 5 @import url('[URL][DOMAIN_NAME]);…" at bounding box center [444, 120] width 611 height 170
click at [727, 317] on icon "4" at bounding box center [697, 280] width 89 height 89
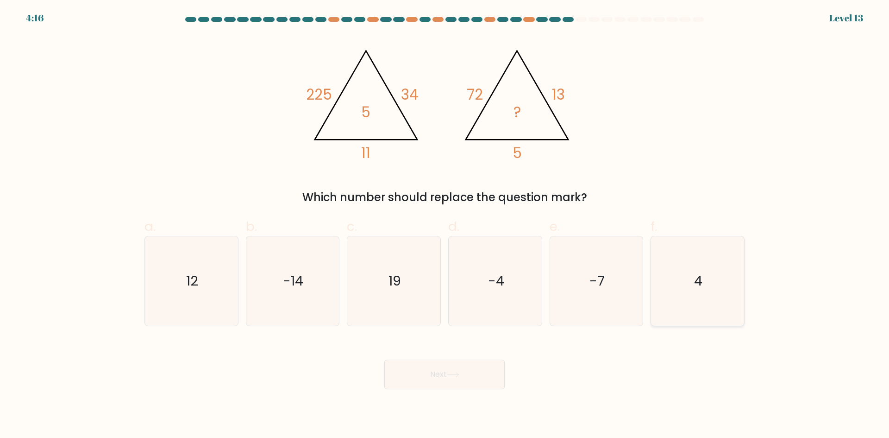
click at [445, 225] on input "f. 4" at bounding box center [444, 222] width 0 height 6
radio input "true"
click at [438, 375] on button "Next" at bounding box center [444, 374] width 120 height 30
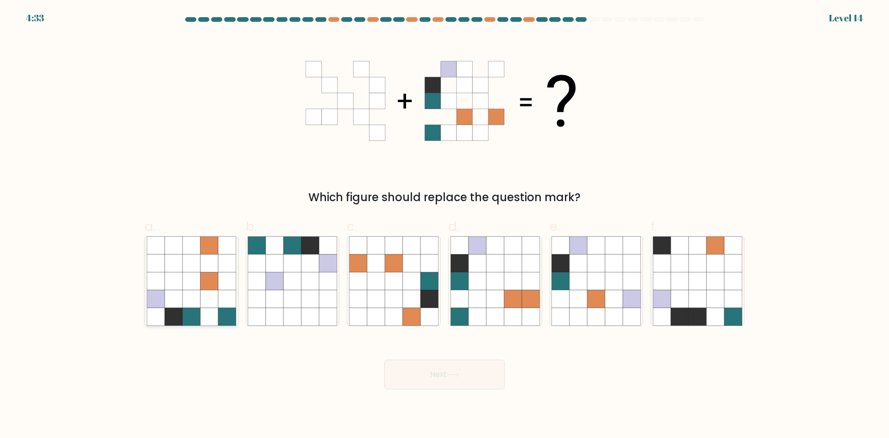
click at [179, 306] on icon at bounding box center [174, 299] width 18 height 18
click at [444, 225] on input "a." at bounding box center [444, 222] width 0 height 6
radio input "true"
click at [432, 371] on button "Next" at bounding box center [444, 374] width 120 height 30
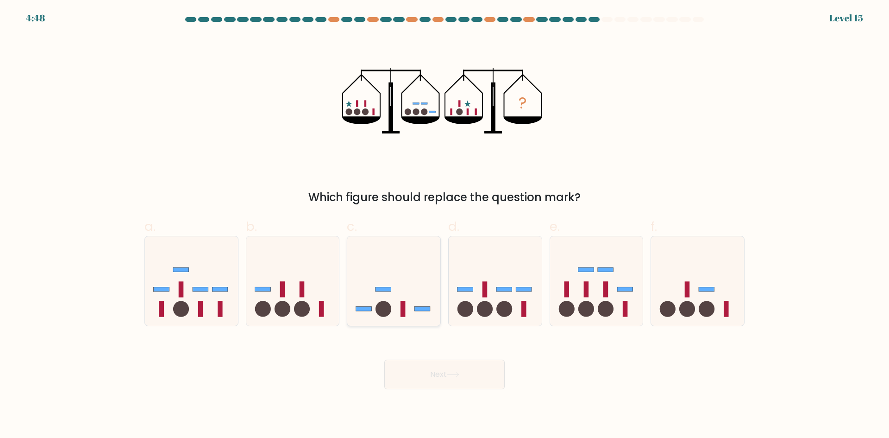
click at [379, 255] on icon at bounding box center [393, 280] width 93 height 77
click at [444, 225] on input "c." at bounding box center [444, 222] width 0 height 6
radio input "true"
click at [446, 375] on button "Next" at bounding box center [444, 374] width 120 height 30
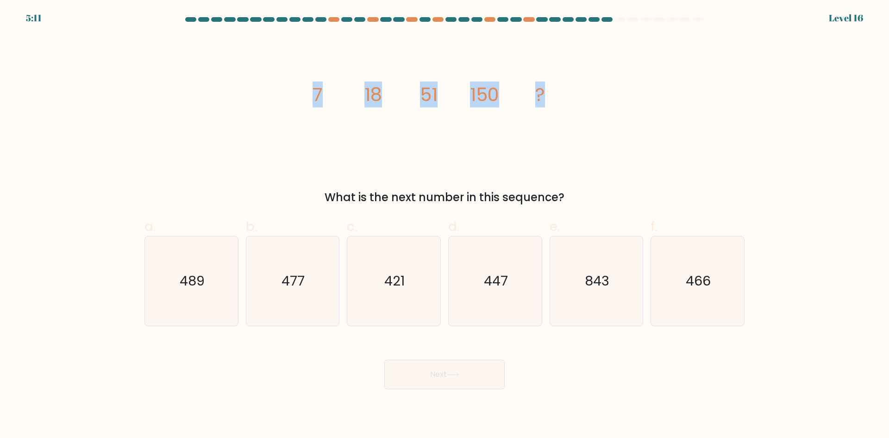
drag, startPoint x: 300, startPoint y: 95, endPoint x: 638, endPoint y: 132, distance: 339.5
click at [638, 132] on div "image/svg+xml 7 18 51 150 ? What is the next number in this sequence?" at bounding box center [444, 120] width 611 height 170
copy g "7 18 51 150 ?"
click at [326, 282] on icon "477" at bounding box center [292, 280] width 89 height 89
click at [444, 225] on input "b. 477" at bounding box center [444, 222] width 0 height 6
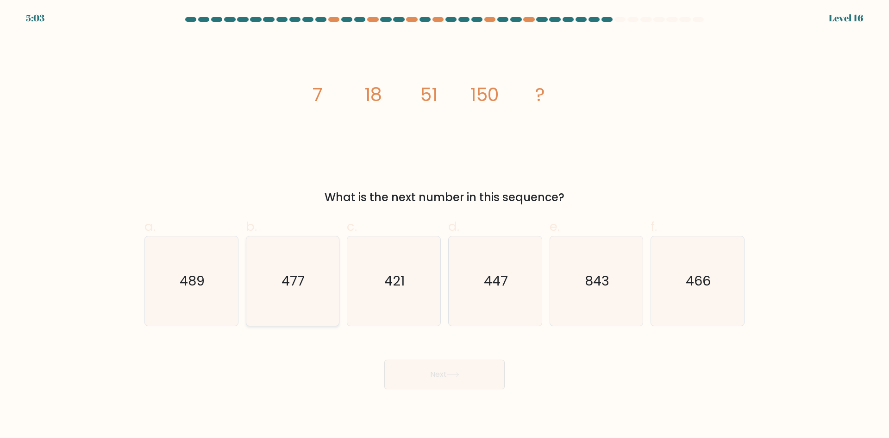
radio input "true"
click at [459, 375] on icon at bounding box center [453, 374] width 13 height 5
click at [517, 278] on icon "447" at bounding box center [494, 280] width 89 height 89
click at [445, 225] on input "d. 447" at bounding box center [444, 222] width 0 height 6
radio input "true"
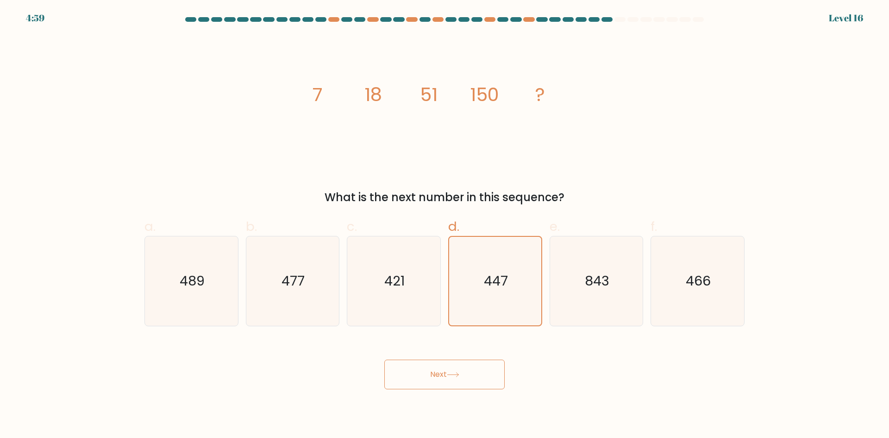
click at [437, 376] on button "Next" at bounding box center [444, 374] width 120 height 30
click at [437, 371] on button "Next" at bounding box center [444, 374] width 120 height 30
click at [436, 375] on button "Next" at bounding box center [444, 374] width 120 height 30
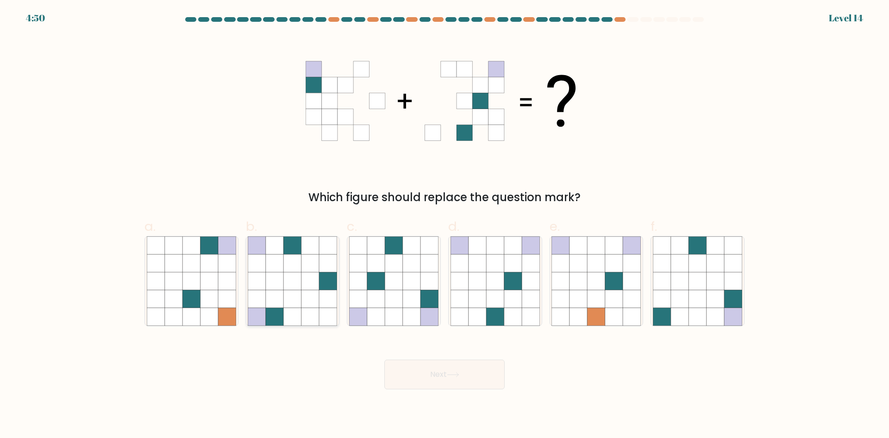
click at [266, 288] on icon at bounding box center [275, 281] width 18 height 18
click at [444, 225] on input "b." at bounding box center [444, 222] width 0 height 6
radio input "true"
click at [438, 372] on button "Next" at bounding box center [444, 374] width 120 height 30
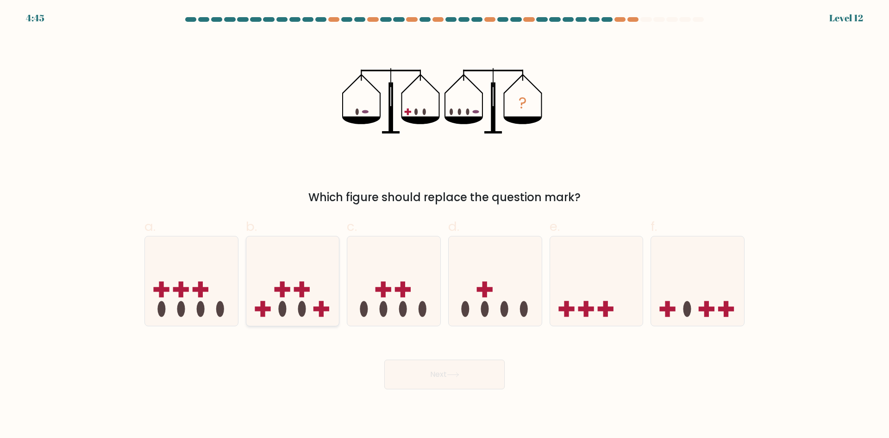
click at [288, 291] on rect at bounding box center [282, 289] width 16 height 5
click at [444, 225] on input "b." at bounding box center [444, 222] width 0 height 6
radio input "true"
click at [432, 369] on button "Next" at bounding box center [444, 374] width 120 height 30
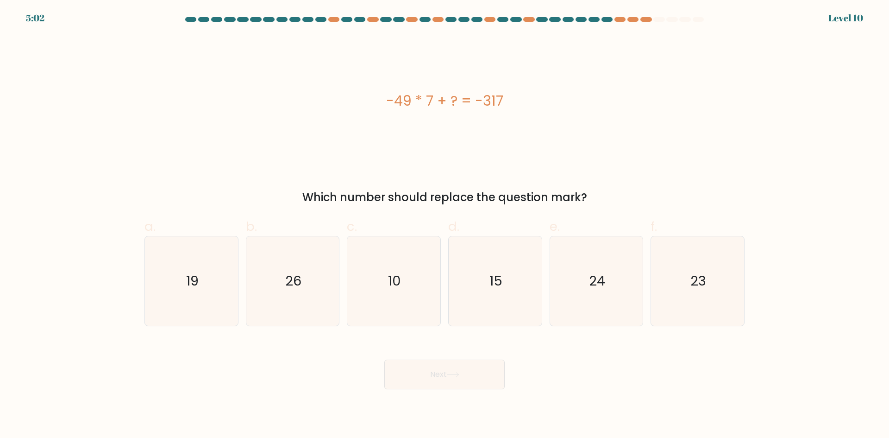
drag, startPoint x: 376, startPoint y: 108, endPoint x: 241, endPoint y: 1, distance: 172.4
click at [640, 132] on div "-49 * 7 + ? = -317" at bounding box center [444, 100] width 600 height 131
copy div "-49 * 7 + ? = -317"
click at [317, 254] on icon "26" at bounding box center [292, 280] width 89 height 89
click at [444, 225] on input "b. 26" at bounding box center [444, 222] width 0 height 6
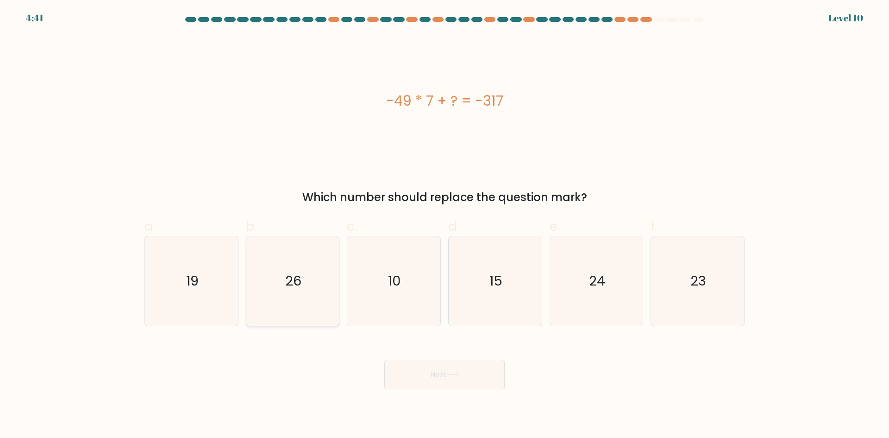
radio input "true"
click at [435, 376] on button "Next" at bounding box center [444, 374] width 120 height 30
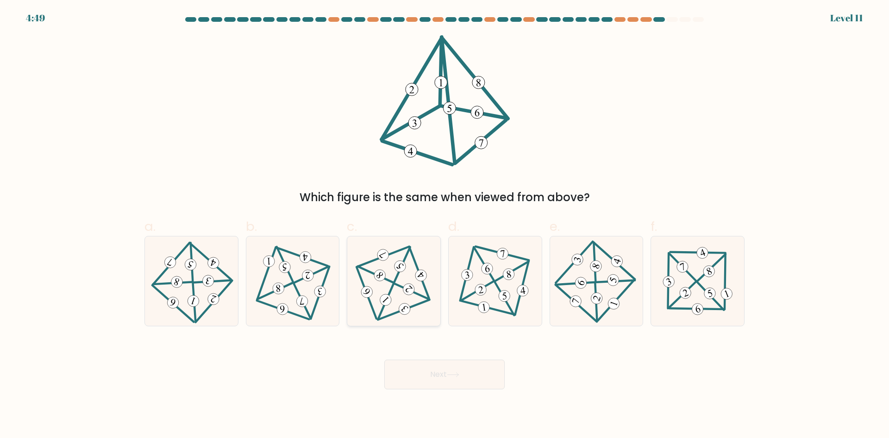
click at [400, 297] on icon at bounding box center [393, 280] width 73 height 71
click at [444, 225] on input "c." at bounding box center [444, 222] width 0 height 6
radio input "true"
click at [457, 372] on icon at bounding box center [453, 374] width 13 height 5
click at [436, 374] on button "Next" at bounding box center [444, 374] width 120 height 30
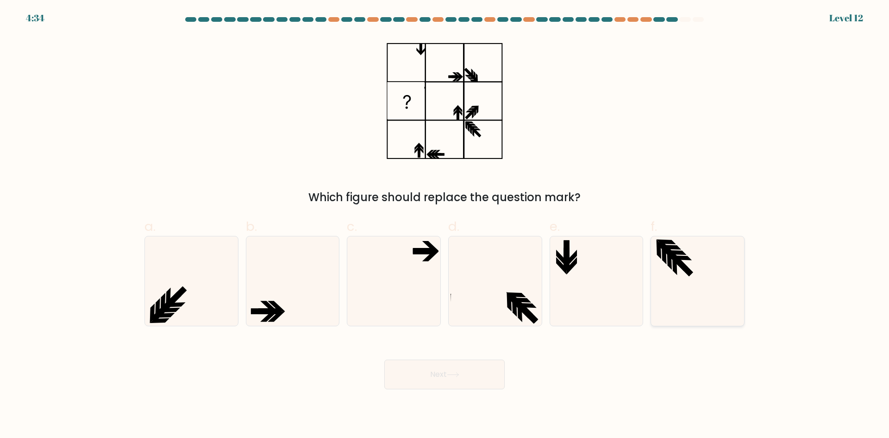
click at [667, 263] on icon at bounding box center [697, 280] width 89 height 89
click at [445, 225] on input "f." at bounding box center [444, 222] width 0 height 6
radio input "true"
click at [449, 369] on button "Next" at bounding box center [444, 374] width 120 height 30
click at [201, 303] on icon at bounding box center [191, 280] width 89 height 89
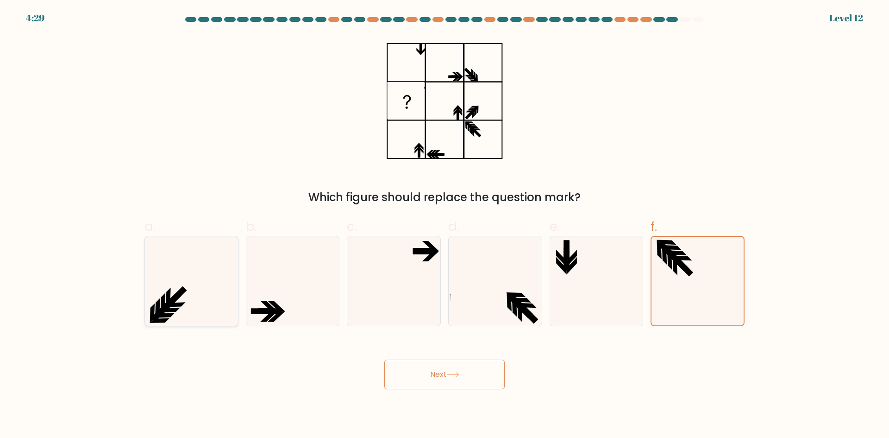
click at [444, 225] on input "a." at bounding box center [444, 222] width 0 height 6
radio input "true"
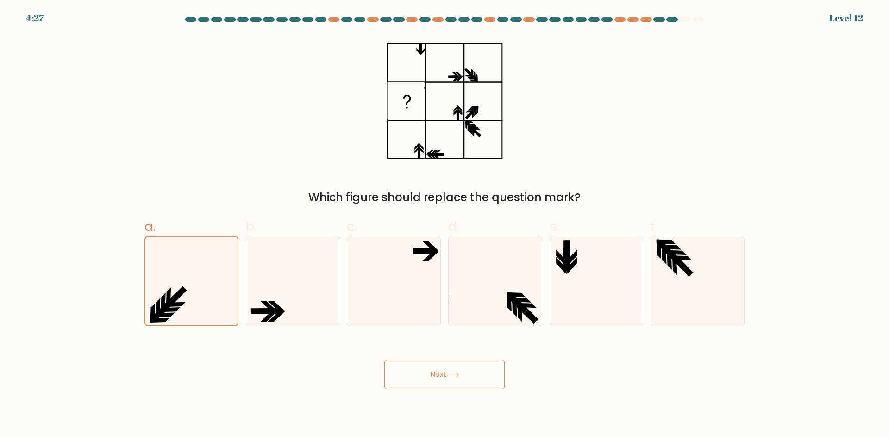
click at [438, 373] on button "Next" at bounding box center [444, 374] width 120 height 30
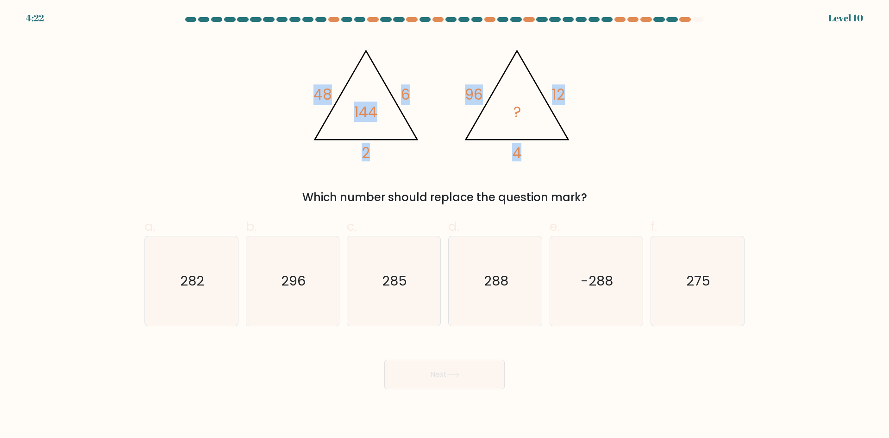
drag, startPoint x: 305, startPoint y: 48, endPoint x: 580, endPoint y: 162, distance: 297.7
click at [580, 162] on div "@import url('https://fonts.googleapis.com/css?family=Abril+Fatface:400,100,100i…" at bounding box center [444, 120] width 611 height 170
copy g "48 6 2 144 @import url('https://fonts.googleapis.com/css?family=Abril+Fatface:4…"
click at [299, 101] on div "@import url('https://fonts.googleapis.com/css?family=Abril+Fatface:400,100,100i…" at bounding box center [444, 120] width 611 height 170
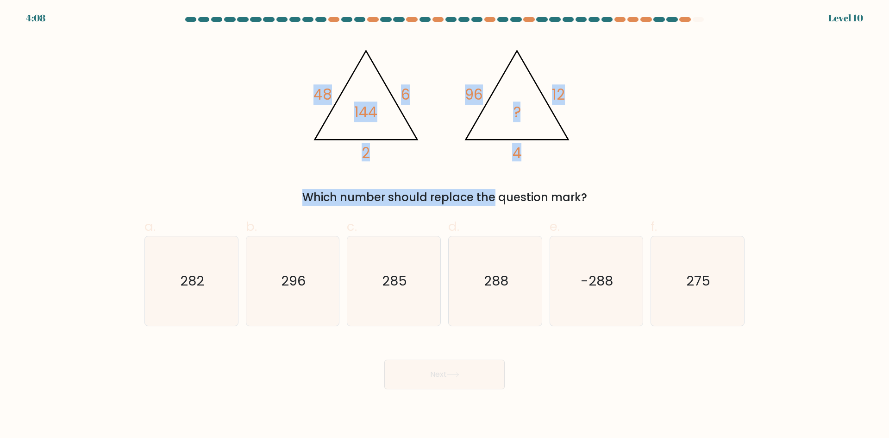
drag, startPoint x: 294, startPoint y: 72, endPoint x: 414, endPoint y: 168, distance: 153.9
click at [414, 168] on div "@import url('https://fonts.googleapis.com/css?family=Abril+Fatface:400,100,100i…" at bounding box center [444, 120] width 611 height 170
click at [318, 155] on icon "@import url('https://fonts.googleapis.com/css?family=Abril+Fatface:400,100,100i…" at bounding box center [445, 100] width 278 height 131
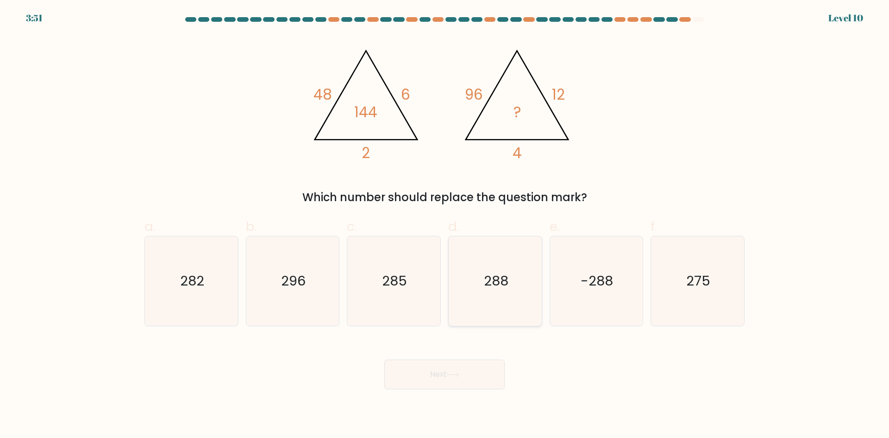
click at [496, 311] on icon "288" at bounding box center [494, 280] width 89 height 89
click at [445, 225] on input "d. 288" at bounding box center [444, 222] width 0 height 6
radio input "true"
click at [439, 369] on button "Next" at bounding box center [444, 374] width 120 height 30
click at [433, 372] on button "Next" at bounding box center [444, 374] width 120 height 30
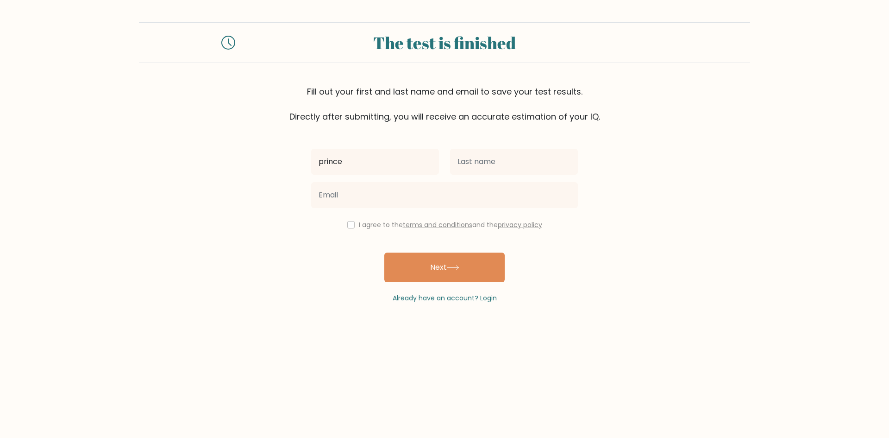
type input "Princess [PERSON_NAME]"
type input "R"
type input "[PERSON_NAME]"
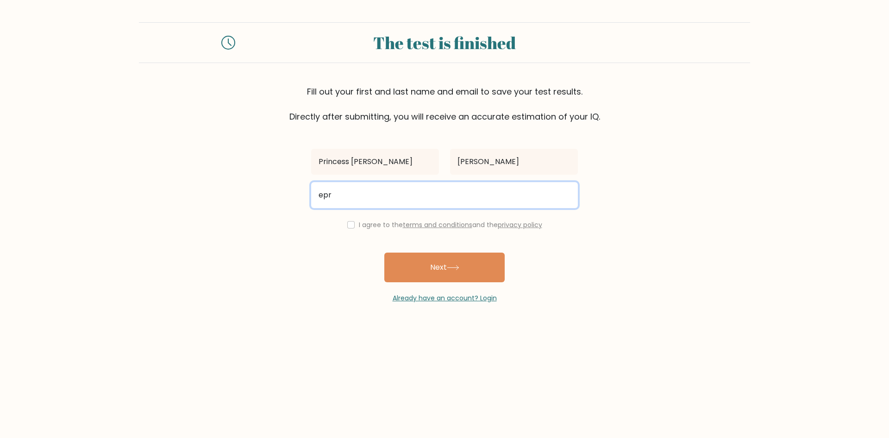
type input "[EMAIL_ADDRESS][DOMAIN_NAME]"
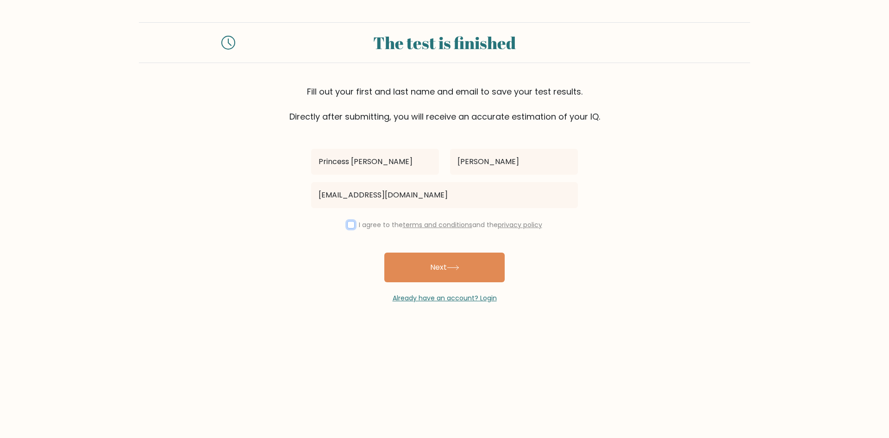
click at [348, 223] on input "checkbox" at bounding box center [350, 224] width 7 height 7
checkbox input "true"
click at [427, 268] on button "Next" at bounding box center [444, 267] width 120 height 30
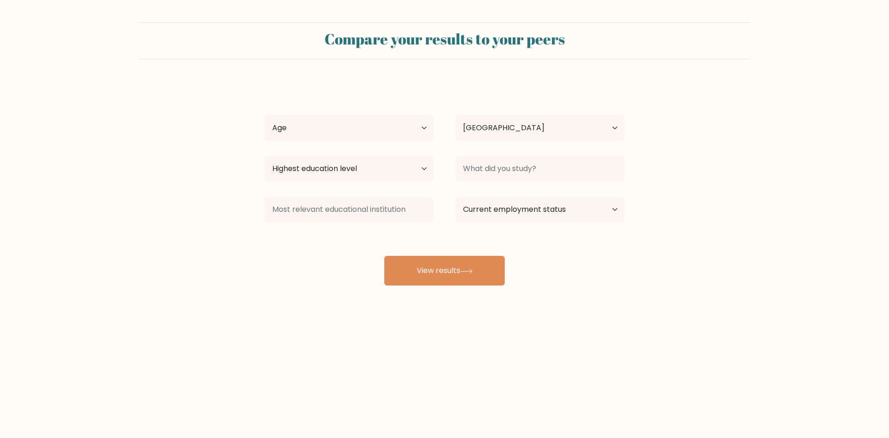
select select "PH"
click at [370, 127] on select "Age Under [DEMOGRAPHIC_DATA] [DEMOGRAPHIC_DATA] [DEMOGRAPHIC_DATA] [DEMOGRAPHIC…" at bounding box center [349, 128] width 169 height 26
click at [265, 115] on select "Age Under [DEMOGRAPHIC_DATA] [DEMOGRAPHIC_DATA] [DEMOGRAPHIC_DATA] [DEMOGRAPHIC…" at bounding box center [349, 128] width 169 height 26
drag, startPoint x: 357, startPoint y: 121, endPoint x: 350, endPoint y: 140, distance: 19.9
click at [357, 121] on select "Age Under [DEMOGRAPHIC_DATA] [DEMOGRAPHIC_DATA] [DEMOGRAPHIC_DATA] [DEMOGRAPHIC…" at bounding box center [349, 128] width 169 height 26
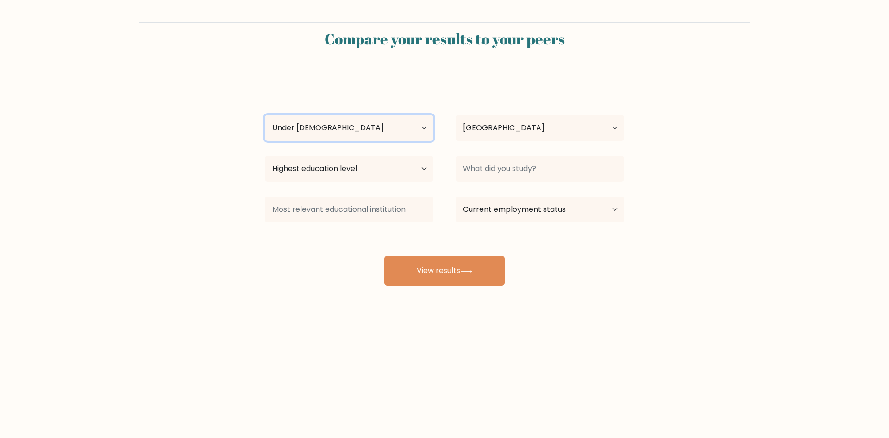
select select "18_24"
click at [265, 115] on select "Age Under [DEMOGRAPHIC_DATA] [DEMOGRAPHIC_DATA] [DEMOGRAPHIC_DATA] [DEMOGRAPHIC…" at bounding box center [349, 128] width 169 height 26
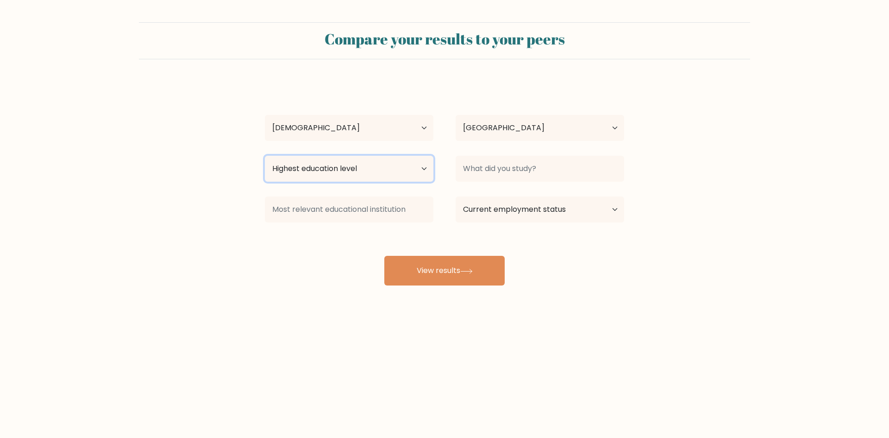
click at [357, 174] on select "Highest education level No schooling Primary Lower Secondary Upper Secondary Oc…" at bounding box center [349, 169] width 169 height 26
select select "bachelors_degree"
click at [265, 156] on select "Highest education level No schooling Primary Lower Secondary Upper Secondary Oc…" at bounding box center [349, 169] width 169 height 26
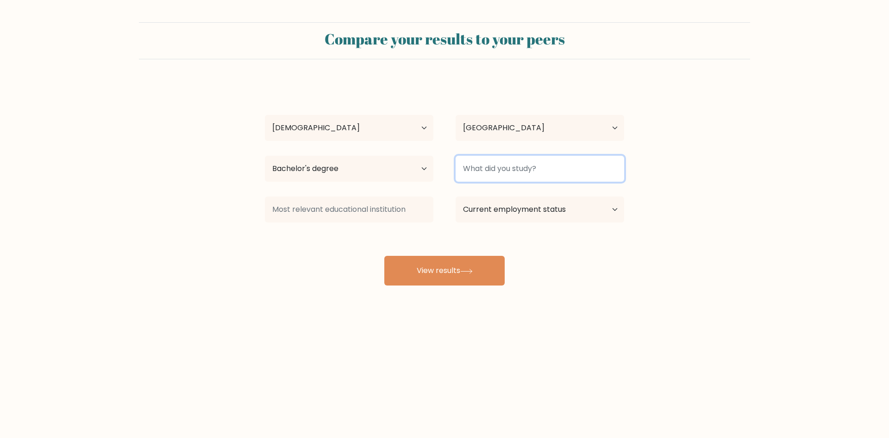
click at [542, 163] on input at bounding box center [540, 169] width 169 height 26
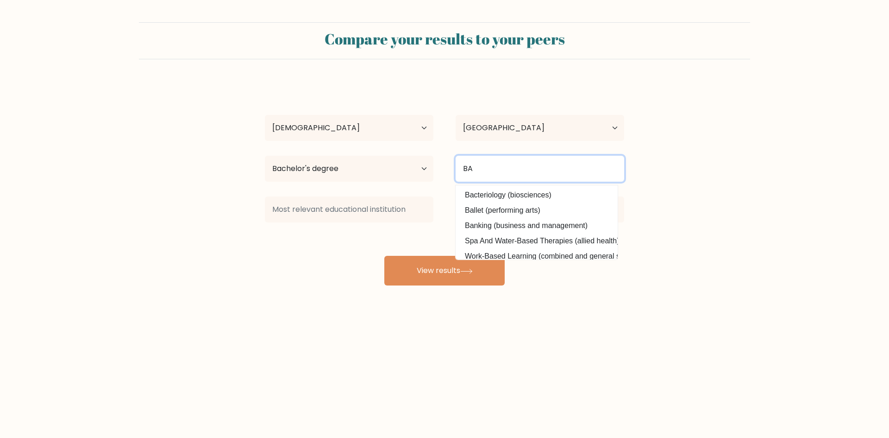
type input "B"
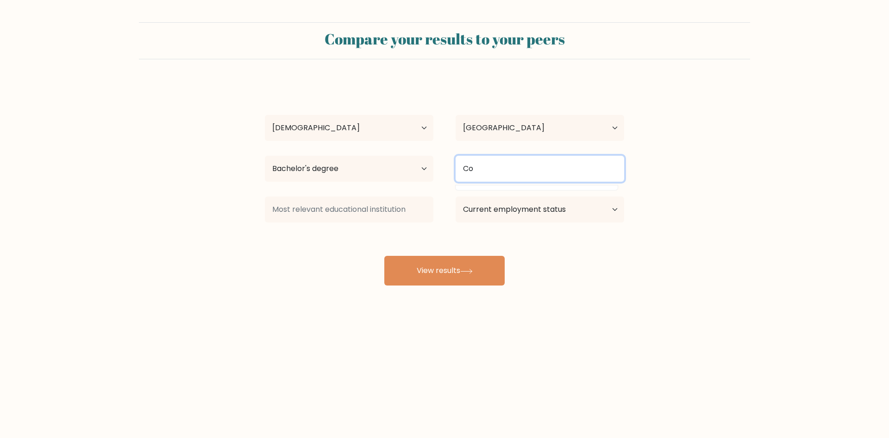
type input "C"
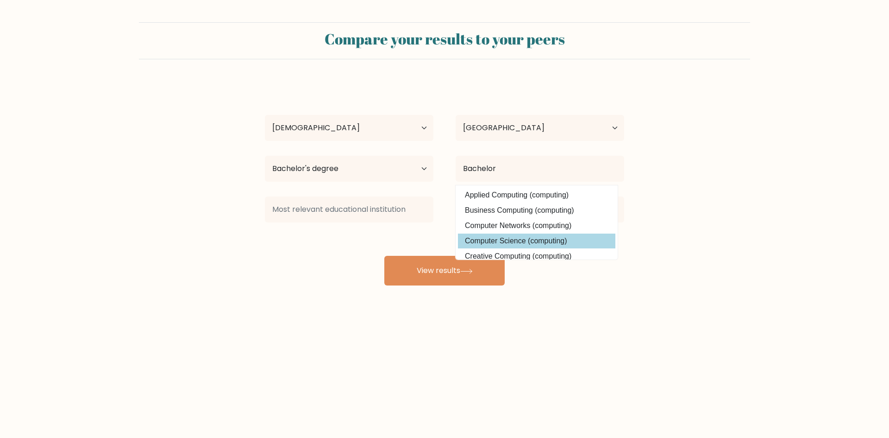
click at [516, 241] on option "Computer Science (computing)" at bounding box center [536, 240] width 157 height 15
type input "Computer Science"
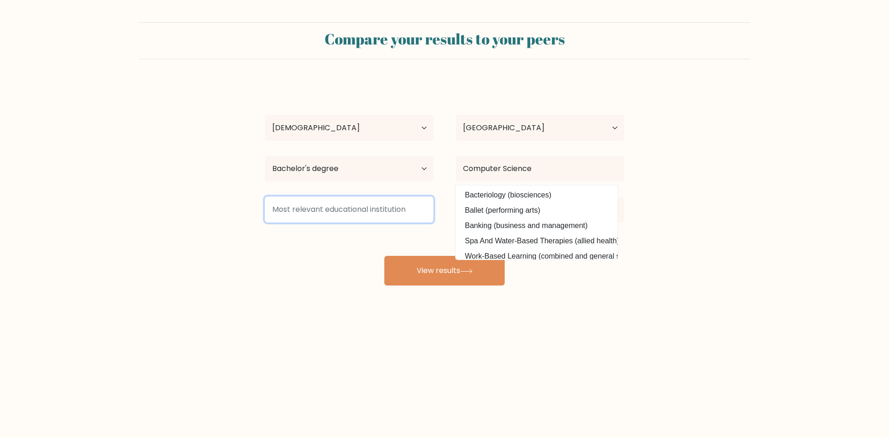
click at [372, 206] on input at bounding box center [349, 209] width 169 height 26
click at [372, 234] on div "Princess [PERSON_NAME] Age Under [DEMOGRAPHIC_DATA] [DEMOGRAPHIC_DATA] [DEMOGRA…" at bounding box center [444, 183] width 370 height 204
click at [696, 203] on form "Compare your results to your peers Princess [PERSON_NAME] Age Under [DEMOGRAPHI…" at bounding box center [444, 153] width 889 height 263
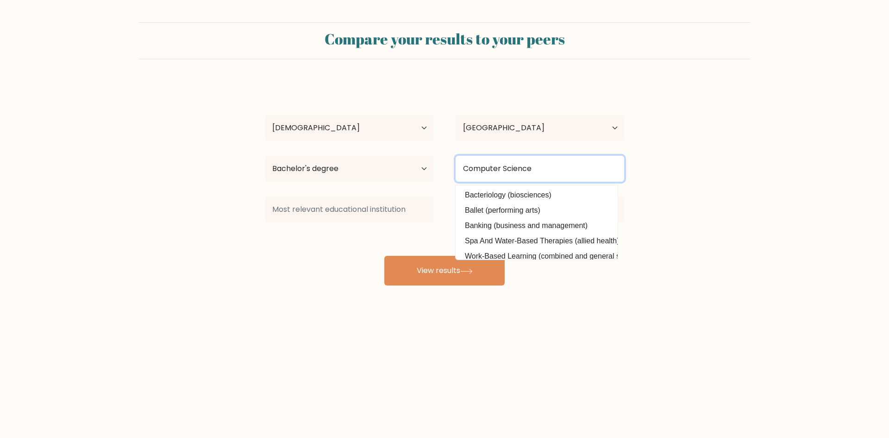
click at [585, 168] on input "Computer Science" at bounding box center [540, 169] width 169 height 26
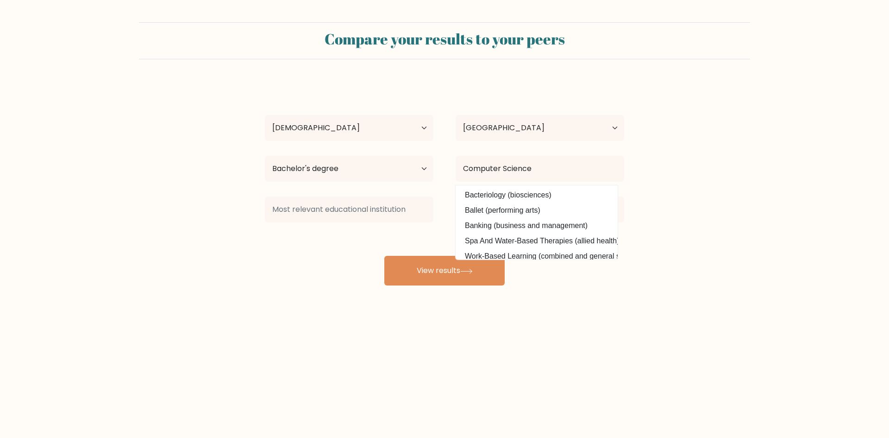
click at [728, 167] on form "Compare your results to your peers Princess [PERSON_NAME] Age Under [DEMOGRAPHI…" at bounding box center [444, 153] width 889 height 263
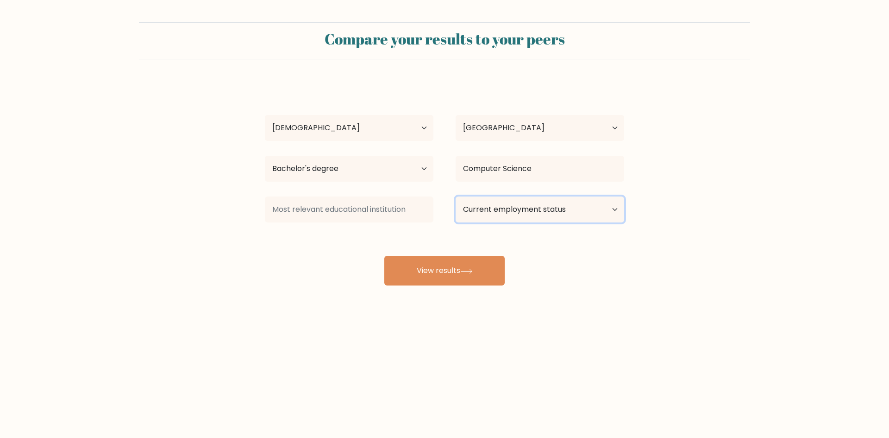
click at [596, 210] on select "Current employment status Employed Student Retired Other / prefer not to answer" at bounding box center [540, 209] width 169 height 26
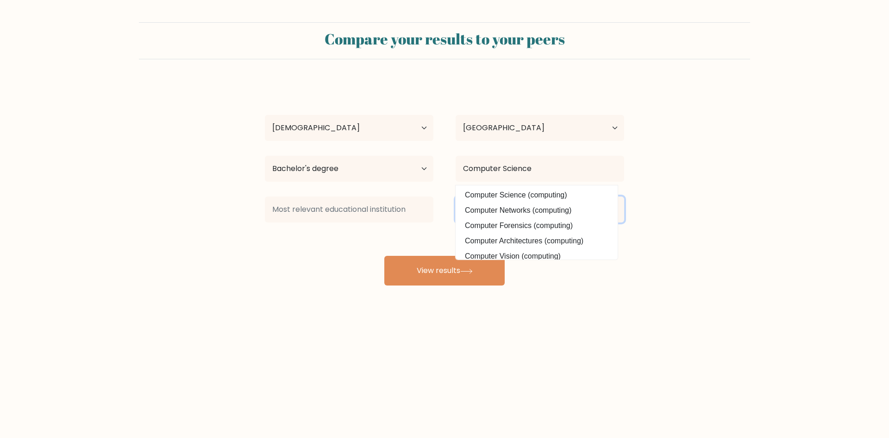
select select "other"
click at [456, 196] on select "Current employment status Employed Student Retired Other / prefer not to answer" at bounding box center [540, 209] width 169 height 26
click at [704, 211] on form "Compare your results to your peers Princess [PERSON_NAME] Age Under [DEMOGRAPHI…" at bounding box center [444, 153] width 889 height 263
click at [631, 161] on div "Computer Science Computer Science (computing) Computer Networks (computing) Com…" at bounding box center [539, 168] width 191 height 33
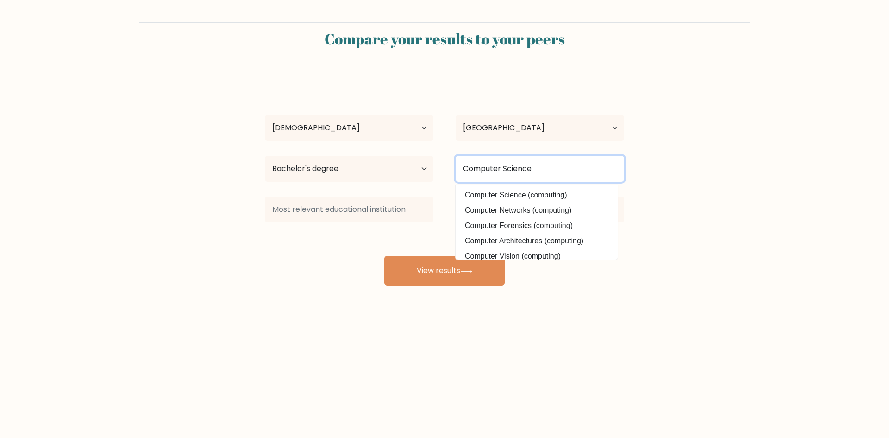
click at [585, 166] on input "Computer Science" at bounding box center [540, 169] width 169 height 26
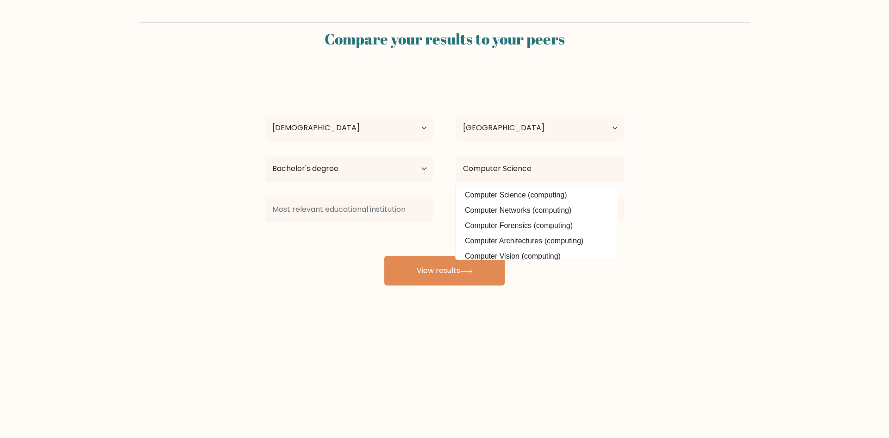
drag, startPoint x: 735, startPoint y: 194, endPoint x: 460, endPoint y: 243, distance: 279.4
click at [732, 194] on form "Compare your results to your peers Princess [PERSON_NAME] Age Under [DEMOGRAPHI…" at bounding box center [444, 153] width 889 height 263
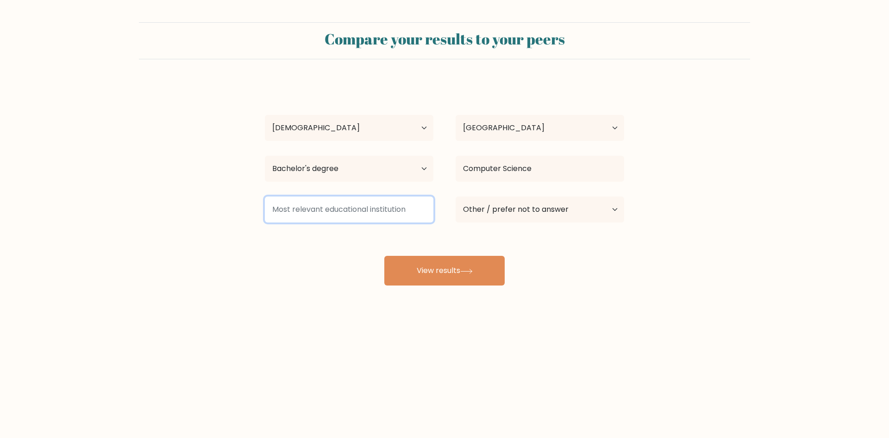
click at [335, 207] on input at bounding box center [349, 209] width 169 height 26
click at [345, 198] on input at bounding box center [349, 209] width 169 height 26
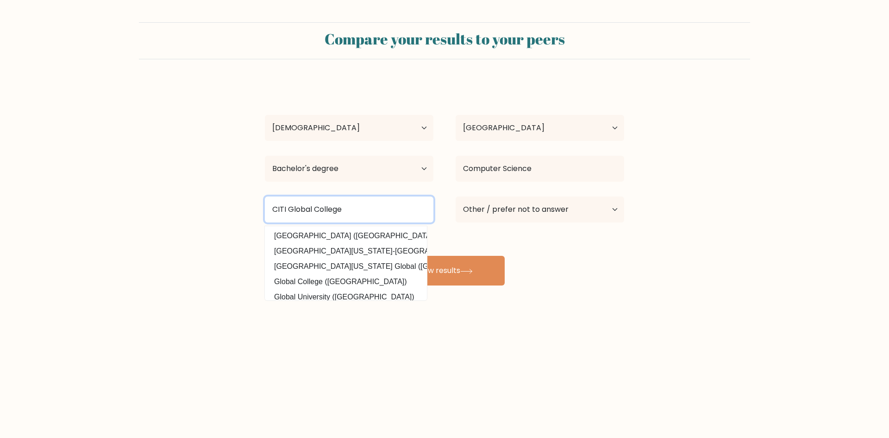
type input "CITI Global College"
click at [489, 354] on body "Compare your results to your peers Princess [PERSON_NAME] Age Under [DEMOGRAPHI…" at bounding box center [444, 219] width 889 height 438
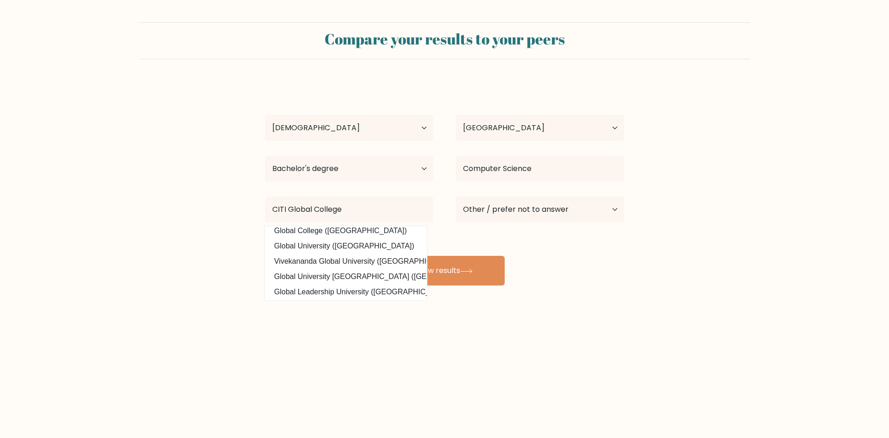
scroll to position [90, 0]
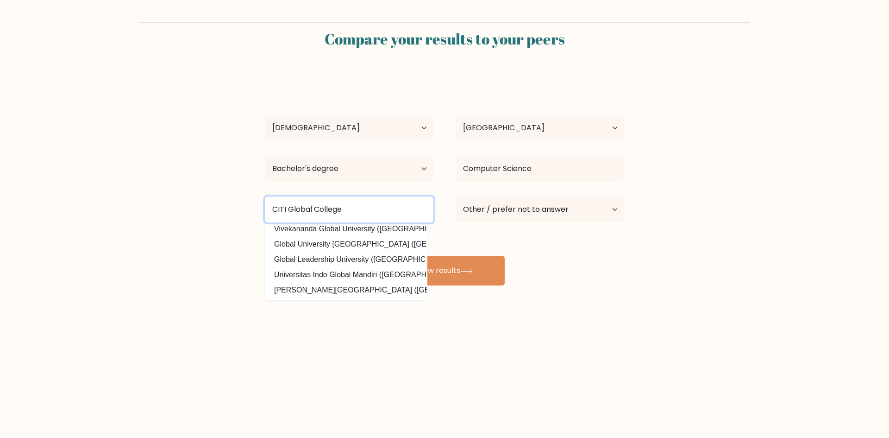
drag, startPoint x: 361, startPoint y: 212, endPoint x: 179, endPoint y: 209, distance: 182.0
click at [180, 209] on form "Compare your results to your peers Princess [PERSON_NAME] Age Under [DEMOGRAPHI…" at bounding box center [444, 153] width 889 height 263
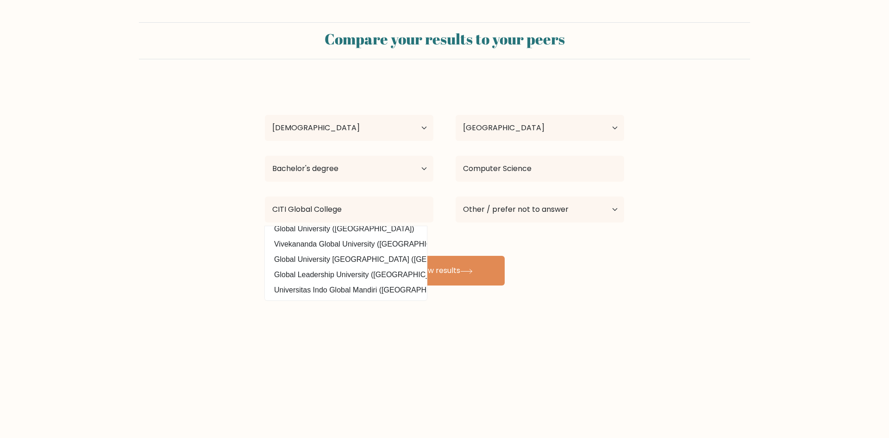
click at [186, 226] on form "Compare your results to your peers Princess [PERSON_NAME] Age Under [DEMOGRAPHI…" at bounding box center [444, 153] width 889 height 263
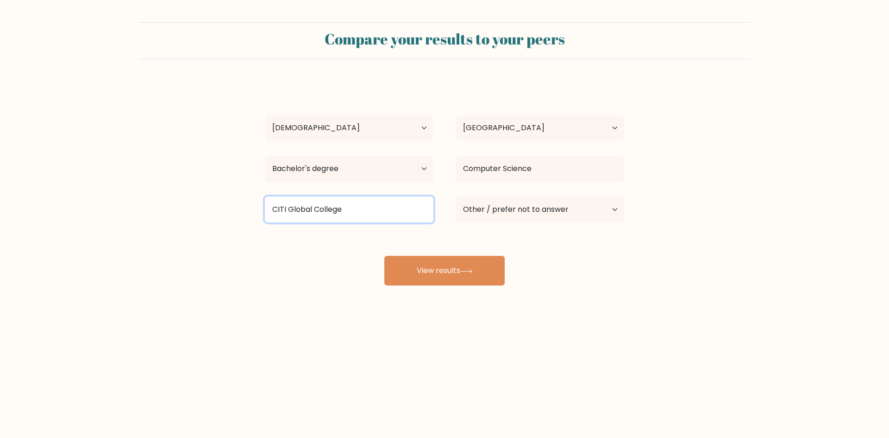
drag, startPoint x: 357, startPoint y: 214, endPoint x: 231, endPoint y: 220, distance: 126.1
click at [231, 220] on form "Compare your results to your peers Princess [PERSON_NAME] Age Under [DEMOGRAPHI…" at bounding box center [444, 153] width 889 height 263
type input "Citi Global College"
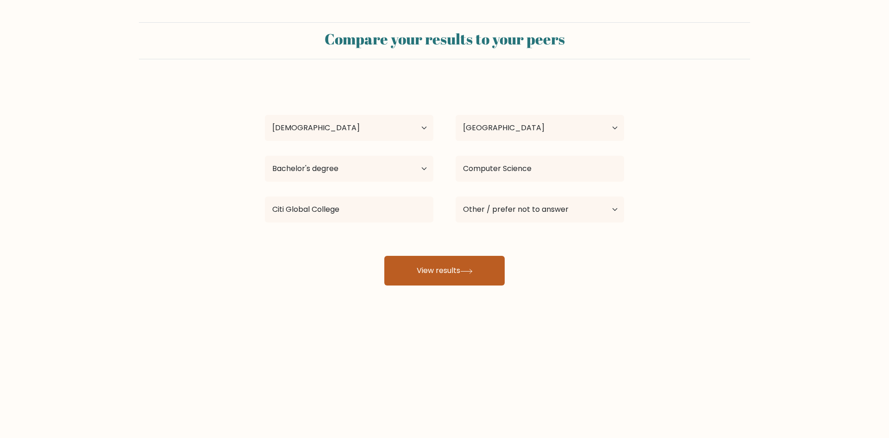
click at [465, 266] on button "View results" at bounding box center [444, 271] width 120 height 30
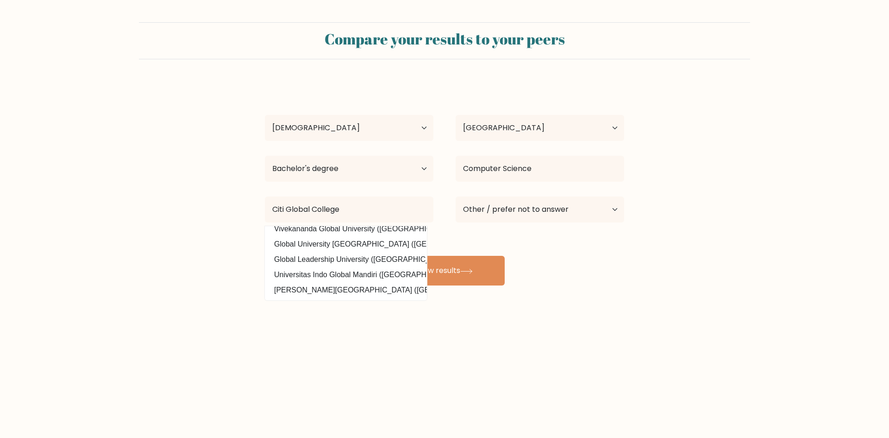
click at [536, 294] on div "Compare your results to your peers Princess [PERSON_NAME] Age Under [DEMOGRAPHI…" at bounding box center [444, 175] width 889 height 351
click at [458, 263] on button "View results" at bounding box center [444, 271] width 120 height 30
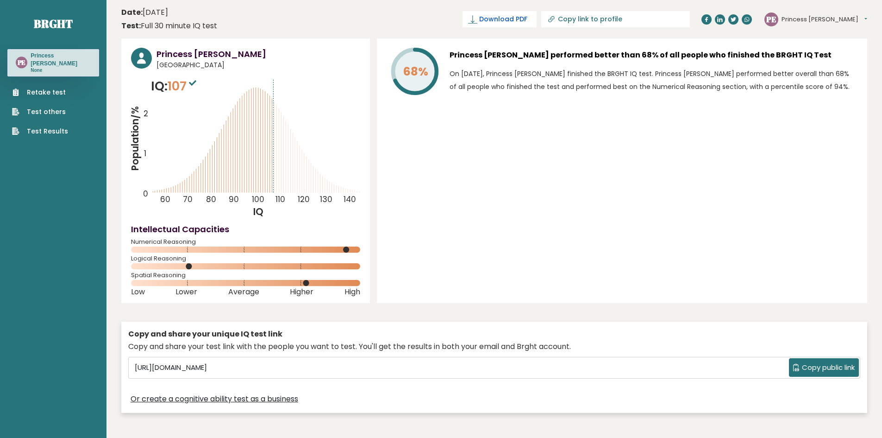
click at [527, 20] on span "Download PDF" at bounding box center [503, 19] width 48 height 10
